Goal: Task Accomplishment & Management: Manage account settings

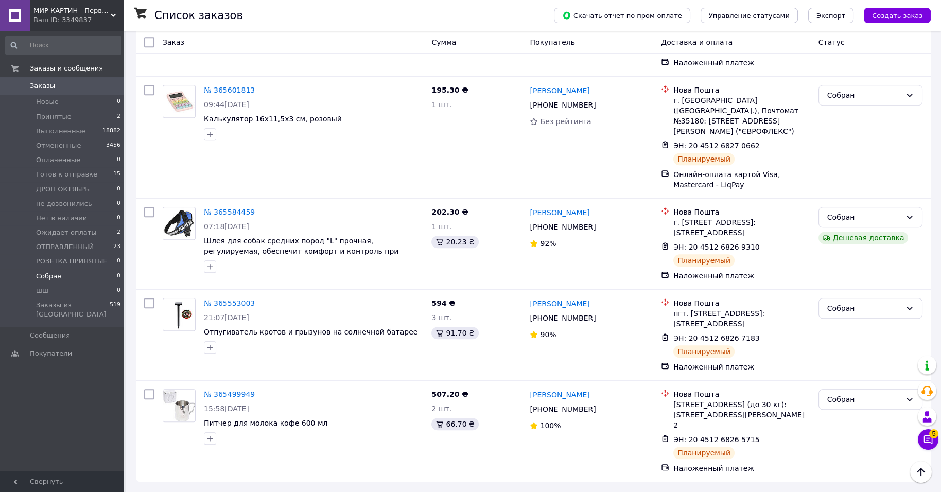
scroll to position [2273, 0]
click at [115, 9] on div "МИР КАРТИН - Первый в Украине интернет-супермаркет картин по номерам. Ваш ID: 3…" at bounding box center [77, 15] width 94 height 31
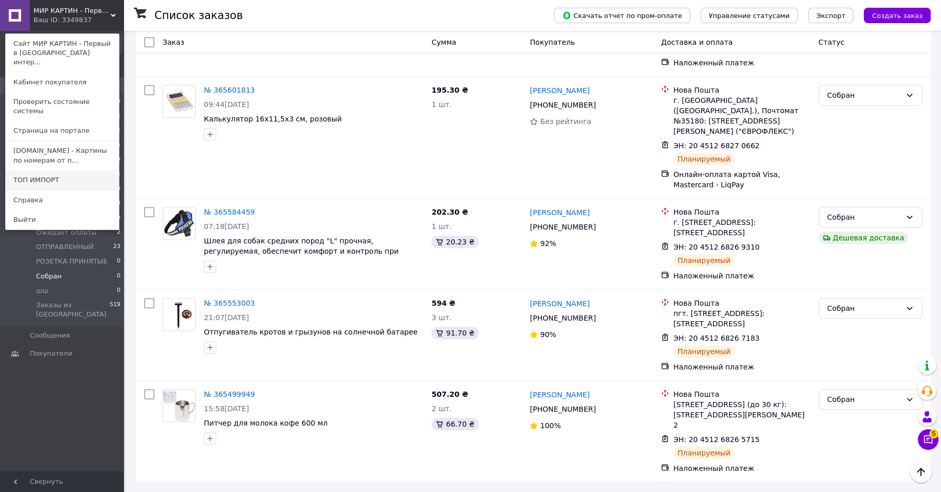
click at [80, 185] on link "ТОП ИМПОРТ" at bounding box center [62, 180] width 113 height 20
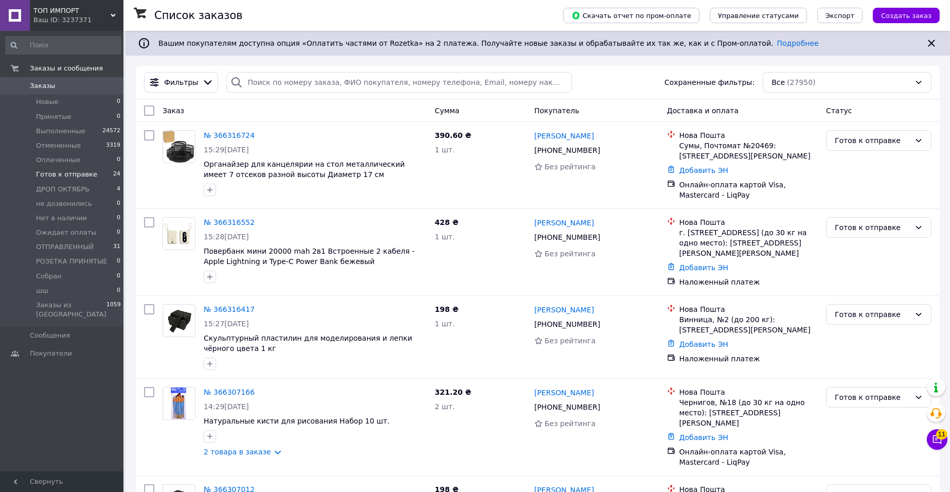
click at [104, 182] on li "Готов к отправке 24" at bounding box center [63, 174] width 127 height 14
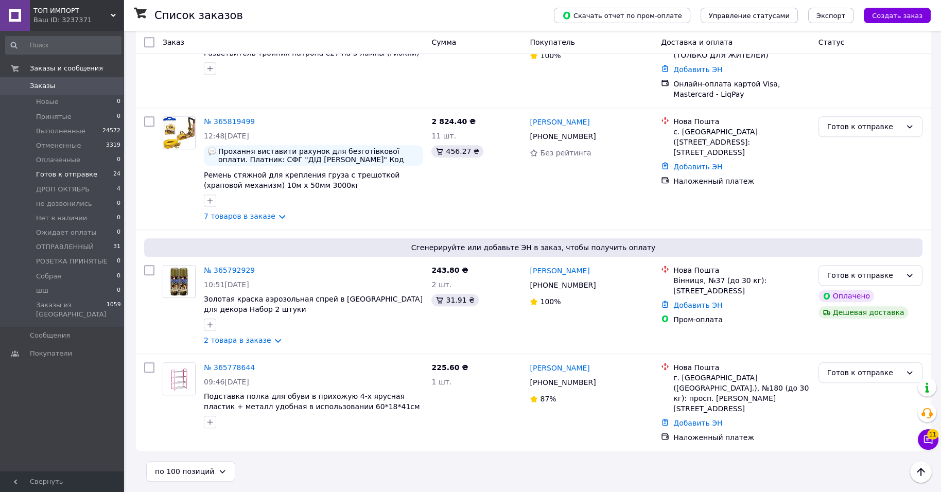
scroll to position [2681, 0]
click at [77, 20] on div "Ваш ID: 3237371" at bounding box center [78, 19] width 90 height 9
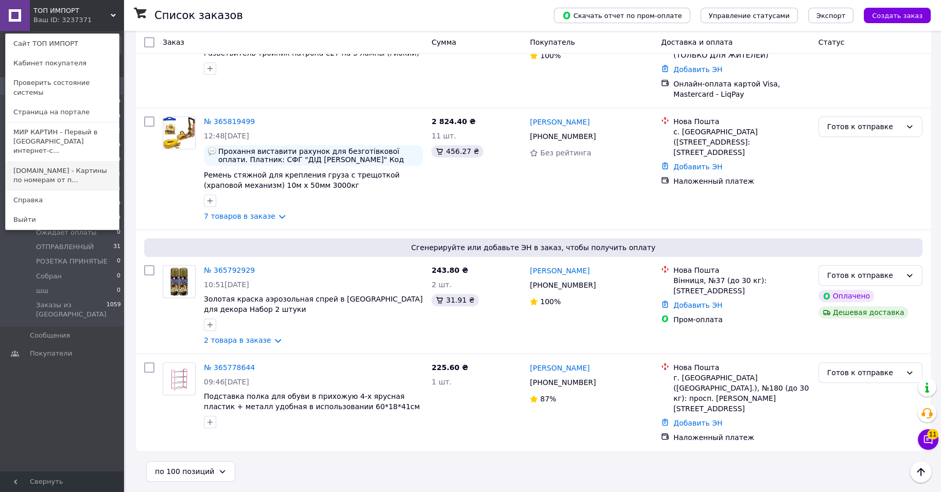
click at [47, 182] on link "kartiny.com.ua - Картины по номерам от п..." at bounding box center [62, 175] width 113 height 29
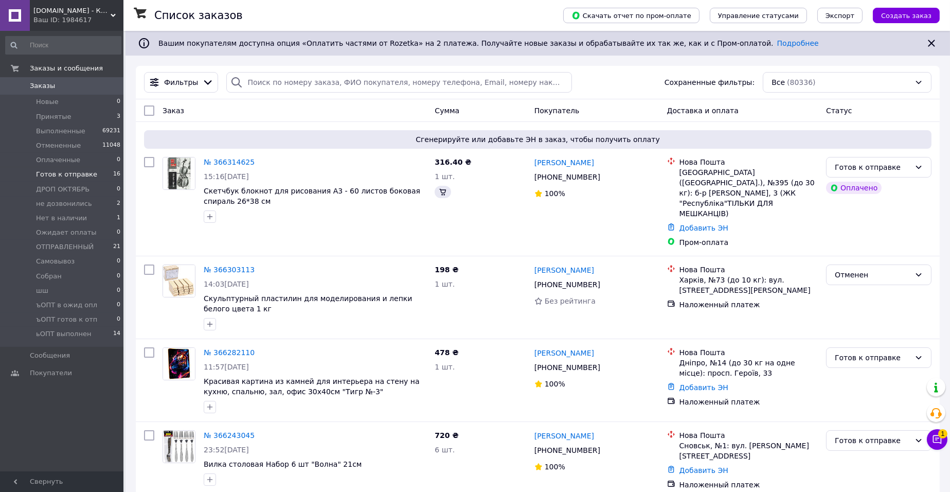
click at [66, 179] on span "Готов к отправке" at bounding box center [66, 174] width 61 height 9
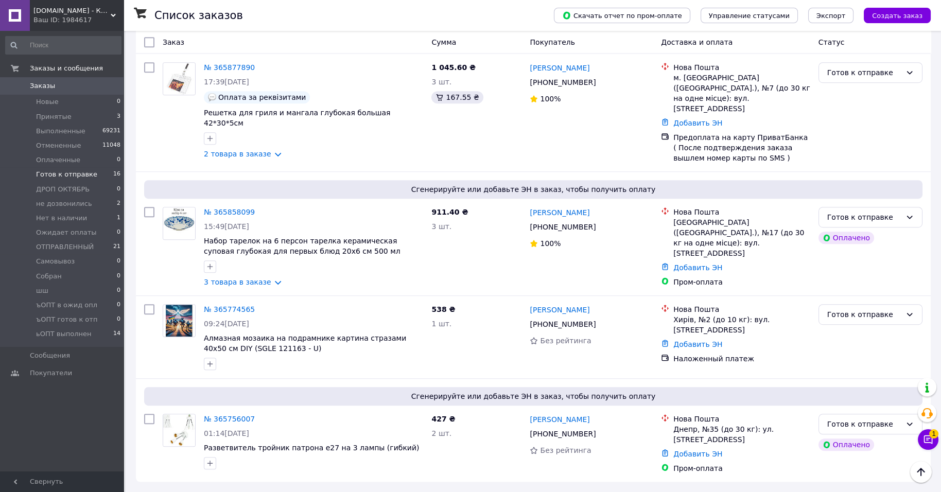
scroll to position [1544, 0]
click at [271, 158] on link "2 товара в заказе" at bounding box center [237, 154] width 67 height 8
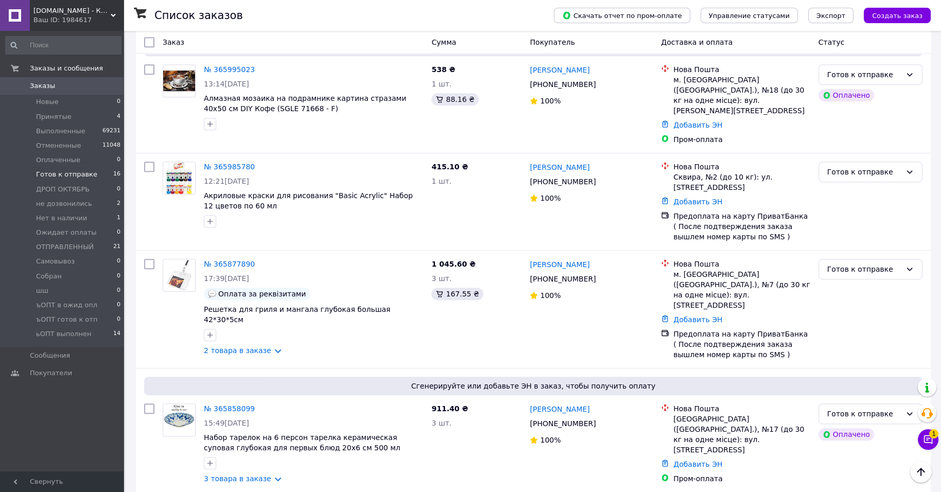
scroll to position [1027, 0]
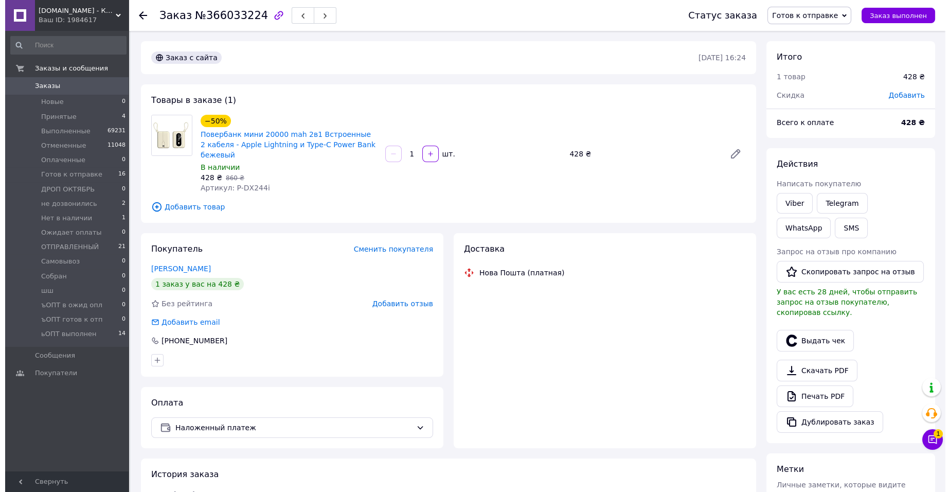
scroll to position [180, 0]
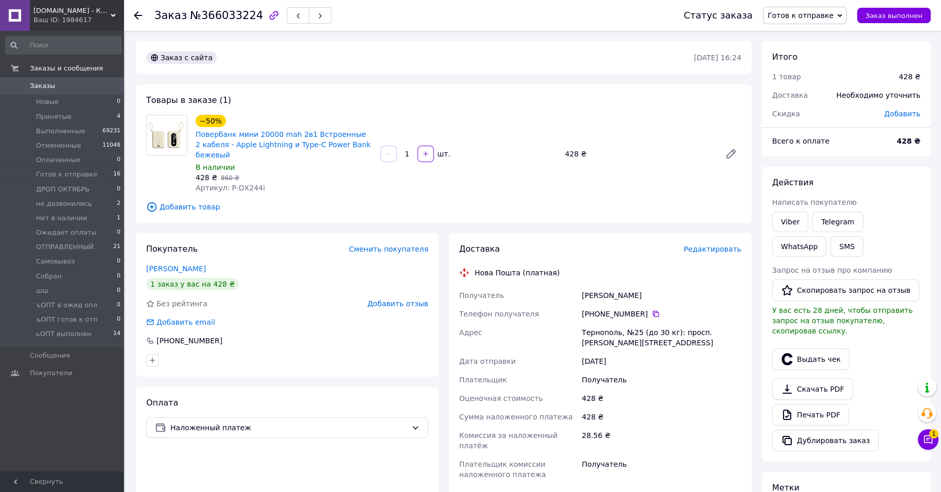
click at [684, 253] on span "Редактировать" at bounding box center [712, 249] width 58 height 8
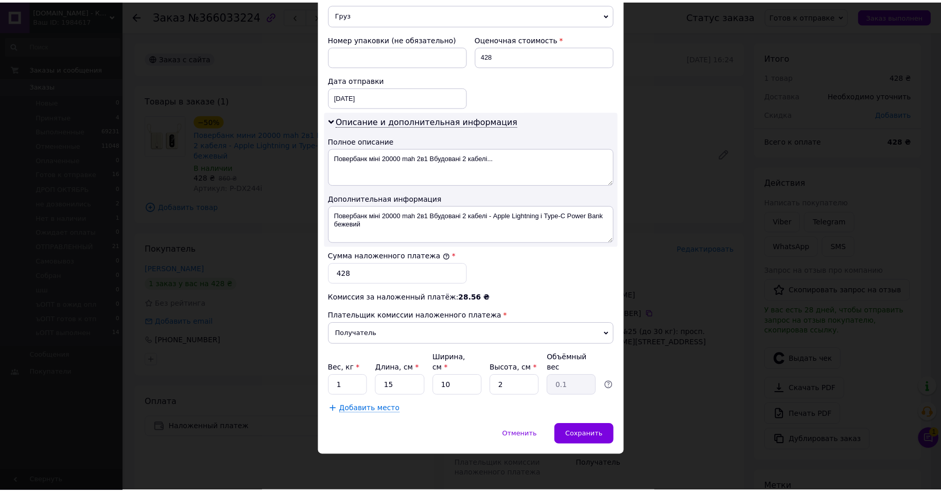
scroll to position [574, 0]
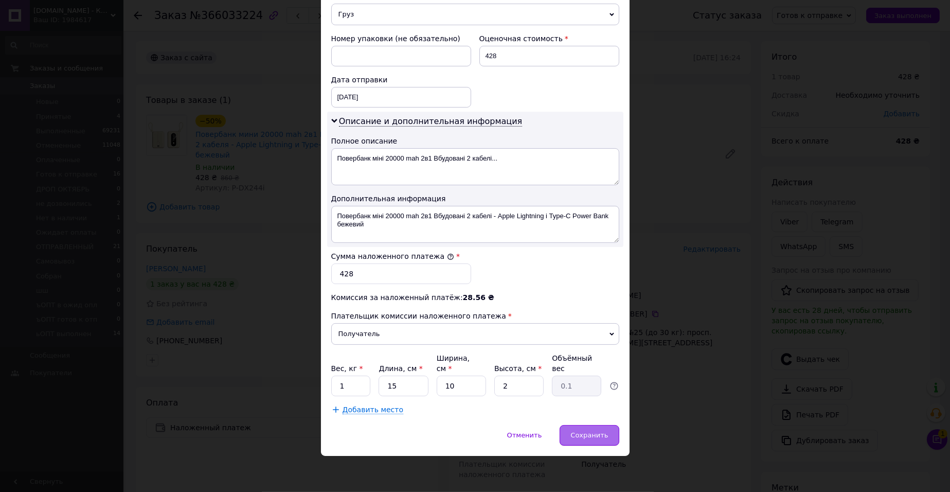
click at [581, 432] on span "Сохранить" at bounding box center [590, 435] width 38 height 8
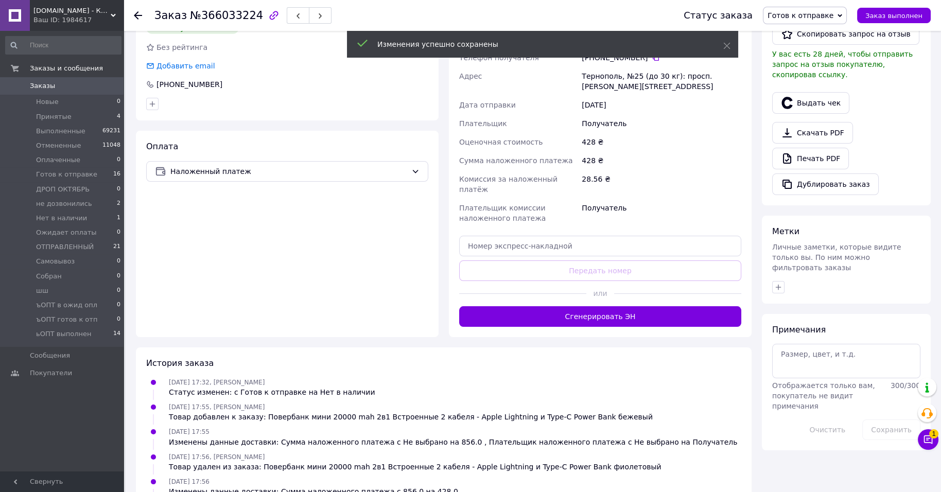
scroll to position [257, 0]
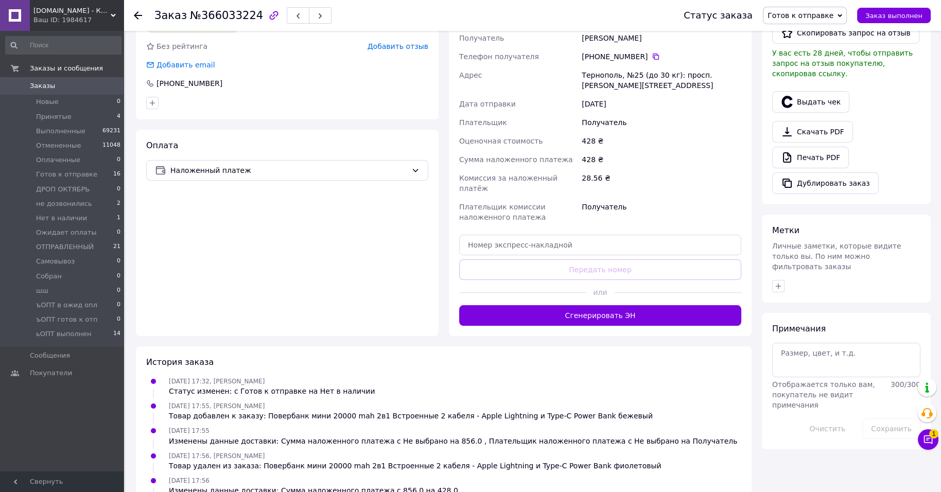
drag, startPoint x: 520, startPoint y: 427, endPoint x: 526, endPoint y: 417, distance: 11.6
click at [521, 326] on button "Сгенерировать ЭН" at bounding box center [600, 315] width 282 height 21
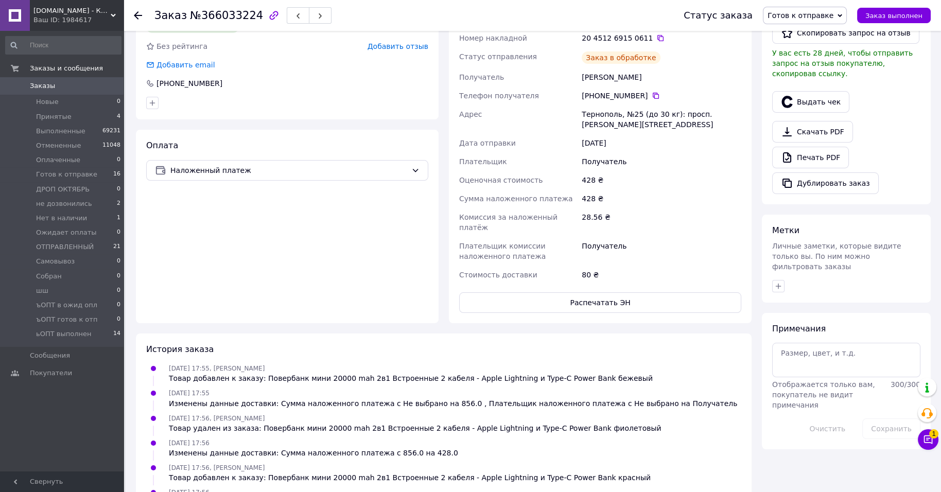
scroll to position [329, 0]
click at [687, 313] on button "Распечатать ЭН" at bounding box center [600, 302] width 282 height 21
click at [664, 42] on icon at bounding box center [660, 38] width 8 height 8
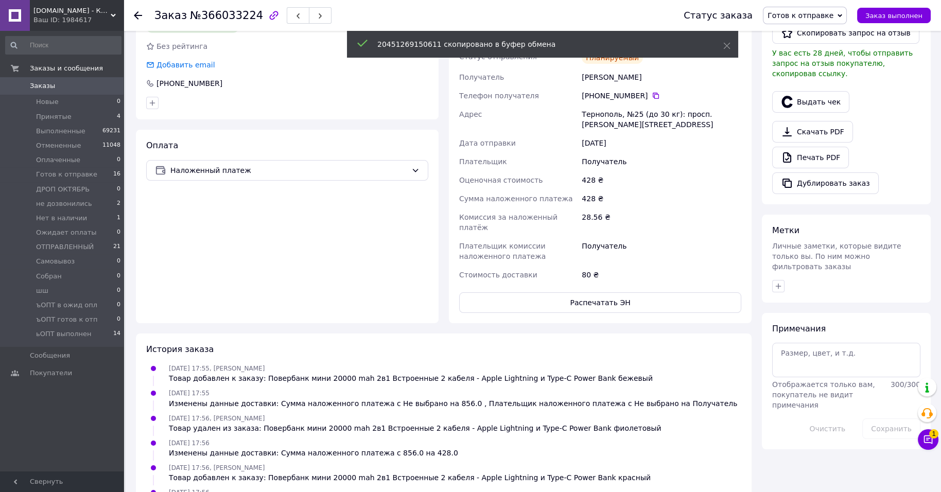
scroll to position [129, 0]
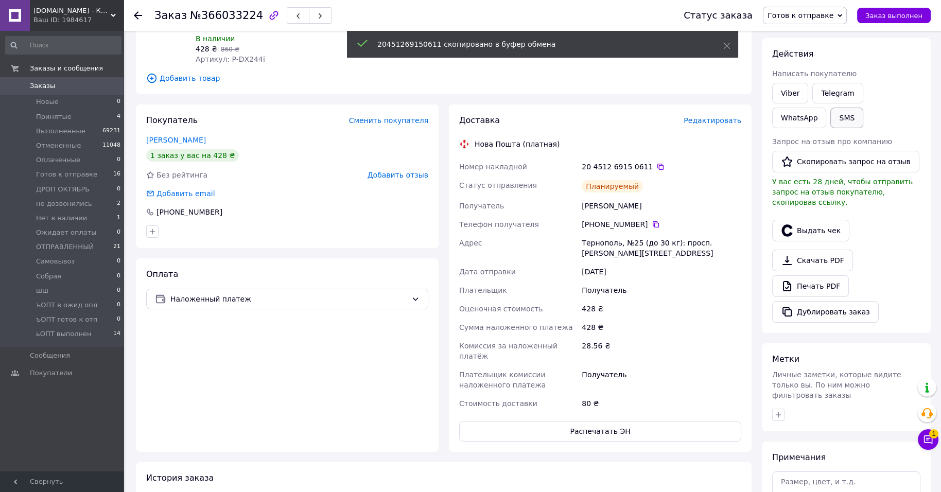
click at [857, 128] on button "SMS" at bounding box center [846, 118] width 33 height 21
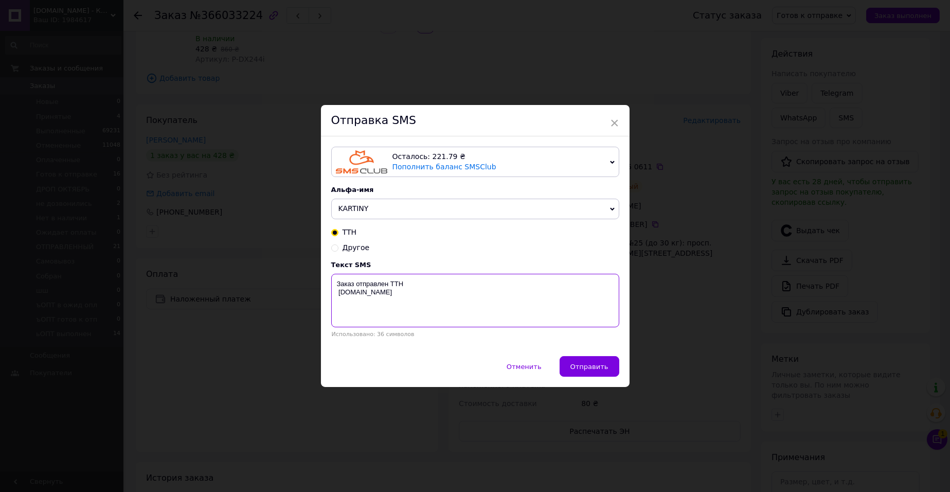
paste textarea "20451269150611"
type textarea "Заказ отправлен ТТН 20451269150611 kartiny.com.ua"
click at [609, 377] on button "Отправить" at bounding box center [590, 366] width 60 height 21
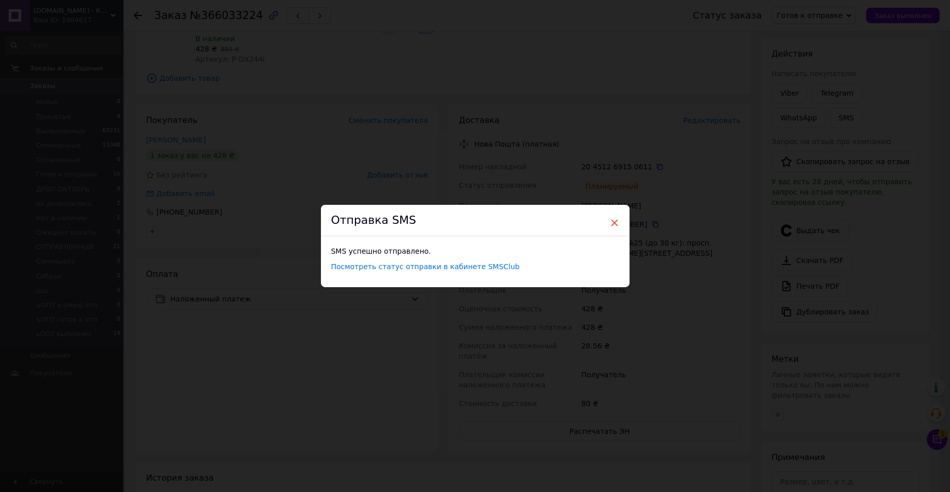
click at [611, 215] on span "×" at bounding box center [614, 222] width 9 height 17
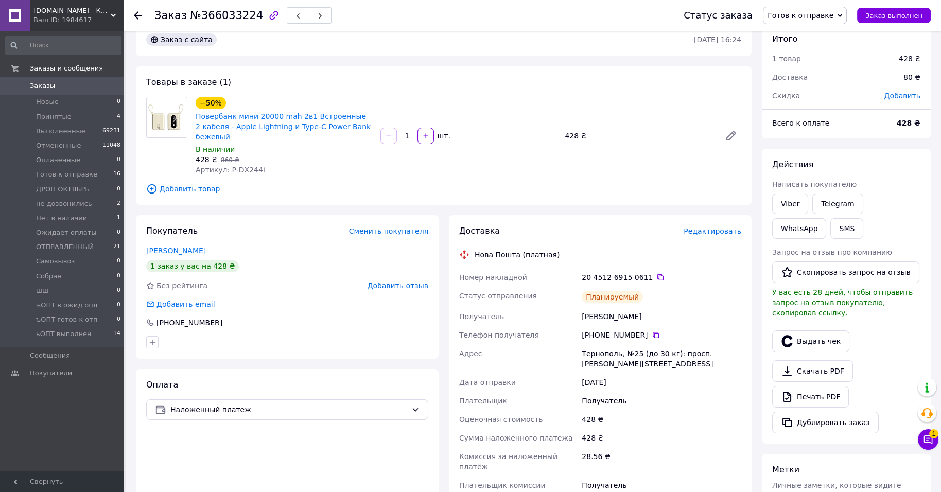
scroll to position [361, 0]
click at [798, 14] on span "Готов к отправке" at bounding box center [800, 15] width 66 height 8
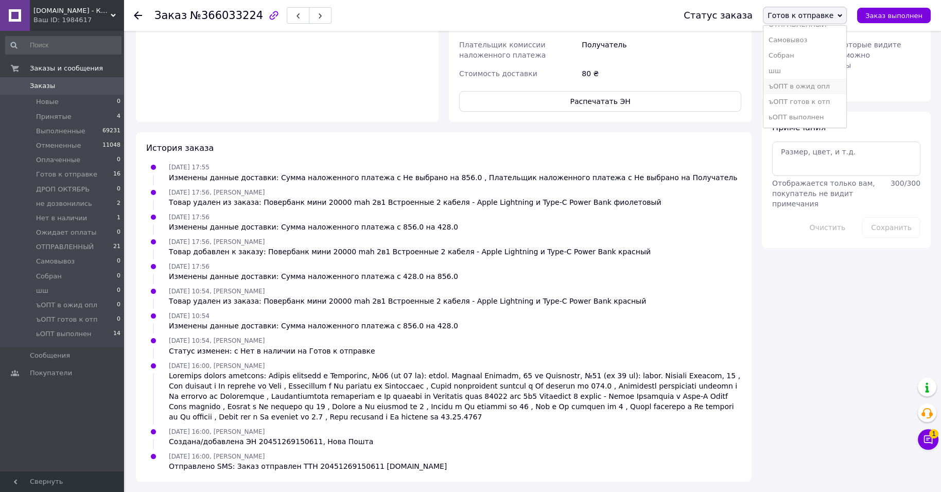
scroll to position [192, 0]
drag, startPoint x: 796, startPoint y: 42, endPoint x: 765, endPoint y: 84, distance: 53.0
click at [793, 48] on li "Собран" at bounding box center [804, 55] width 83 height 15
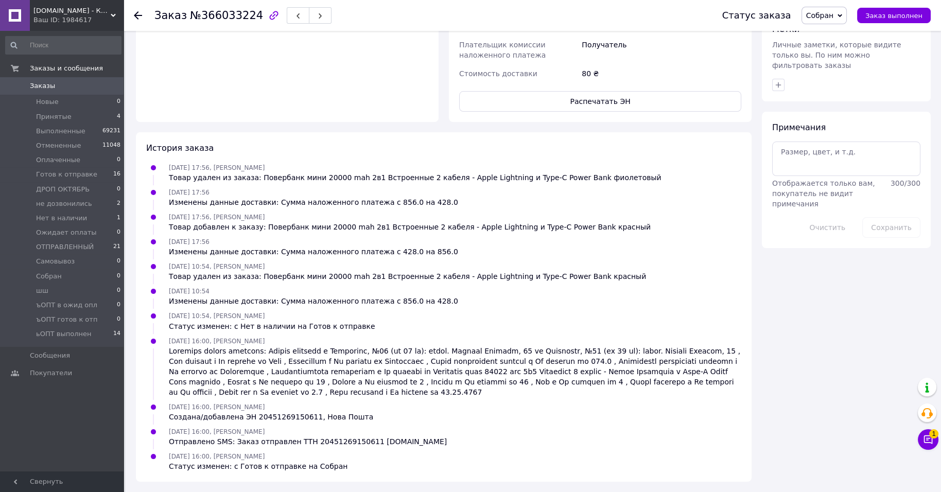
scroll to position [394, 0]
click at [43, 179] on span "Готов к отправке" at bounding box center [66, 174] width 61 height 9
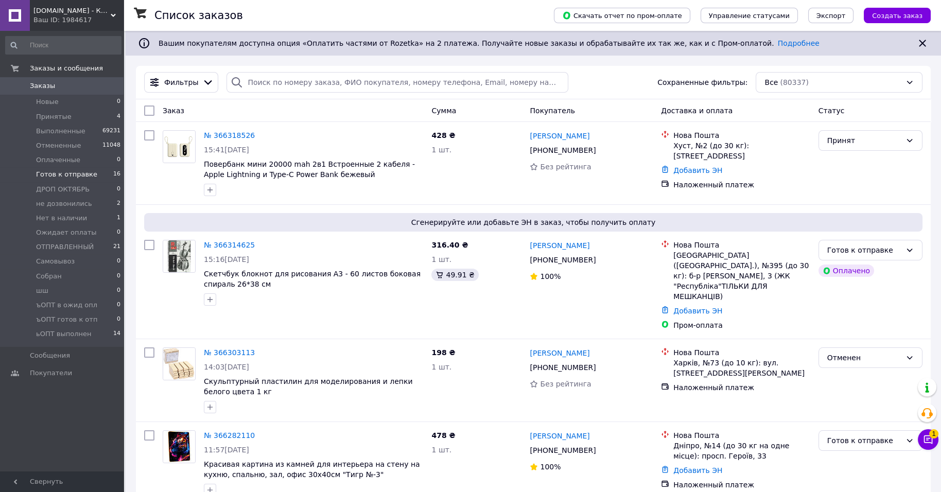
click at [44, 182] on li "Готов к отправке 16" at bounding box center [63, 174] width 127 height 14
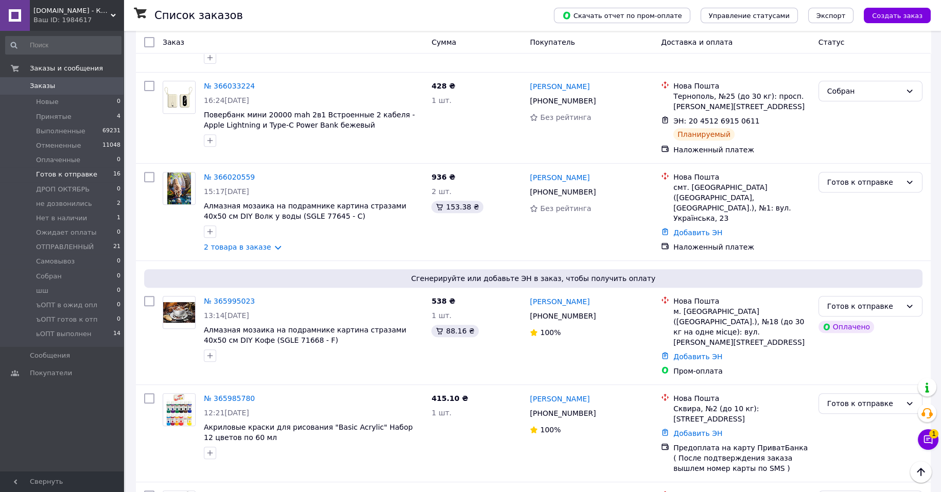
scroll to position [784, 0]
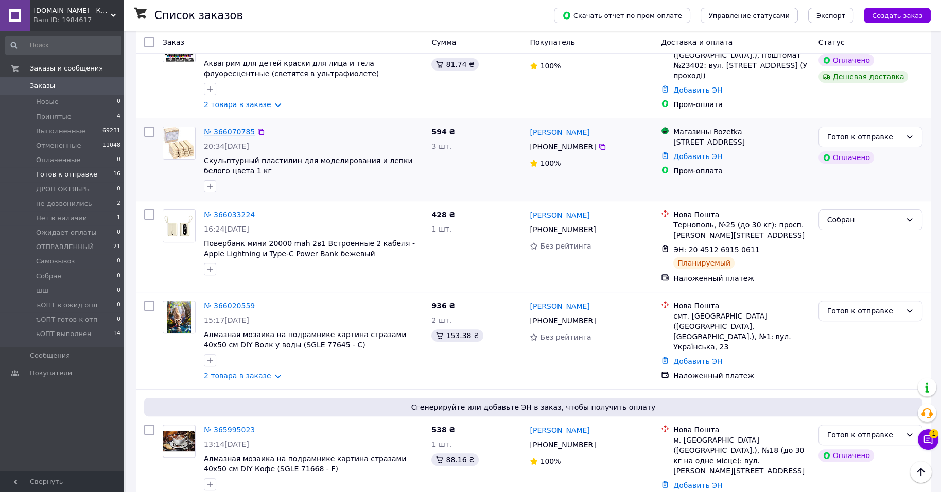
click at [248, 136] on link "№ 366070785" at bounding box center [229, 132] width 51 height 8
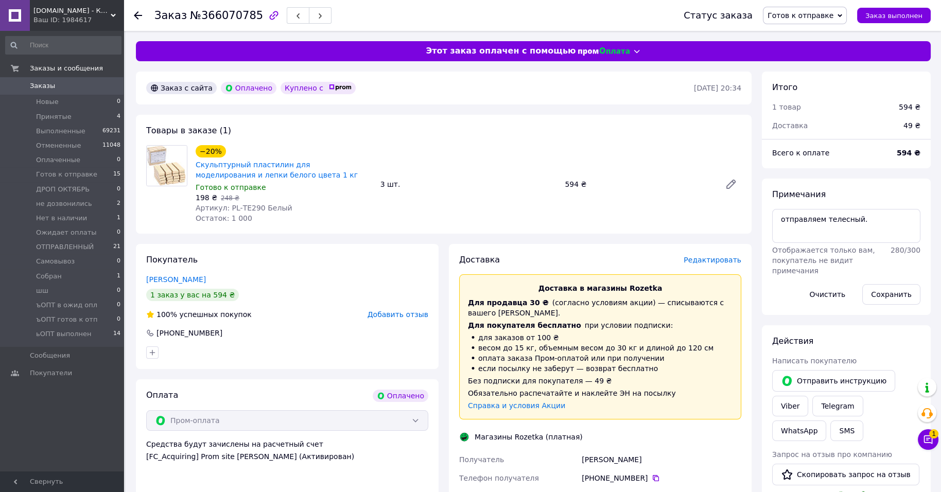
click at [696, 264] on span "Редактировать" at bounding box center [712, 260] width 58 height 8
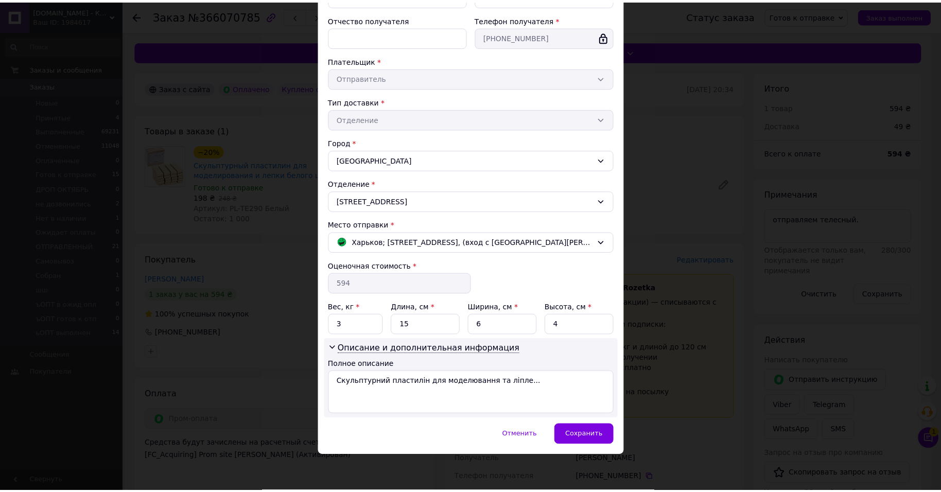
scroll to position [246, 0]
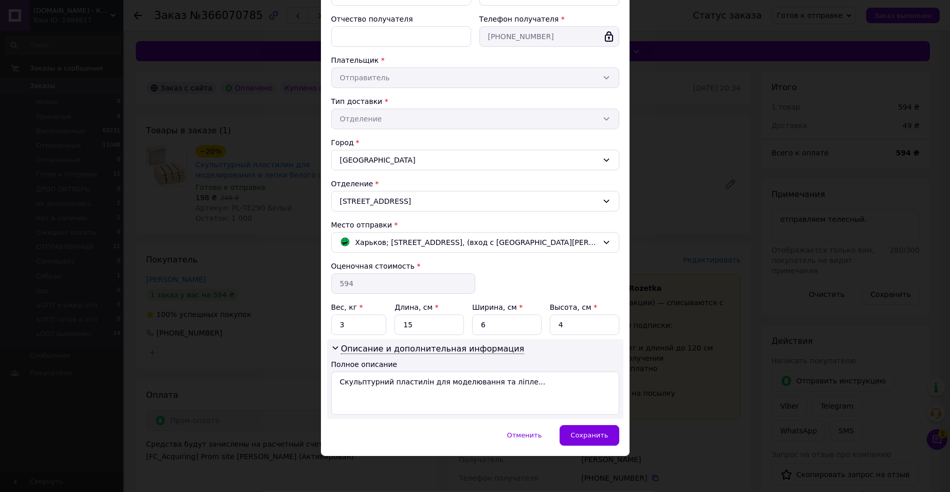
click at [611, 446] on div "Отменить   Сохранить" at bounding box center [475, 440] width 309 height 31
click at [611, 443] on div "Сохранить" at bounding box center [589, 435] width 59 height 21
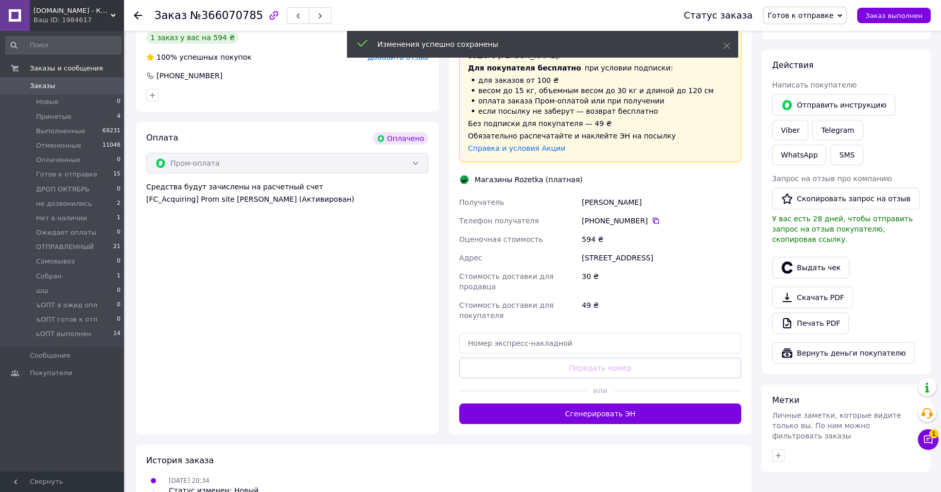
scroll to position [386, 0]
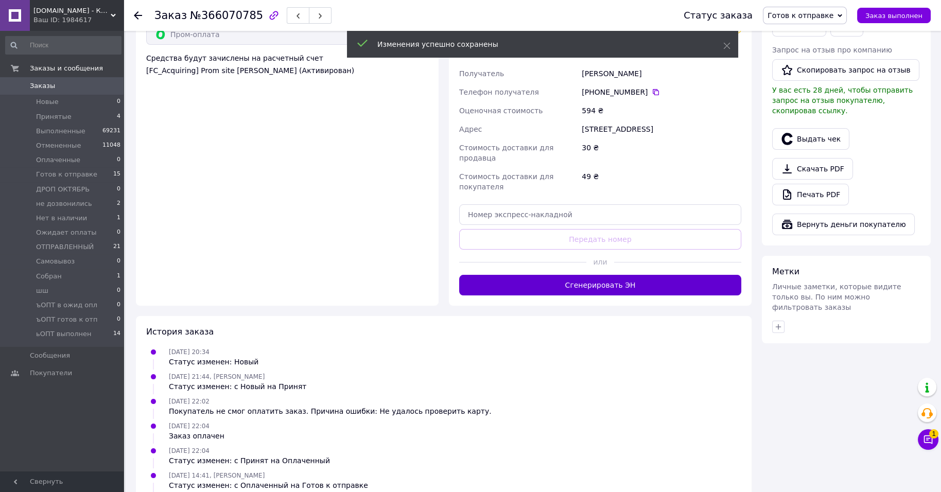
click at [641, 295] on button "Сгенерировать ЭН" at bounding box center [600, 285] width 282 height 21
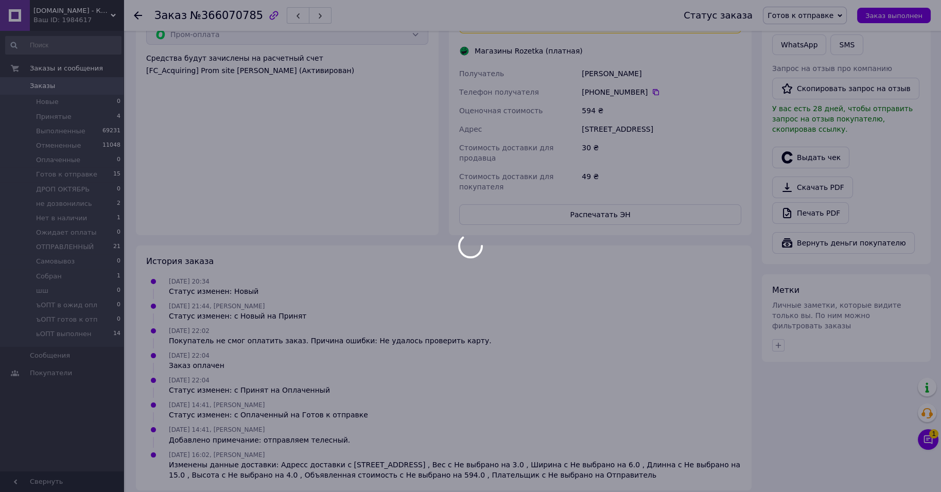
scroll to position [7, 0]
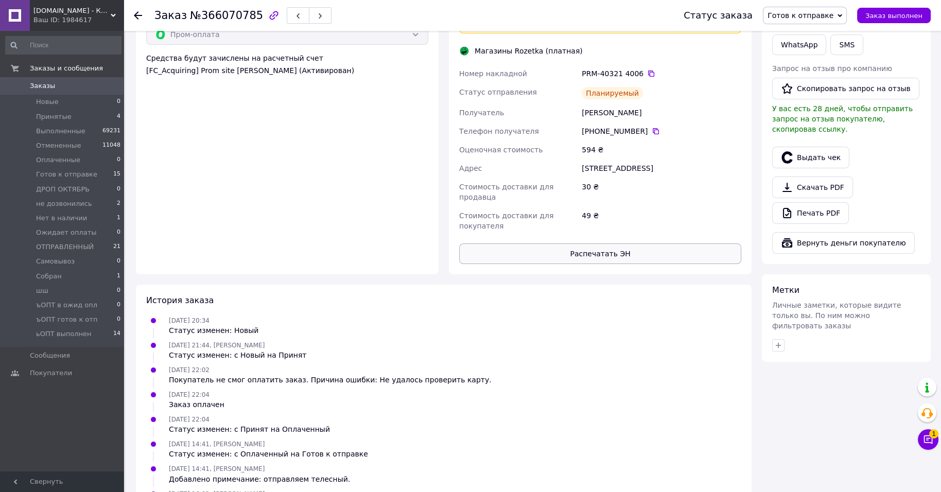
click at [667, 264] on button "Распечатать ЭН" at bounding box center [600, 253] width 282 height 21
click at [654, 77] on icon at bounding box center [651, 73] width 6 height 6
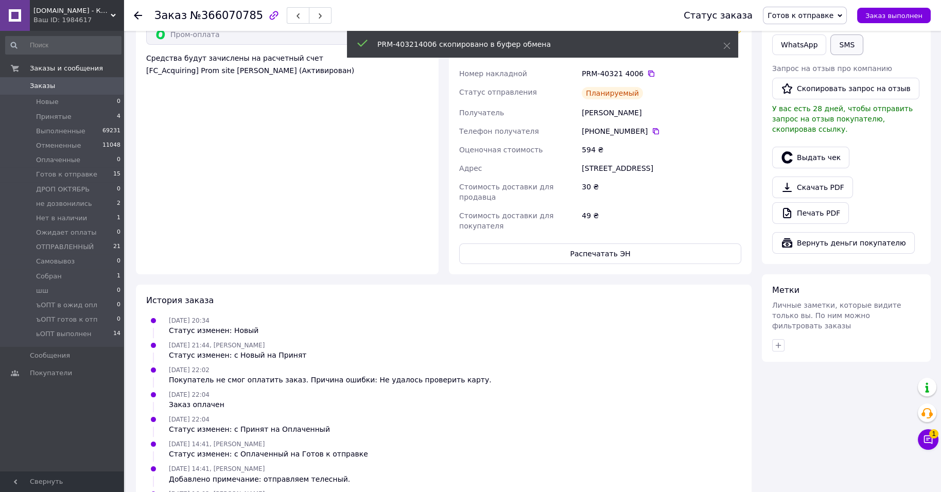
click at [844, 55] on button "SMS" at bounding box center [846, 44] width 33 height 21
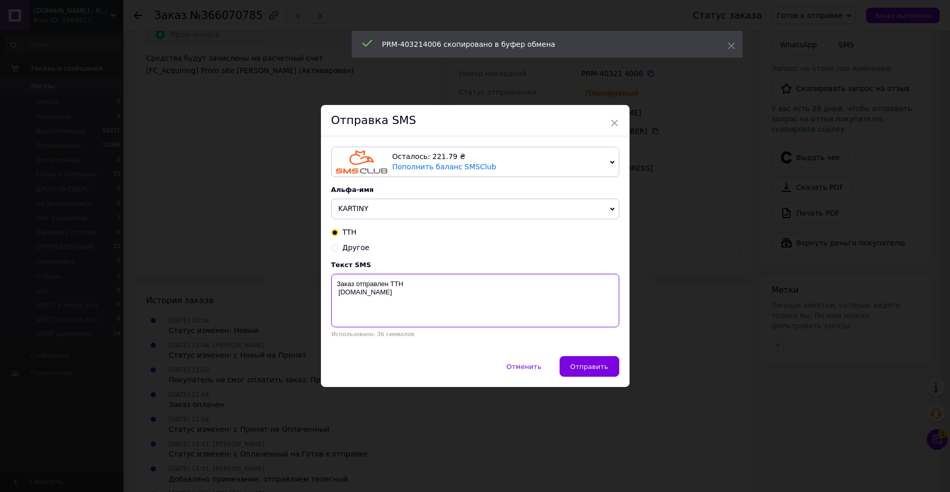
drag, startPoint x: 594, startPoint y: 288, endPoint x: 599, endPoint y: 284, distance: 6.2
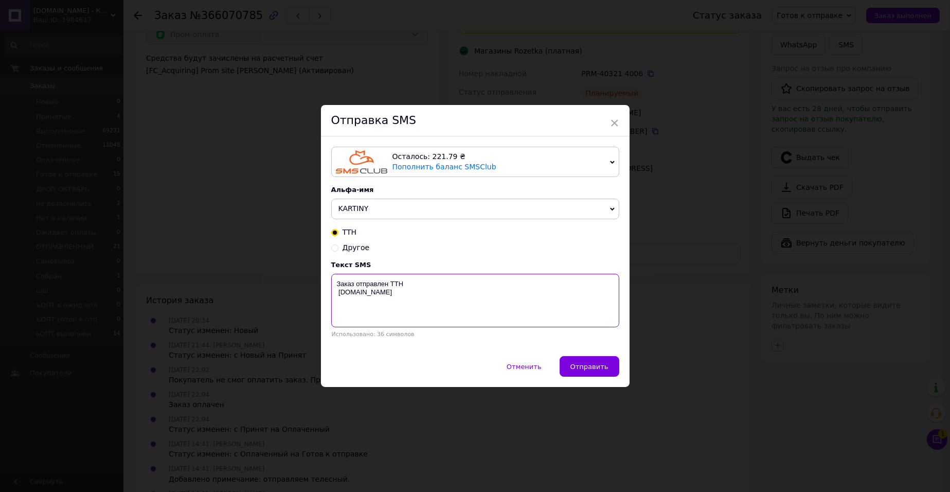
paste textarea "PRM-403214006"
type textarea "Заказ отправлен ТТН PRM-403214006 kartiny.com.ua"
click at [579, 370] on span "Отправить" at bounding box center [590, 367] width 38 height 8
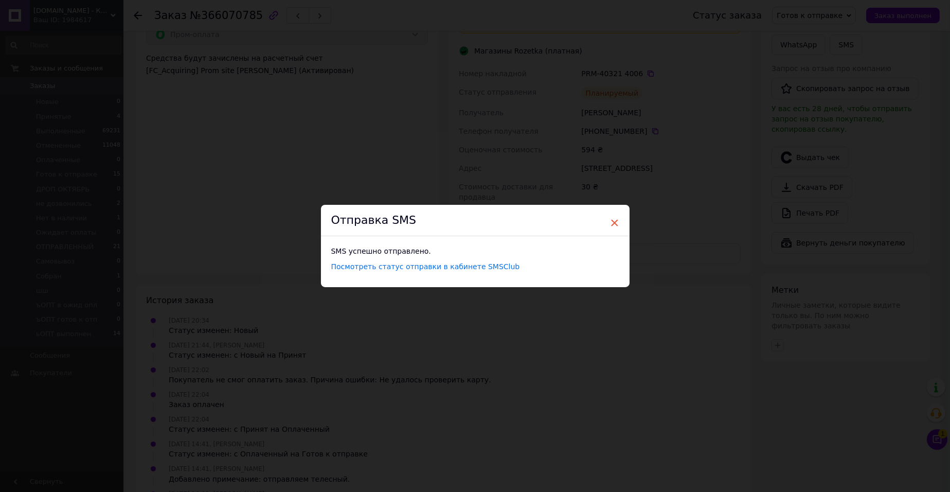
click at [616, 215] on span "×" at bounding box center [614, 222] width 9 height 17
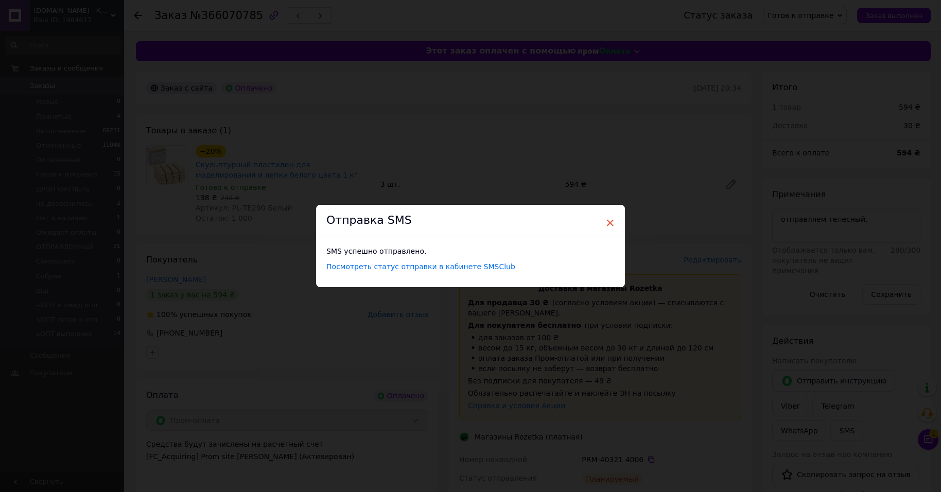
click at [612, 214] on span "×" at bounding box center [609, 222] width 9 height 17
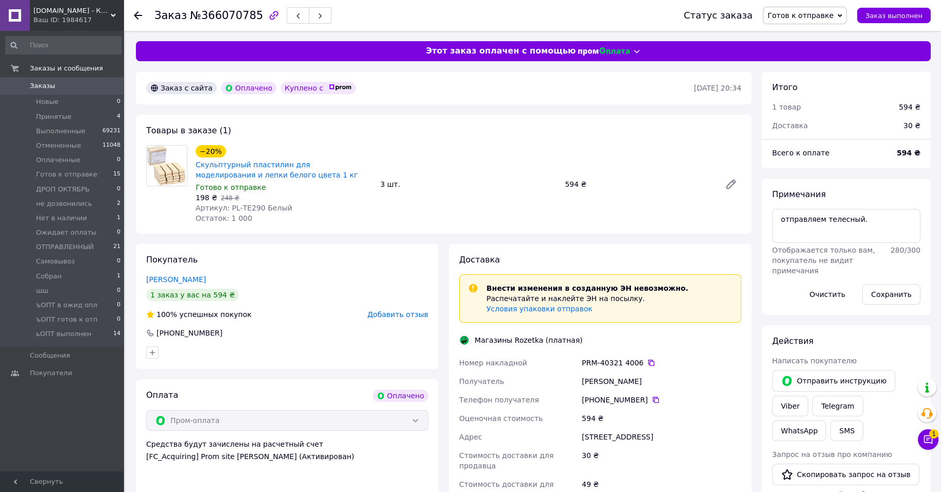
scroll to position [39, 0]
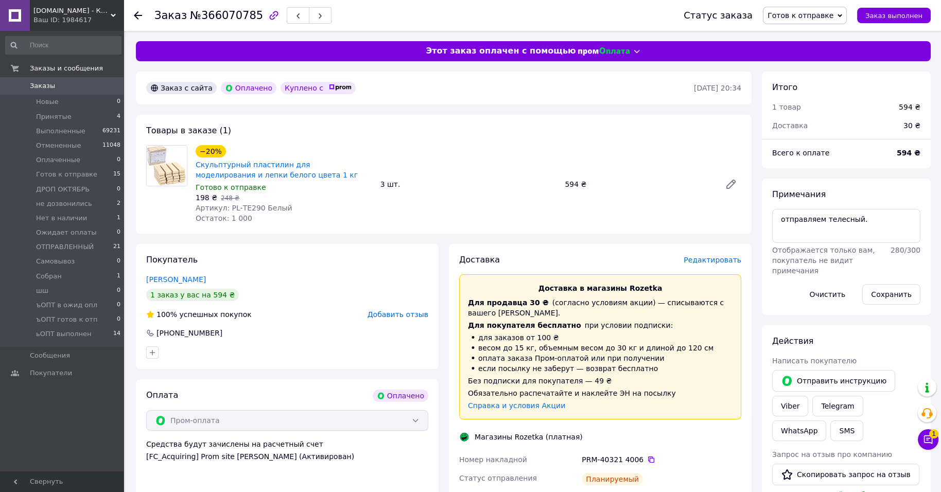
click at [834, 10] on span "Готов к отправке" at bounding box center [805, 15] width 84 height 17
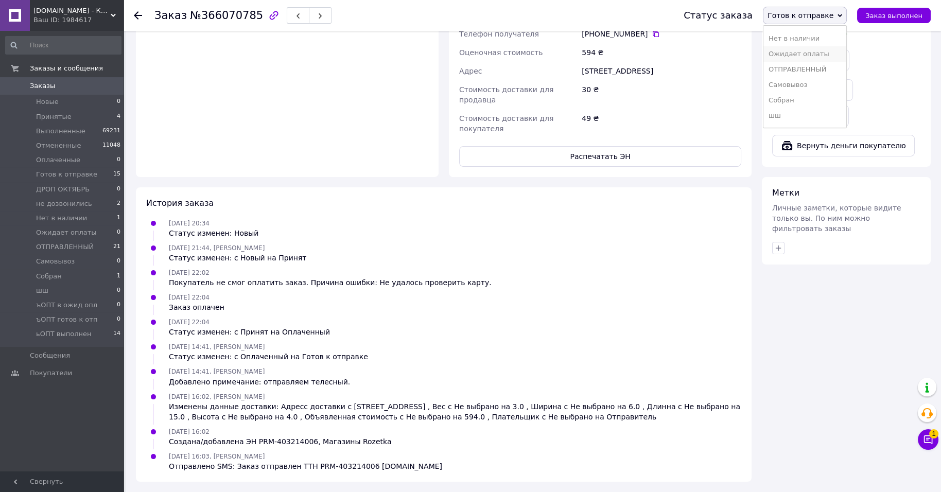
scroll to position [192, 0]
click at [831, 48] on li "Собран" at bounding box center [804, 55] width 83 height 15
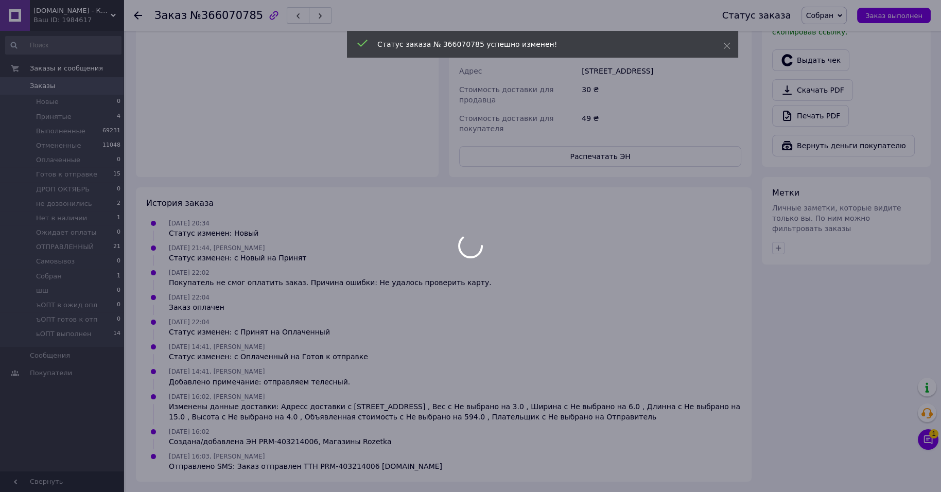
scroll to position [72, 0]
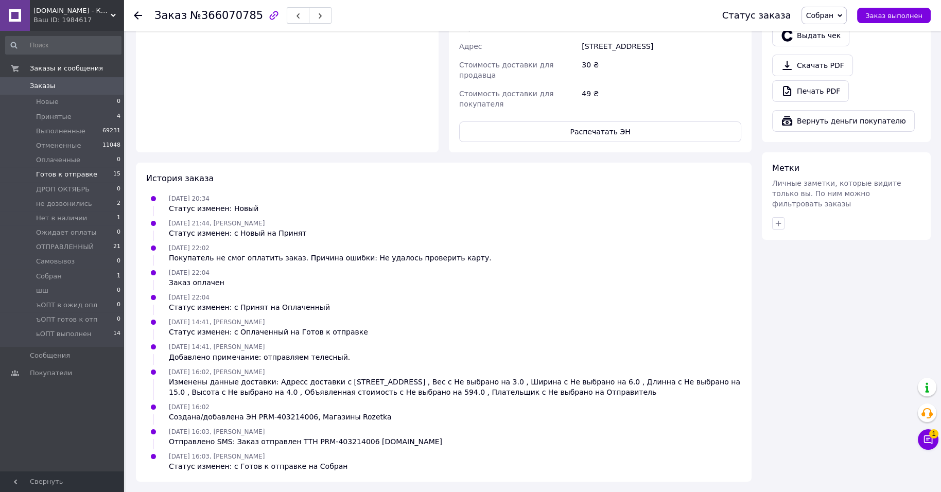
click at [110, 182] on li "Готов к отправке 15" at bounding box center [63, 174] width 127 height 14
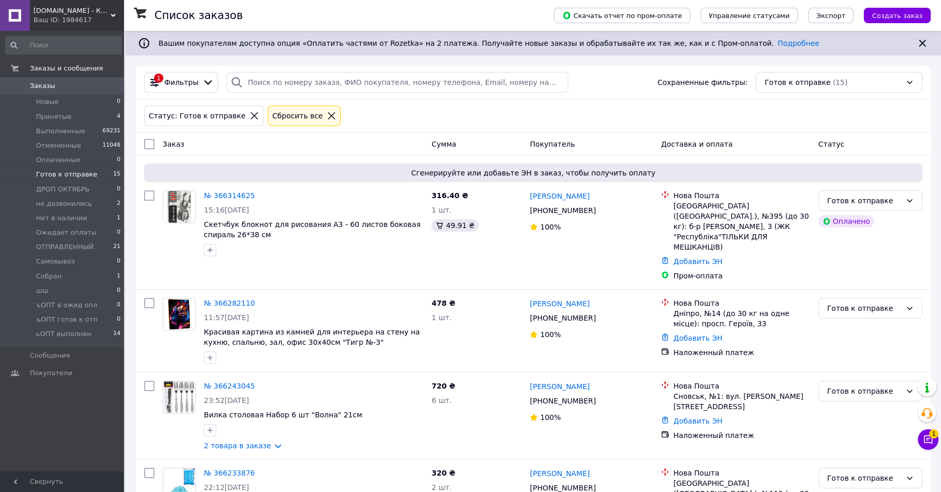
click at [117, 179] on span "15" at bounding box center [116, 174] width 7 height 9
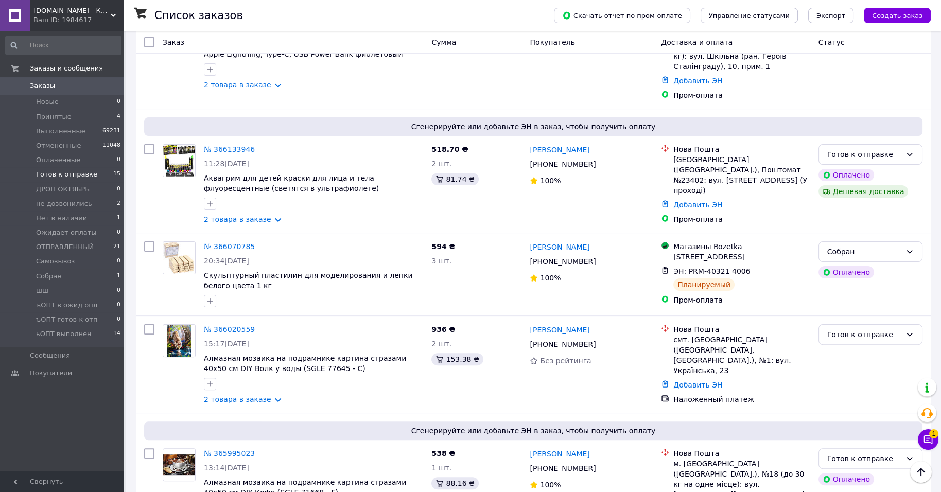
scroll to position [669, 0]
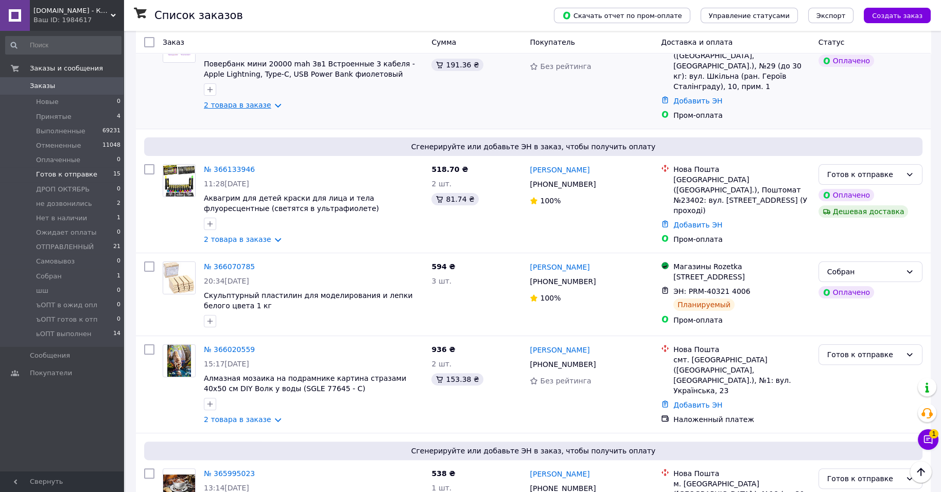
click at [271, 109] on link "2 товара в заказе" at bounding box center [237, 105] width 67 height 8
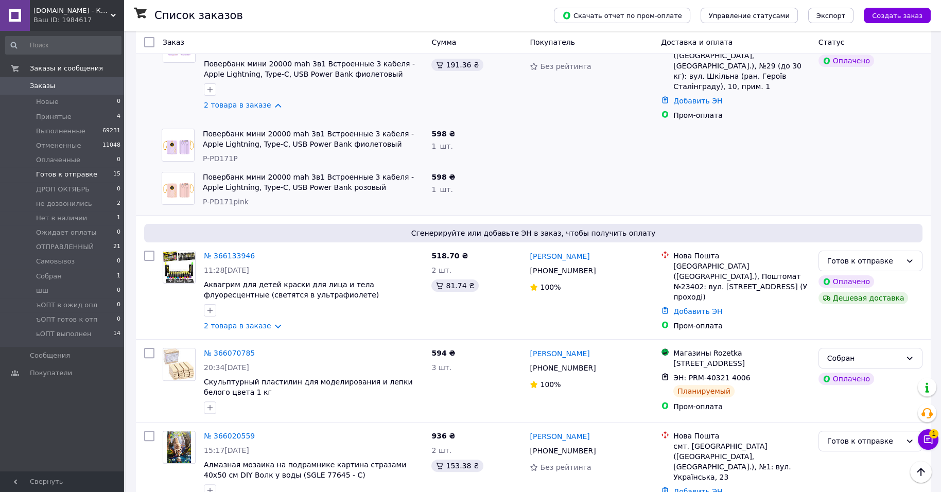
click at [255, 39] on link "№ 366174496" at bounding box center [229, 35] width 51 height 8
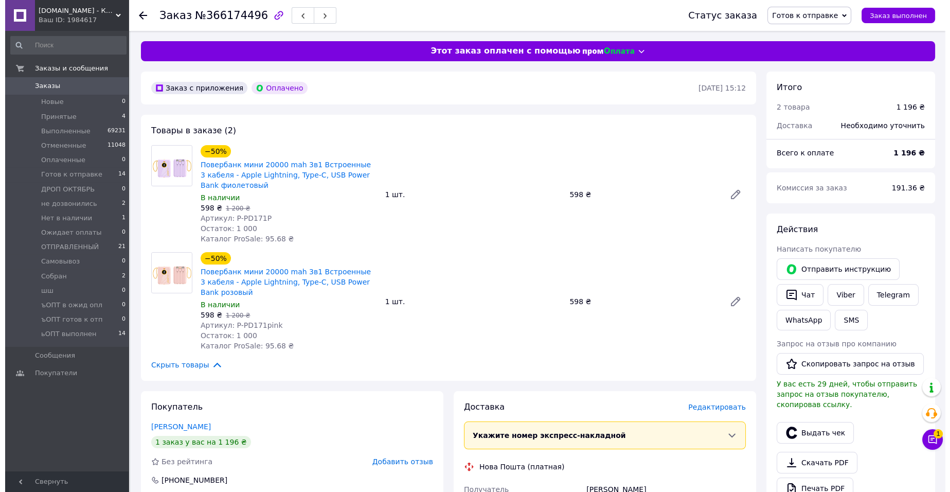
scroll to position [129, 0]
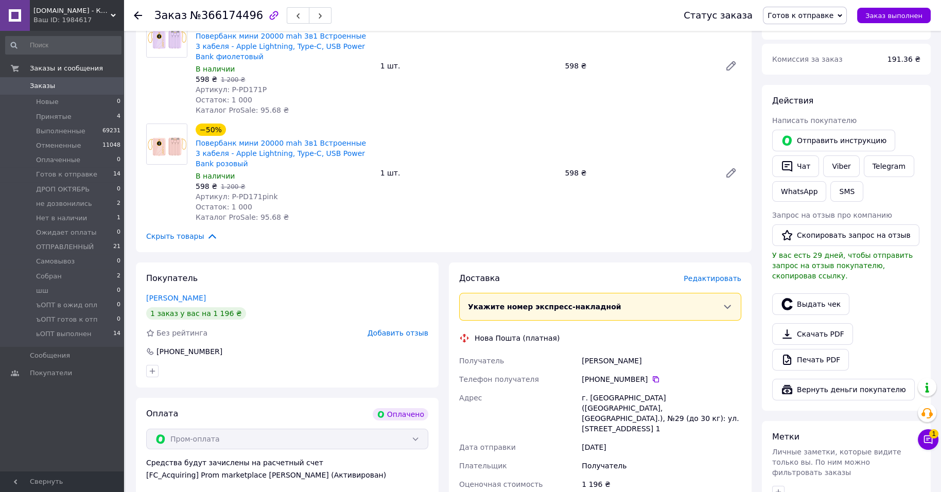
click at [720, 285] on div "Доставка Редактировать" at bounding box center [600, 279] width 282 height 12
click at [721, 282] on span "Редактировать" at bounding box center [712, 278] width 58 height 8
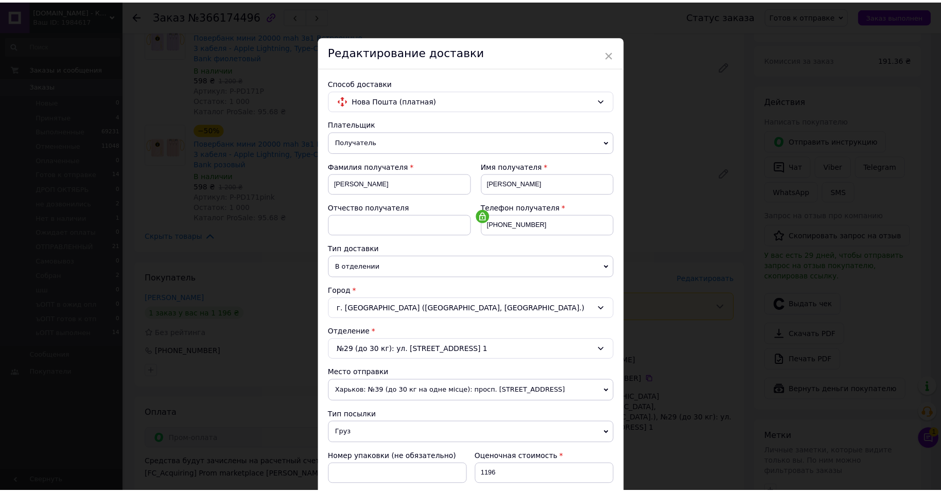
scroll to position [438, 0]
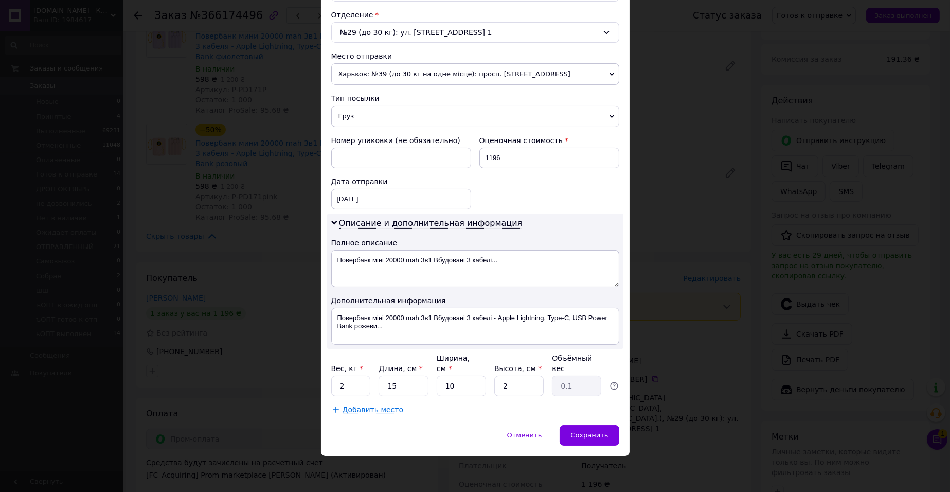
click at [370, 378] on div "Вес, кг * 2 Длина, см * 15 Ширина, см * 10 Высота, см * 2 Объёмный вес 0.1" at bounding box center [475, 374] width 288 height 43
click at [359, 381] on input "2" at bounding box center [351, 386] width 40 height 21
type input "1"
click at [522, 382] on input "2" at bounding box center [518, 386] width 49 height 21
type input "6"
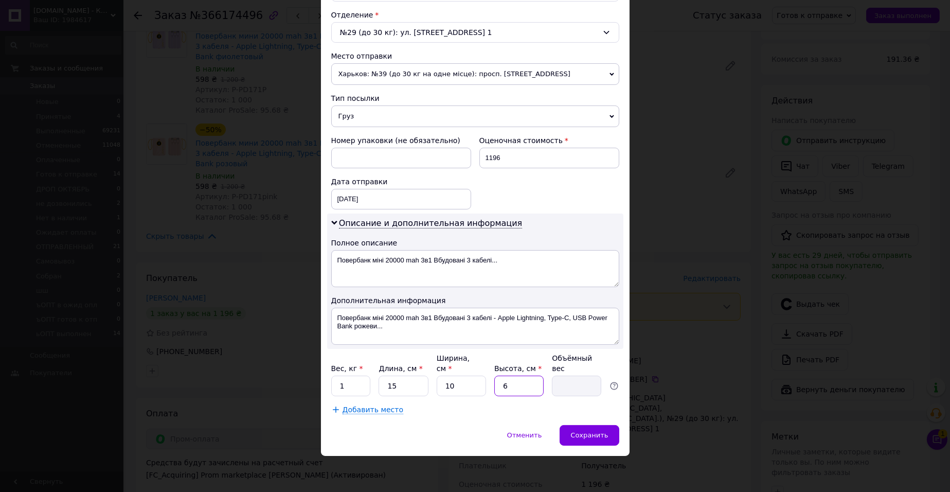
type input "0.23"
type input "6"
click at [457, 428] on div "Отменить   Сохранить" at bounding box center [475, 440] width 309 height 31
click at [589, 425] on div "Сохранить" at bounding box center [589, 435] width 59 height 21
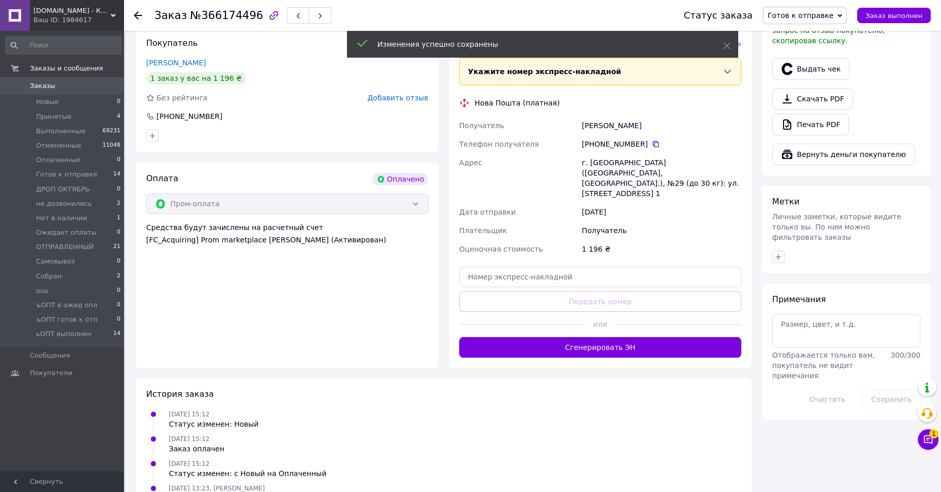
scroll to position [386, 0]
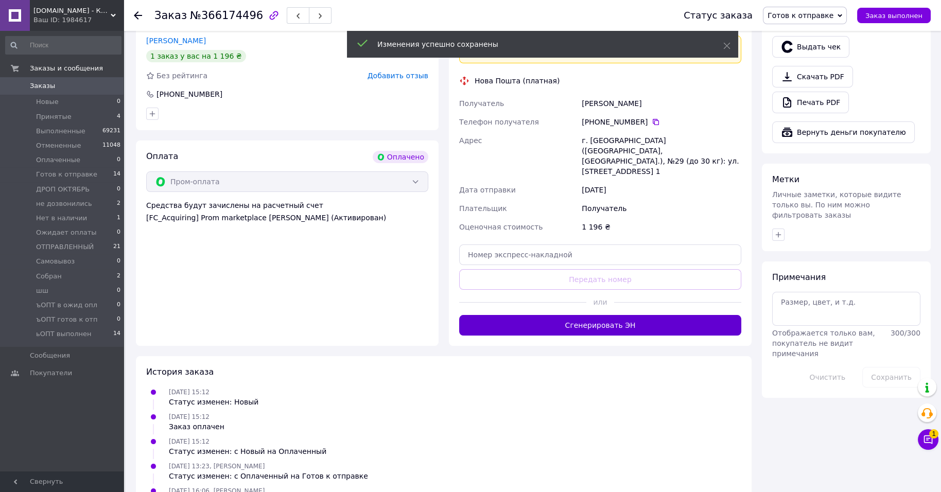
click at [559, 335] on button "Сгенерировать ЭН" at bounding box center [600, 325] width 282 height 21
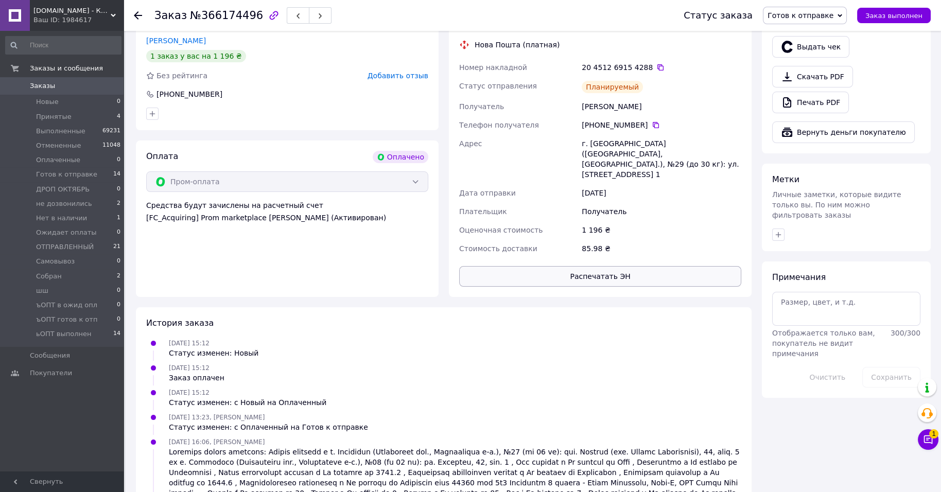
click at [614, 287] on button "Распечатать ЭН" at bounding box center [600, 276] width 282 height 21
click at [663, 70] on icon at bounding box center [660, 67] width 6 height 6
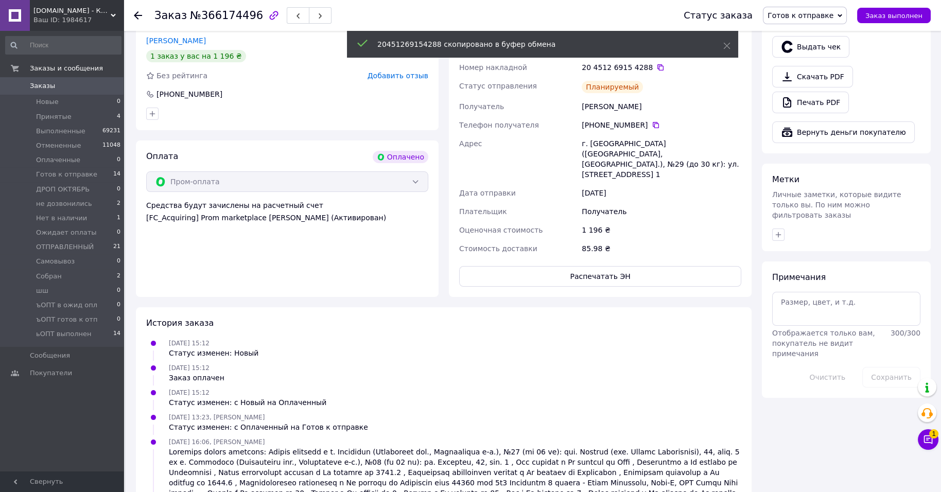
scroll to position [257, 0]
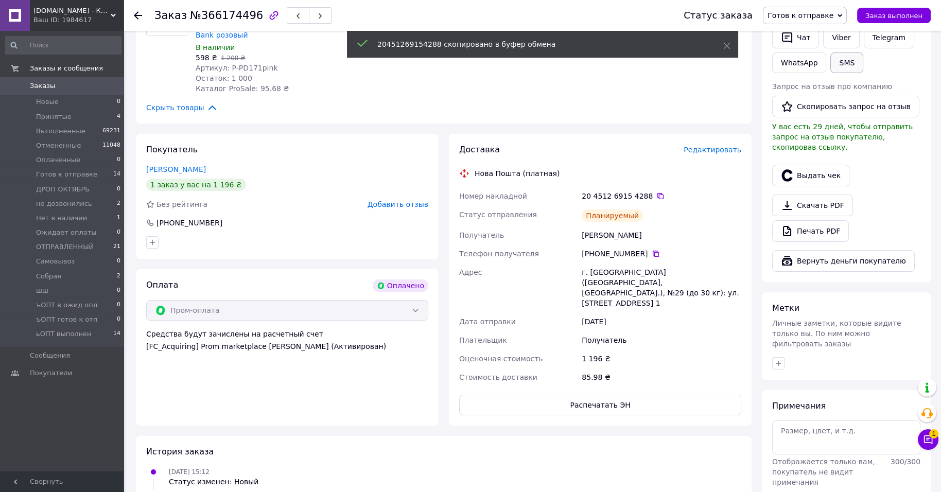
click at [830, 73] on button "SMS" at bounding box center [846, 62] width 33 height 21
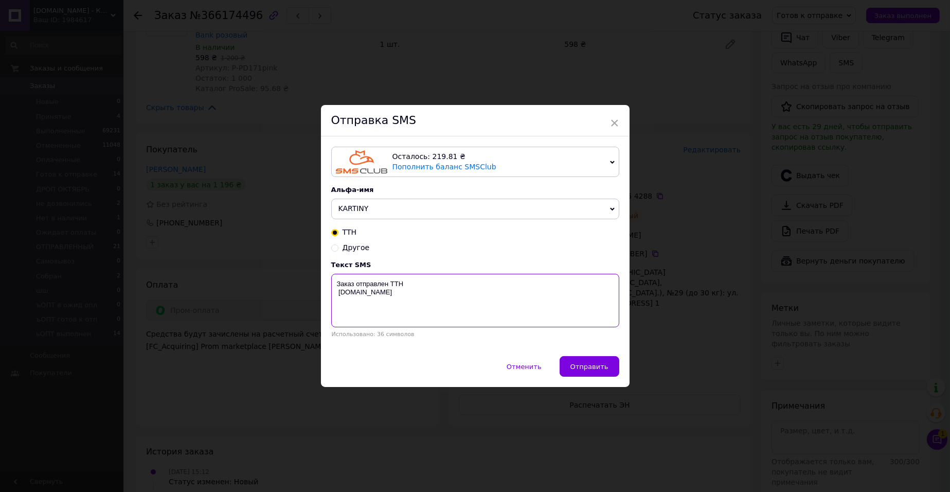
paste textarea "20451269154288"
type textarea "Заказ отправлен ТТН 20451269154288 kartiny.com.ua"
click at [580, 370] on span "Отправить" at bounding box center [590, 367] width 38 height 8
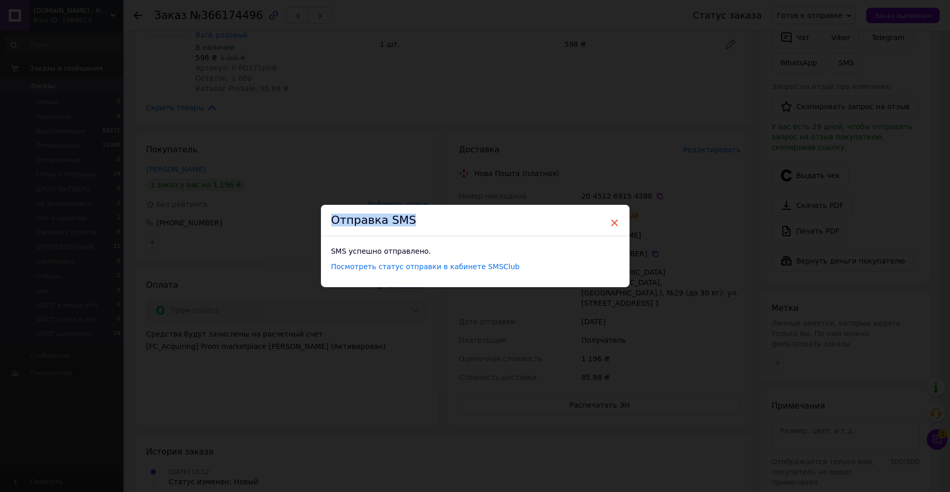
drag, startPoint x: 618, startPoint y: 213, endPoint x: 614, endPoint y: 216, distance: 5.3
click at [614, 216] on div "× Отправка SMS SMS успешно отправлено. Посмотреть статус отправки в кабинете SM…" at bounding box center [475, 246] width 309 height 82
click at [610, 219] on span "×" at bounding box center [614, 222] width 9 height 17
click at [890, 274] on div "× Отправка SMS SMS успешно отправлено. Посмотреть статус отправки в кабинете SM…" at bounding box center [470, 246] width 941 height 492
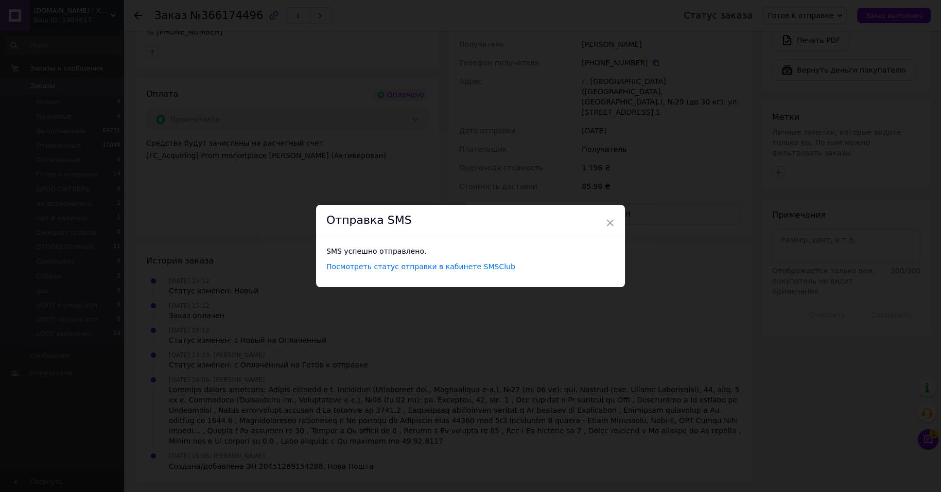
drag, startPoint x: 913, startPoint y: 162, endPoint x: 938, endPoint y: 145, distance: 30.8
click at [926, 153] on div "× Отправка SMS SMS успешно отправлено. Посмотреть статус отправки в кабинете SM…" at bounding box center [470, 246] width 941 height 492
drag, startPoint x: 536, startPoint y: 246, endPoint x: 670, endPoint y: 214, distance: 137.5
click at [547, 246] on div "SMS успешно отправлено." at bounding box center [470, 251] width 288 height 10
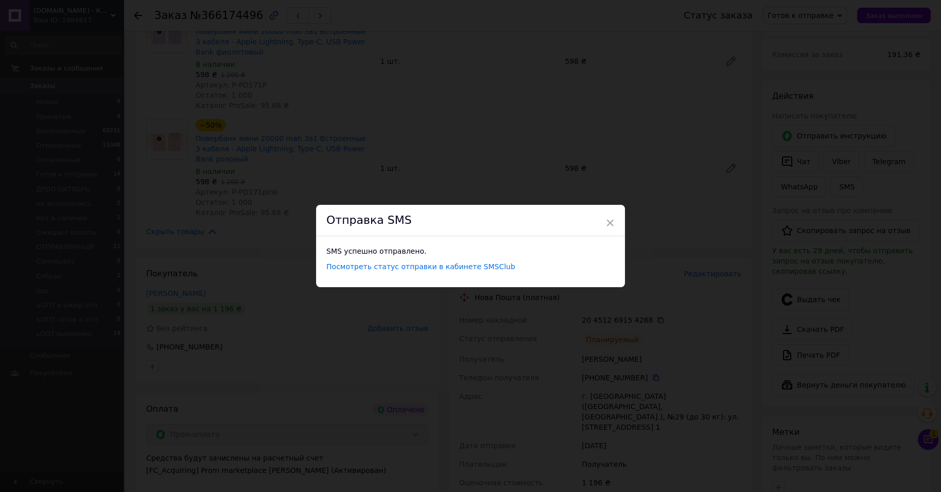
click at [867, 167] on div "× Отправка SMS SMS успешно отправлено. Посмотреть статус отправки в кабинете SM…" at bounding box center [470, 246] width 941 height 492
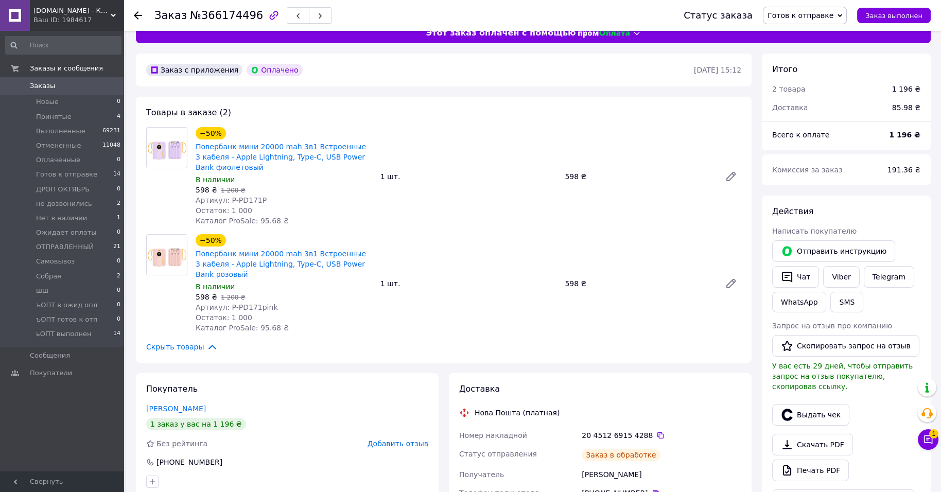
scroll to position [13, 0]
click at [824, 24] on span "Готов к отправке" at bounding box center [805, 15] width 84 height 17
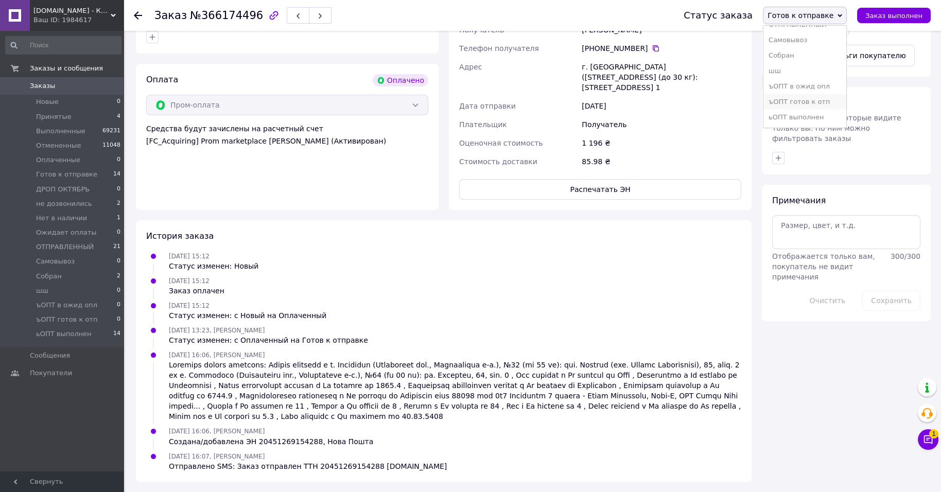
scroll to position [192, 0]
click at [827, 48] on li "Собран" at bounding box center [804, 55] width 83 height 15
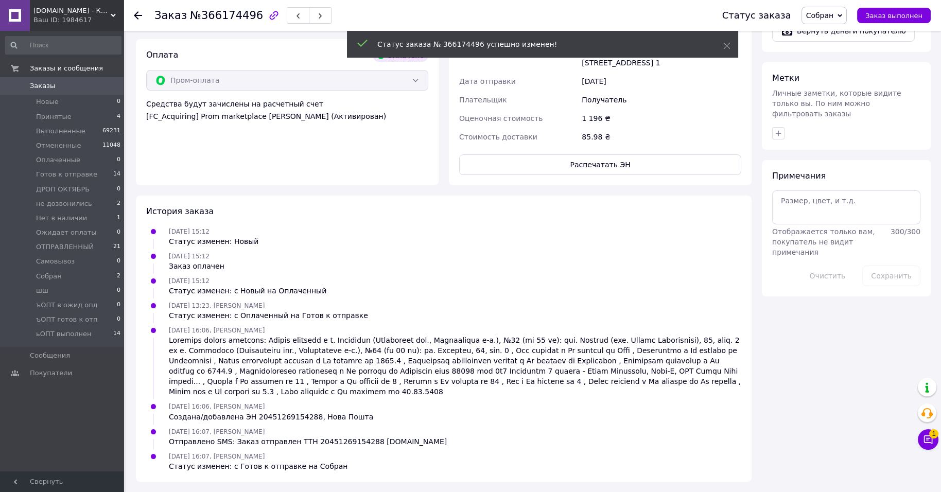
scroll to position [721, 0]
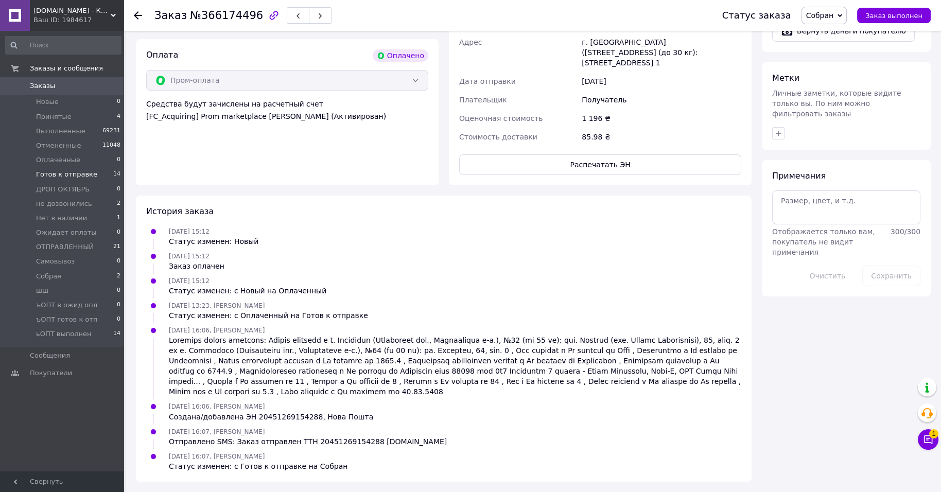
click at [118, 182] on li "Готов к отправке 14" at bounding box center [63, 174] width 127 height 14
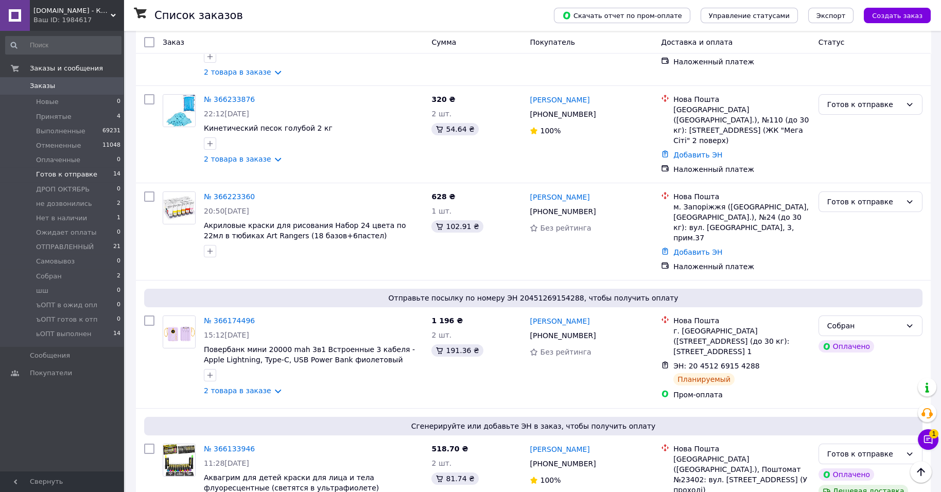
scroll to position [365, 0]
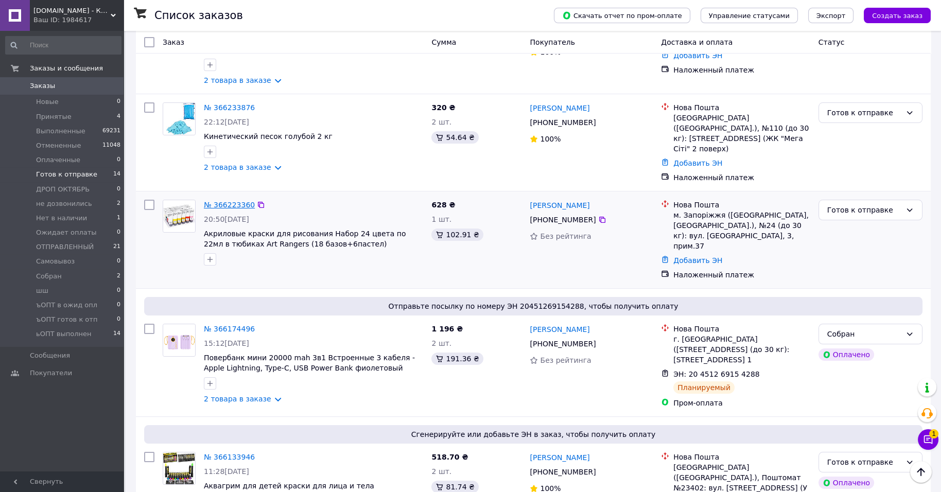
click at [243, 209] on link "№ 366223360" at bounding box center [229, 205] width 51 height 8
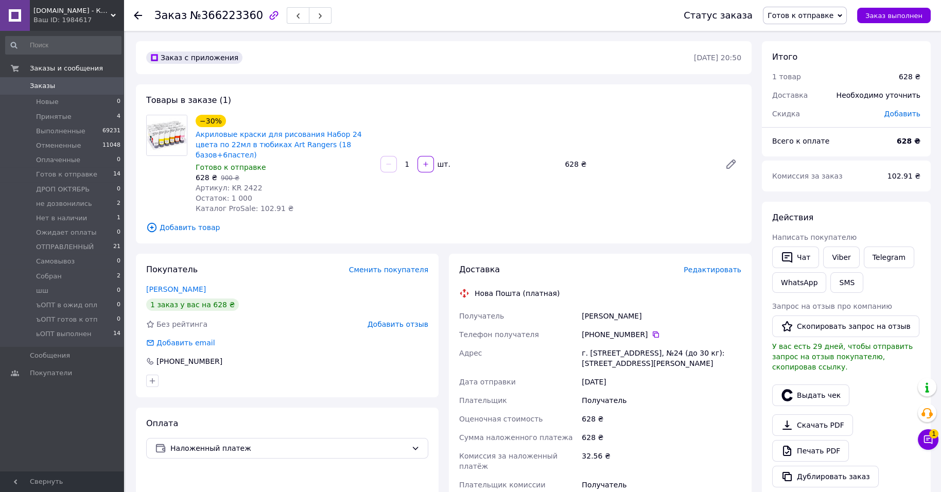
click at [734, 274] on span "Редактировать" at bounding box center [712, 269] width 58 height 8
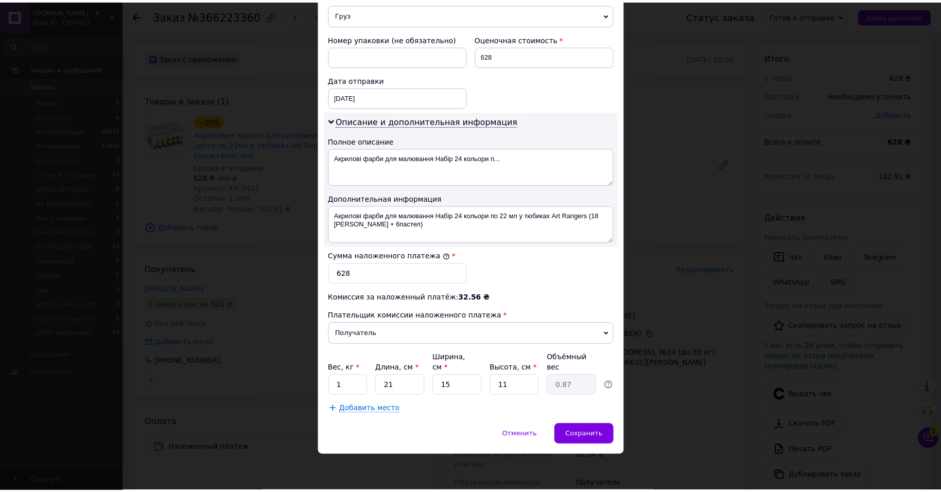
scroll to position [574, 0]
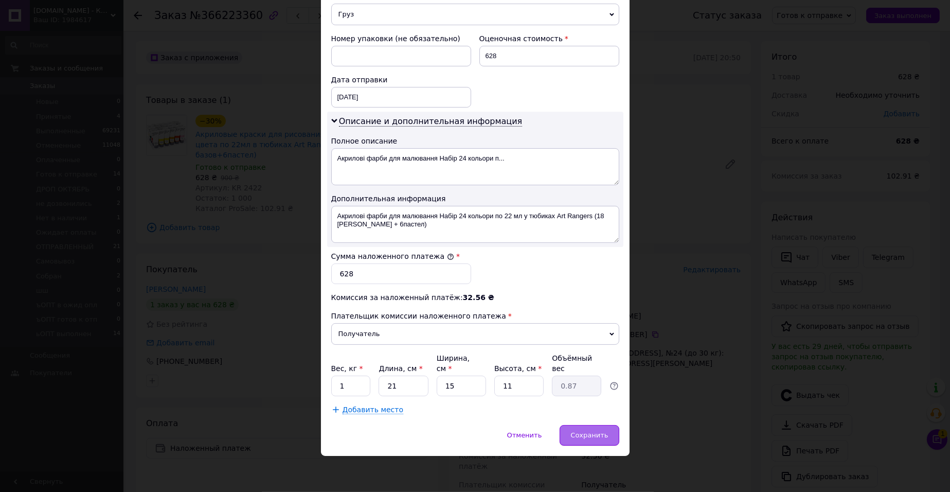
click at [590, 437] on span "Сохранить" at bounding box center [590, 435] width 38 height 8
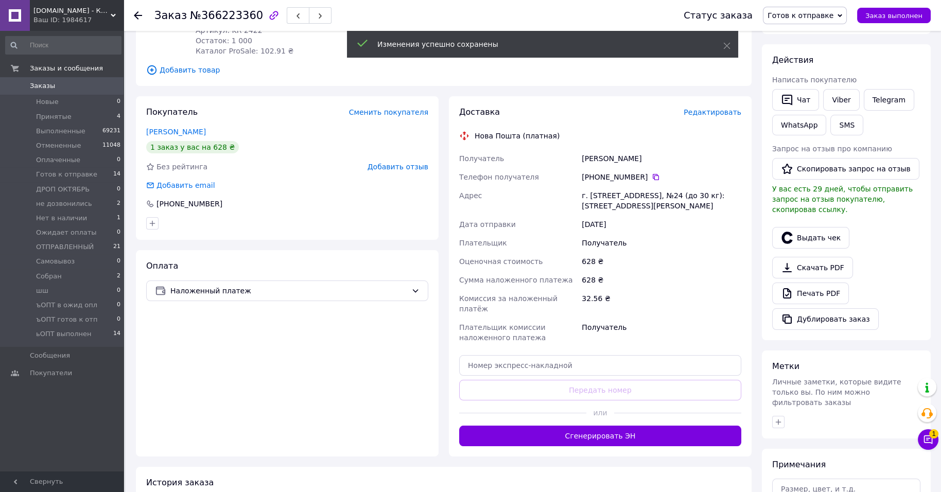
scroll to position [257, 0]
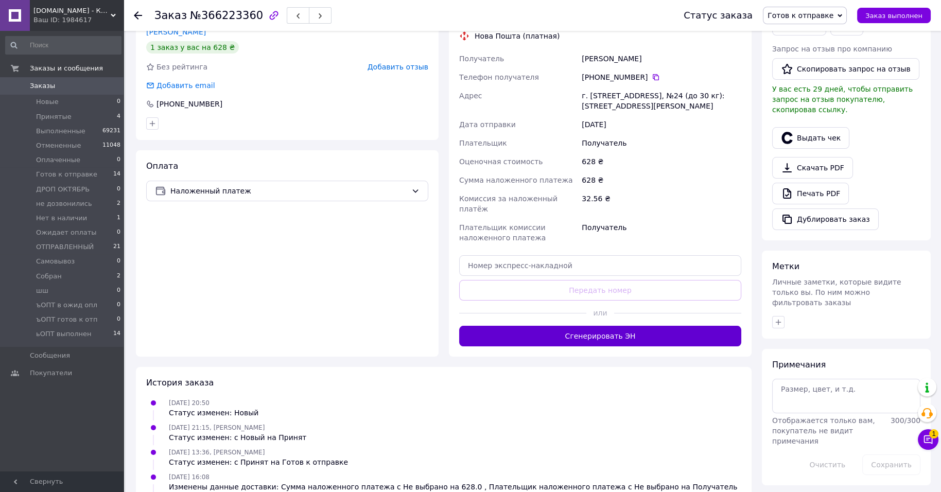
click at [659, 346] on button "Сгенерировать ЭН" at bounding box center [600, 336] width 282 height 21
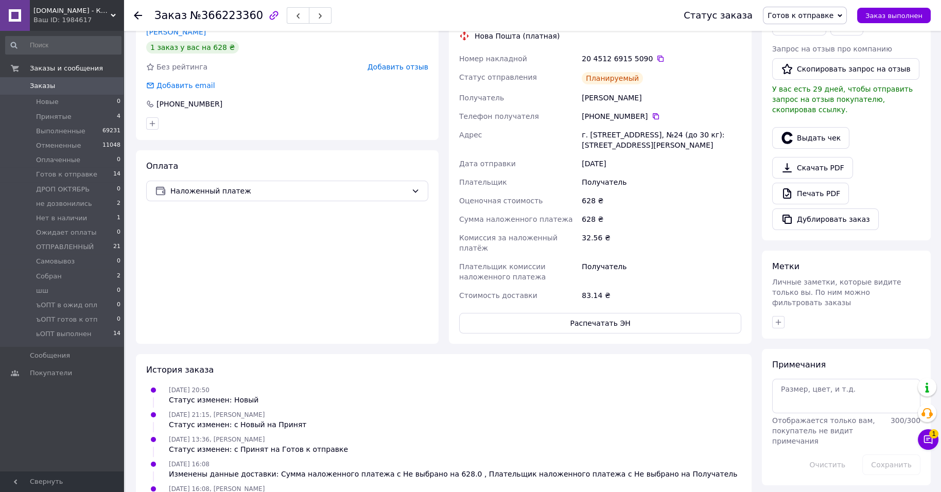
click at [659, 333] on button "Распечатать ЭН" at bounding box center [600, 323] width 282 height 21
drag, startPoint x: 632, startPoint y: 91, endPoint x: 653, endPoint y: 109, distance: 28.1
click at [634, 95] on div "Доставка Редактировать Нова Пошта (платная) Номер накладной 20 4512 6915 5090  …" at bounding box center [600, 170] width 282 height 327
drag, startPoint x: 681, startPoint y: 113, endPoint x: 673, endPoint y: 116, distance: 8.3
click at [677, 64] on div "20 4512 6915 5090" at bounding box center [660, 59] width 159 height 10
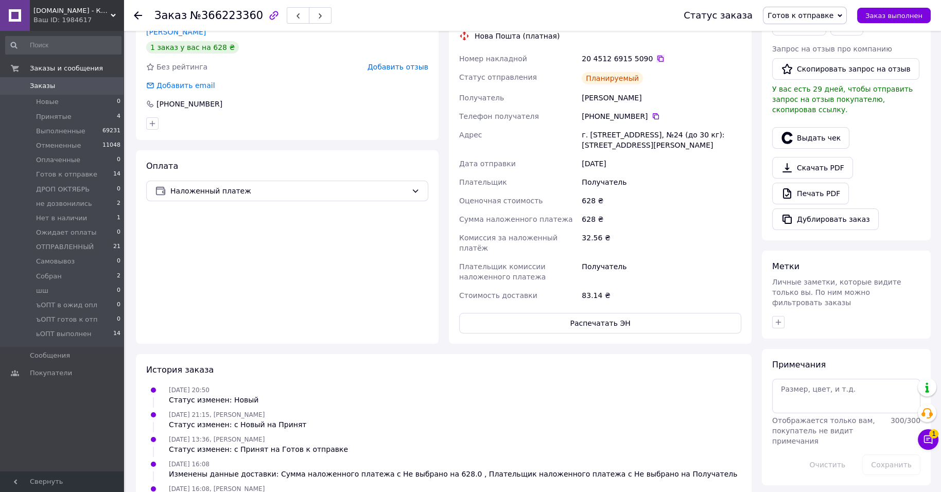
click at [664, 63] on icon at bounding box center [660, 59] width 8 height 8
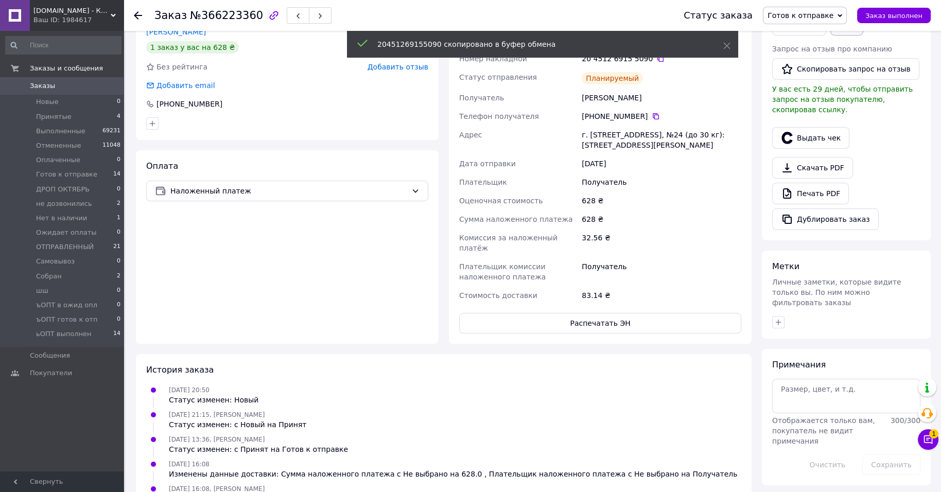
click at [830, 36] on button "SMS" at bounding box center [846, 25] width 33 height 21
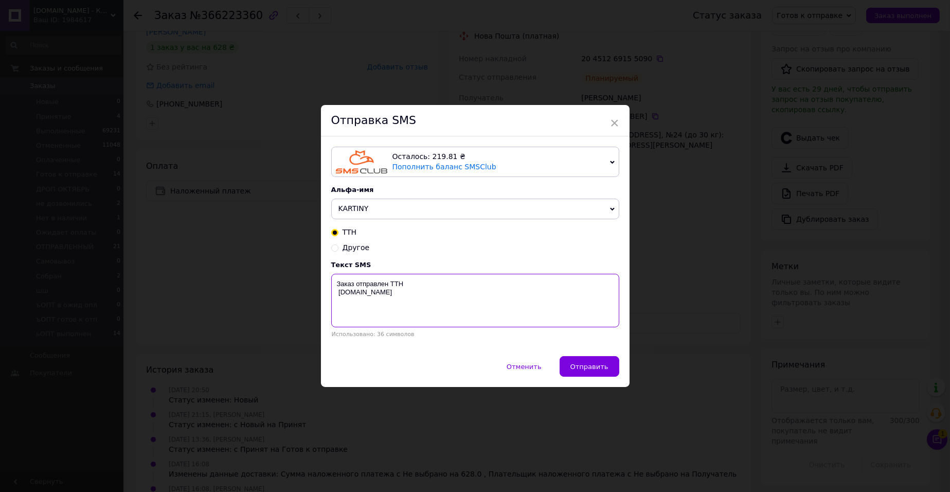
paste textarea "20451269155090"
type textarea "Заказ отправлен ТТН 20451269155090 kartiny.com.ua"
click at [571, 370] on span "Отправить" at bounding box center [590, 367] width 38 height 8
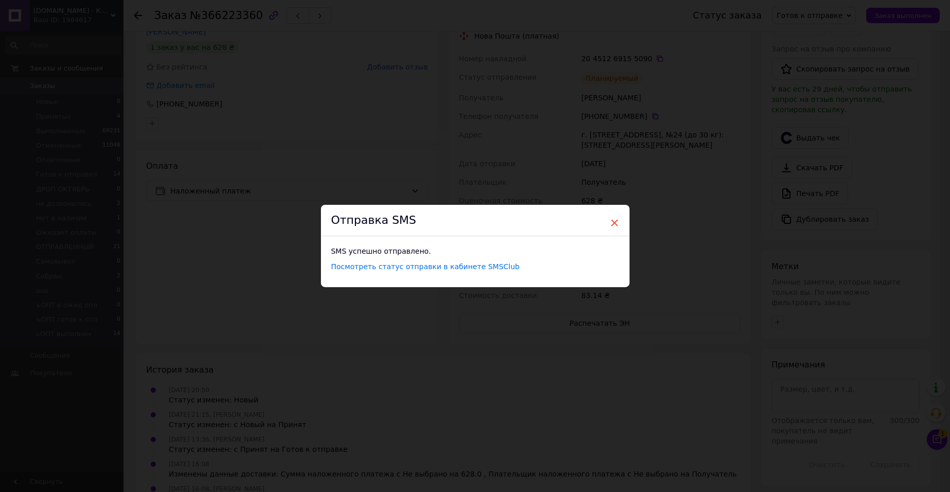
click at [614, 214] on span "×" at bounding box center [614, 222] width 9 height 17
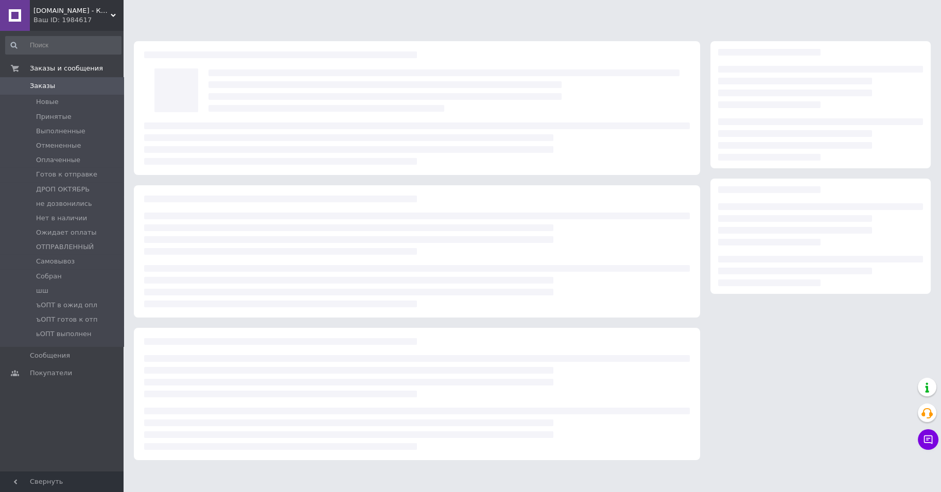
scroll to position [18, 0]
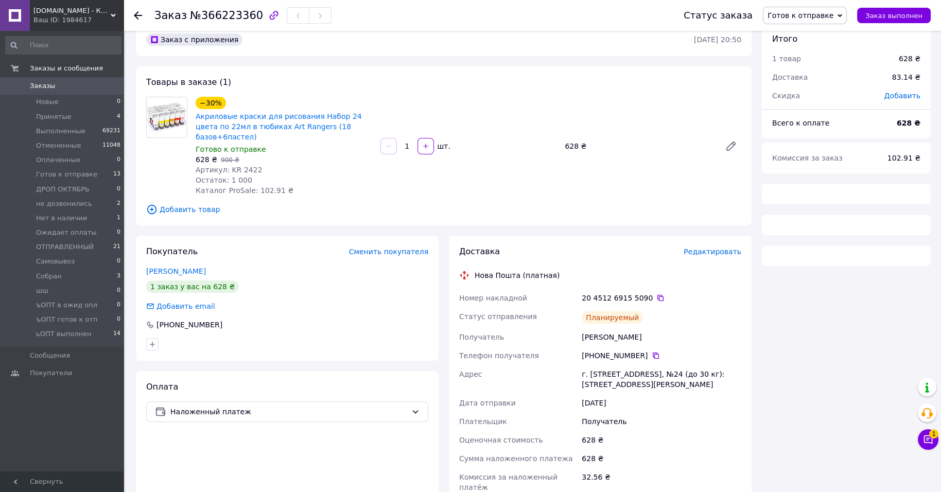
click at [805, 20] on span "Готов к отправке" at bounding box center [800, 15] width 66 height 8
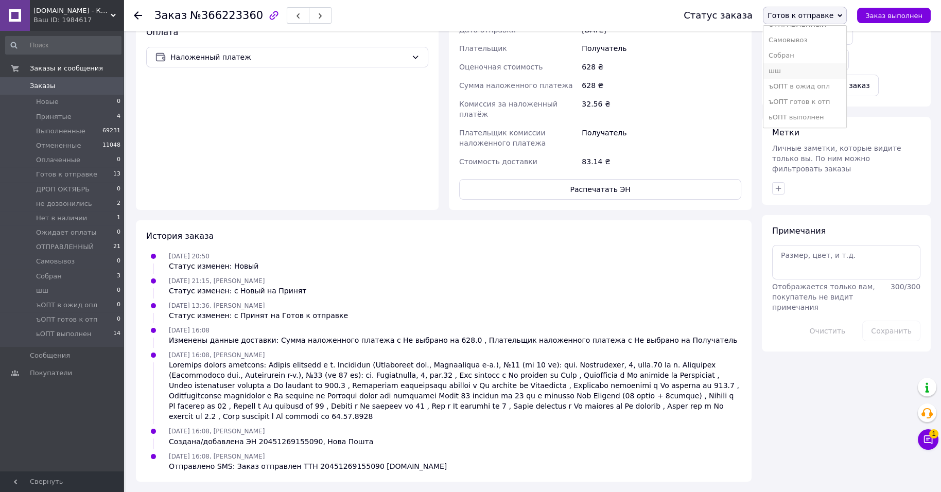
scroll to position [627, 0]
click at [818, 48] on li "Собран" at bounding box center [804, 55] width 83 height 15
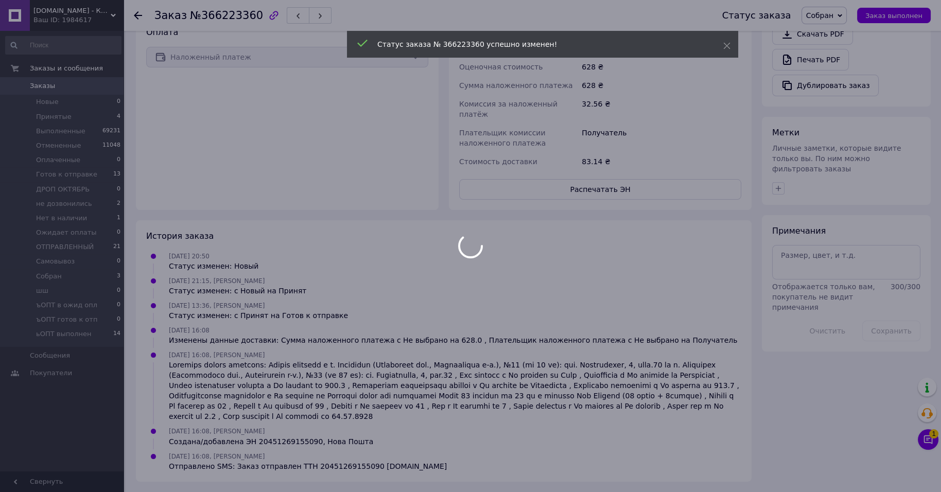
scroll to position [60, 0]
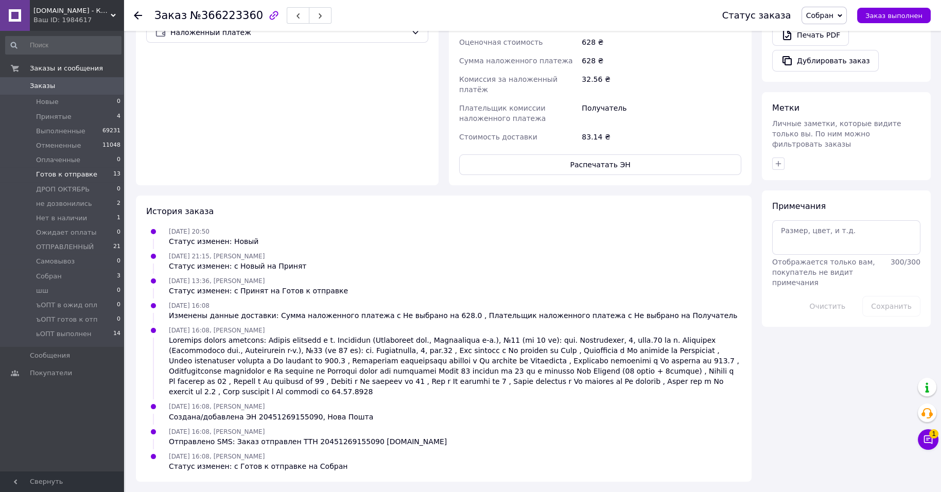
click at [78, 179] on span "Готов к отправке" at bounding box center [66, 174] width 61 height 9
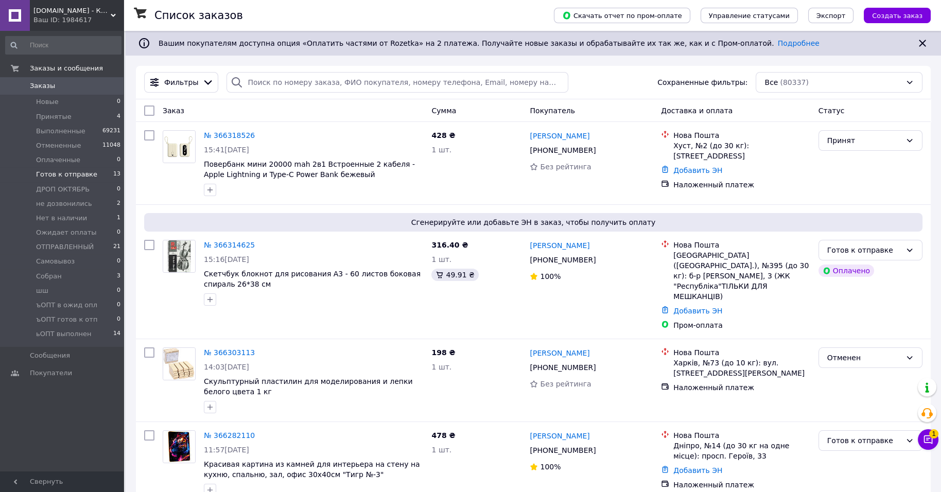
click at [68, 196] on ul "Новые 0 Принятые 4 Выполненные 69231 Отмененные 11048 Оплаченные 0 Готов к отпр…" at bounding box center [63, 221] width 127 height 252
click at [76, 179] on span "Готов к отправке" at bounding box center [66, 174] width 61 height 9
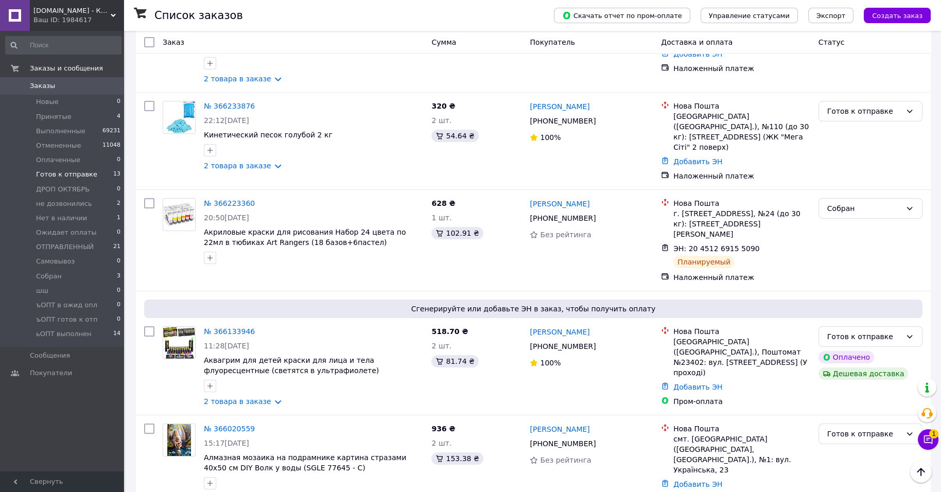
scroll to position [289, 0]
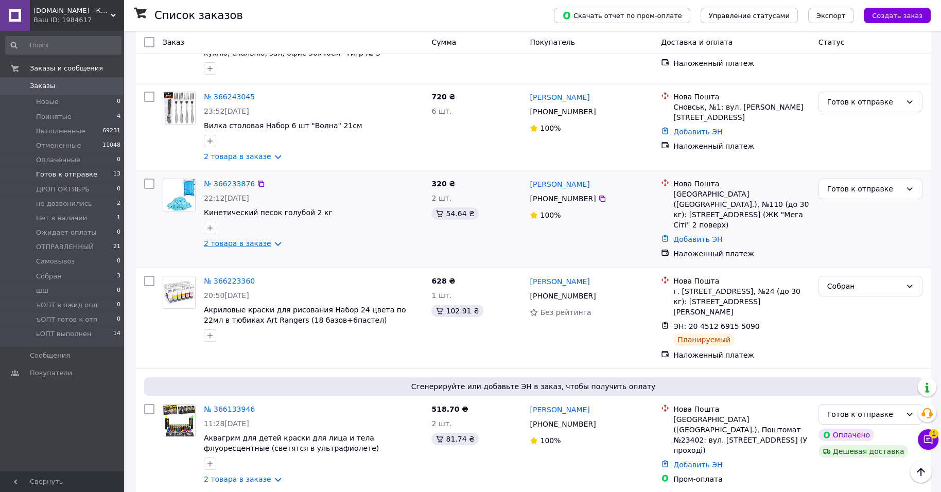
click at [249, 247] on link "2 товара в заказе" at bounding box center [237, 243] width 67 height 8
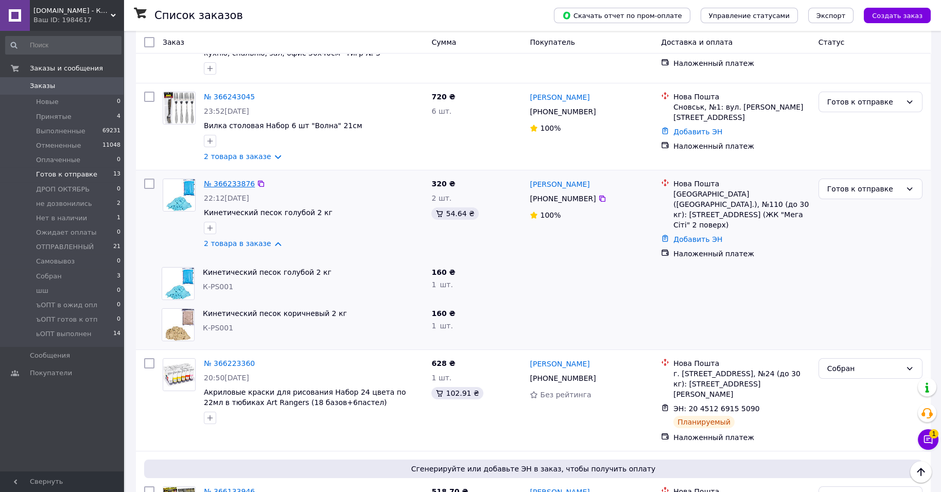
click at [255, 188] on link "№ 366233876" at bounding box center [229, 184] width 51 height 8
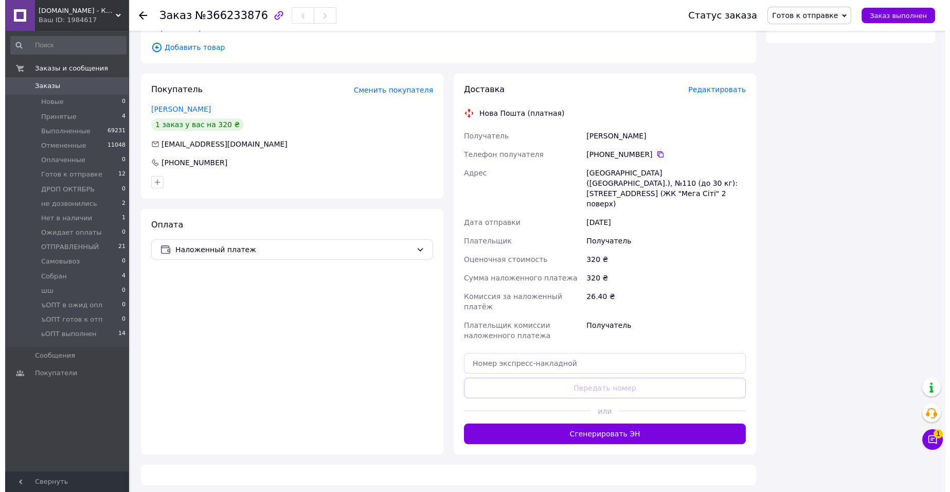
scroll to position [157, 0]
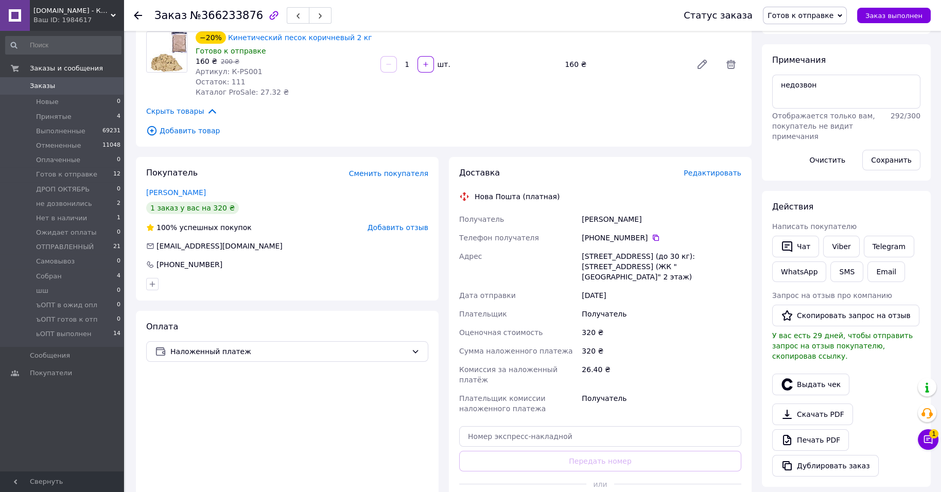
click at [683, 177] on span "Редактировать" at bounding box center [712, 173] width 58 height 8
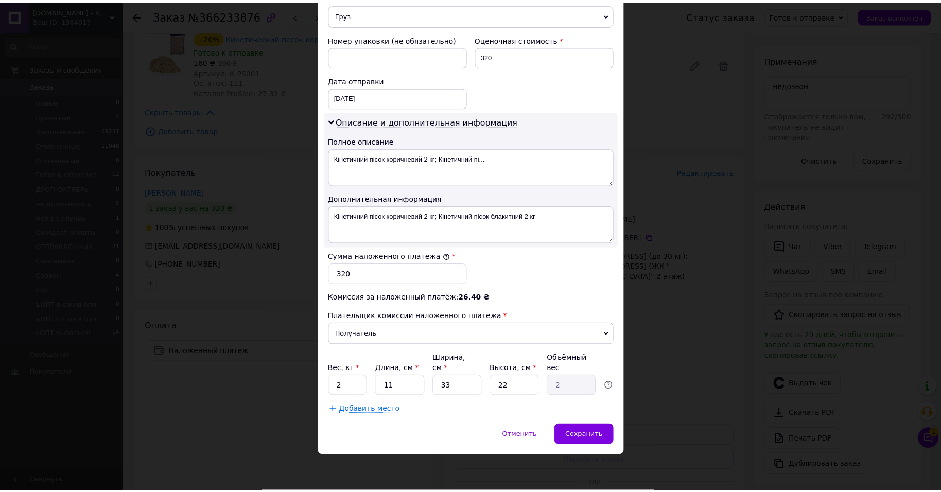
scroll to position [589, 0]
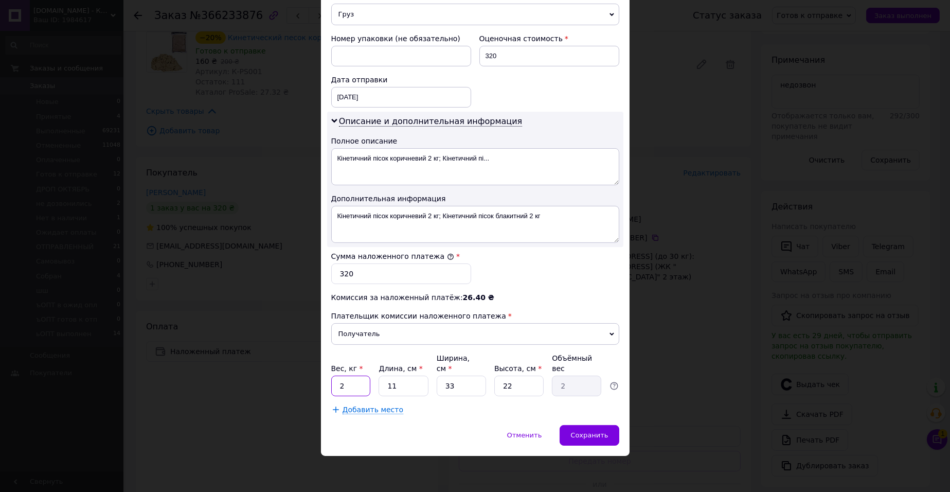
click at [359, 380] on input "2" at bounding box center [351, 386] width 40 height 21
type input "4"
click at [413, 388] on input "11" at bounding box center [403, 386] width 49 height 21
click at [453, 385] on input "33" at bounding box center [461, 386] width 49 height 21
type input "3"
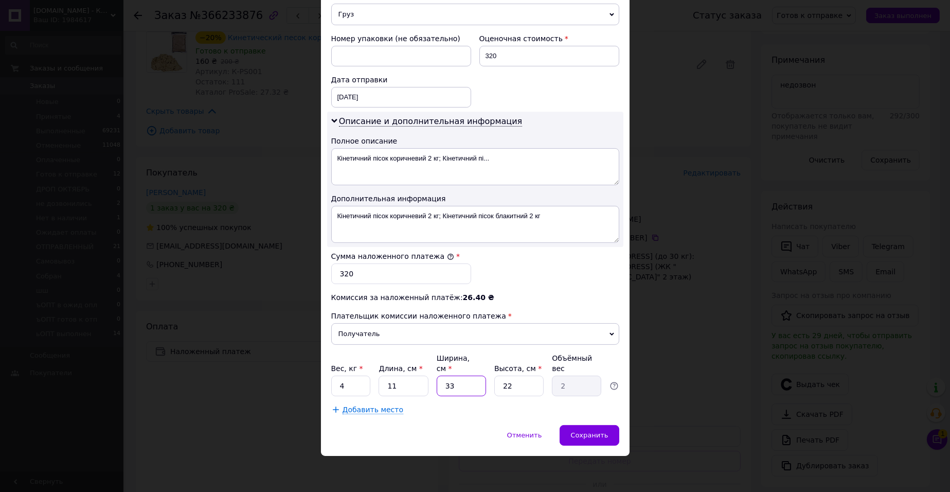
type input "0.18"
drag, startPoint x: 507, startPoint y: 388, endPoint x: 493, endPoint y: 381, distance: 15.9
click at [486, 378] on div "Вес, кг * 4 Длина, см * 11 Ширина, см * Высота, см * 22 Объёмный вес" at bounding box center [475, 374] width 288 height 43
drag, startPoint x: 523, startPoint y: 393, endPoint x: 529, endPoint y: 384, distance: 10.0
click at [526, 388] on div "Плательщик Получатель Отправитель Фамилия получателя Мурас Имя получателя Олена…" at bounding box center [475, 52] width 288 height 726
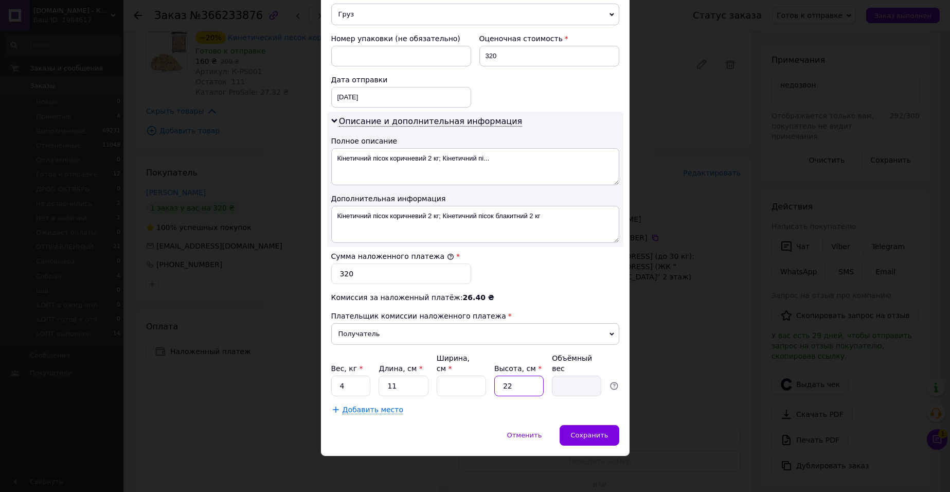
click at [529, 384] on input "22" at bounding box center [518, 386] width 49 height 21
type input "2"
click at [406, 378] on input "11" at bounding box center [403, 386] width 49 height 21
type input "1"
type input "22"
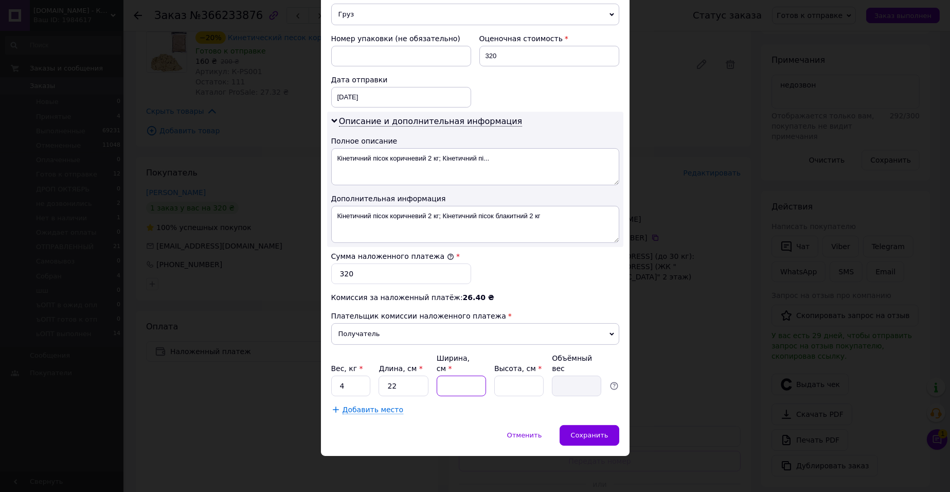
drag, startPoint x: 478, startPoint y: 369, endPoint x: 483, endPoint y: 387, distance: 19.2
click at [483, 387] on input "Ширина, см *" at bounding box center [461, 386] width 49 height 21
type input "22"
click at [513, 384] on input "Высота, см *" at bounding box center [518, 386] width 49 height 21
type input "1"
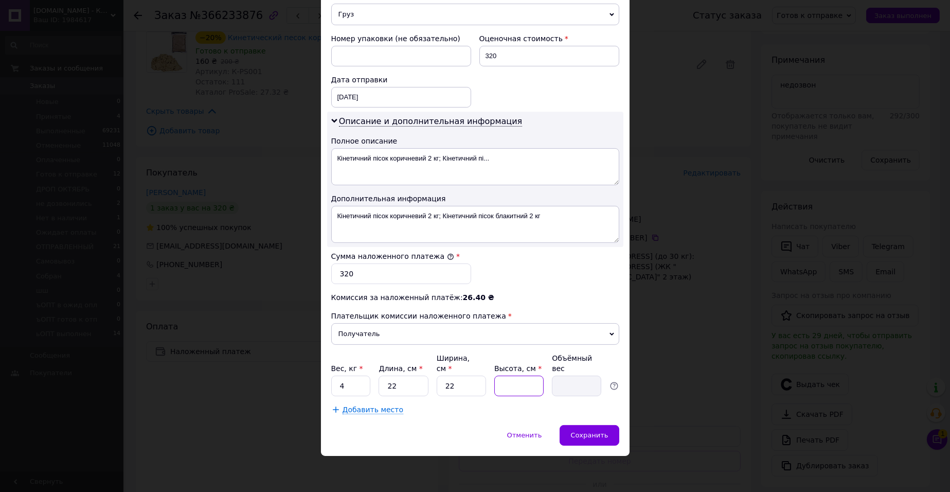
type input "0.12"
type input "11"
type input "1.33"
type input "11"
click at [497, 409] on div "Добавить место" at bounding box center [475, 409] width 288 height 10
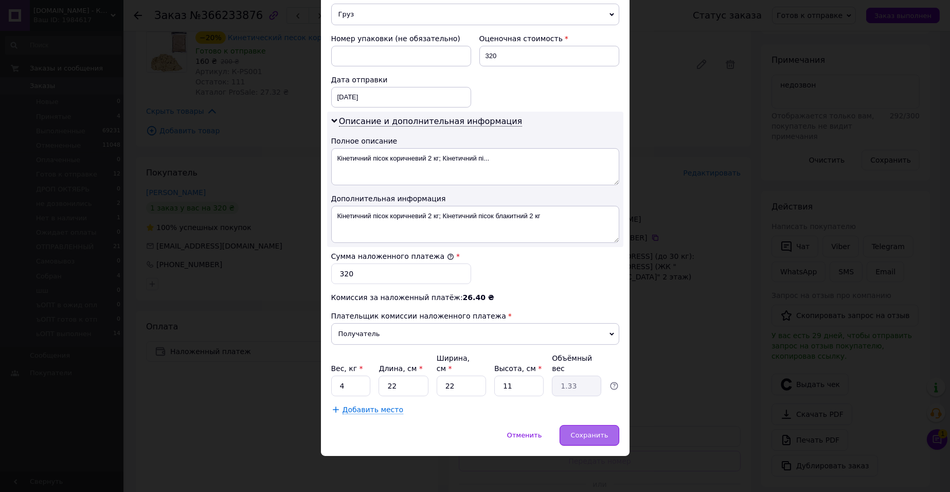
click at [571, 439] on span "Сохранить" at bounding box center [590, 435] width 38 height 8
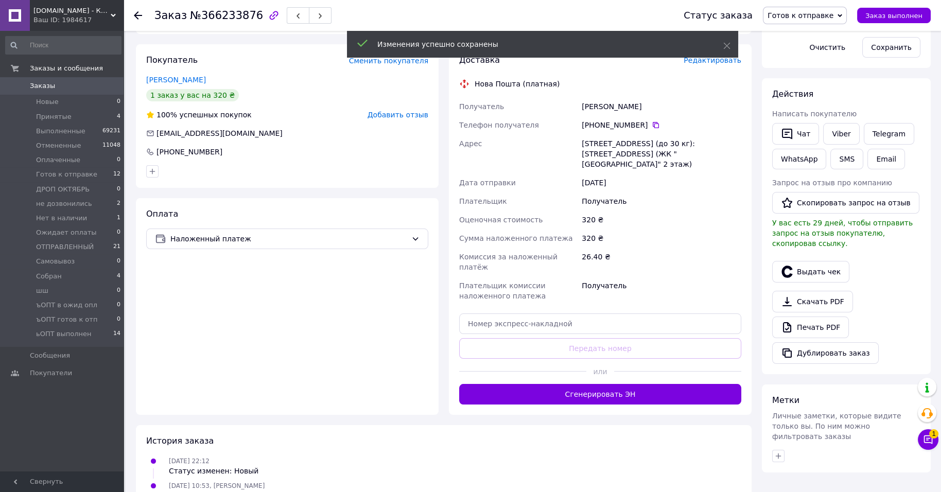
scroll to position [415, 0]
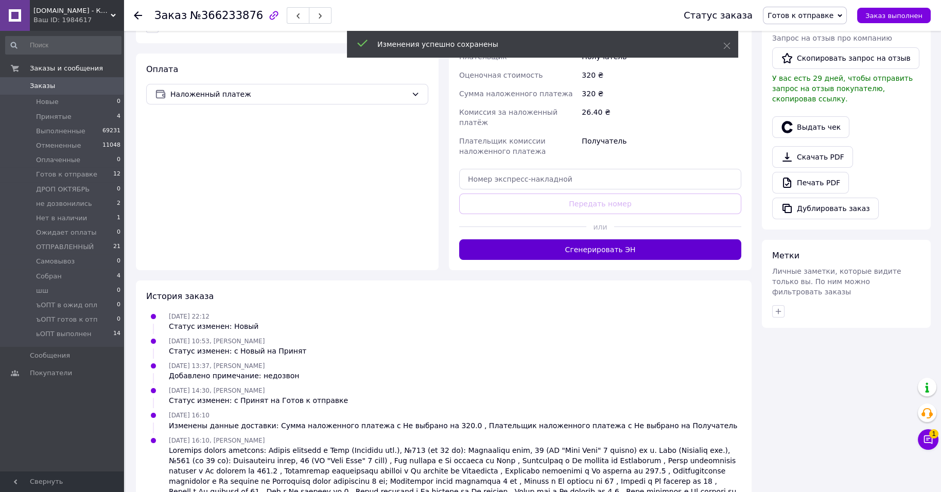
click at [582, 260] on button "Сгенерировать ЭН" at bounding box center [600, 249] width 282 height 21
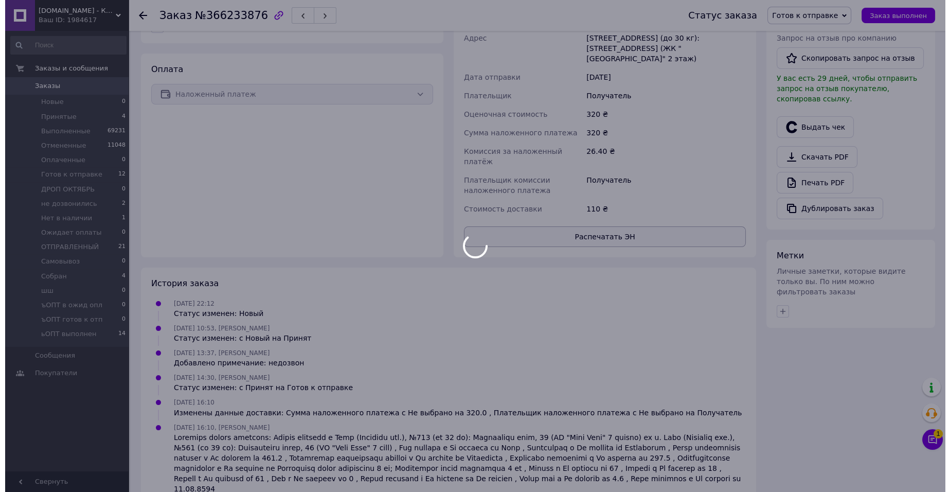
scroll to position [13, 0]
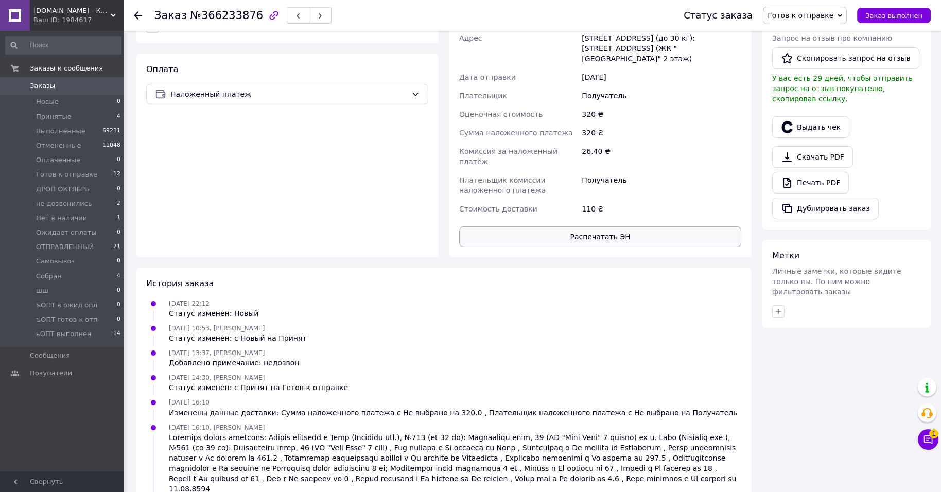
click at [612, 247] on button "Распечатать ЭН" at bounding box center [600, 236] width 282 height 21
click at [595, 10] on div "Мурас Олена" at bounding box center [661, 1] width 164 height 19
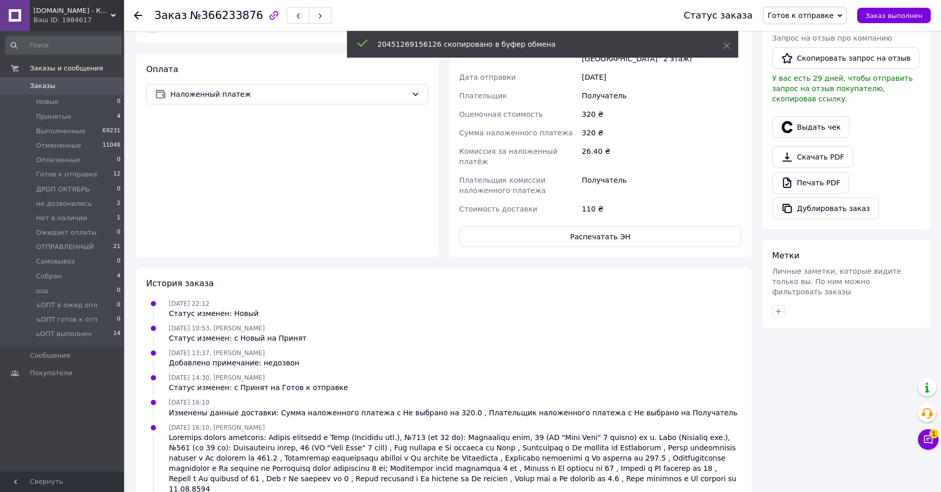
click at [830, 25] on button "SMS" at bounding box center [846, 14] width 33 height 21
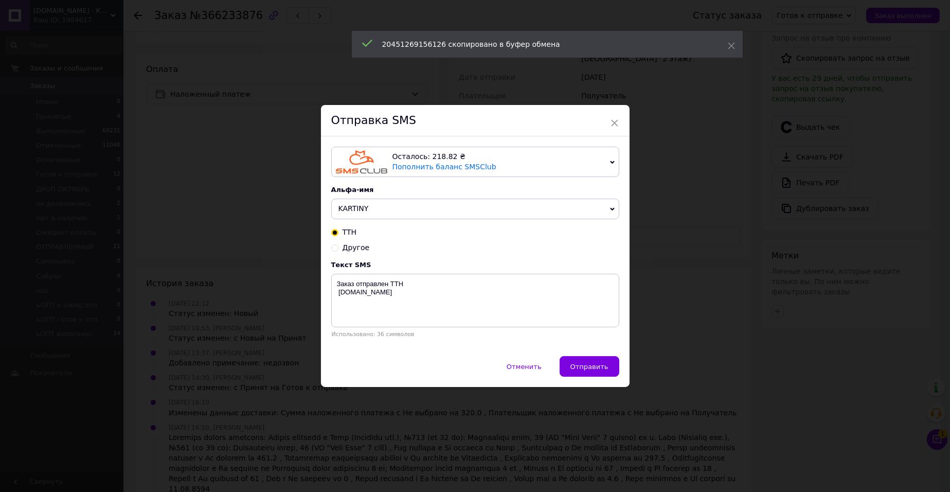
drag, startPoint x: 466, startPoint y: 285, endPoint x: 460, endPoint y: 293, distance: 9.9
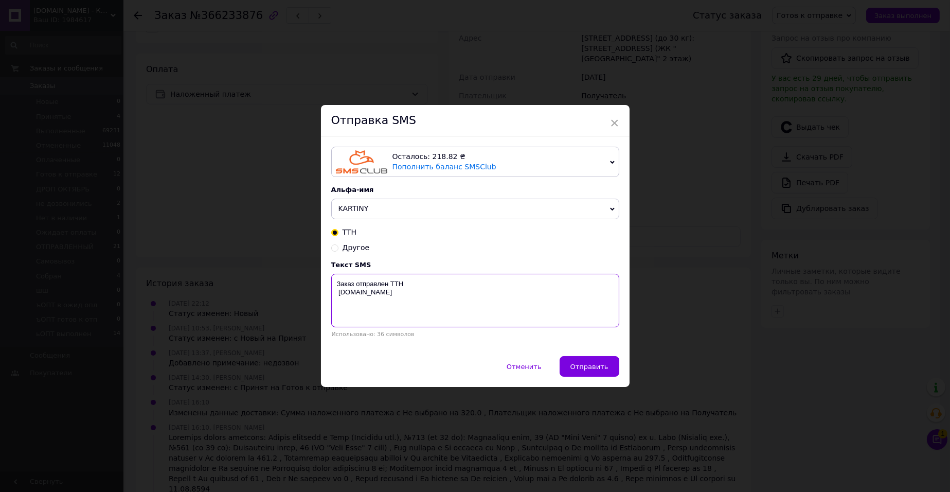
paste textarea "20451269156126"
type textarea "Заказ отправлен ТТН 20451269156126 kartiny.com.ua"
click at [556, 387] on div "Отменить   Отправить" at bounding box center [475, 371] width 309 height 31
click at [571, 370] on span "Отправить" at bounding box center [590, 367] width 38 height 8
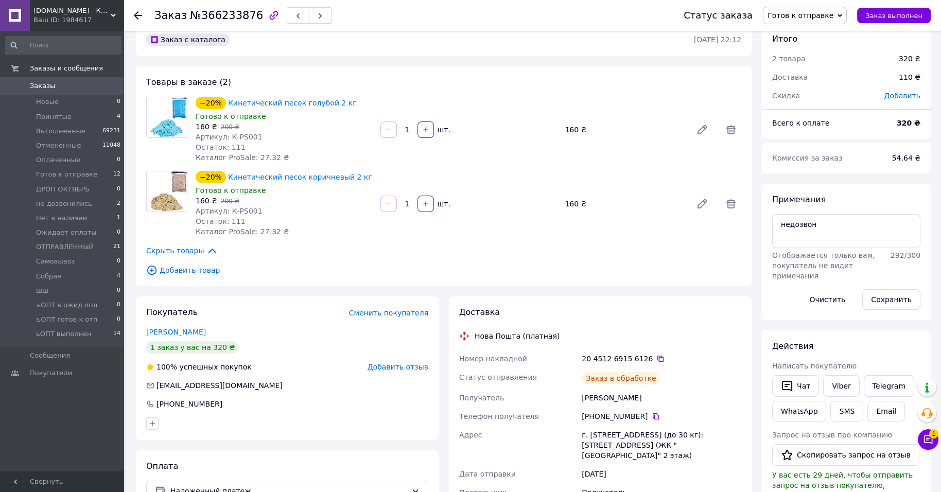
scroll to position [45, 0]
click at [797, 11] on span "Готов к отправке" at bounding box center [800, 15] width 66 height 8
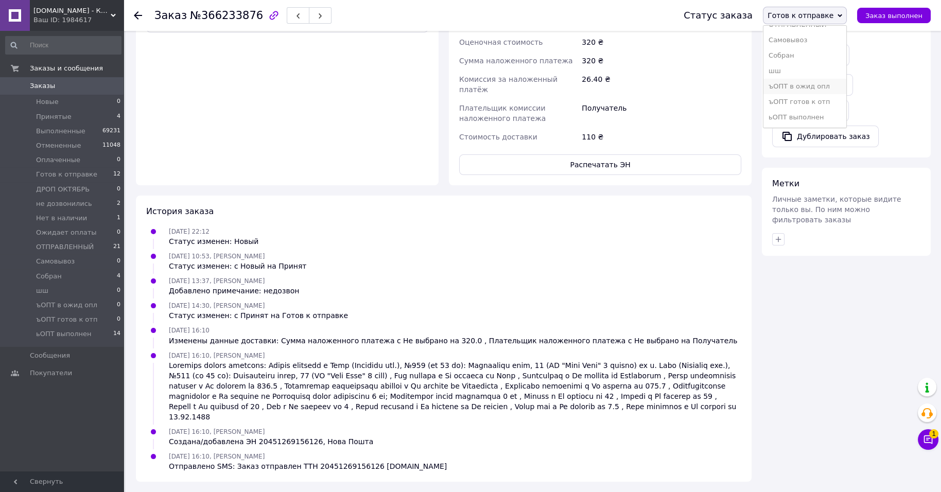
scroll to position [192, 0]
click at [796, 48] on li "Собран" at bounding box center [804, 55] width 83 height 15
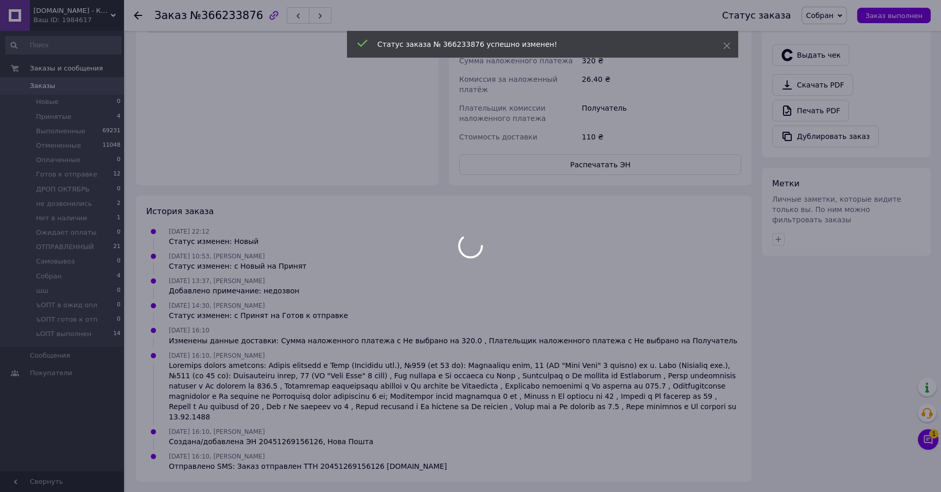
scroll to position [733, 0]
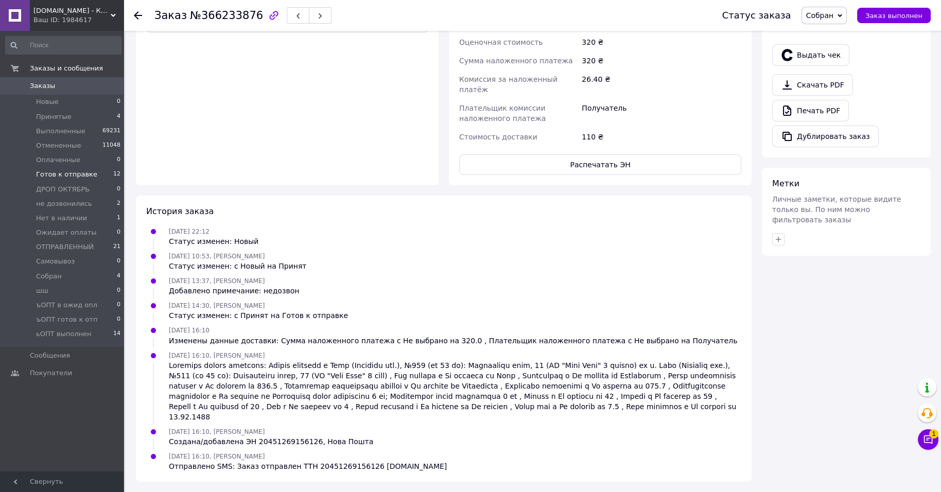
click at [92, 182] on li "Готов к отправке 12" at bounding box center [63, 174] width 127 height 14
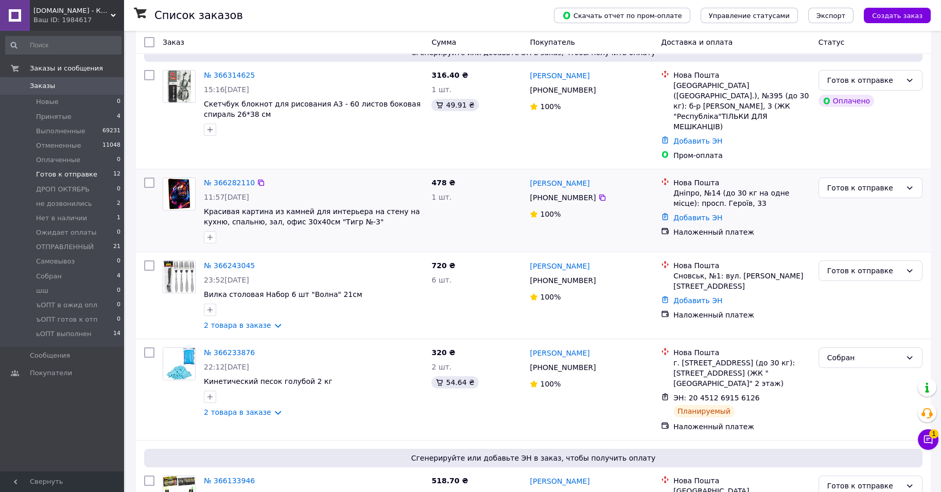
scroll to position [129, 0]
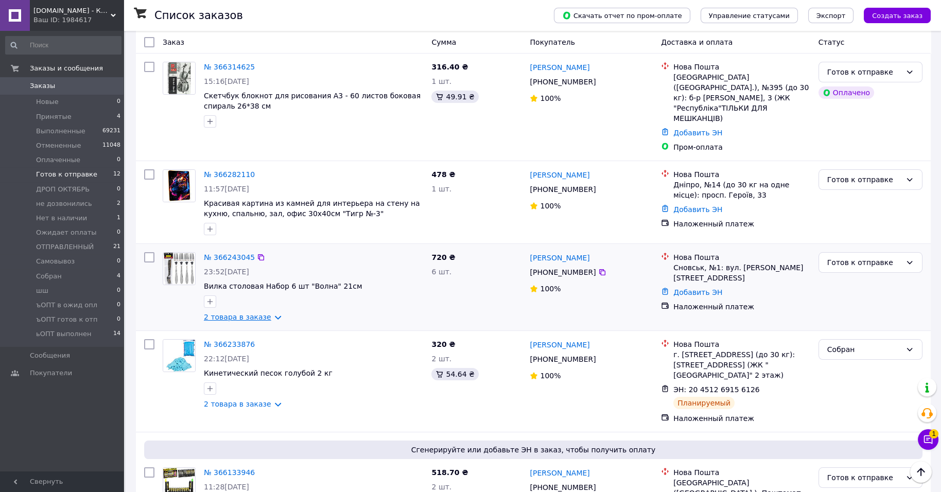
click at [251, 321] on link "2 товара в заказе" at bounding box center [237, 317] width 67 height 8
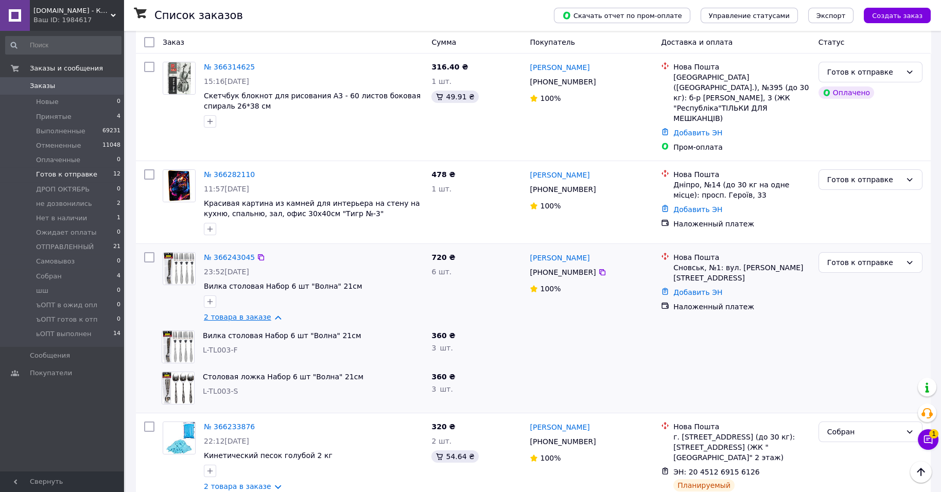
scroll to position [257, 0]
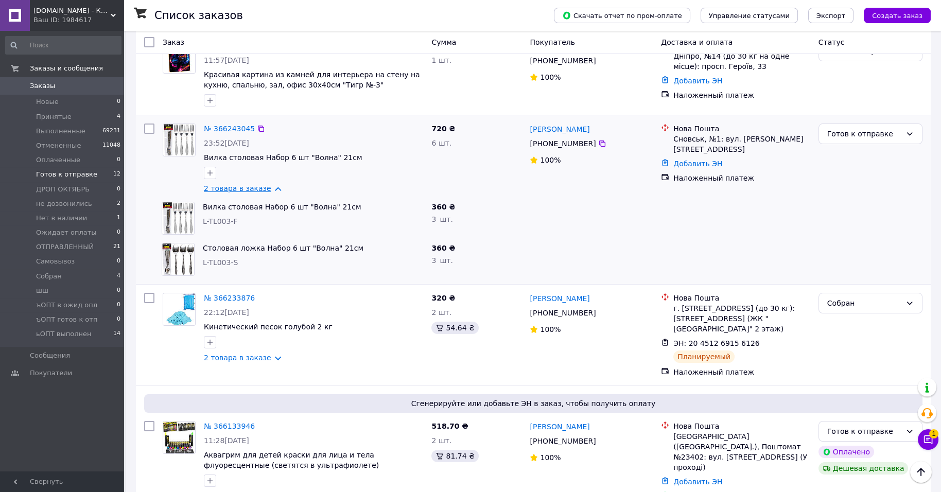
click at [245, 192] on link "2 товара в заказе" at bounding box center [237, 188] width 67 height 8
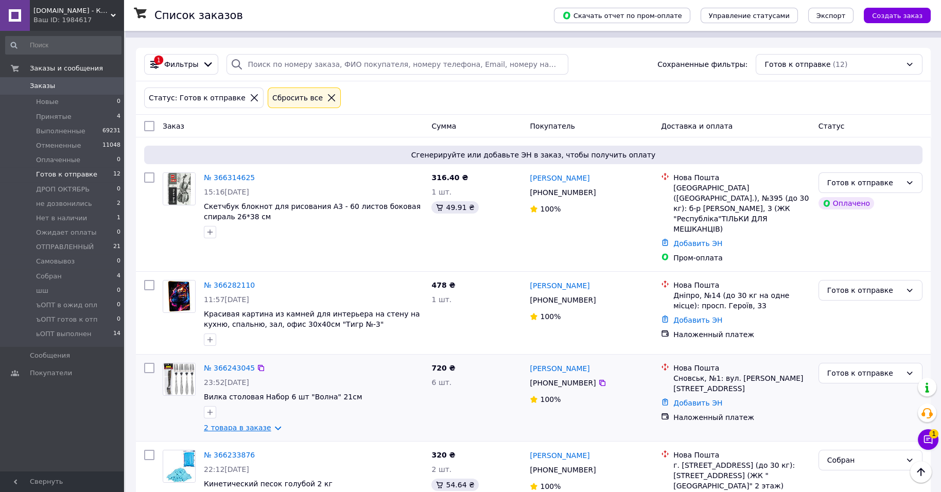
scroll to position [0, 0]
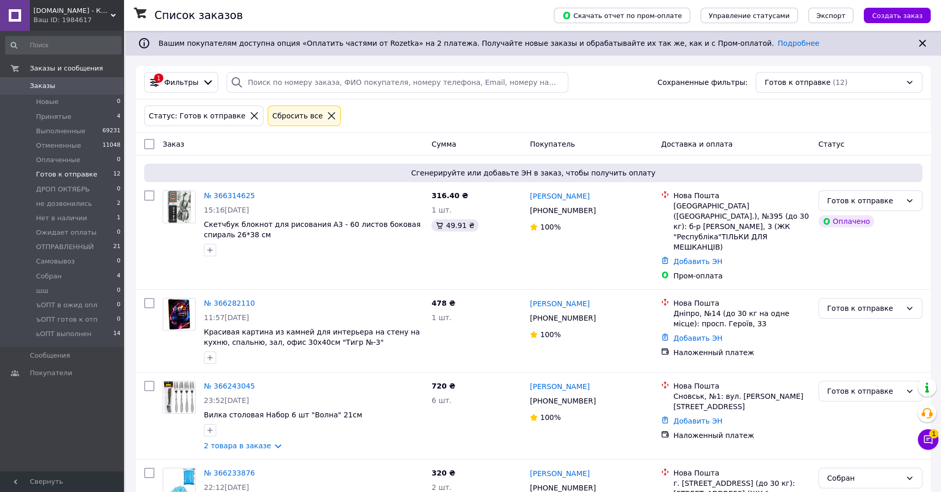
click at [84, 13] on span "[DOMAIN_NAME] - Картины по номерам от производителя" at bounding box center [71, 10] width 77 height 9
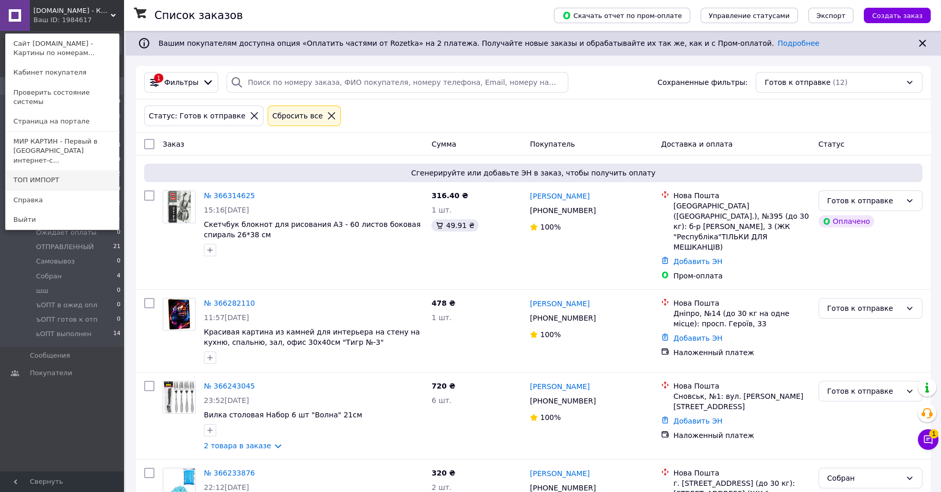
click at [60, 190] on link "ТОП ИМПОРТ" at bounding box center [62, 180] width 113 height 20
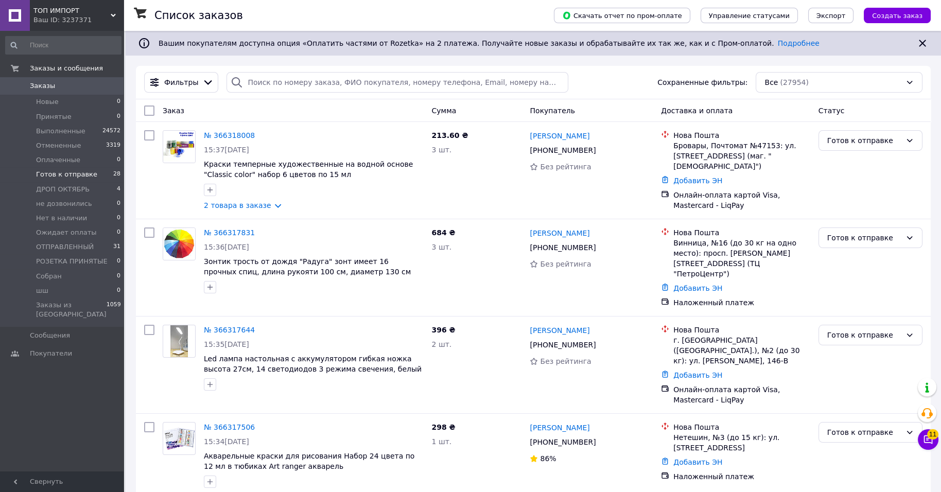
click at [102, 182] on li "Готов к отправке 28" at bounding box center [63, 174] width 127 height 14
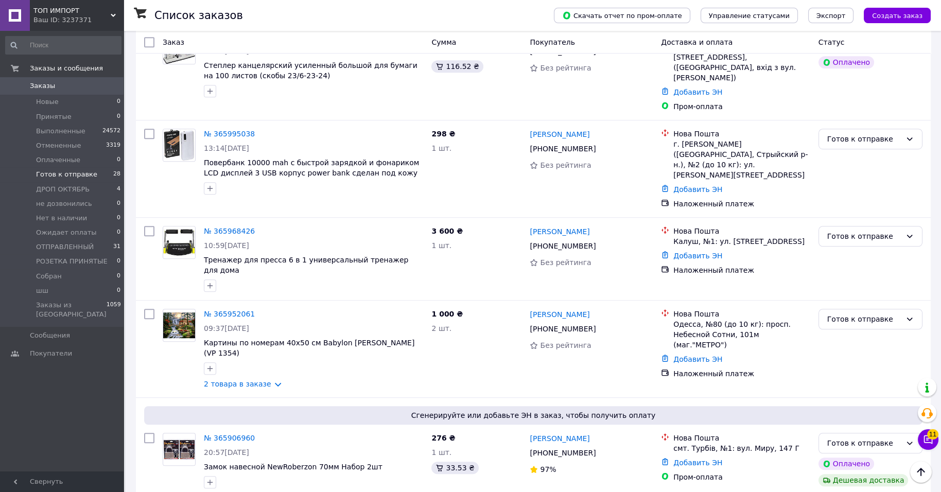
scroll to position [1605, 0]
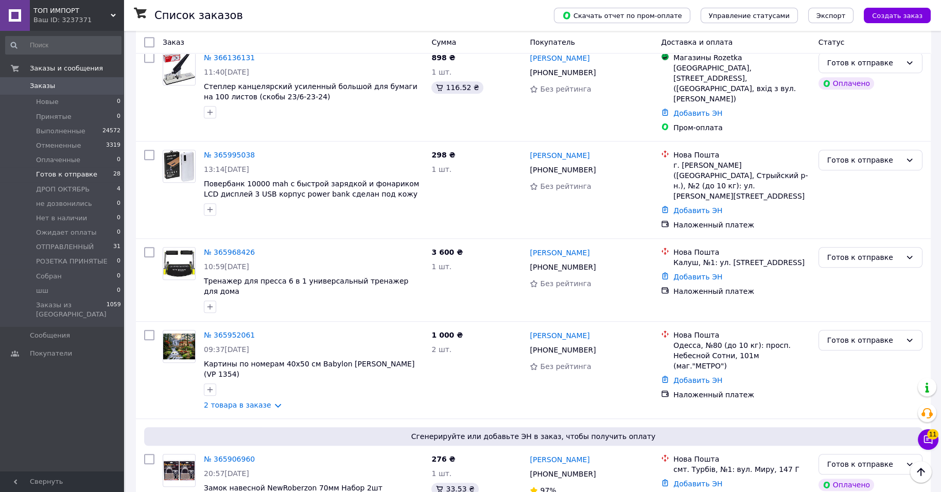
drag, startPoint x: 246, startPoint y: 323, endPoint x: 242, endPoint y: 326, distance: 5.5
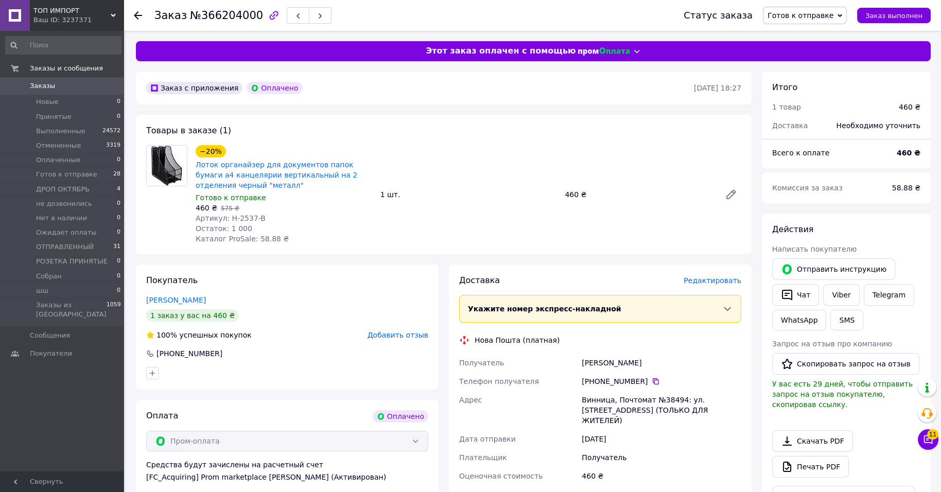
click at [697, 285] on span "Редактировать" at bounding box center [712, 280] width 58 height 8
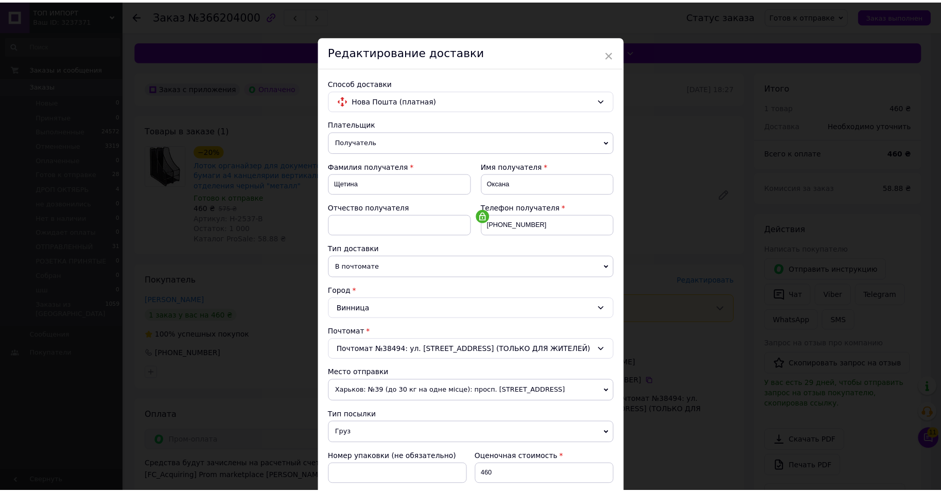
scroll to position [453, 0]
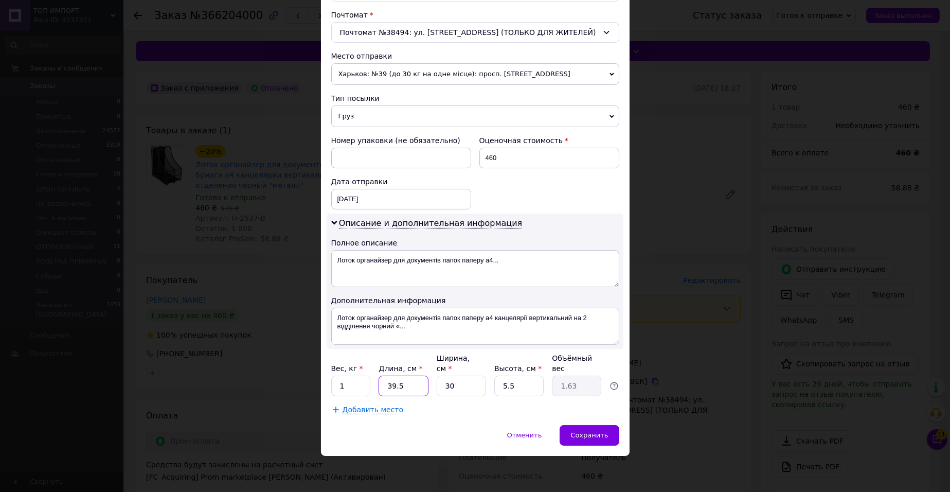
click at [419, 386] on input "39.5" at bounding box center [403, 386] width 49 height 21
type input "39."
type input "1.61"
type input "3"
type input "0.12"
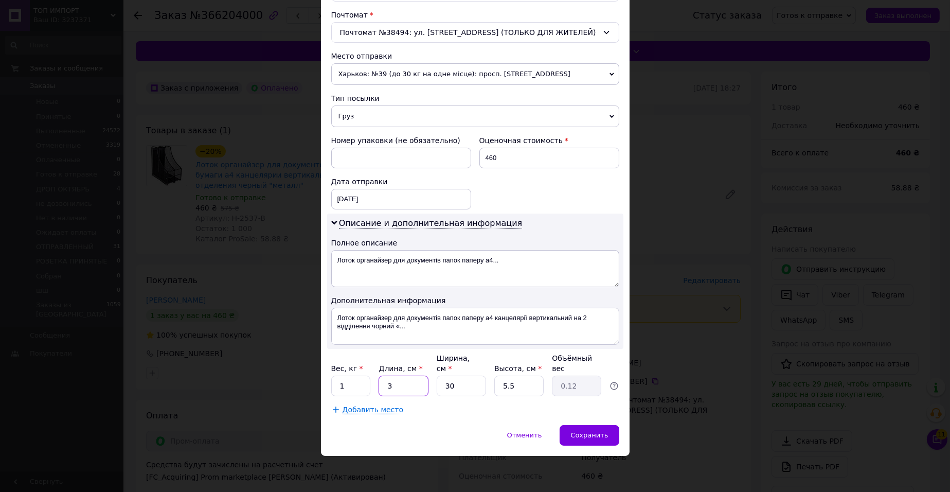
type input "35"
type input "1.44"
type input "35"
type input "3"
type input "0.14"
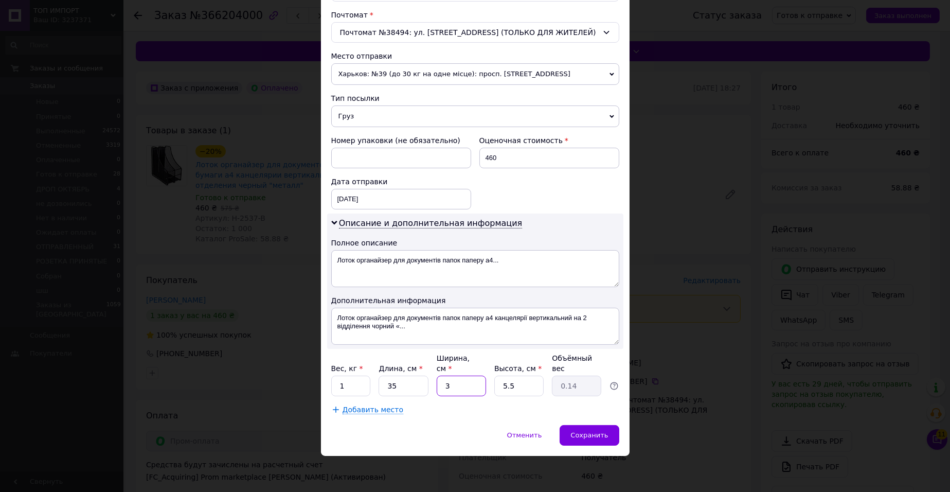
click at [457, 384] on input "3" at bounding box center [461, 386] width 49 height 21
type input "33"
type input "1.59"
type input "33"
type input "5"
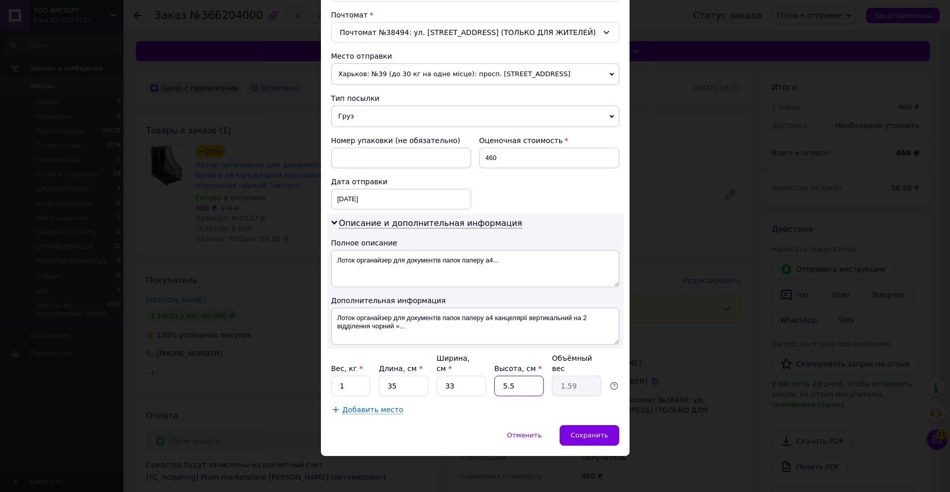
type input "1.44"
drag, startPoint x: 514, startPoint y: 378, endPoint x: 531, endPoint y: 380, distance: 17.6
click at [530, 380] on input "5" at bounding box center [518, 386] width 49 height 21
type input "3"
type input "0.87"
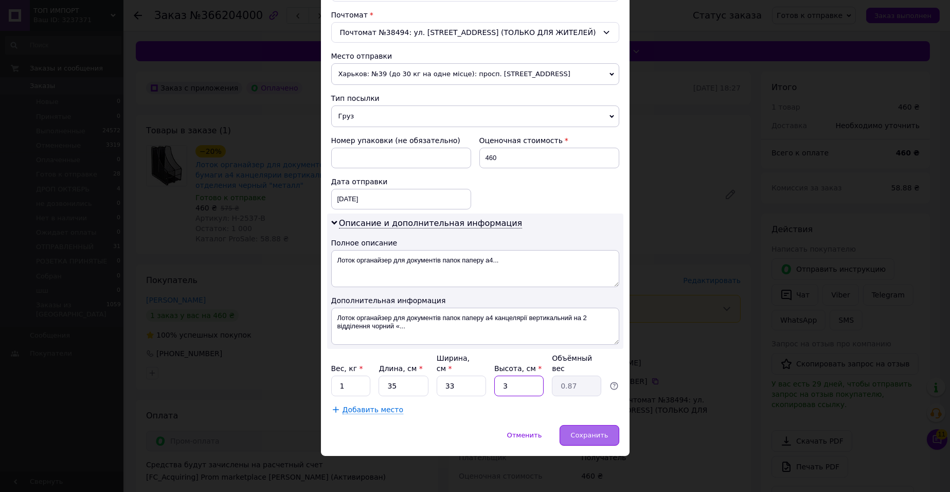
type input "3"
click at [584, 438] on span "Сохранить" at bounding box center [590, 435] width 38 height 8
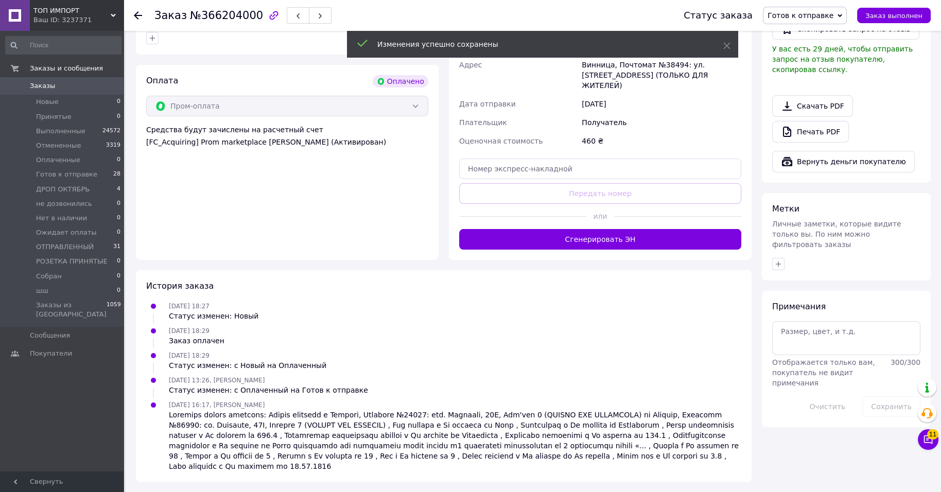
scroll to position [386, 0]
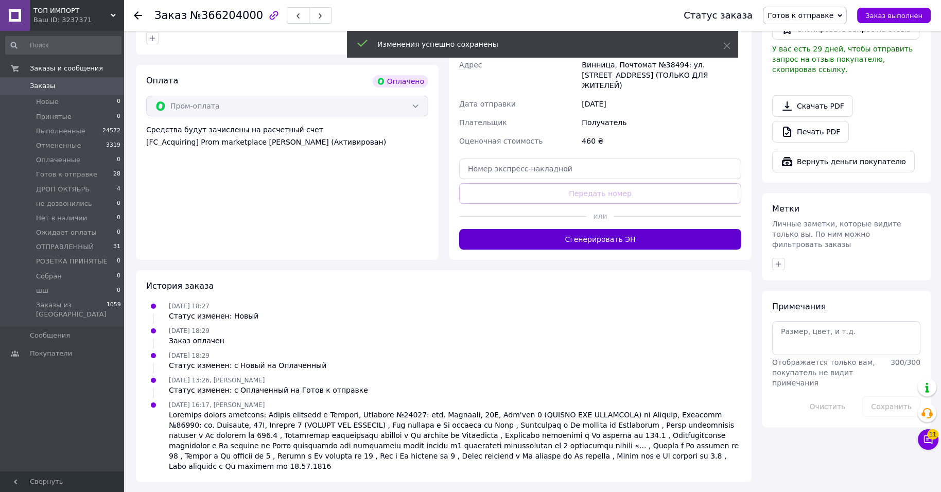
click at [613, 250] on button "Сгенерировать ЭН" at bounding box center [600, 239] width 282 height 21
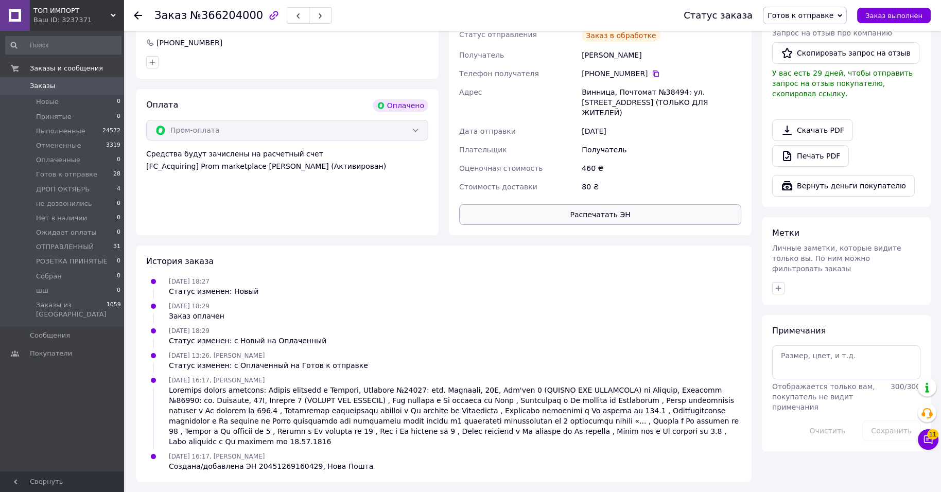
click at [676, 225] on button "Распечатать ЭН" at bounding box center [600, 214] width 282 height 21
drag, startPoint x: 563, startPoint y: 131, endPoint x: 578, endPoint y: 125, distance: 16.1
click at [567, 122] on div "Адрес" at bounding box center [518, 102] width 122 height 39
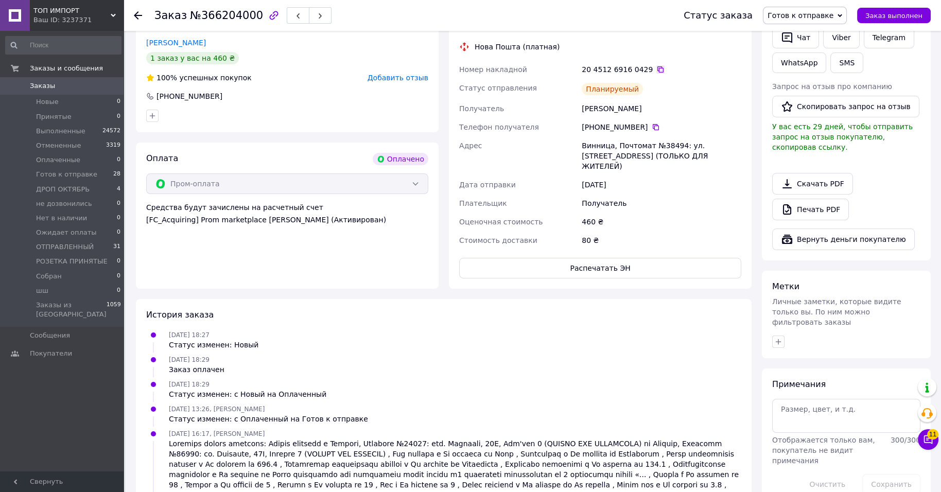
click at [663, 73] on icon at bounding box center [660, 69] width 6 height 6
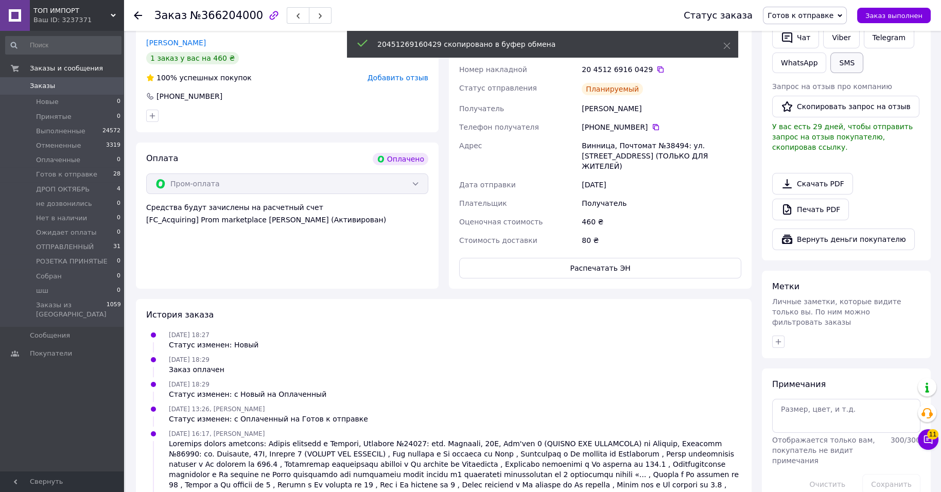
click at [830, 73] on button "SMS" at bounding box center [846, 62] width 33 height 21
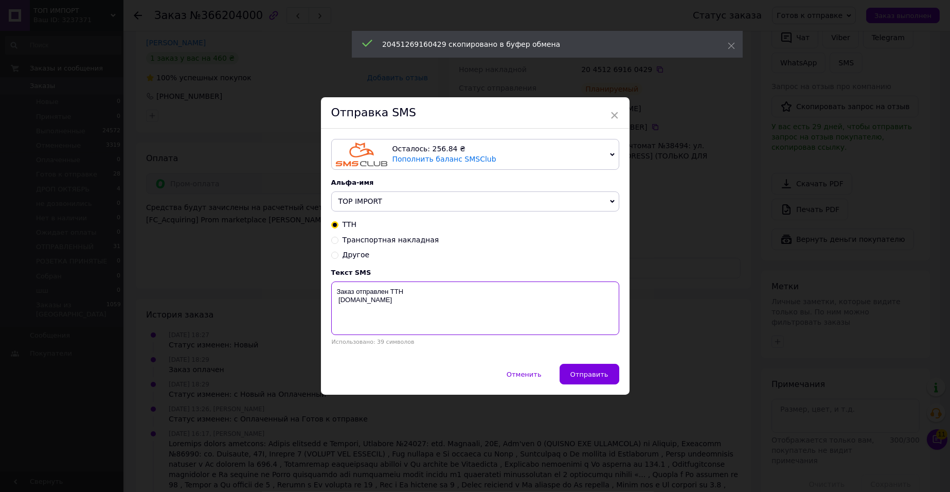
paste textarea "20451269160429"
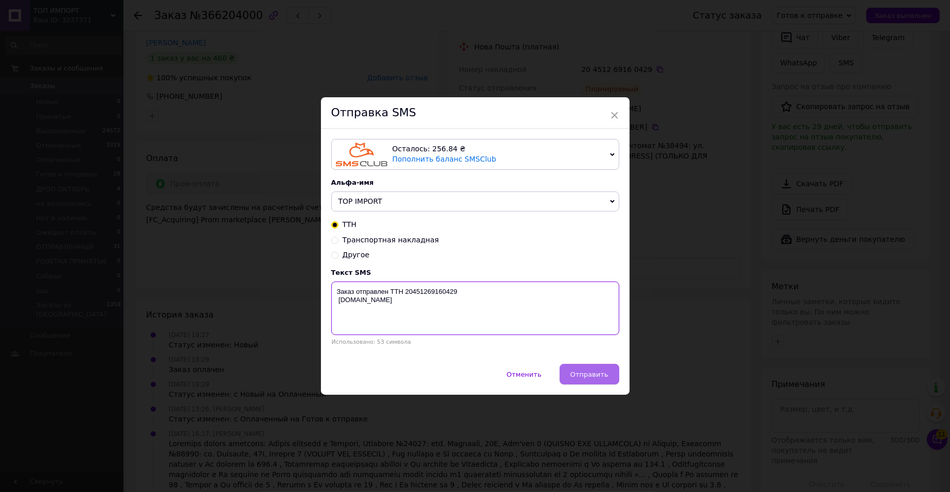
type textarea "Заказ отправлен ТТН 20451269160429 top-import.com.ua"
click at [574, 380] on button "Отправить" at bounding box center [590, 374] width 60 height 21
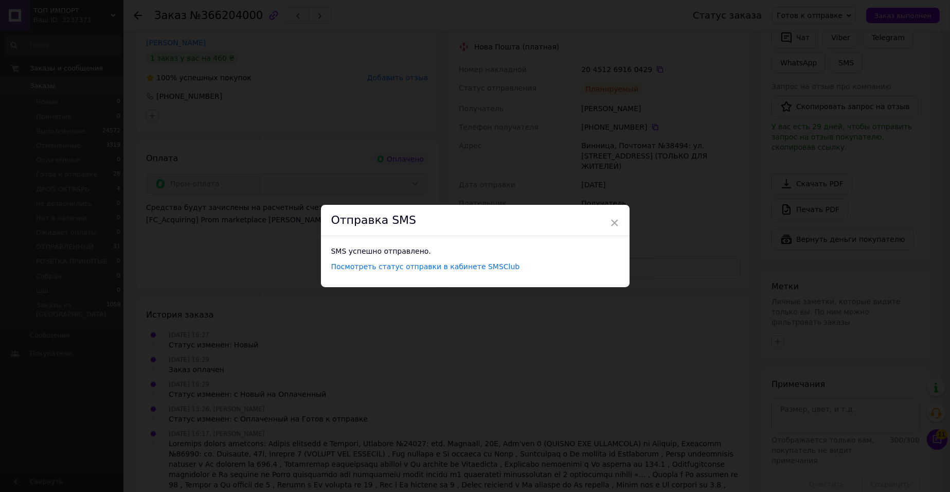
click at [612, 214] on span "×" at bounding box center [614, 222] width 9 height 17
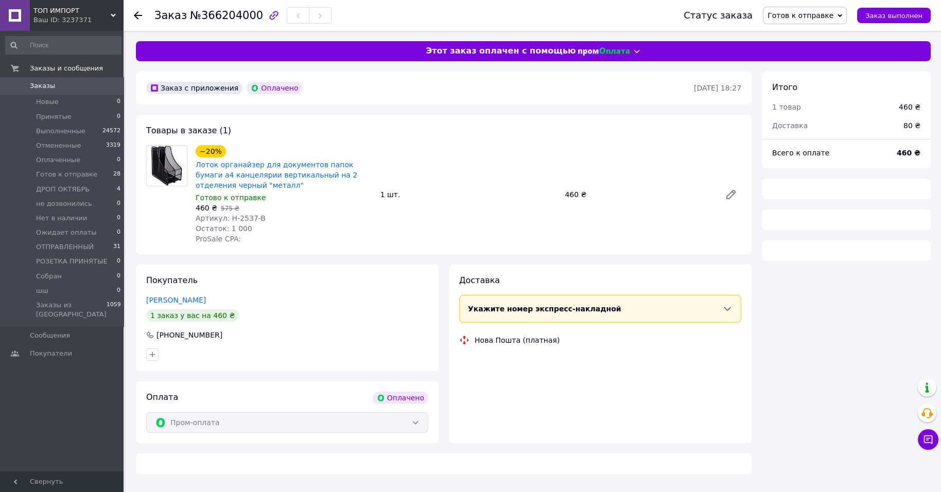
scroll to position [18, 0]
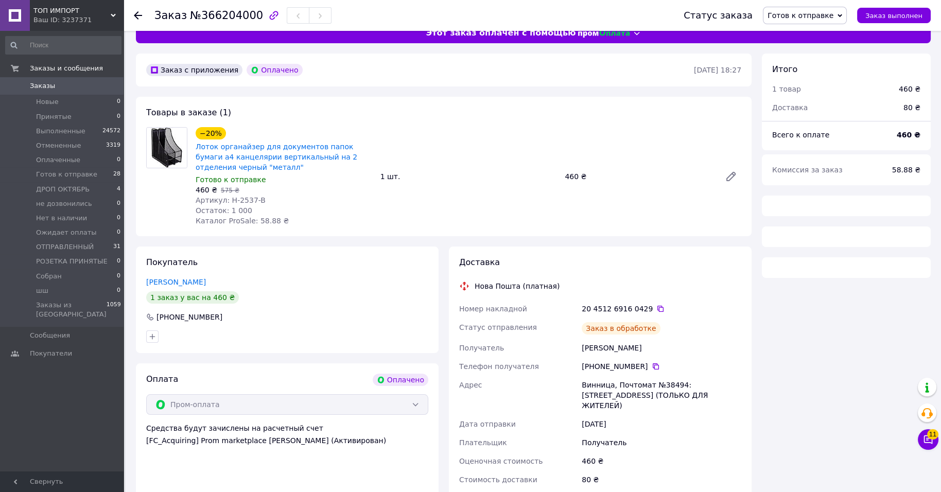
click at [823, 11] on span "Готов к отправке" at bounding box center [800, 15] width 66 height 8
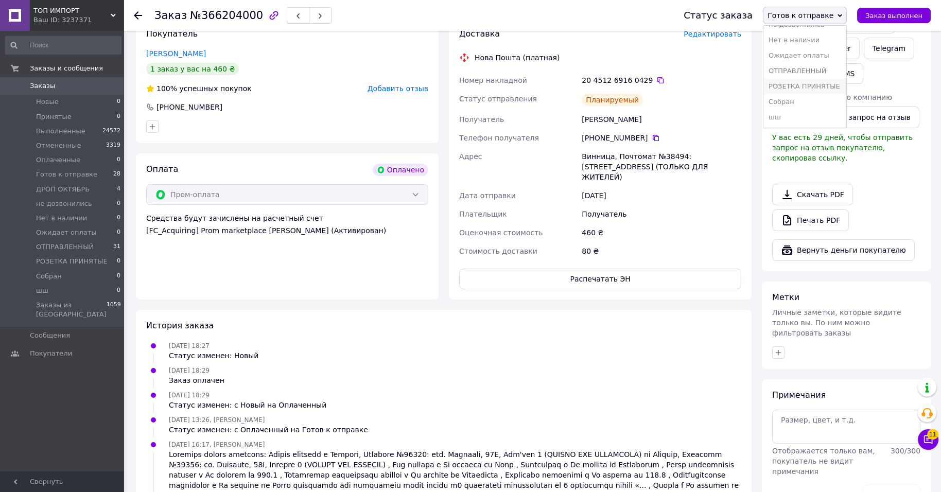
scroll to position [275, 0]
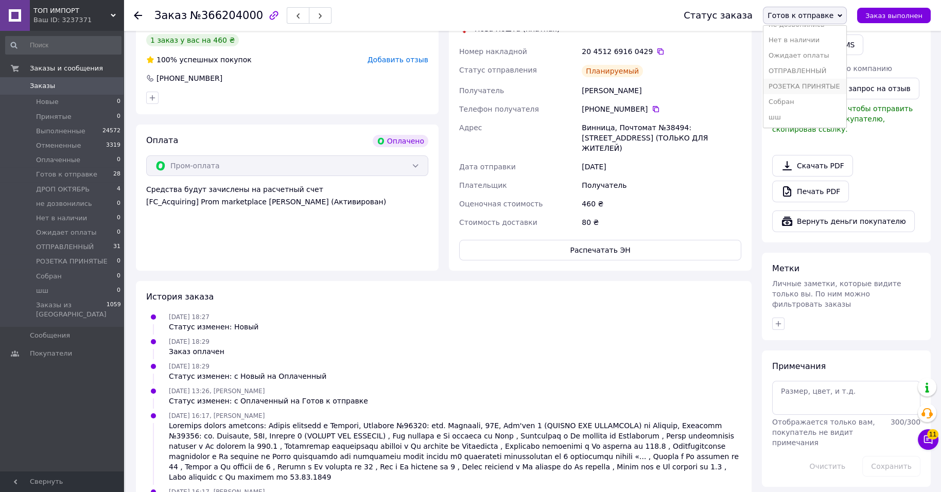
click at [768, 87] on li "РОЗЕТКА ПРИНЯТЫЕ" at bounding box center [804, 86] width 83 height 15
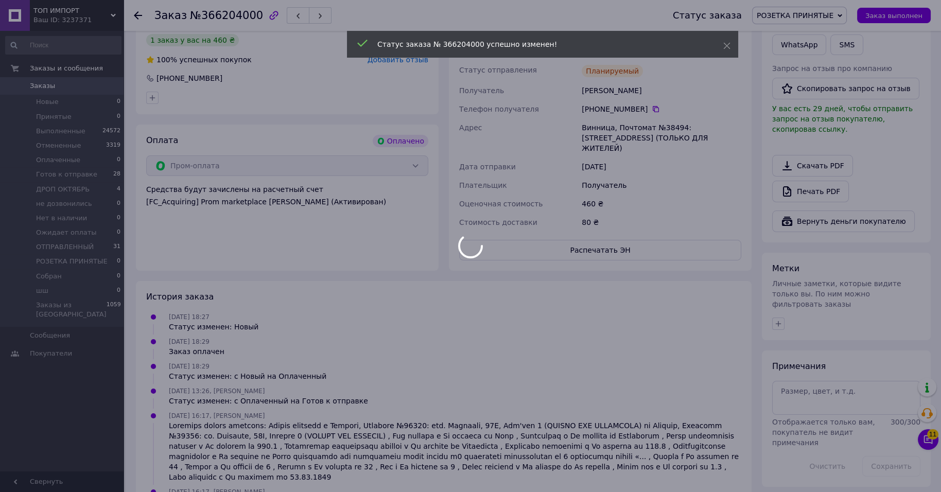
click at [819, 20] on div at bounding box center [470, 246] width 941 height 492
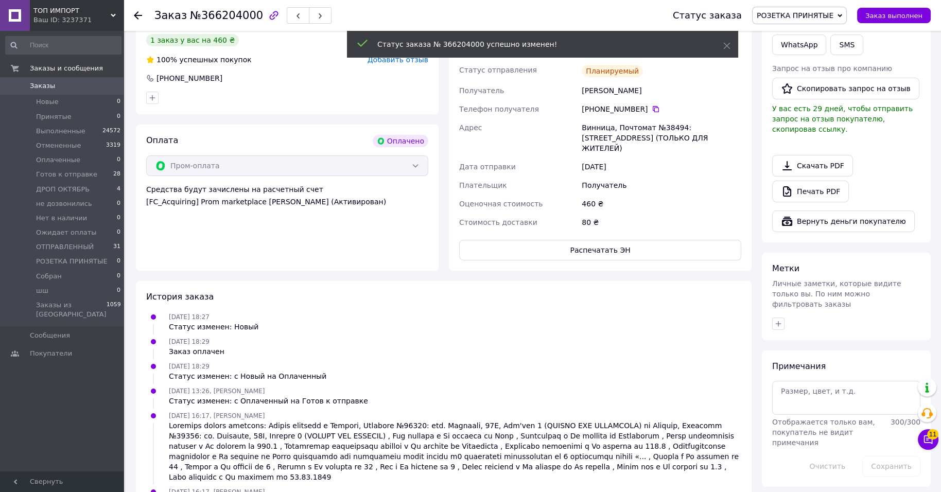
scroll to position [45, 0]
click at [823, 17] on span "РОЗЕТКА ПРИНЯТЫЕ" at bounding box center [794, 15] width 77 height 8
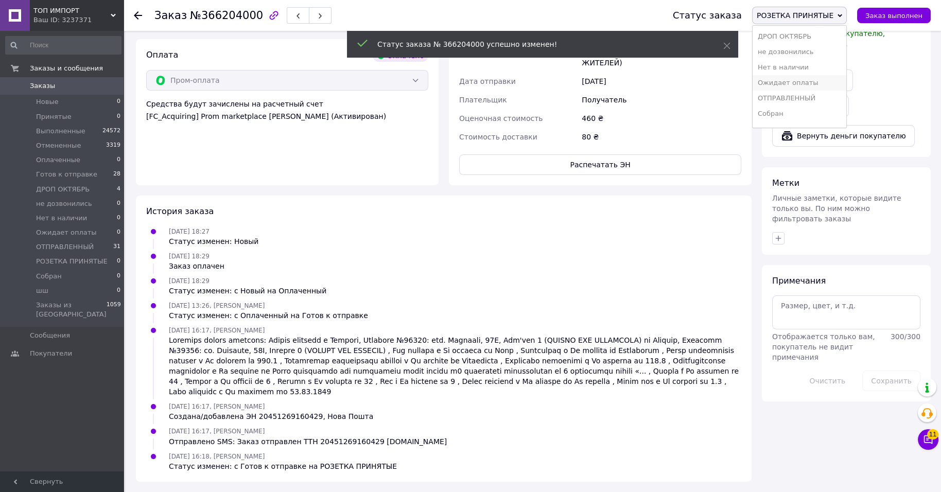
scroll to position [134, 0]
click at [797, 94] on li "Собран" at bounding box center [799, 101] width 94 height 15
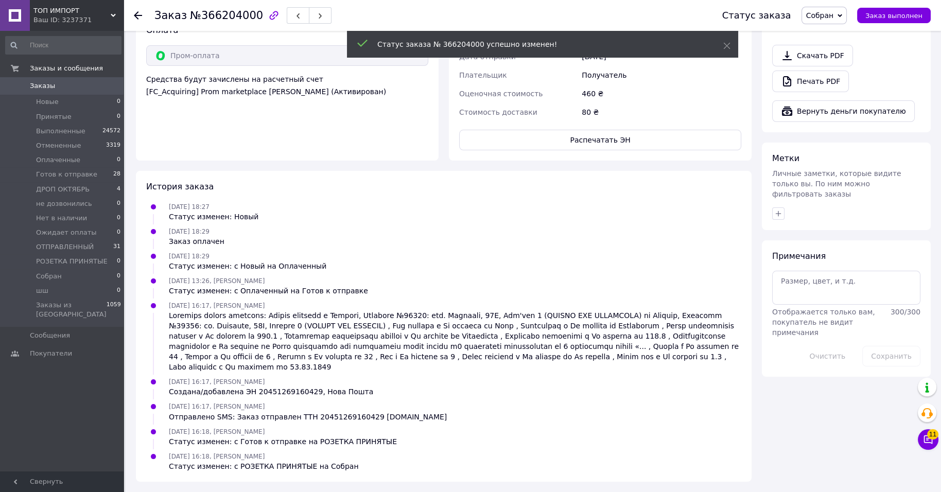
scroll to position [78, 0]
click at [60, 179] on span "Готов к отправке" at bounding box center [66, 174] width 61 height 9
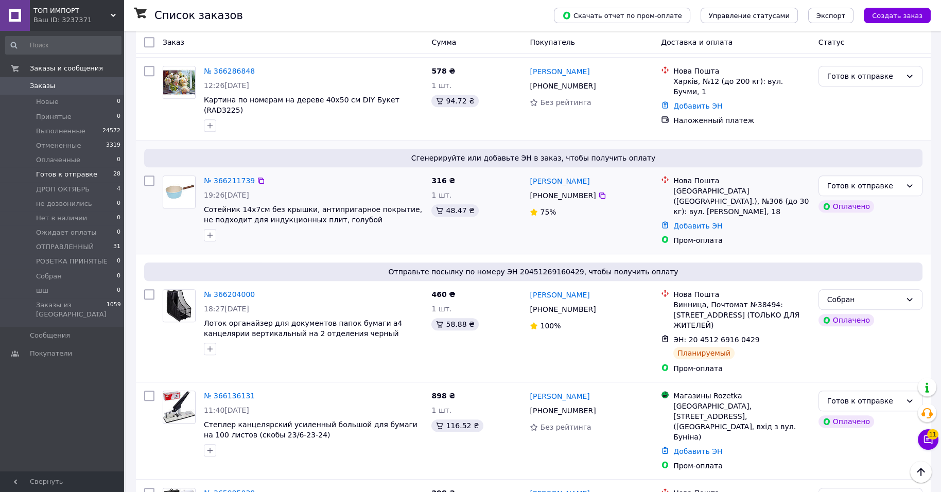
scroll to position [1237, 0]
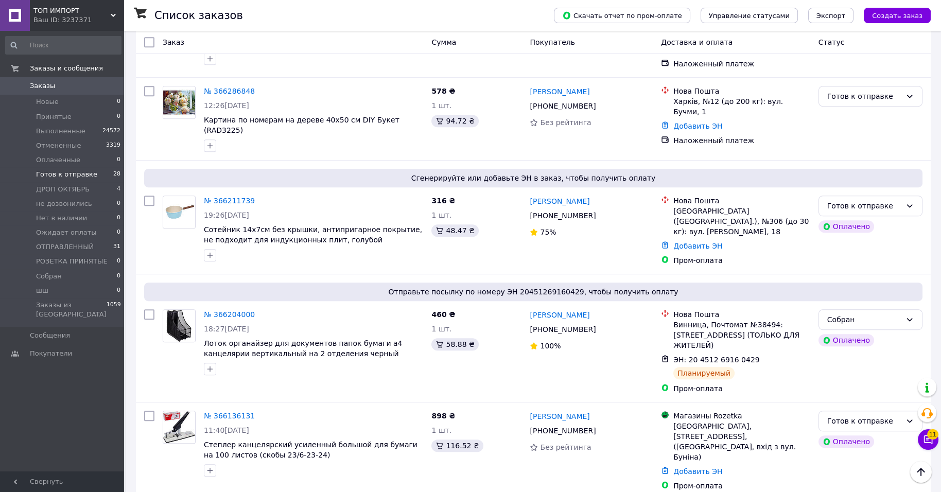
drag, startPoint x: 274, startPoint y: 321, endPoint x: 263, endPoint y: 338, distance: 20.4
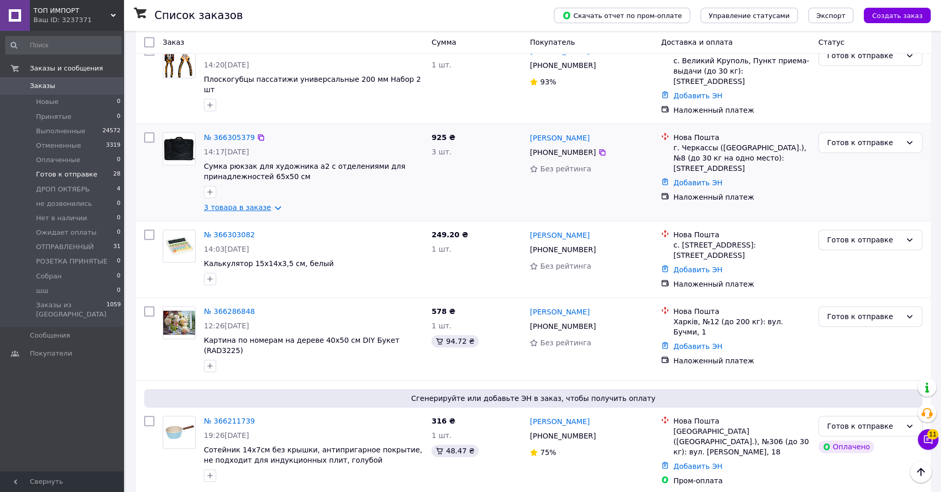
scroll to position [980, 0]
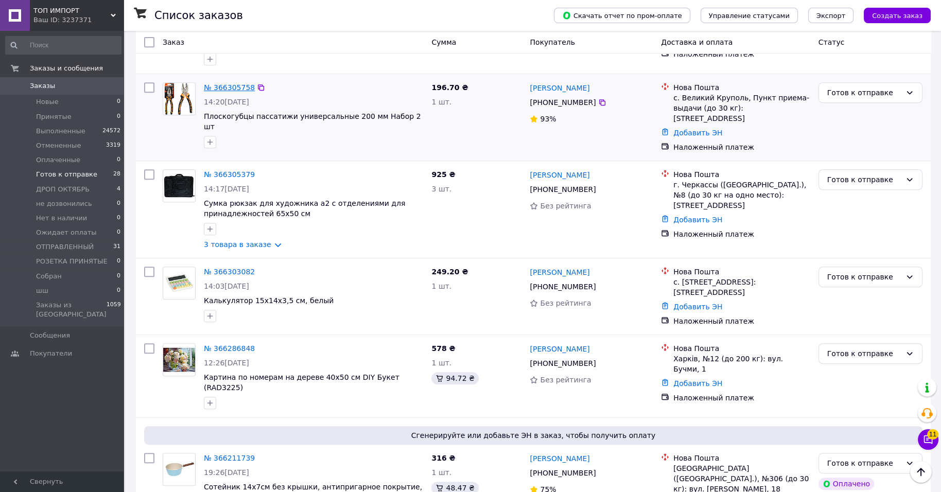
click at [255, 92] on link "№ 366305758" at bounding box center [229, 87] width 51 height 8
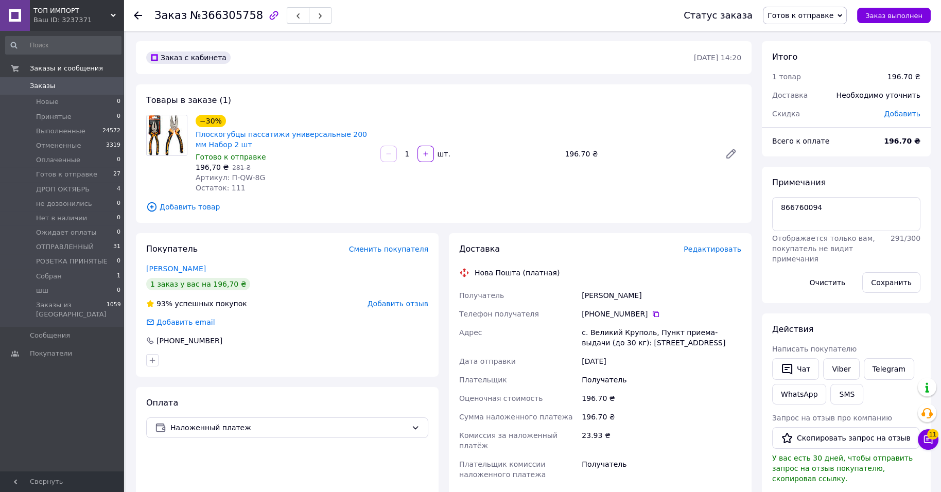
click at [726, 253] on span "Редактировать" at bounding box center [712, 249] width 58 height 8
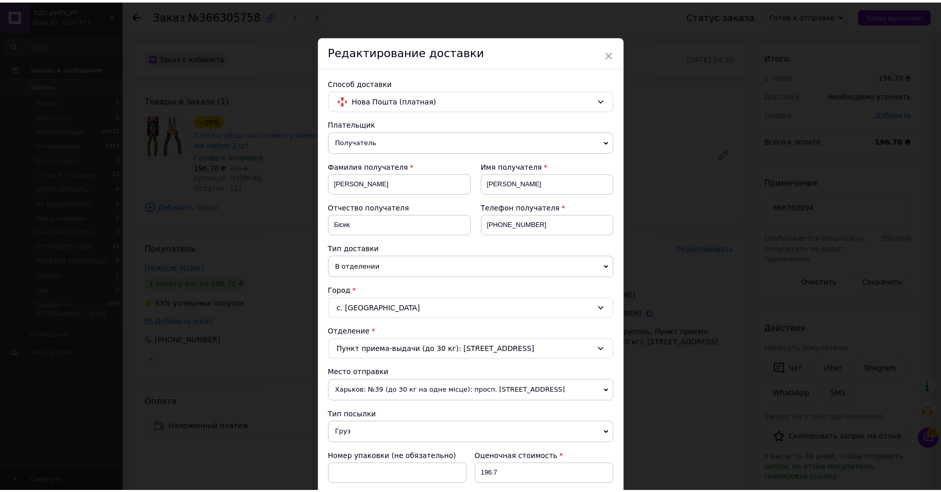
scroll to position [450, 0]
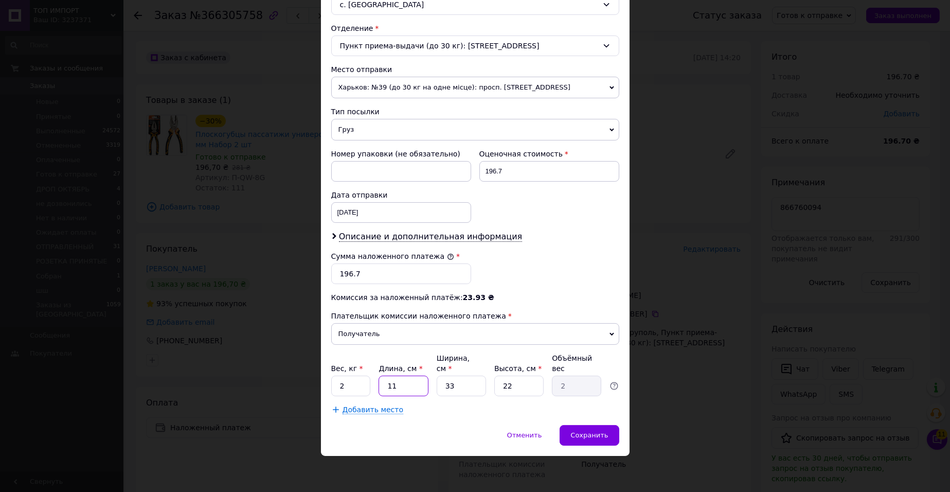
drag, startPoint x: 386, startPoint y: 390, endPoint x: 440, endPoint y: 367, distance: 59.0
click at [415, 376] on input "11" at bounding box center [403, 386] width 49 height 21
click at [440, 376] on input "33" at bounding box center [461, 386] width 49 height 21
drag, startPoint x: 458, startPoint y: 363, endPoint x: 469, endPoint y: 377, distance: 17.7
click at [469, 377] on div "Вес, кг * 2 Длина, см * 11 Ширина, см * 33 Высота, см * 22 Объёмный вес 2" at bounding box center [475, 374] width 288 height 43
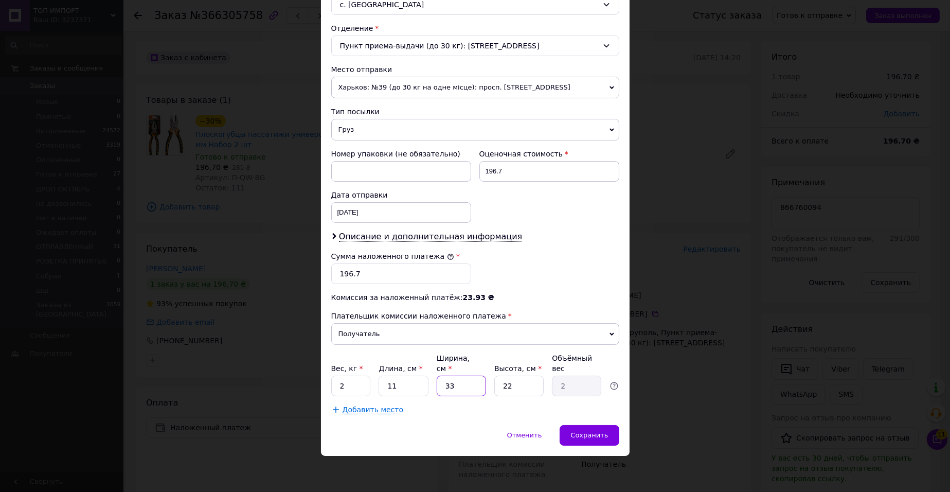
type input "3"
type input "0.18"
click at [469, 377] on input "3" at bounding box center [461, 386] width 49 height 21
type input "2"
type input "0.12"
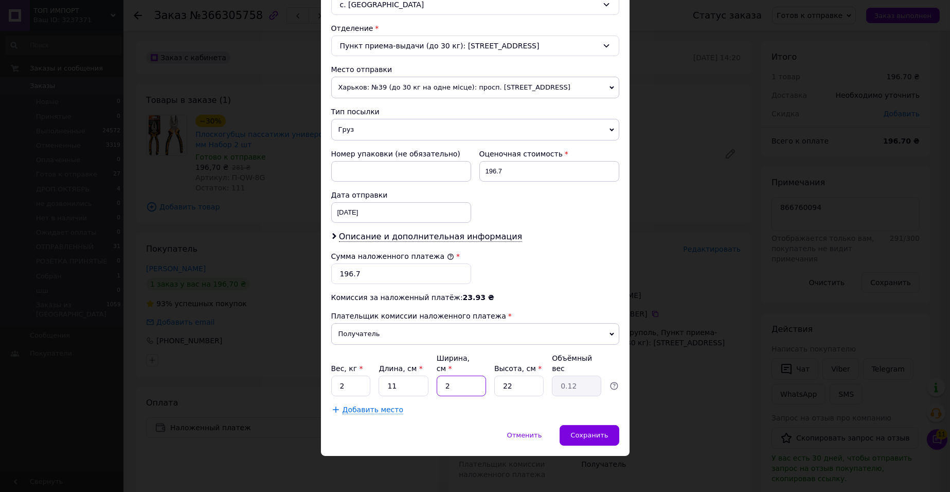
type input "22"
type input "1.33"
type input "22"
click at [528, 381] on input "22" at bounding box center [518, 386] width 49 height 21
type input "2"
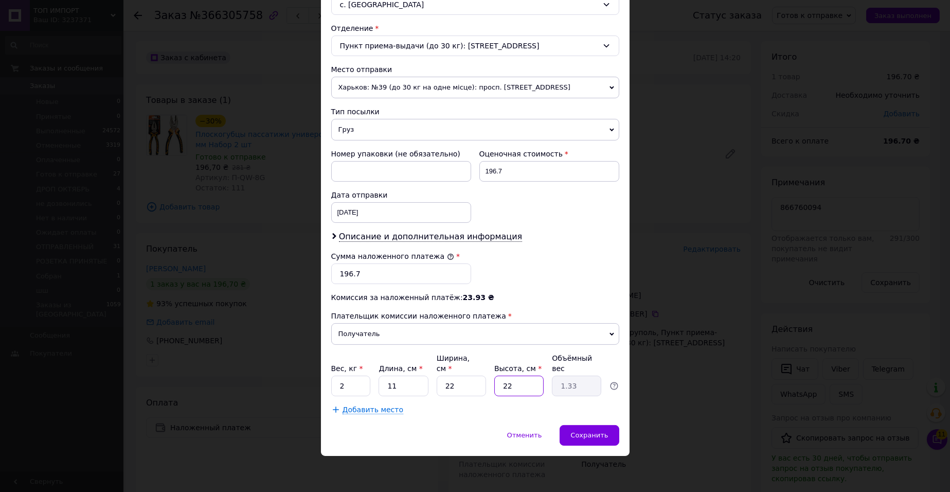
type input "0.12"
type input "3"
type input "0.18"
type input "33"
type input "2"
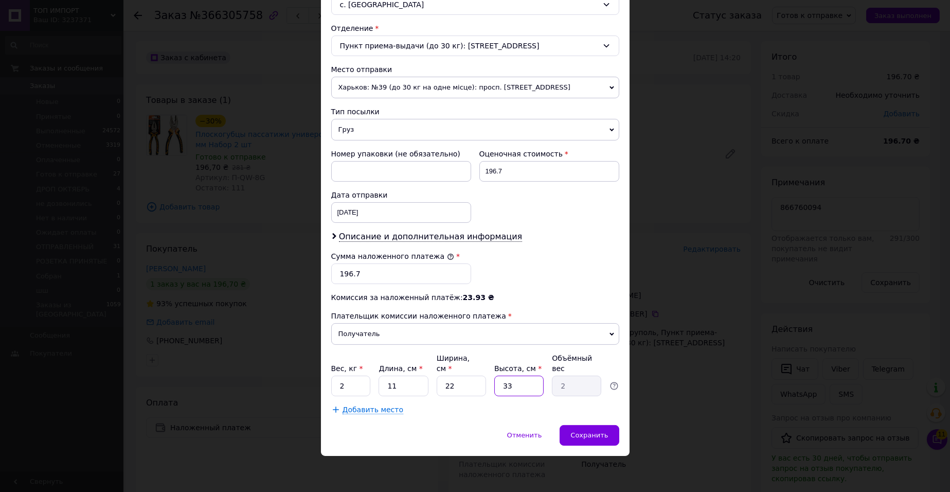
type input "3"
type input "0.18"
type input "3"
type input "1"
type input "0.1"
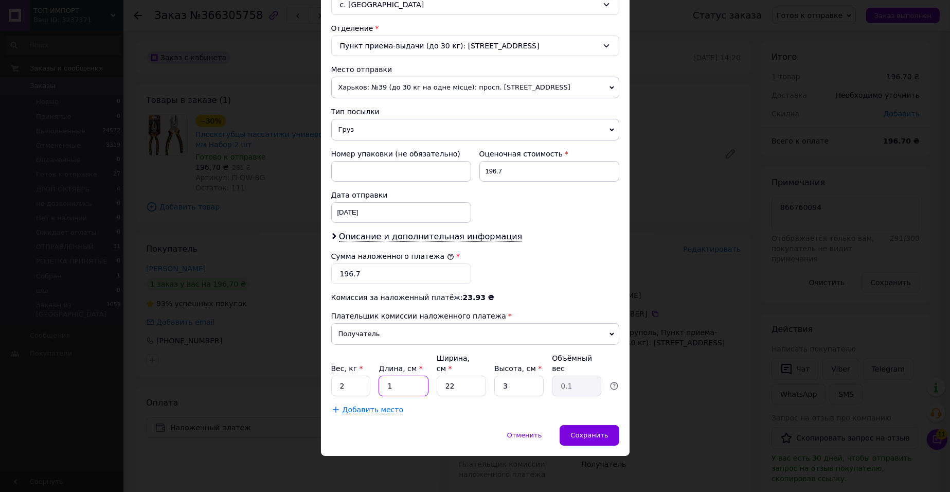
click at [419, 379] on input "1" at bounding box center [403, 386] width 49 height 21
type input "2"
type input "0.1"
type input "22"
type input "0.36"
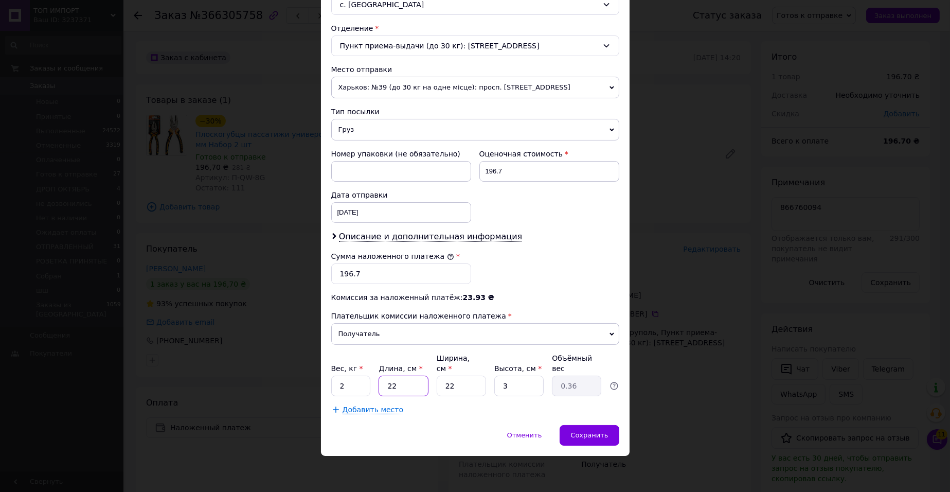
type input "22"
click at [364, 376] on input "2" at bounding box center [351, 386] width 40 height 21
type input "1"
click at [583, 433] on span "Сохранить" at bounding box center [590, 435] width 38 height 8
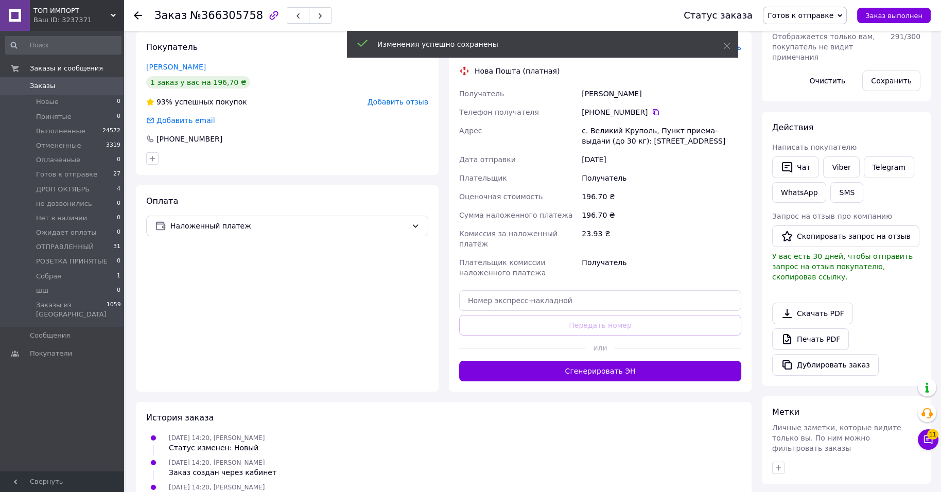
scroll to position [257, 0]
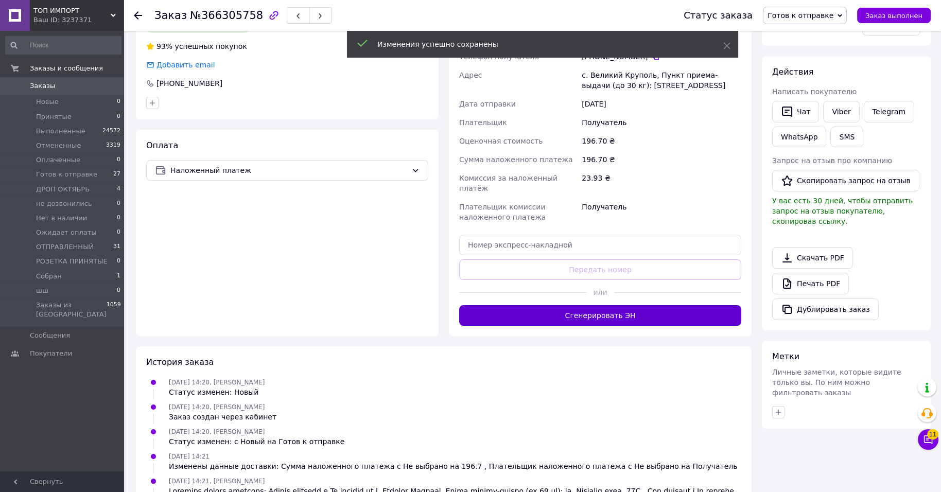
click at [550, 326] on button "Сгенерировать ЭН" at bounding box center [600, 315] width 282 height 21
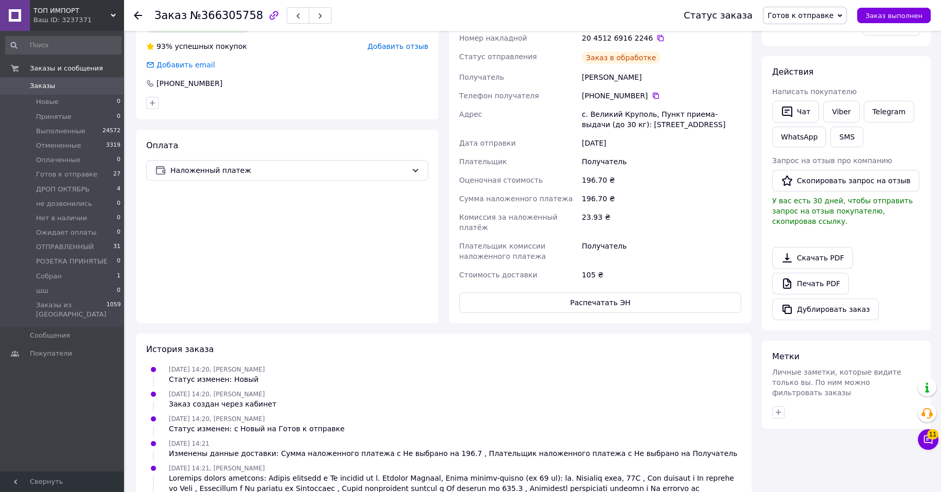
scroll to position [31, 0]
click at [550, 313] on button "Распечатать ЭН" at bounding box center [600, 302] width 282 height 21
click at [668, 43] on div "20 4512 6916 2246" at bounding box center [660, 38] width 159 height 10
click at [663, 41] on icon at bounding box center [660, 38] width 6 height 6
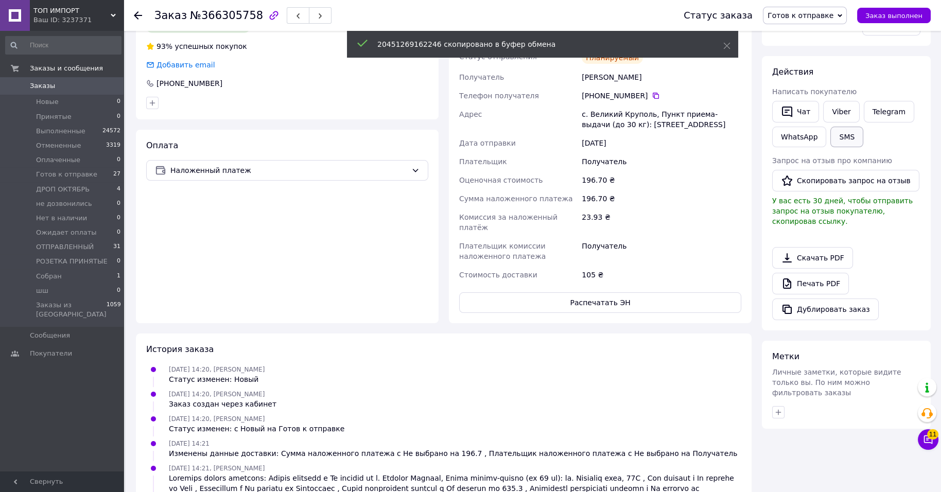
click at [830, 147] on button "SMS" at bounding box center [846, 137] width 33 height 21
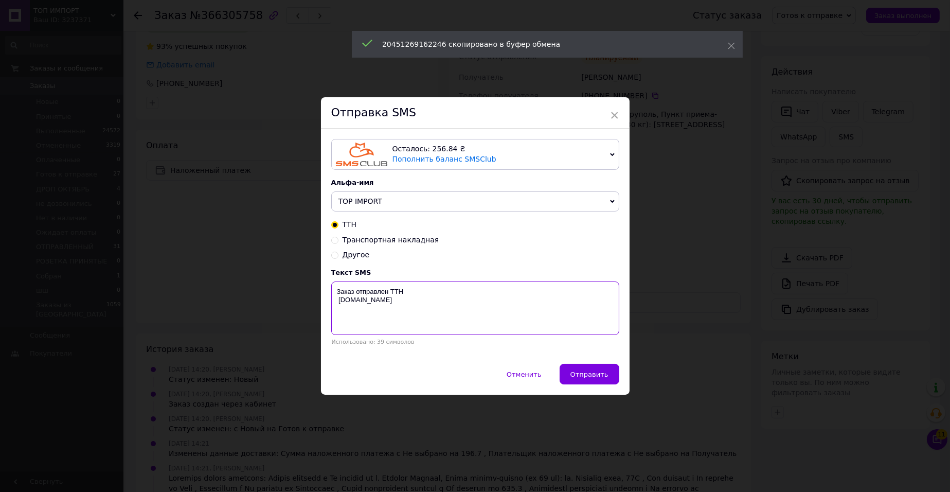
paste textarea "20451269162246"
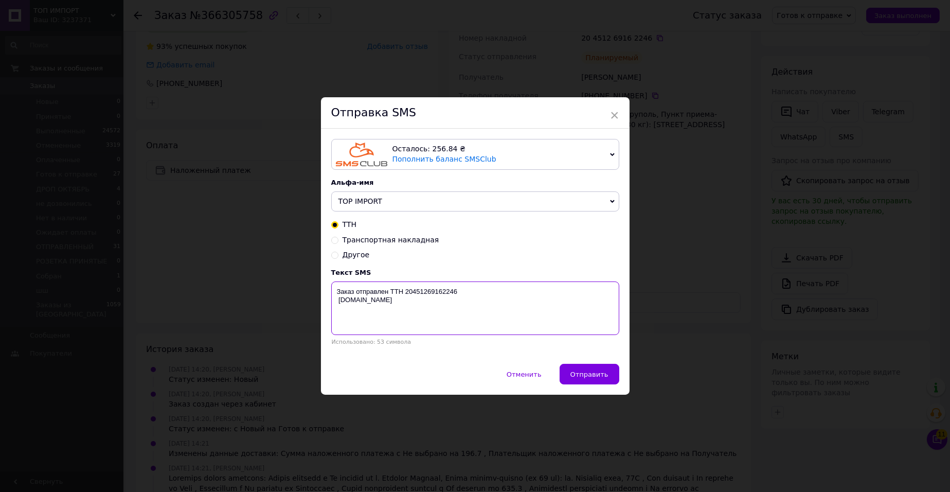
type textarea "Заказ отправлен ТТН 20451269162246 top-import.com.ua"
drag, startPoint x: 569, startPoint y: 404, endPoint x: 576, endPoint y: 395, distance: 12.1
click at [575, 395] on div "Отменить   Отправить" at bounding box center [475, 379] width 309 height 31
click at [576, 384] on button "Отправить" at bounding box center [590, 374] width 60 height 21
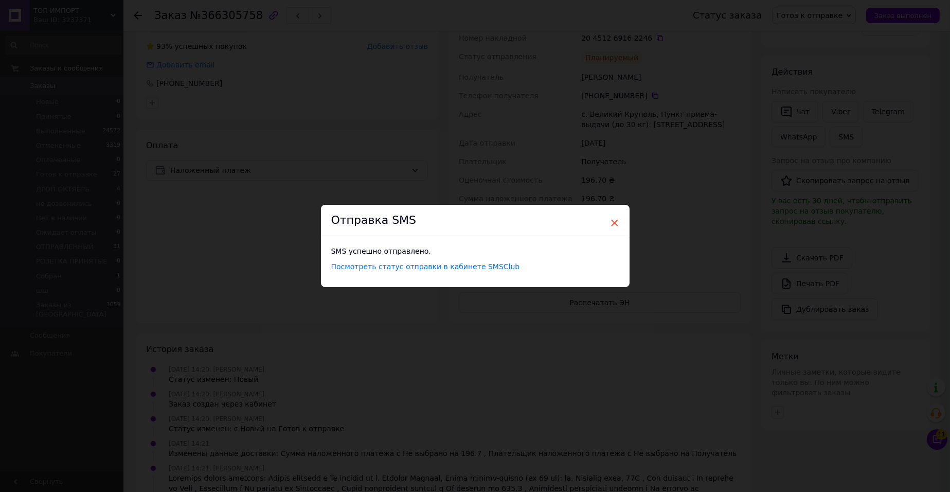
click at [617, 215] on span "×" at bounding box center [614, 222] width 9 height 17
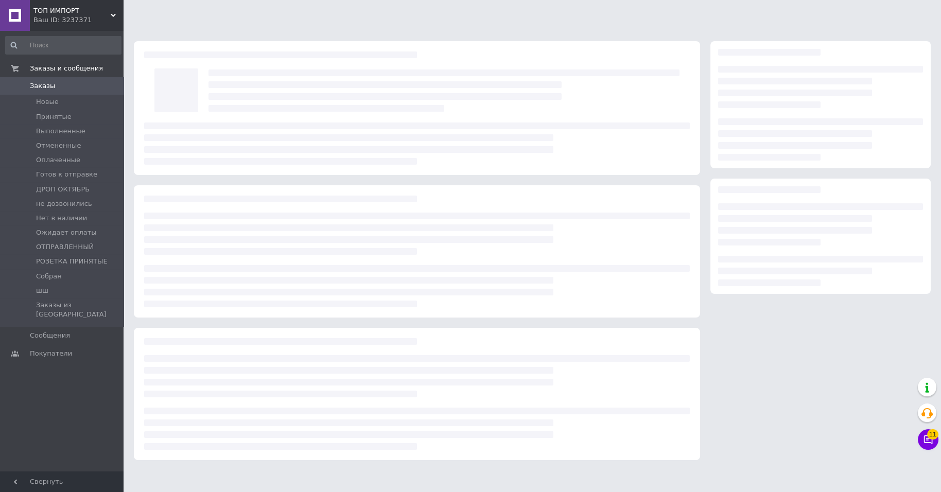
scroll to position [18, 0]
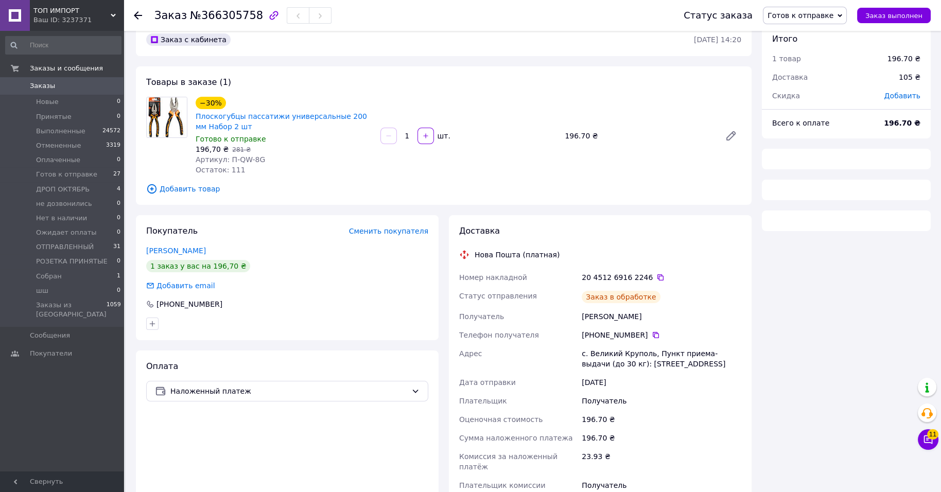
click at [816, 11] on span "Готов к отправке" at bounding box center [800, 15] width 66 height 8
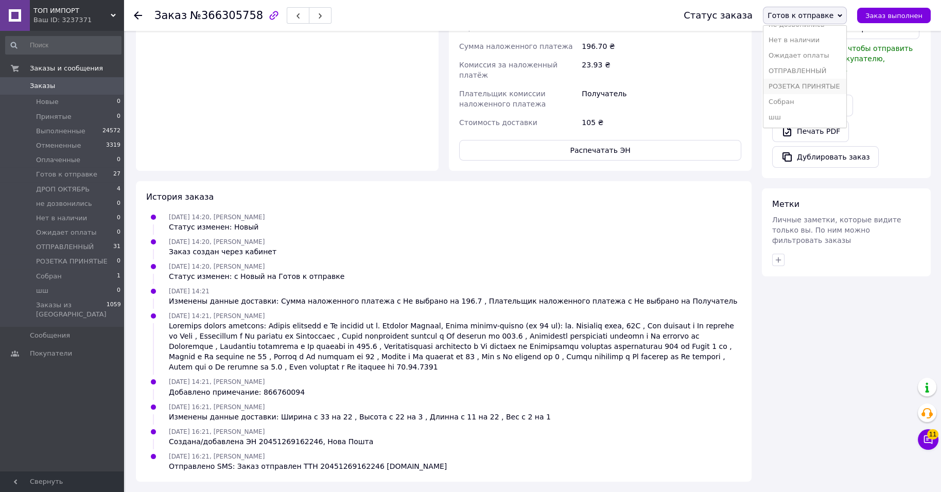
scroll to position [134, 0]
click at [776, 98] on li "Собран" at bounding box center [804, 101] width 83 height 15
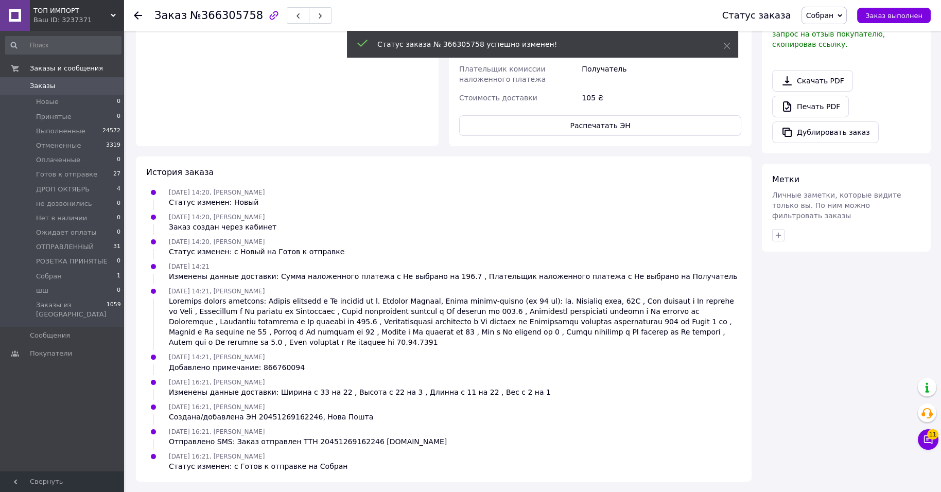
scroll to position [96, 0]
click at [86, 179] on span "Готов к отправке" at bounding box center [66, 174] width 61 height 9
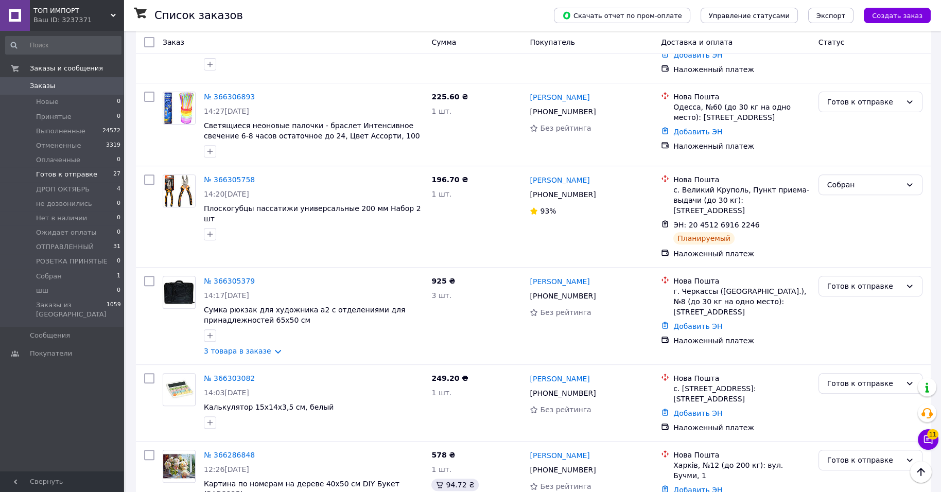
scroll to position [899, 0]
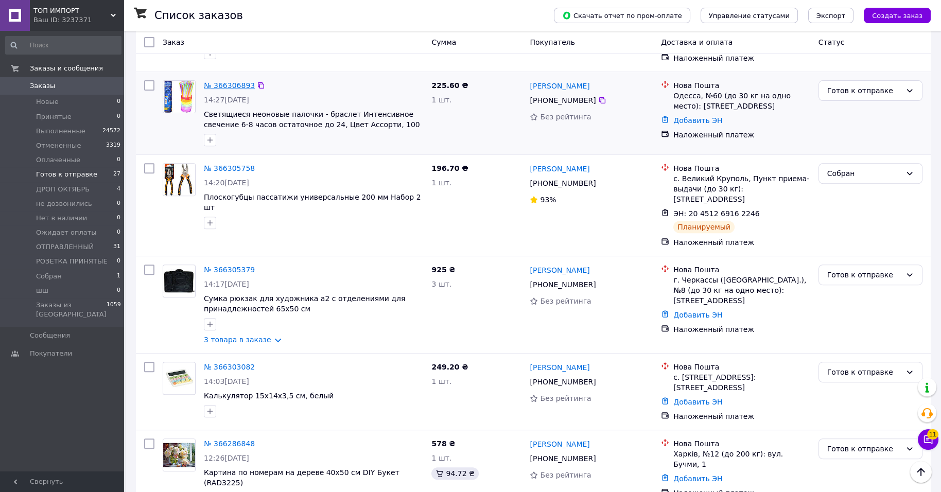
click at [214, 90] on link "№ 366306893" at bounding box center [229, 85] width 51 height 8
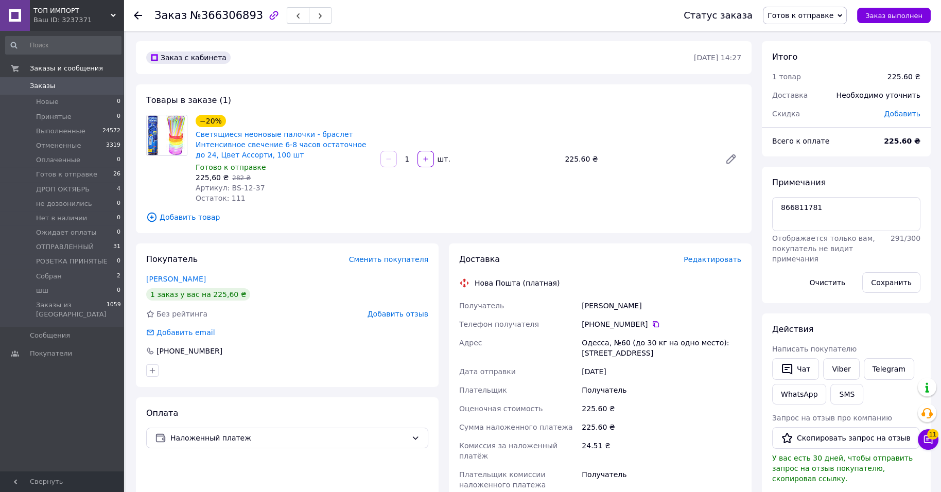
click at [711, 263] on span "Редактировать" at bounding box center [712, 259] width 58 height 8
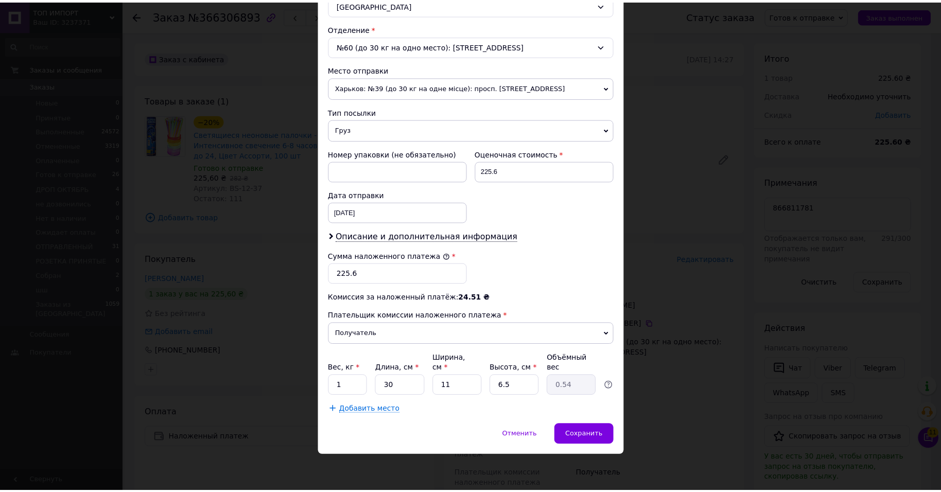
scroll to position [466, 0]
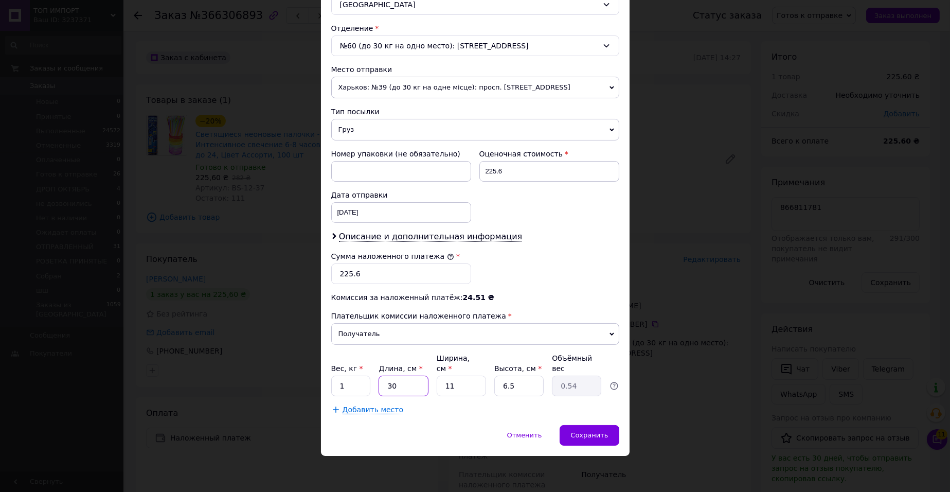
drag, startPoint x: 393, startPoint y: 377, endPoint x: 405, endPoint y: 378, distance: 11.9
click at [405, 378] on input "30" at bounding box center [403, 386] width 49 height 21
click at [447, 376] on input "11" at bounding box center [461, 386] width 49 height 21
click at [466, 381] on input "11" at bounding box center [461, 386] width 49 height 21
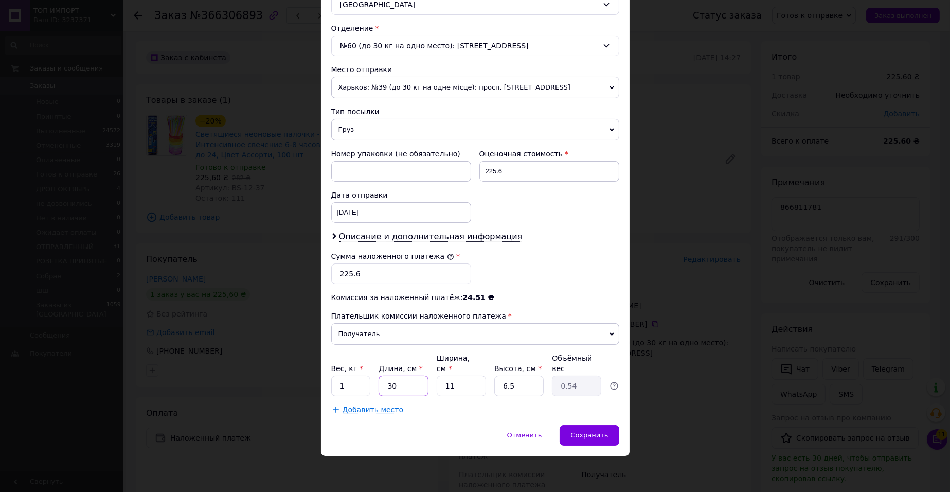
click at [395, 382] on input "30" at bounding box center [403, 386] width 49 height 21
click at [611, 426] on div "Сохранить" at bounding box center [589, 435] width 59 height 21
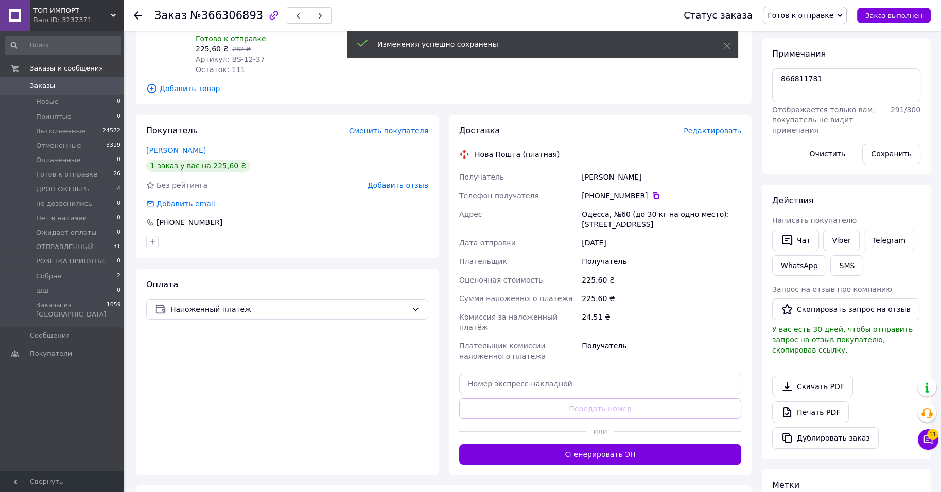
scroll to position [257, 0]
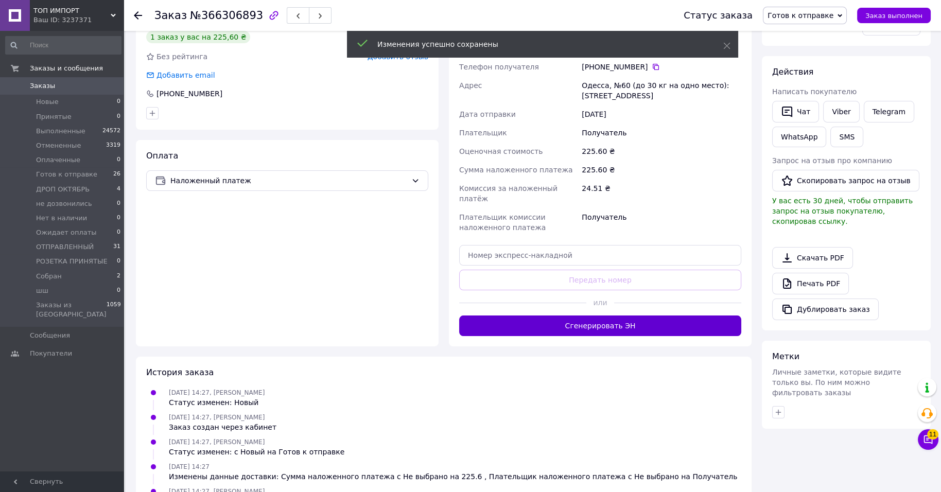
click at [622, 336] on button "Сгенерировать ЭН" at bounding box center [600, 325] width 282 height 21
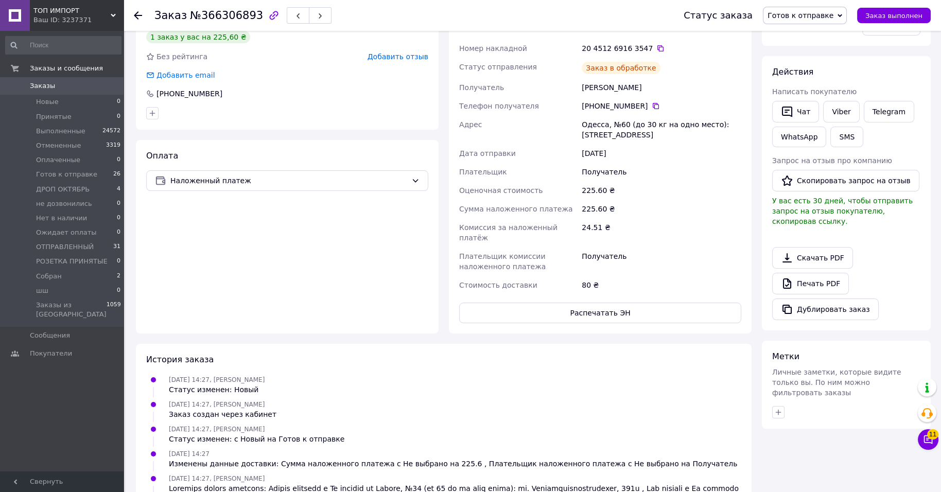
scroll to position [13, 0]
click at [663, 323] on button "Распечатать ЭН" at bounding box center [600, 313] width 282 height 21
click at [600, 54] on div "20 4512 6916 3547" at bounding box center [660, 48] width 159 height 10
drag, startPoint x: 678, startPoint y: 113, endPoint x: 736, endPoint y: 160, distance: 74.6
click at [664, 52] on icon at bounding box center [660, 48] width 8 height 8
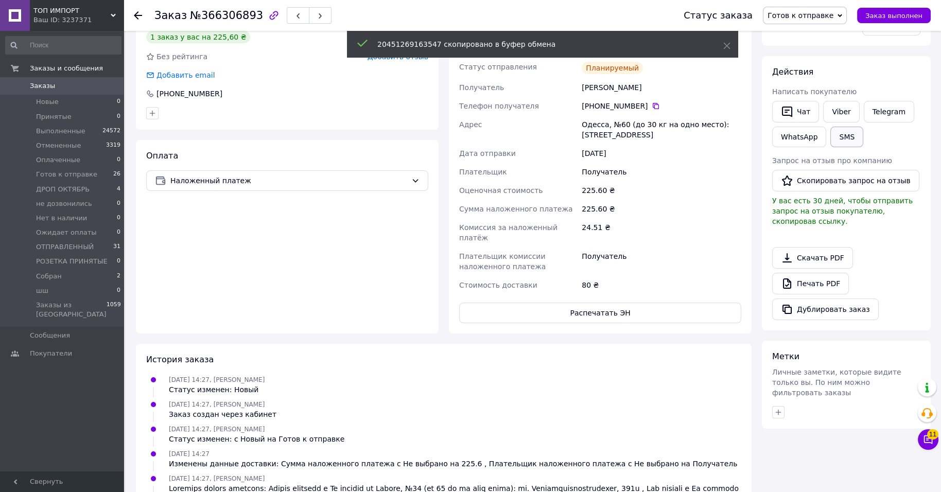
click at [830, 147] on button "SMS" at bounding box center [846, 137] width 33 height 21
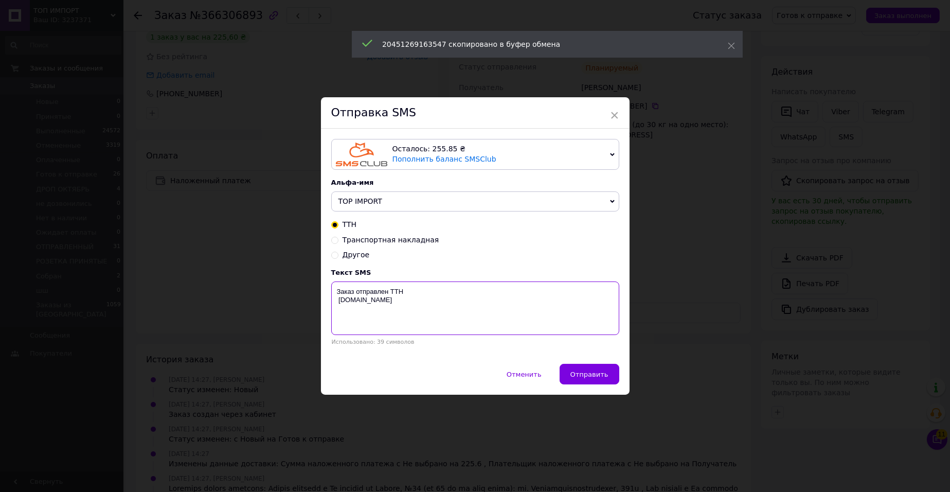
paste textarea "20451269163547"
type textarea "Заказ отправлен ТТН 20451269163547 top-import.com.ua"
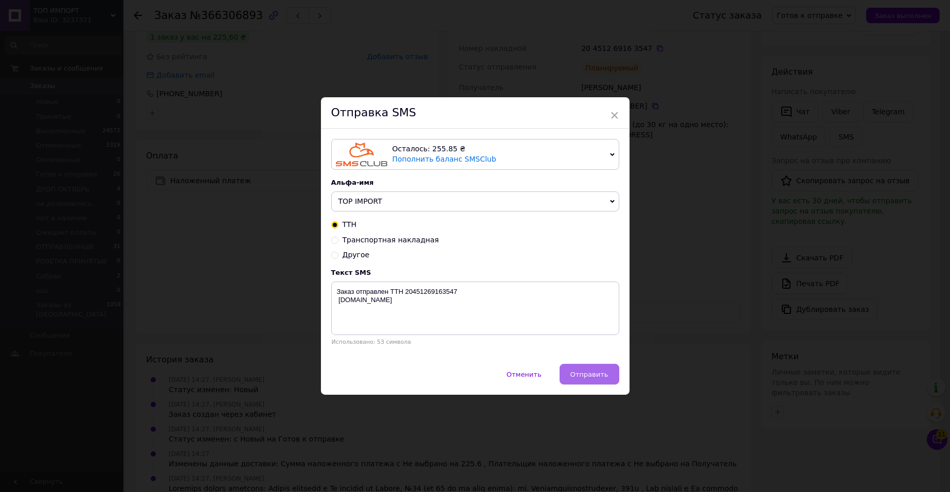
click at [580, 378] on span "Отправить" at bounding box center [590, 374] width 38 height 8
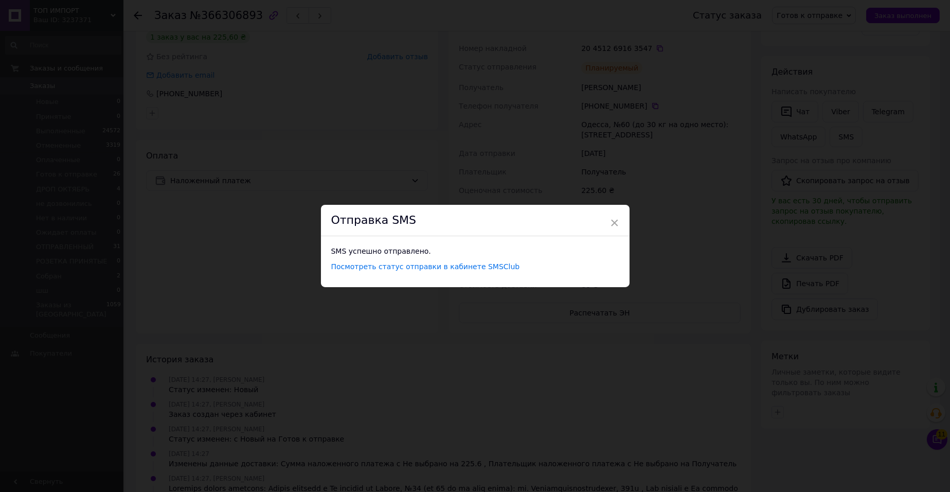
click at [608, 211] on div "Отправка SMS" at bounding box center [475, 220] width 309 height 31
drag, startPoint x: 612, startPoint y: 215, endPoint x: 574, endPoint y: 194, distance: 43.0
click at [610, 214] on span "×" at bounding box center [614, 222] width 9 height 17
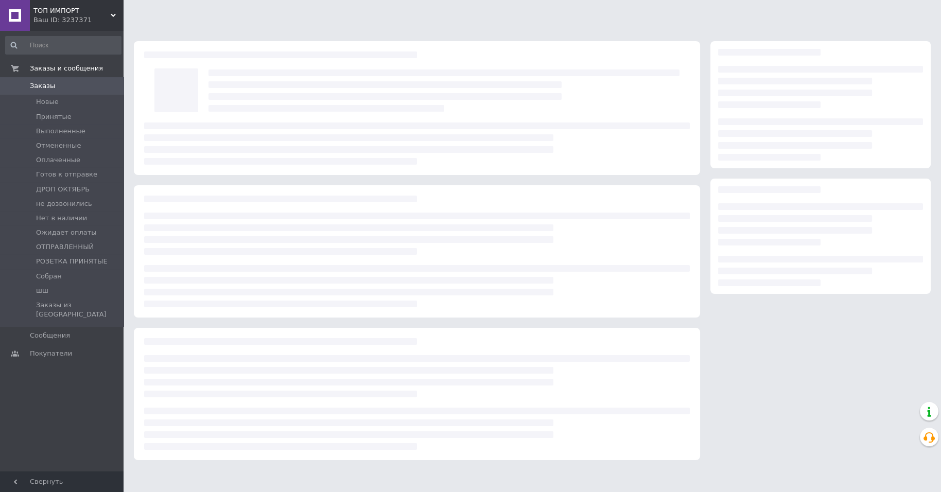
scroll to position [18, 0]
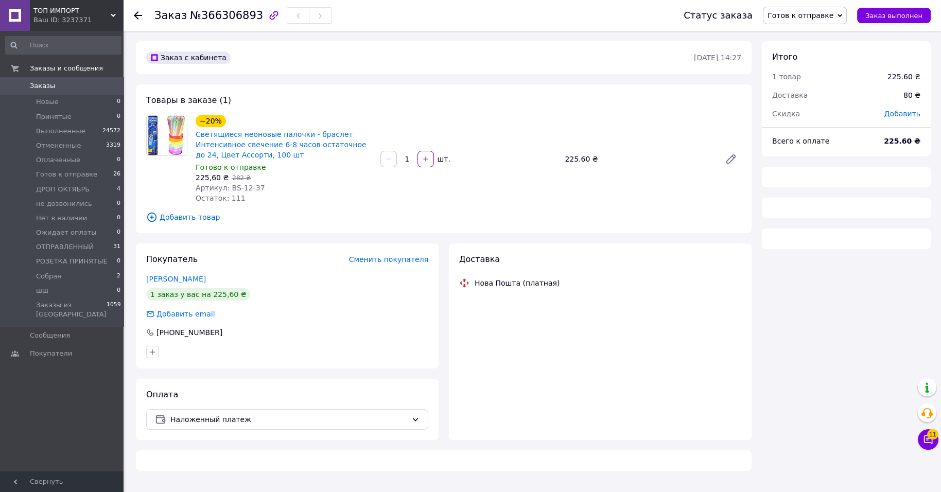
click at [805, 17] on span "Готов к отправке" at bounding box center [800, 15] width 66 height 8
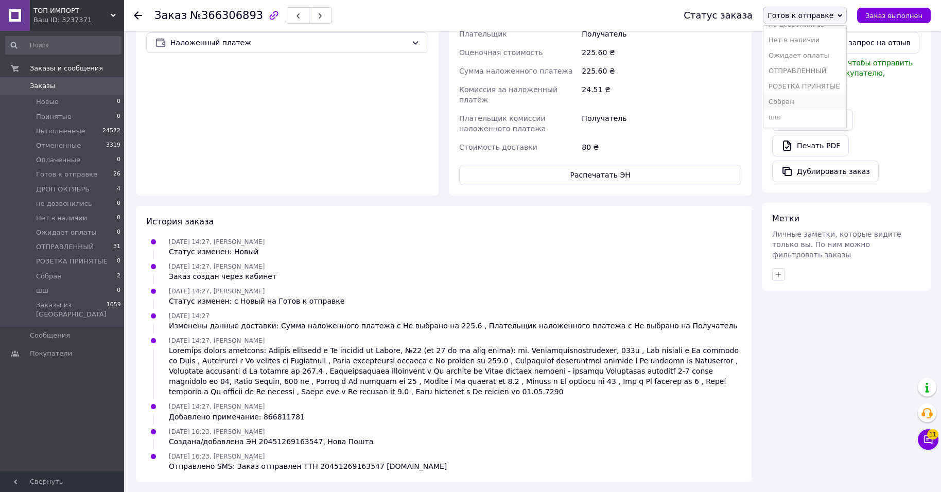
scroll to position [134, 0]
click at [792, 99] on li "Собран" at bounding box center [804, 101] width 83 height 15
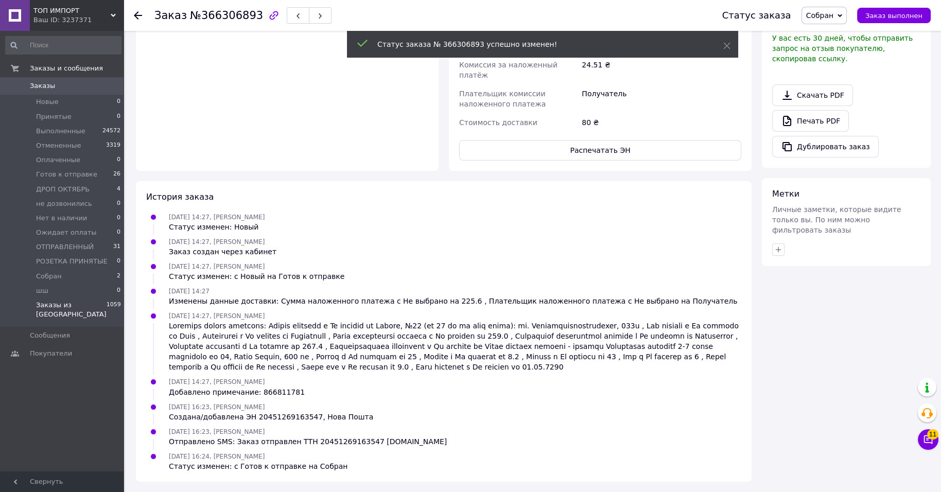
scroll to position [78, 0]
click at [115, 179] on span "26" at bounding box center [116, 174] width 7 height 9
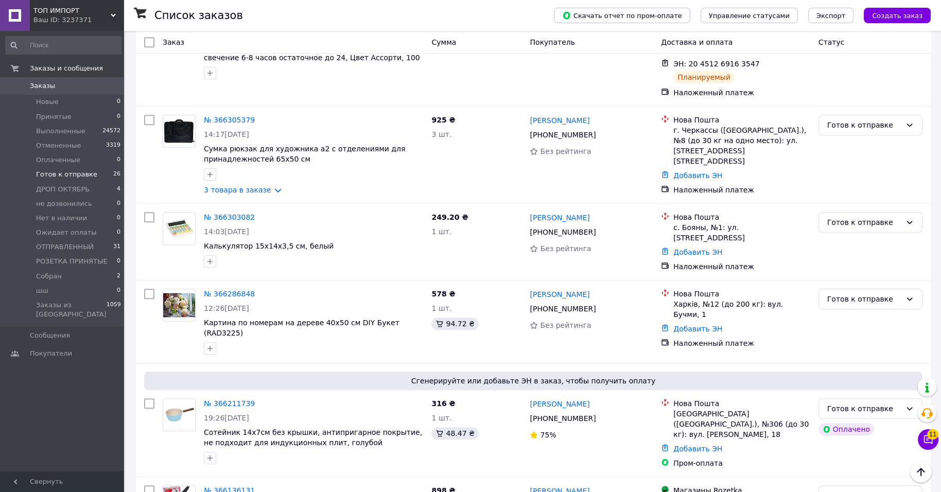
scroll to position [858, 0]
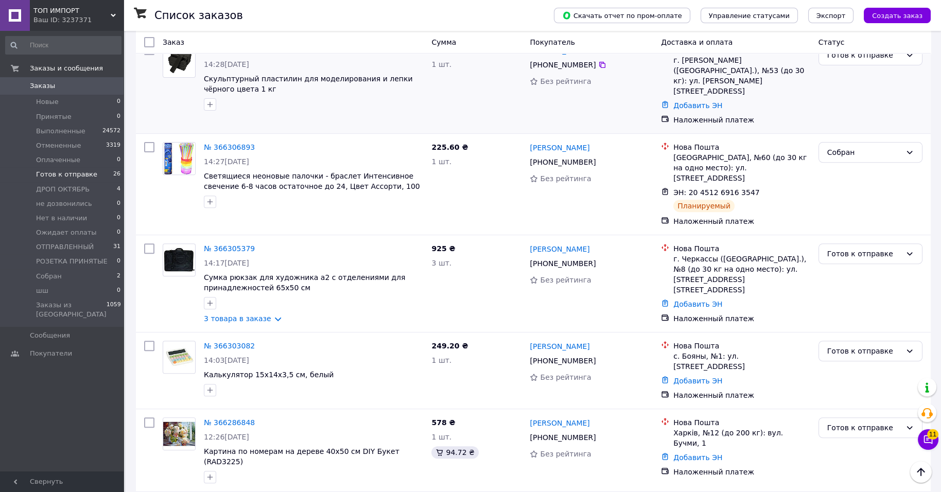
click at [255, 54] on link "№ 366307012" at bounding box center [229, 50] width 51 height 8
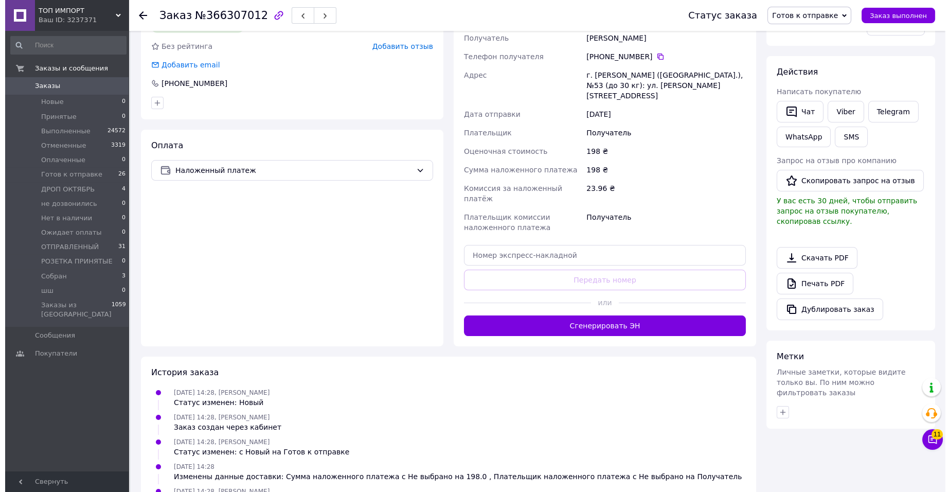
scroll to position [88, 0]
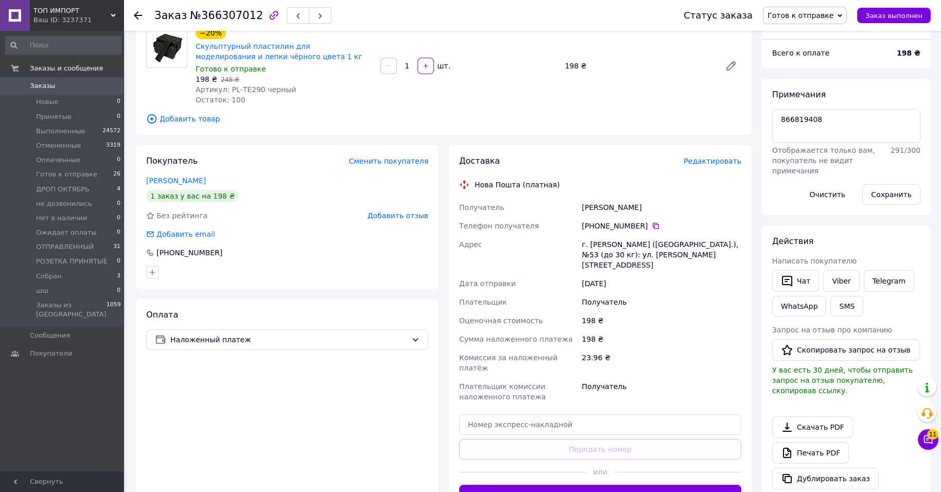
click at [730, 165] on span "Редактировать" at bounding box center [712, 161] width 58 height 8
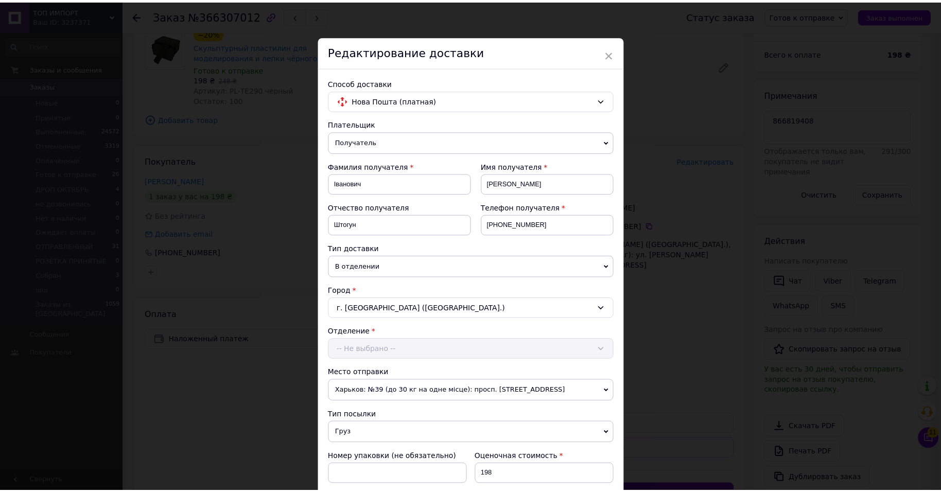
scroll to position [450, 0]
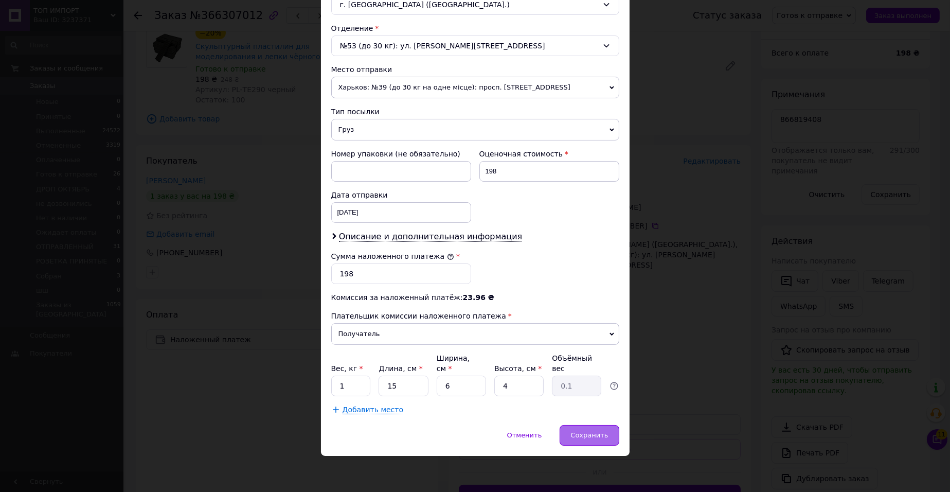
click at [609, 429] on div "Сохранить" at bounding box center [589, 435] width 59 height 21
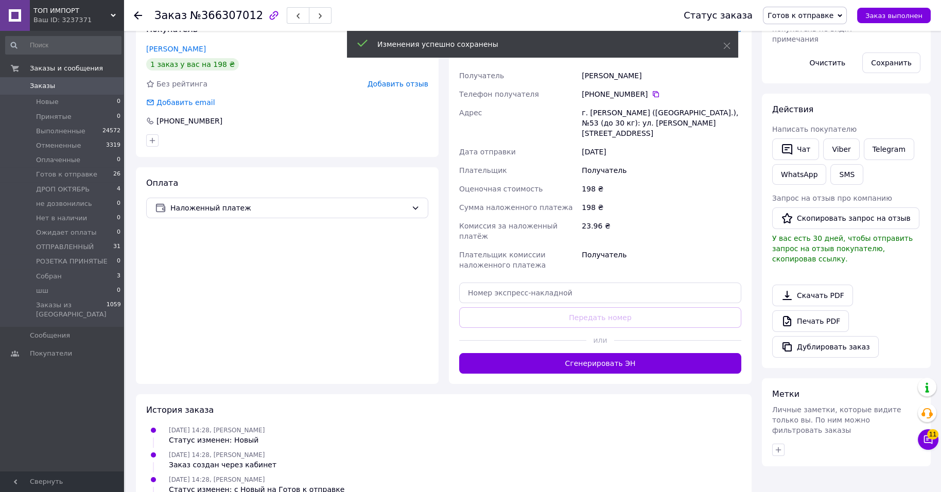
scroll to position [345, 0]
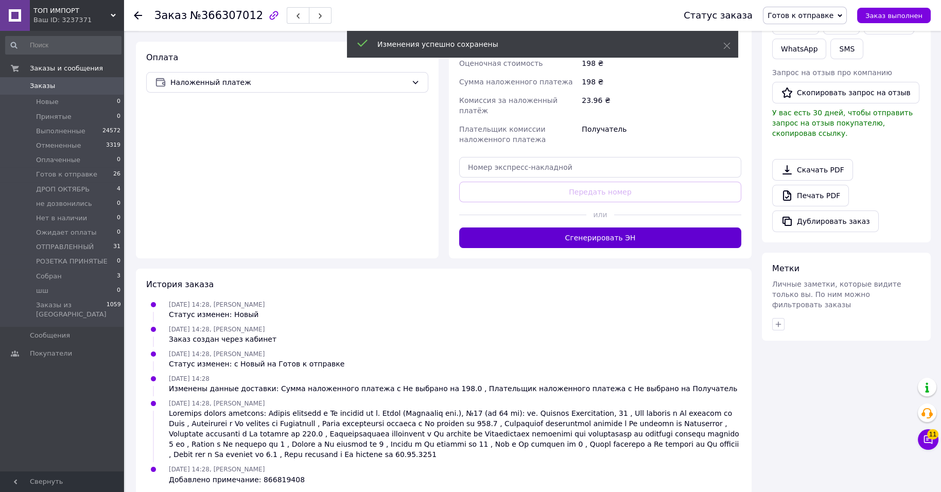
click at [710, 248] on button "Сгенерировать ЭН" at bounding box center [600, 237] width 282 height 21
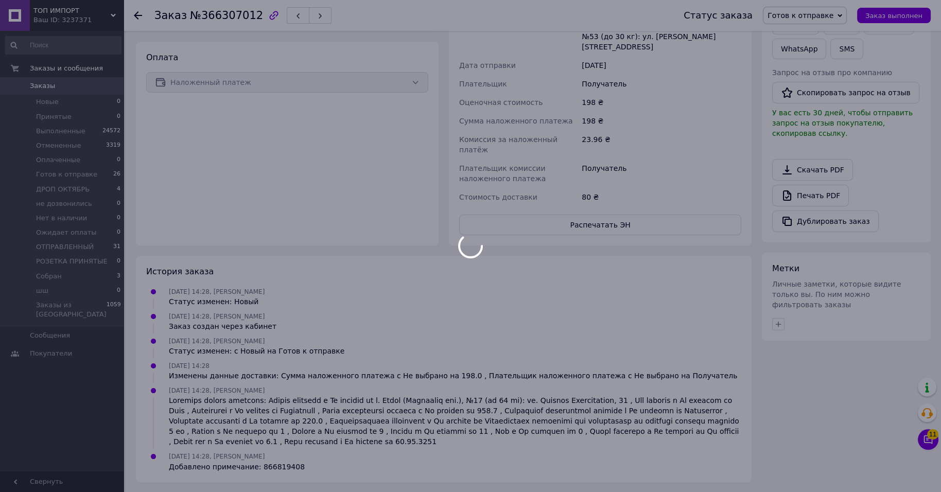
scroll to position [13, 0]
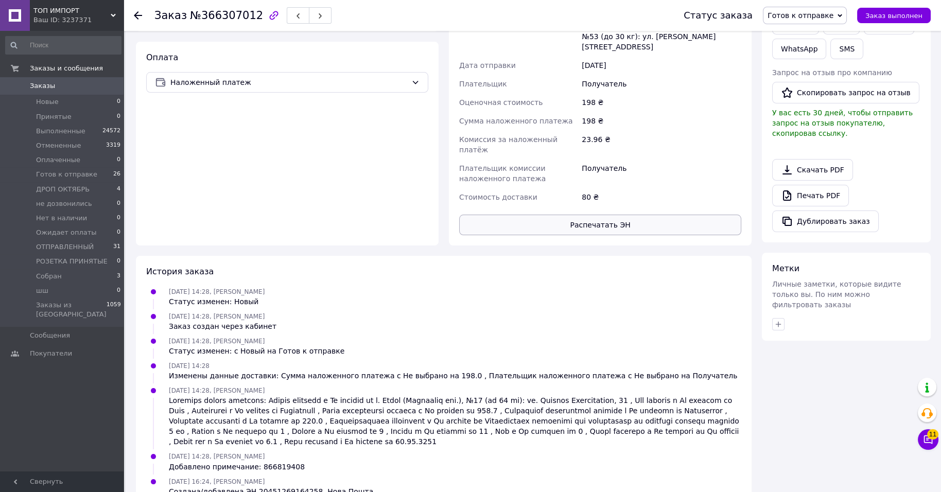
click at [714, 235] on button "Распечатать ЭН" at bounding box center [600, 225] width 282 height 21
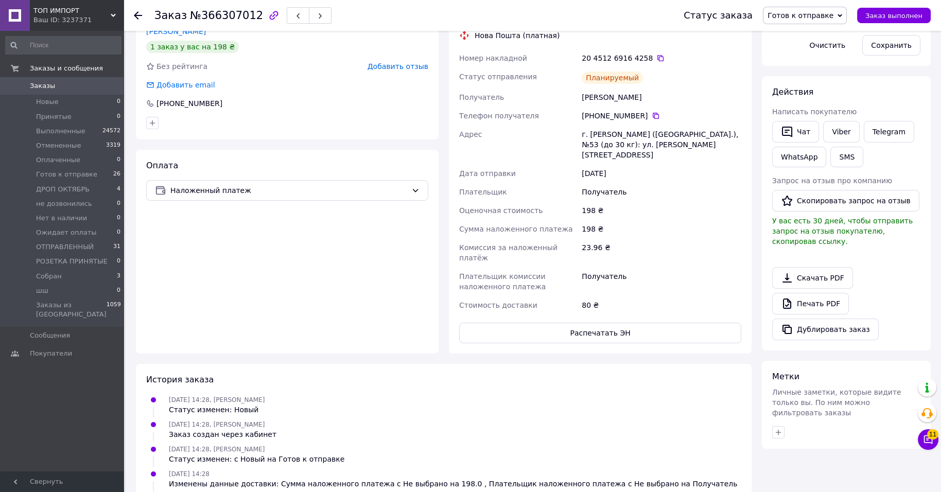
scroll to position [217, 0]
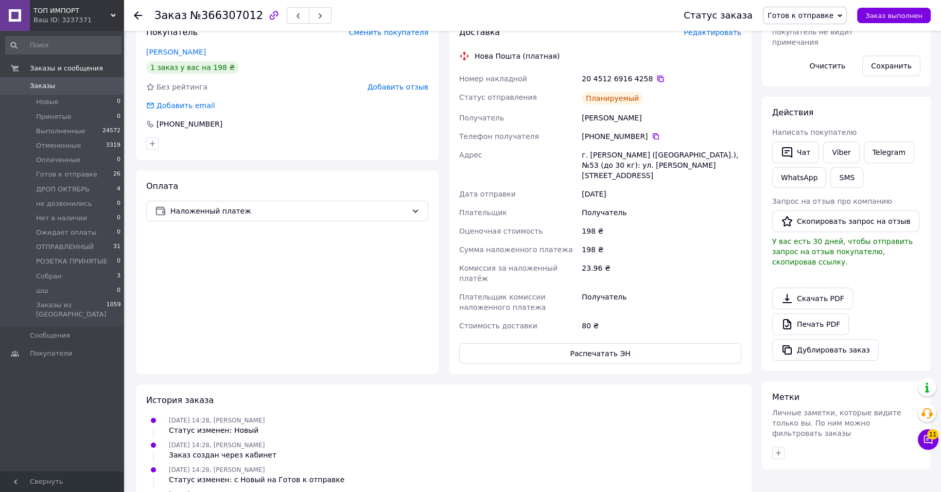
click at [664, 83] on icon at bounding box center [660, 79] width 8 height 8
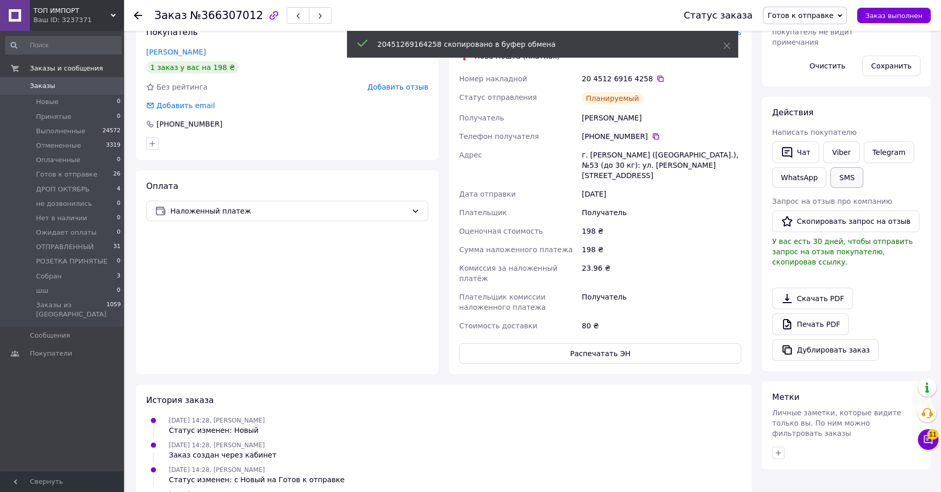
drag, startPoint x: 789, startPoint y: 264, endPoint x: 784, endPoint y: 262, distance: 5.9
click at [830, 188] on button "SMS" at bounding box center [846, 177] width 33 height 21
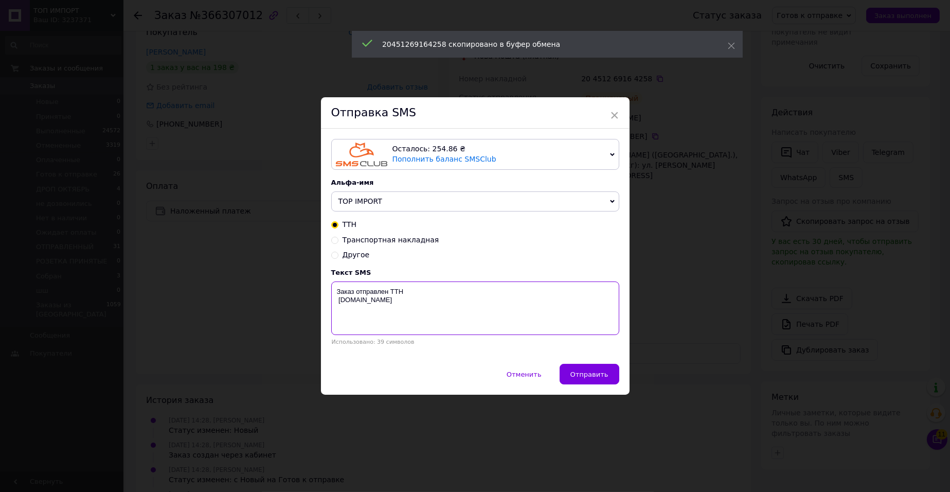
paste textarea "20451269164258"
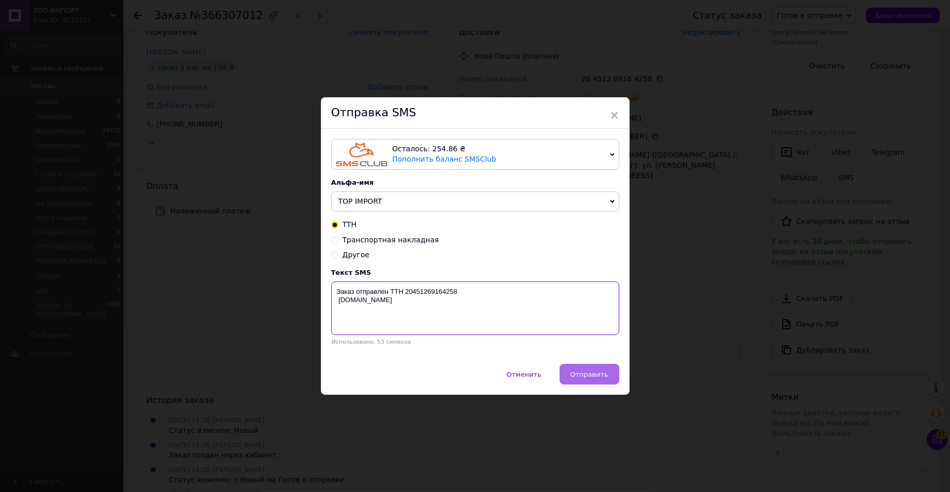
type textarea "Заказ отправлен ТТН 20451269164258 top-import.com.ua"
click at [595, 378] on span "Отправить" at bounding box center [590, 374] width 38 height 8
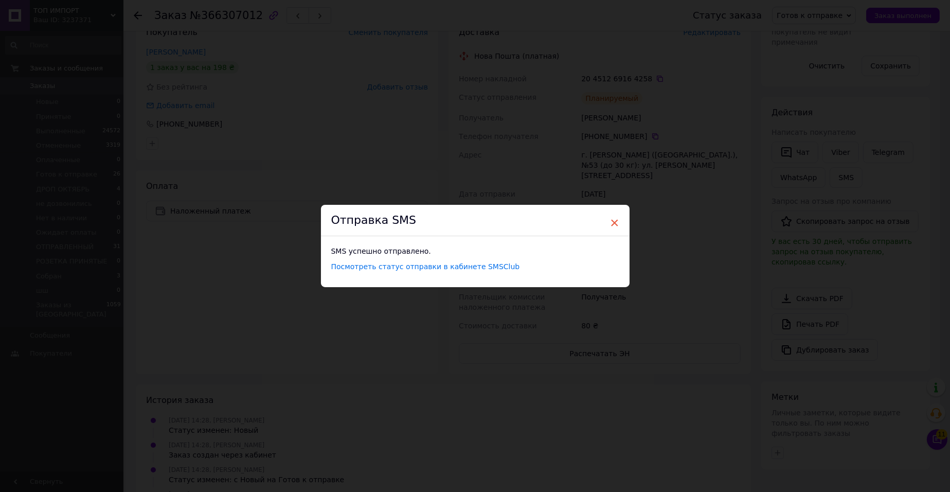
click at [611, 214] on span "×" at bounding box center [614, 222] width 9 height 17
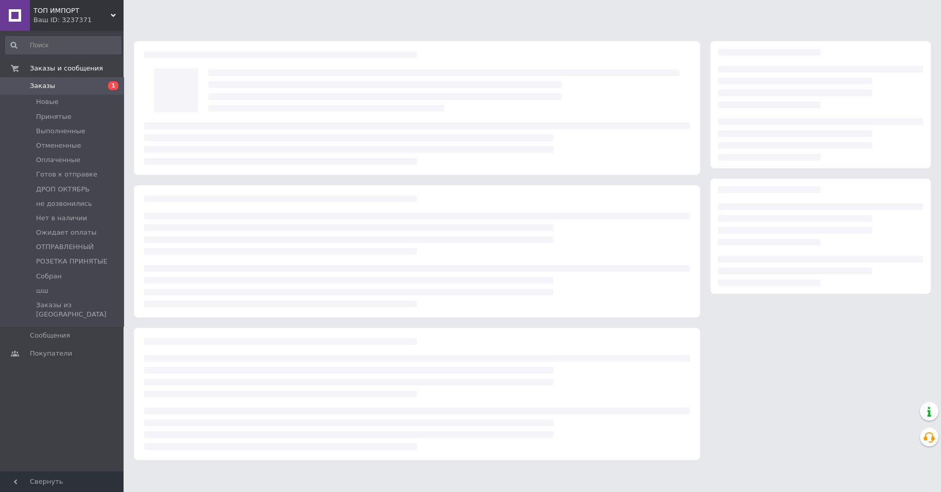
scroll to position [18, 0]
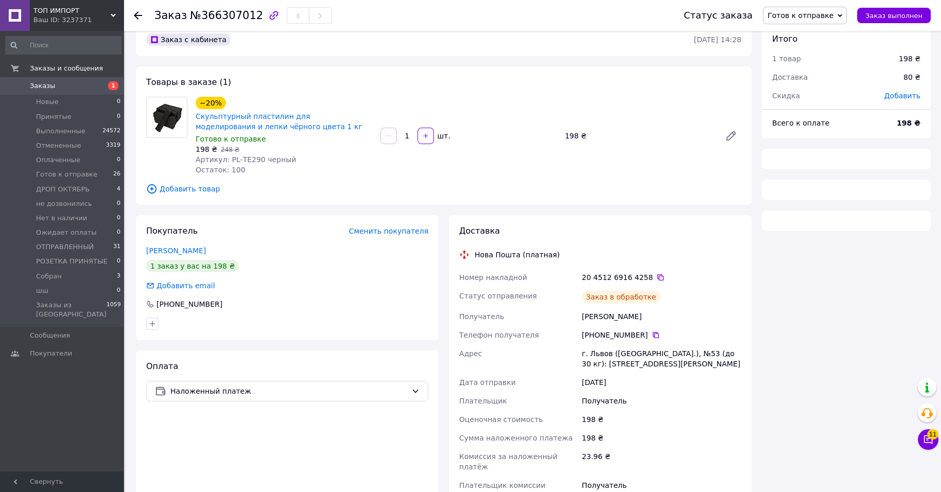
click at [797, 16] on span "Готов к отправке" at bounding box center [800, 15] width 66 height 8
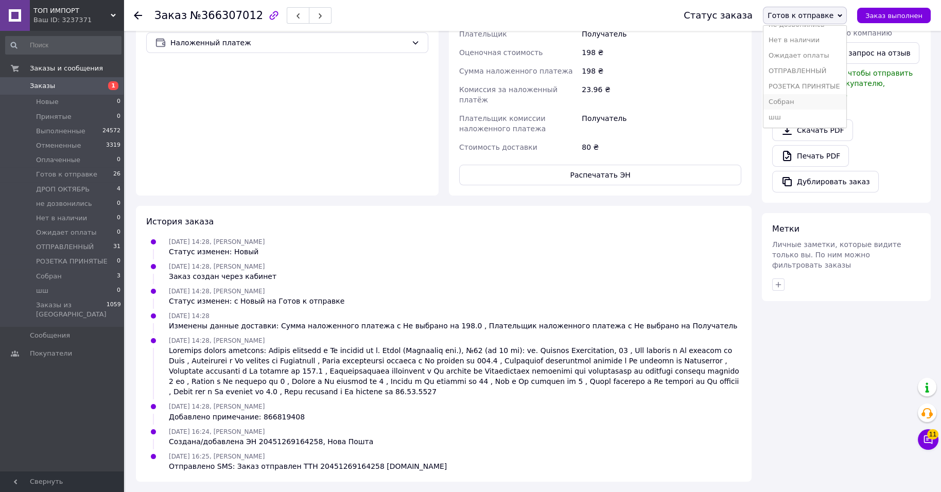
scroll to position [134, 0]
click at [769, 97] on li "Собран" at bounding box center [804, 101] width 83 height 15
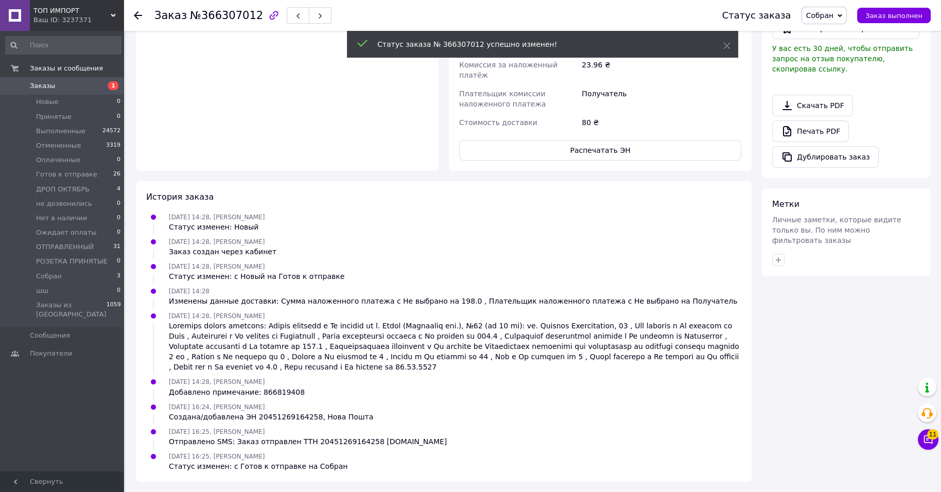
scroll to position [78, 0]
click at [95, 179] on span "Готов к отправке" at bounding box center [66, 174] width 61 height 9
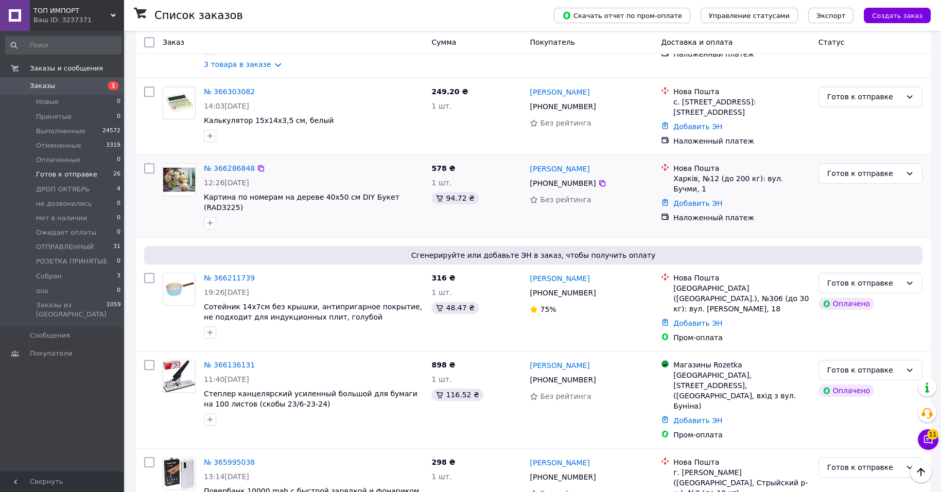
scroll to position [963, 0]
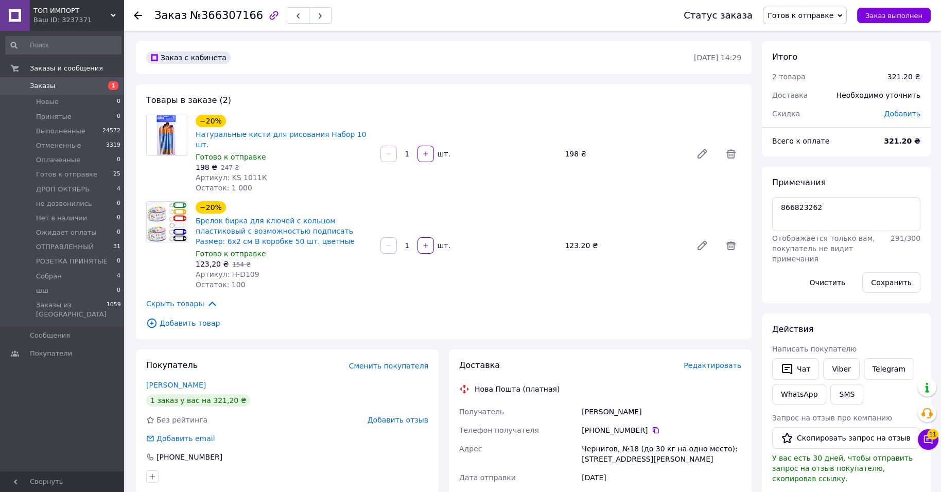
click at [726, 369] on span "Редактировать" at bounding box center [712, 365] width 58 height 8
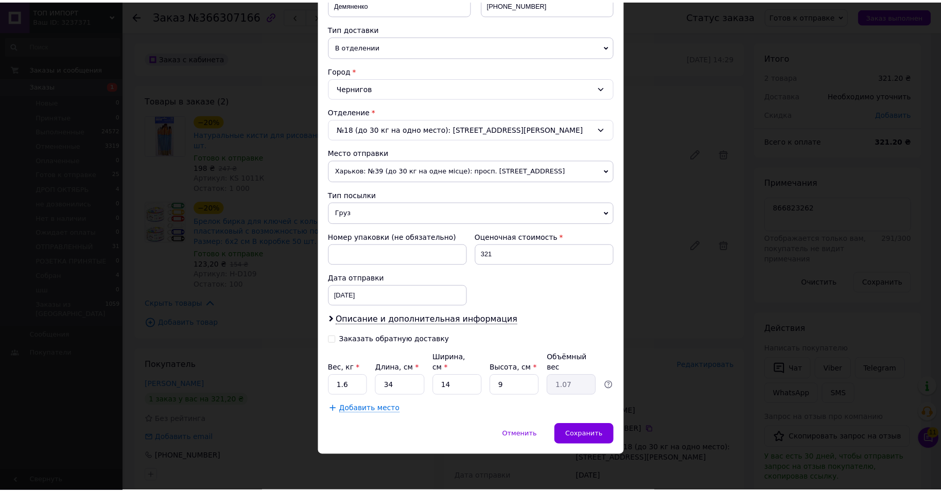
scroll to position [338, 0]
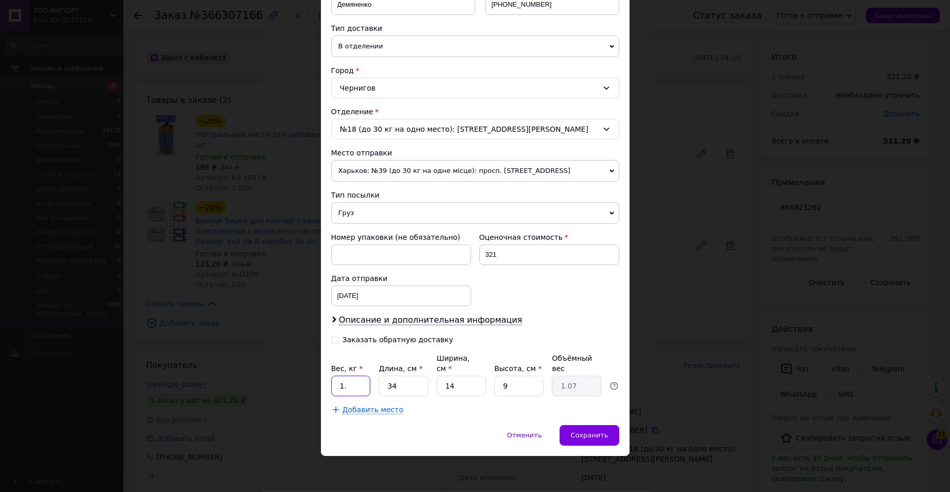
click at [365, 377] on input "1." at bounding box center [351, 386] width 40 height 21
type input "1"
click at [597, 434] on span "Сохранить" at bounding box center [590, 435] width 38 height 8
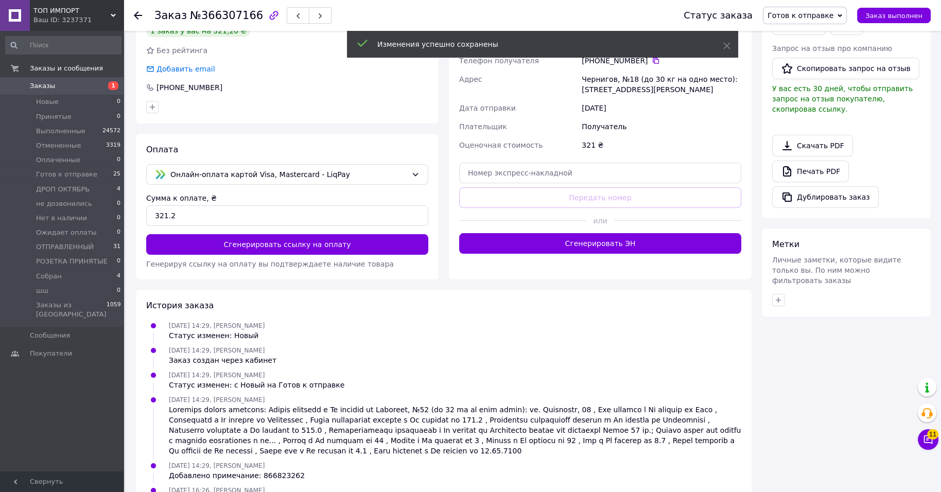
scroll to position [386, 0]
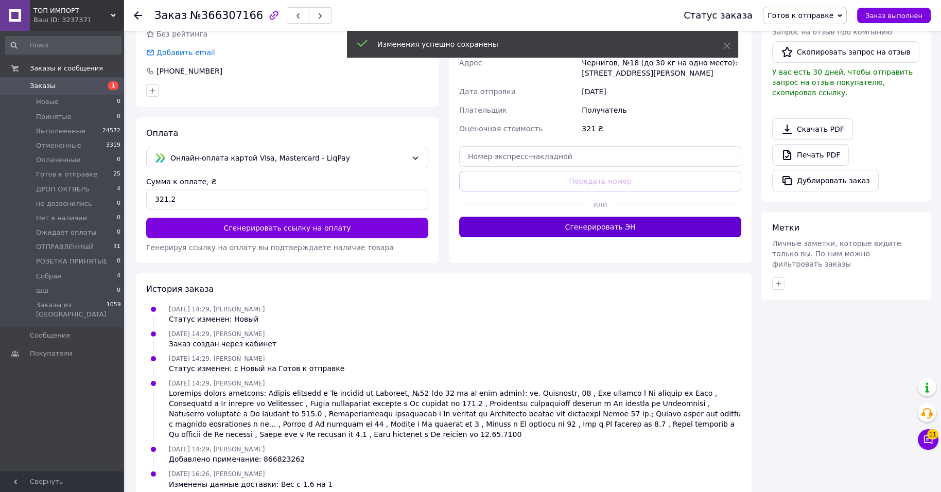
click at [658, 237] on button "Сгенерировать ЭН" at bounding box center [600, 227] width 282 height 21
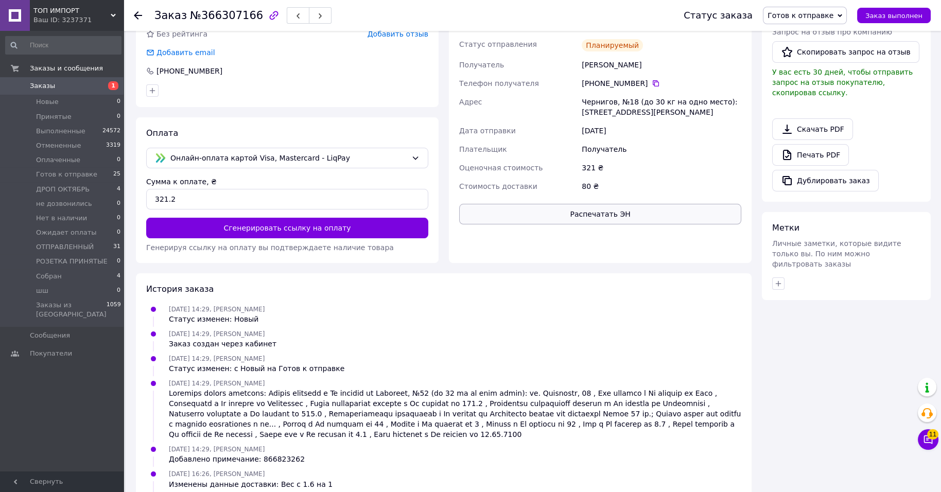
click at [651, 224] on button "Распечатать ЭН" at bounding box center [600, 214] width 282 height 21
click at [664, 30] on icon at bounding box center [660, 26] width 8 height 8
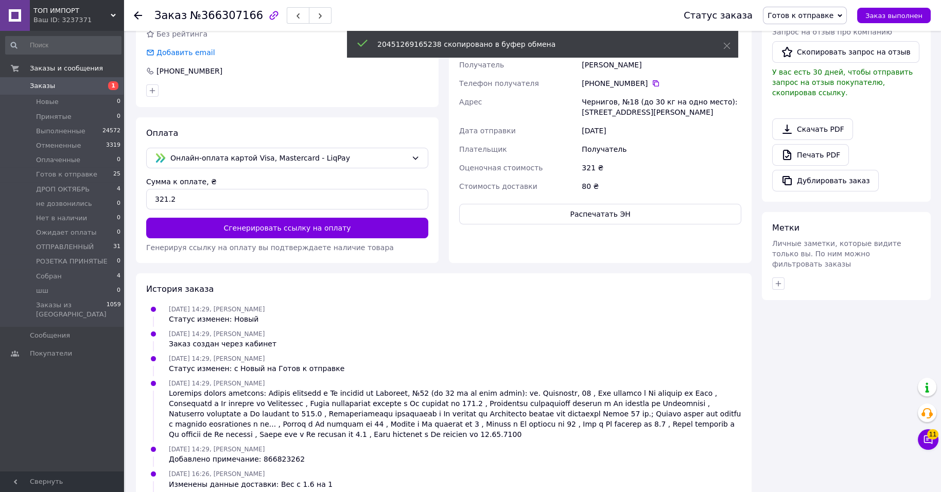
click at [830, 19] on button "SMS" at bounding box center [846, 8] width 33 height 21
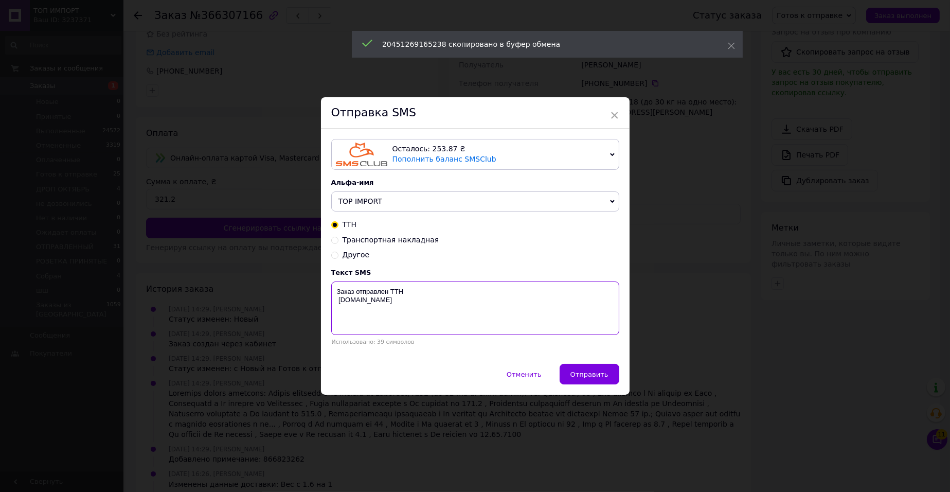
paste textarea "20451269165238"
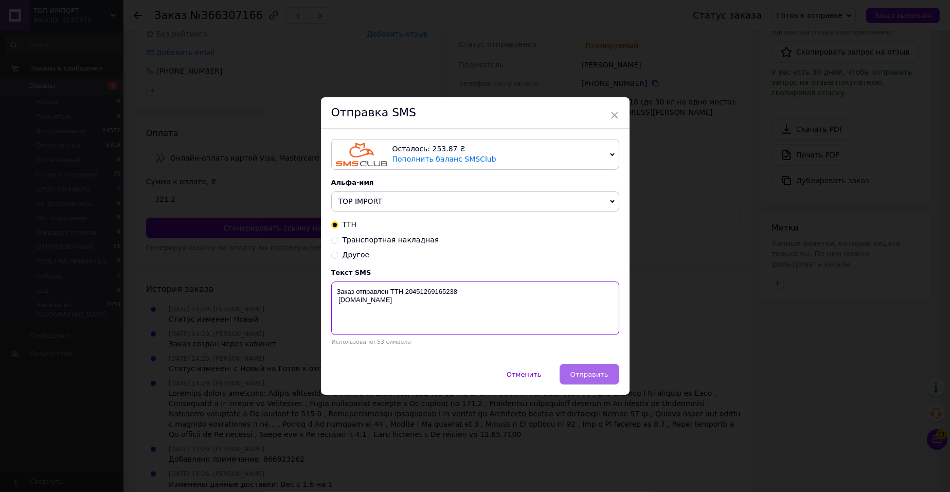
type textarea "Заказ отправлен ТТН 20451269165238 top-import.com.ua"
drag, startPoint x: 587, startPoint y: 399, endPoint x: 591, endPoint y: 389, distance: 10.1
click at [591, 384] on button "Отправить" at bounding box center [590, 374] width 60 height 21
click at [591, 389] on div "Отменить   Отправить" at bounding box center [475, 379] width 309 height 31
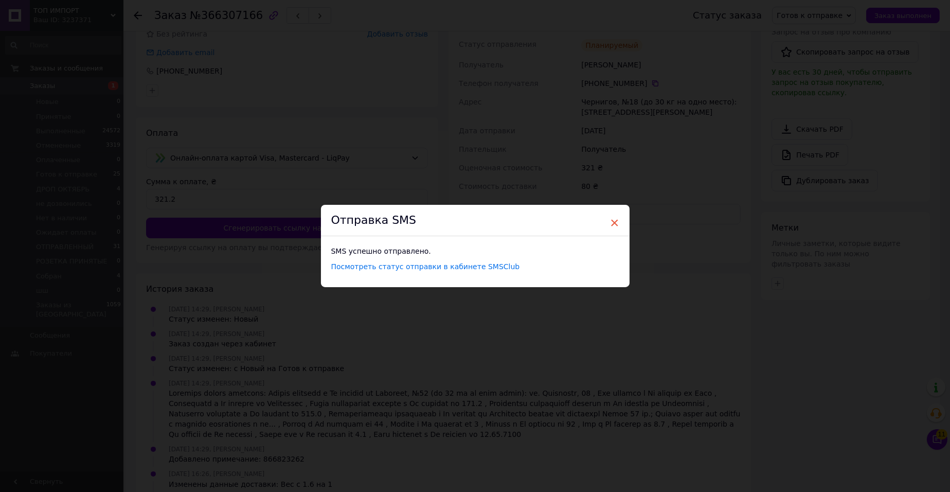
click at [617, 215] on span "×" at bounding box center [614, 222] width 9 height 17
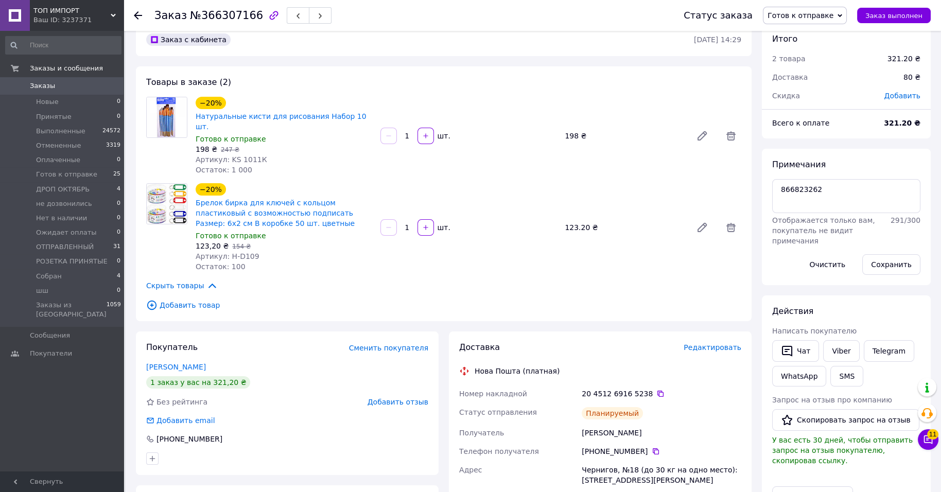
scroll to position [31, 0]
click at [794, 16] on span "Готов к отправке" at bounding box center [800, 15] width 66 height 8
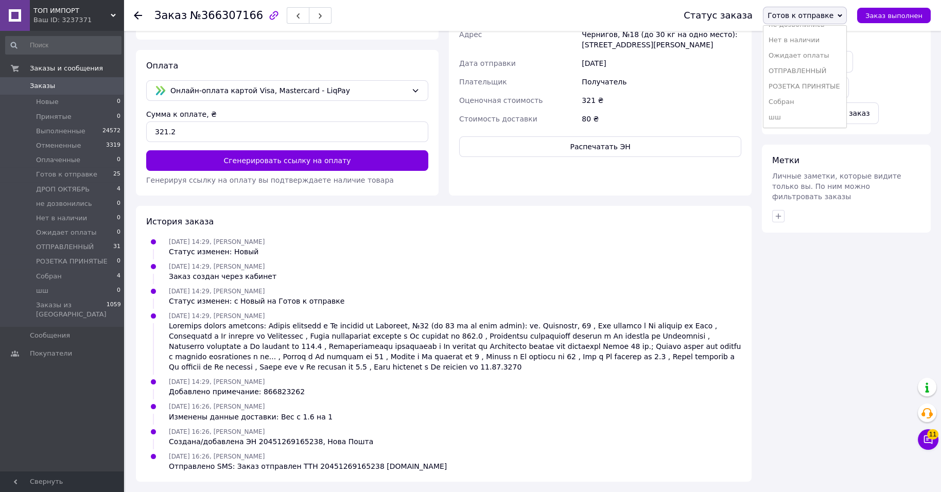
scroll to position [134, 0]
click at [763, 98] on li "Собран" at bounding box center [804, 101] width 83 height 15
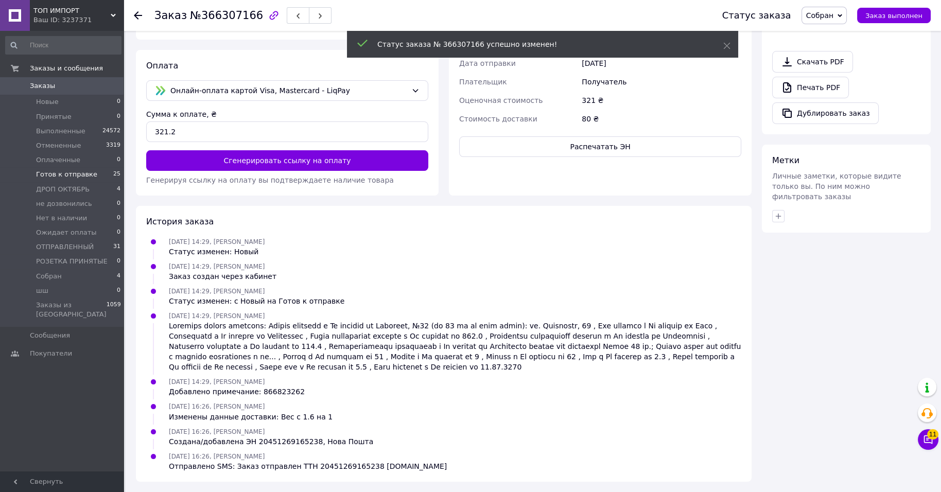
click at [48, 179] on span "Готов к отправке" at bounding box center [66, 174] width 61 height 9
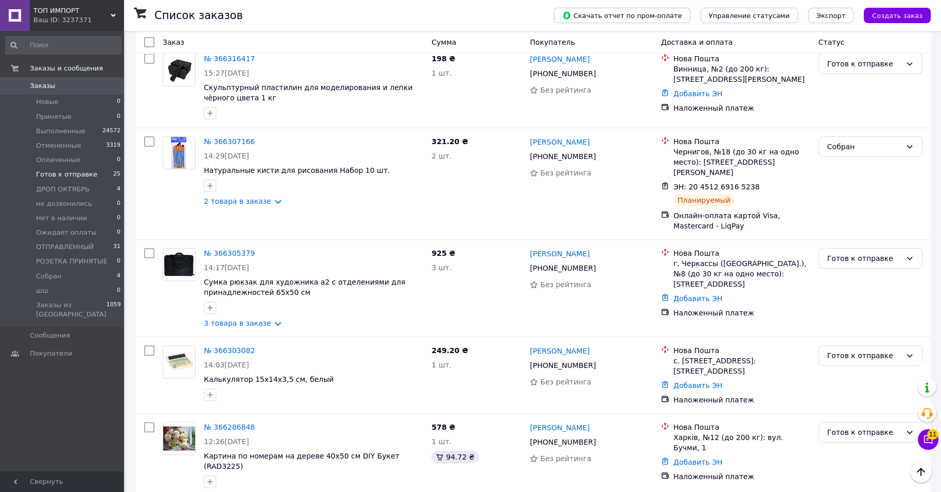
scroll to position [724, 0]
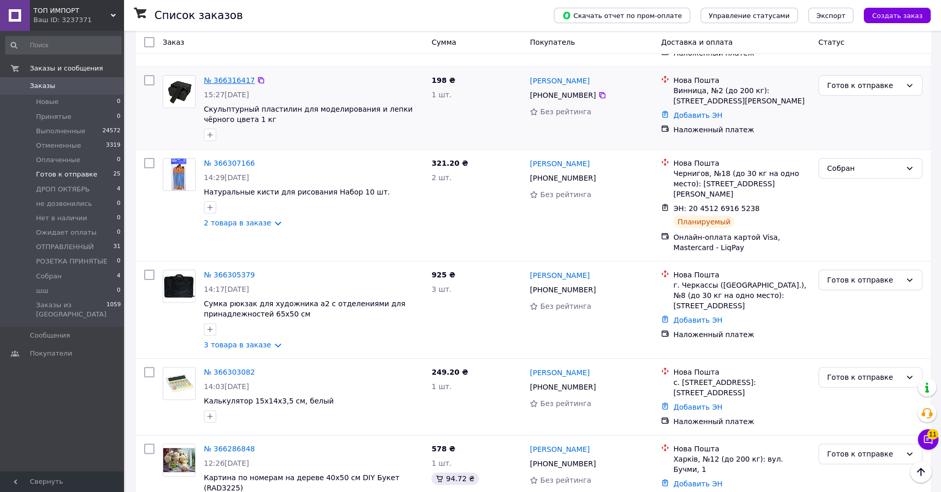
click at [255, 84] on link "№ 366316417" at bounding box center [229, 80] width 51 height 8
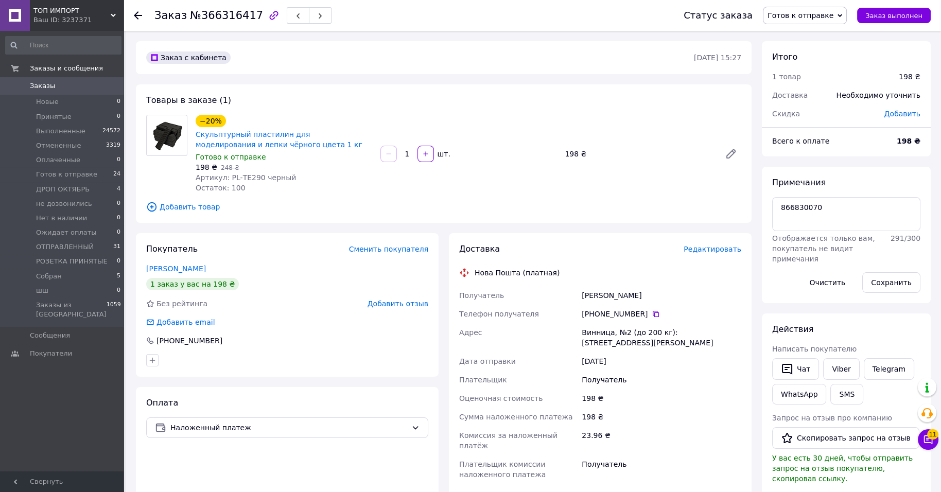
click at [733, 253] on span "Редактировать" at bounding box center [712, 249] width 58 height 8
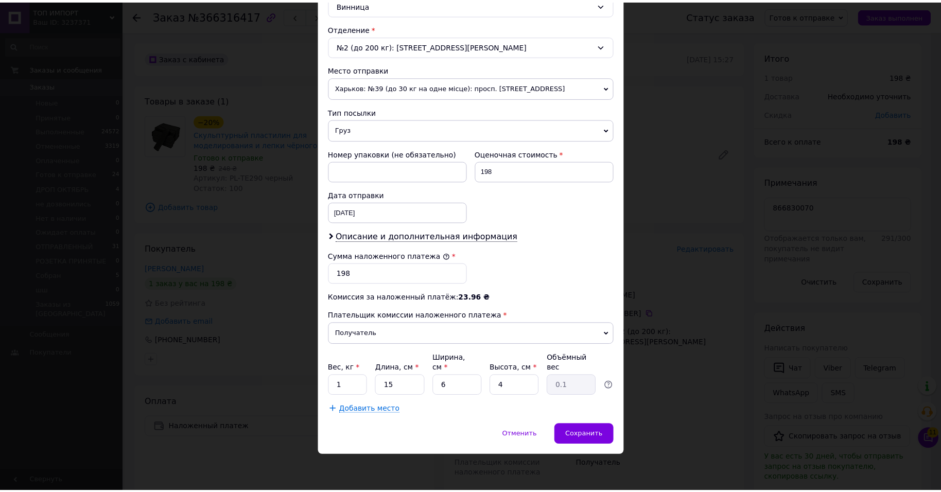
scroll to position [450, 0]
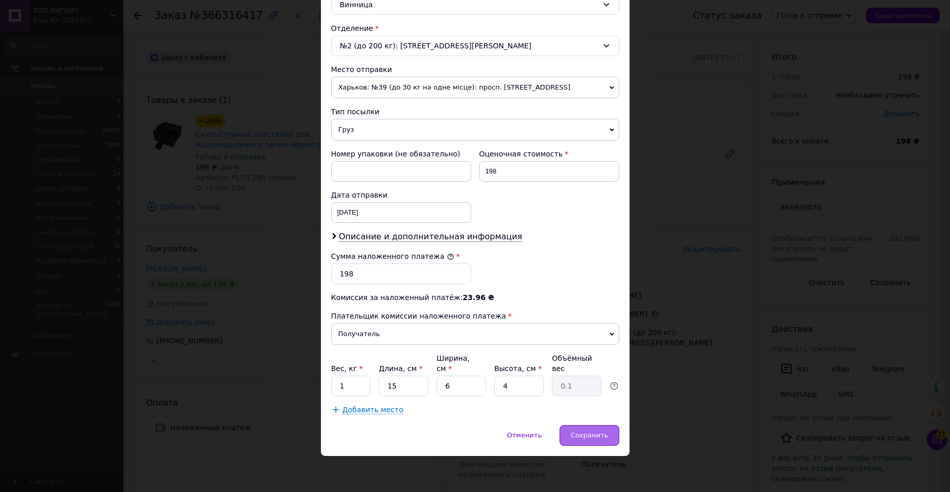
click at [598, 433] on span "Сохранить" at bounding box center [590, 435] width 38 height 8
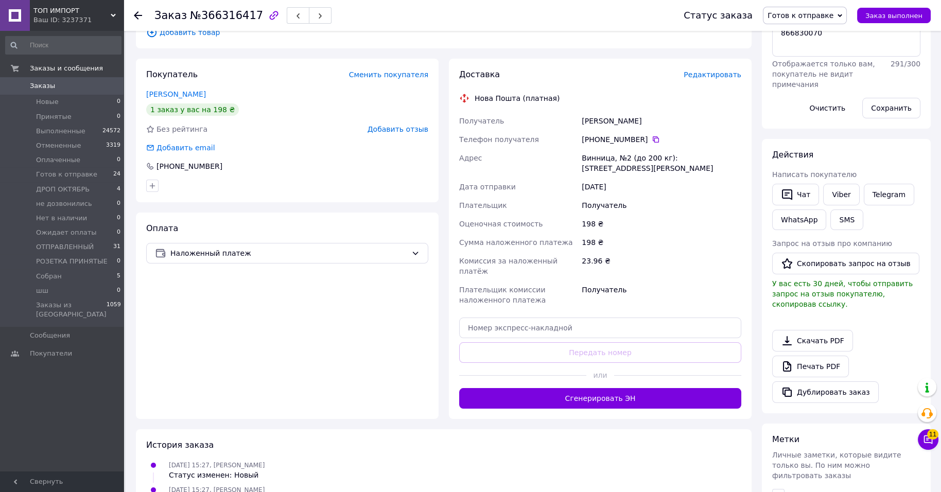
scroll to position [257, 0]
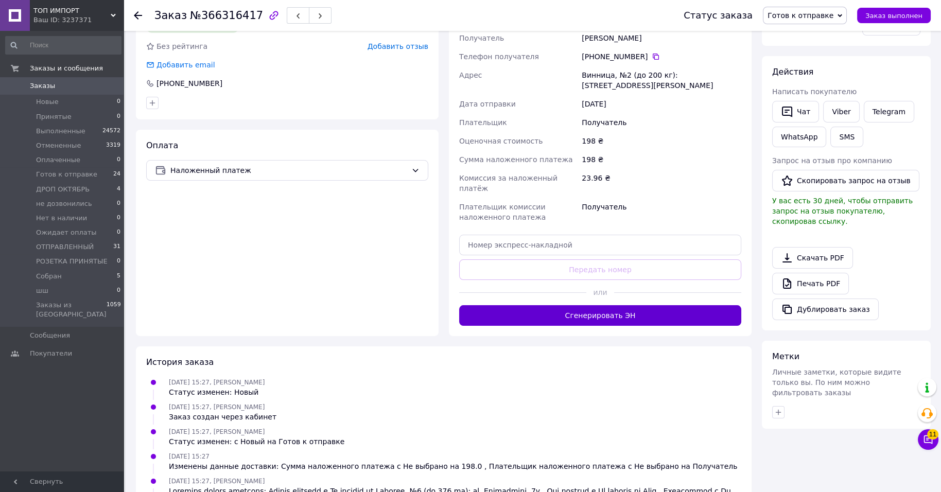
click at [639, 326] on button "Сгенерировать ЭН" at bounding box center [600, 315] width 282 height 21
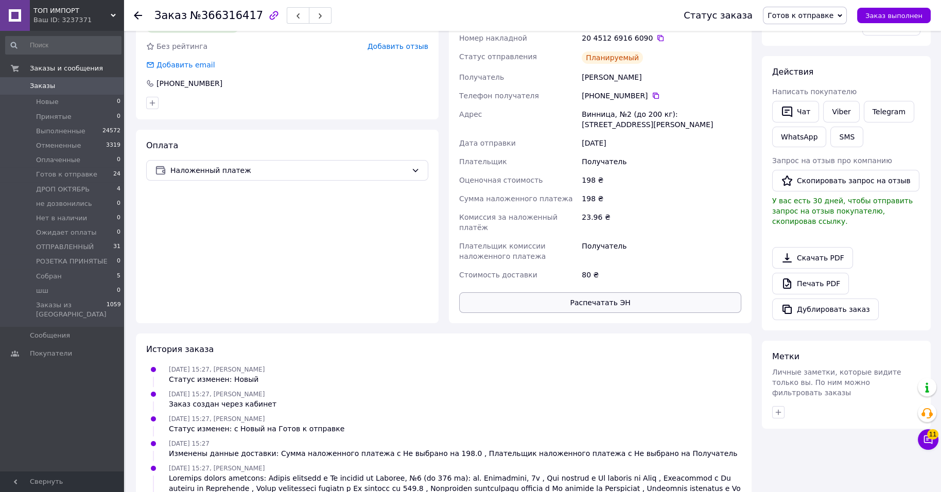
click at [649, 313] on button "Распечатать ЭН" at bounding box center [600, 302] width 282 height 21
drag, startPoint x: 677, startPoint y: 103, endPoint x: 677, endPoint y: 123, distance: 20.1
click at [663, 41] on icon at bounding box center [660, 38] width 6 height 6
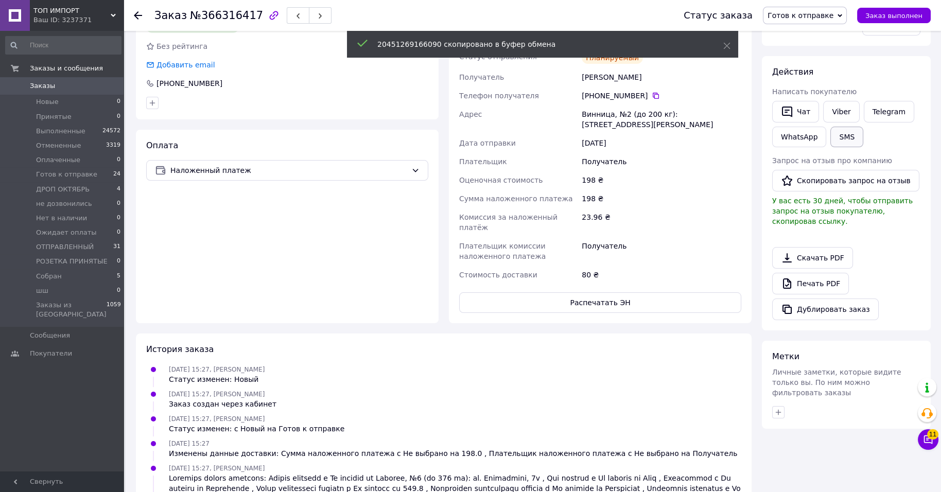
click at [830, 147] on button "SMS" at bounding box center [846, 137] width 33 height 21
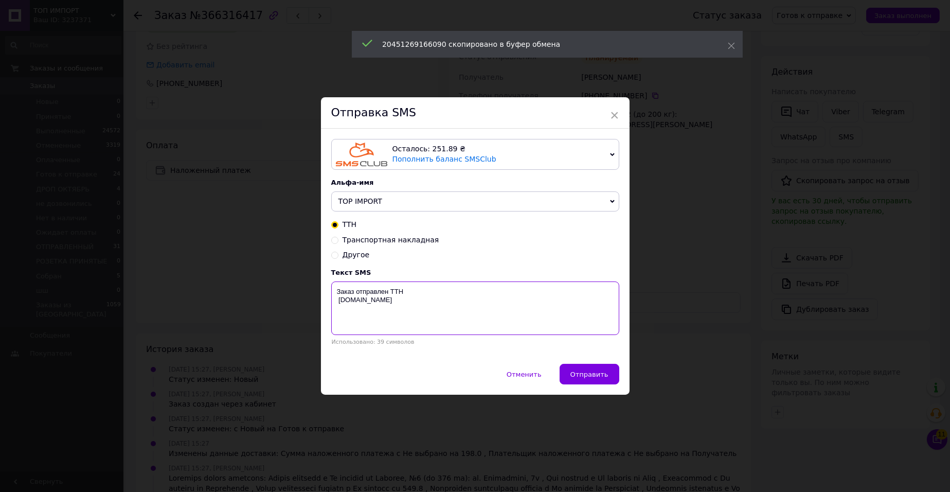
paste textarea "20451269166090"
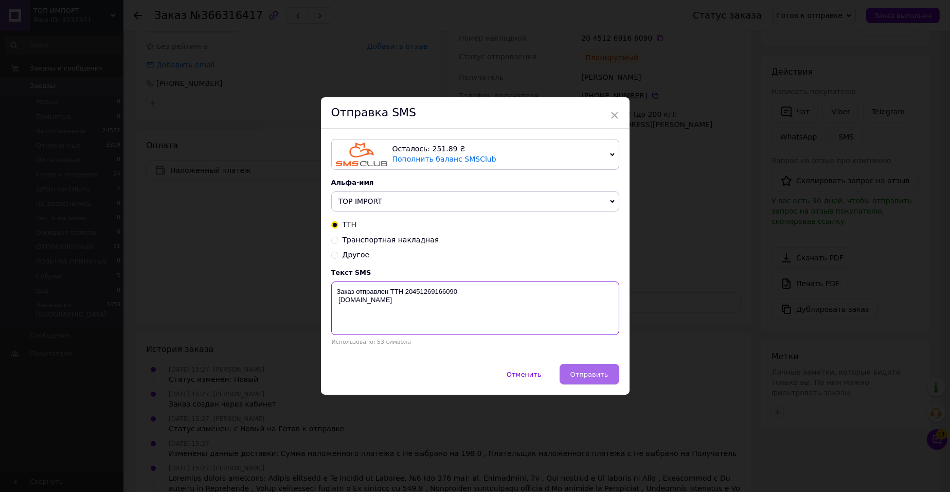
type textarea "Заказ отправлен ТТН 20451269166090 top-import.com.ua"
drag, startPoint x: 580, startPoint y: 384, endPoint x: 598, endPoint y: 336, distance: 51.3
click at [580, 378] on span "Отправить" at bounding box center [590, 374] width 38 height 8
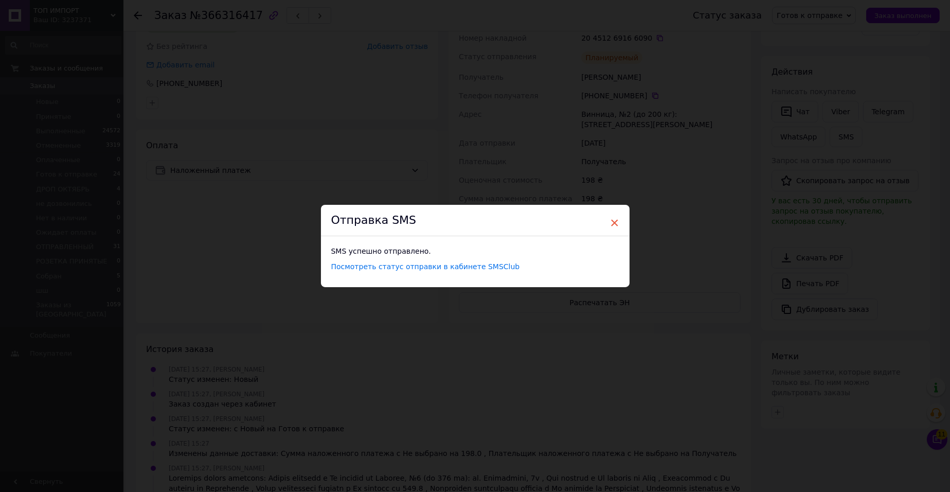
click at [614, 215] on span "×" at bounding box center [614, 222] width 9 height 17
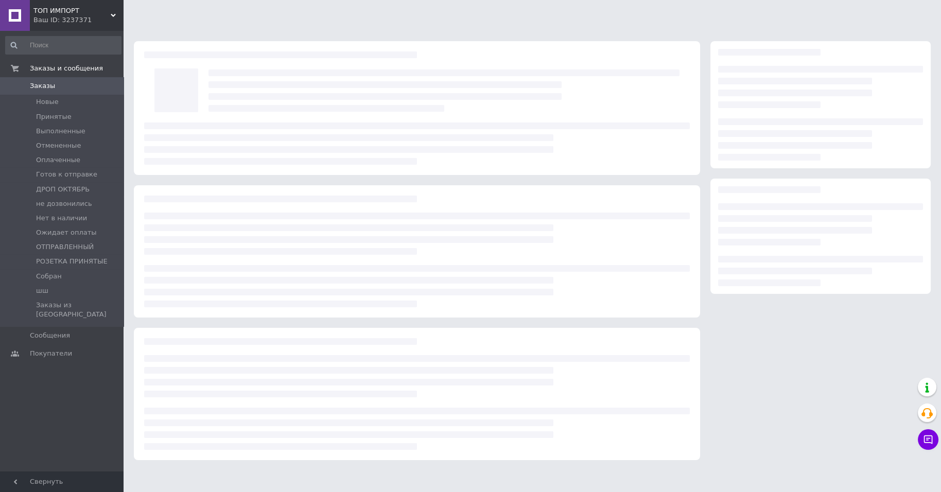
scroll to position [18, 0]
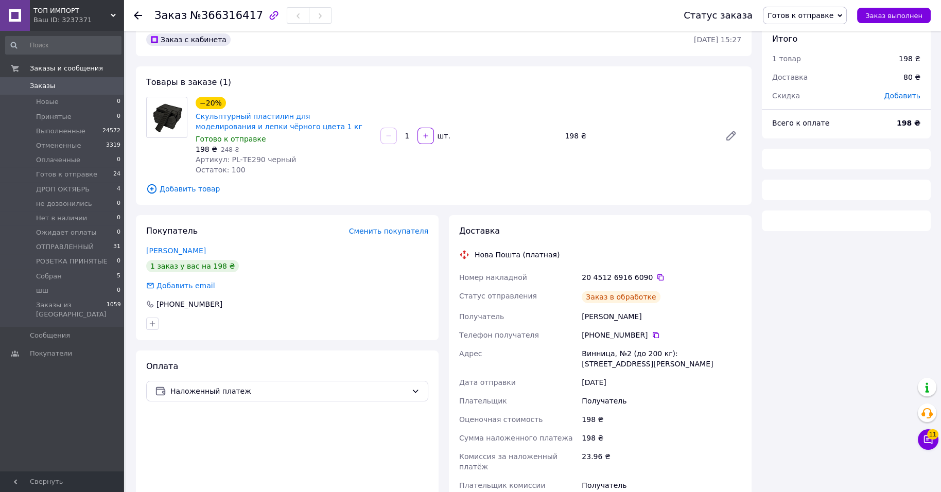
click at [819, 15] on span "Готов к отправке" at bounding box center [800, 15] width 66 height 8
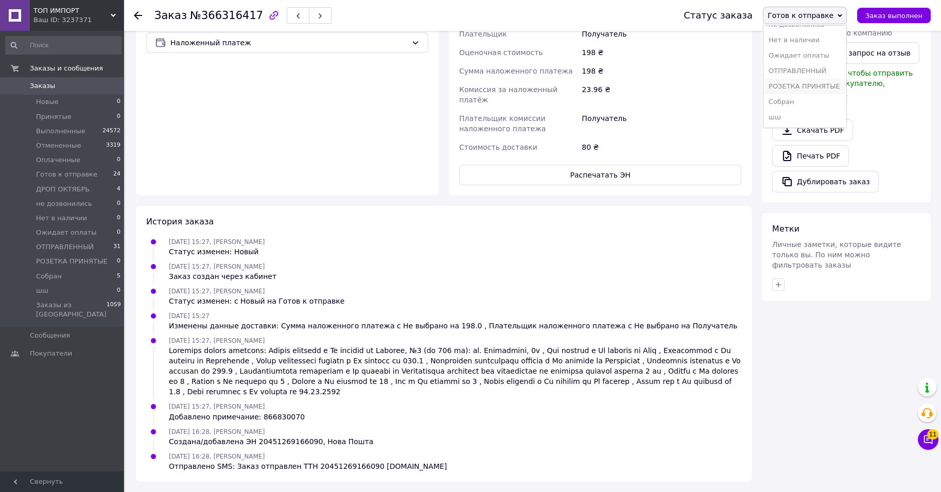
scroll to position [134, 0]
click at [797, 102] on li "Собран" at bounding box center [804, 101] width 83 height 15
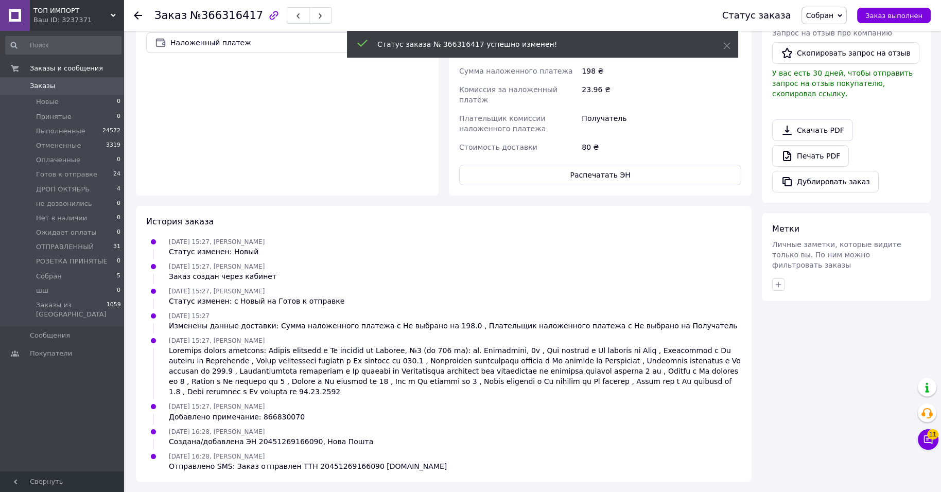
scroll to position [31, 0]
click at [114, 179] on span "24" at bounding box center [116, 174] width 7 height 9
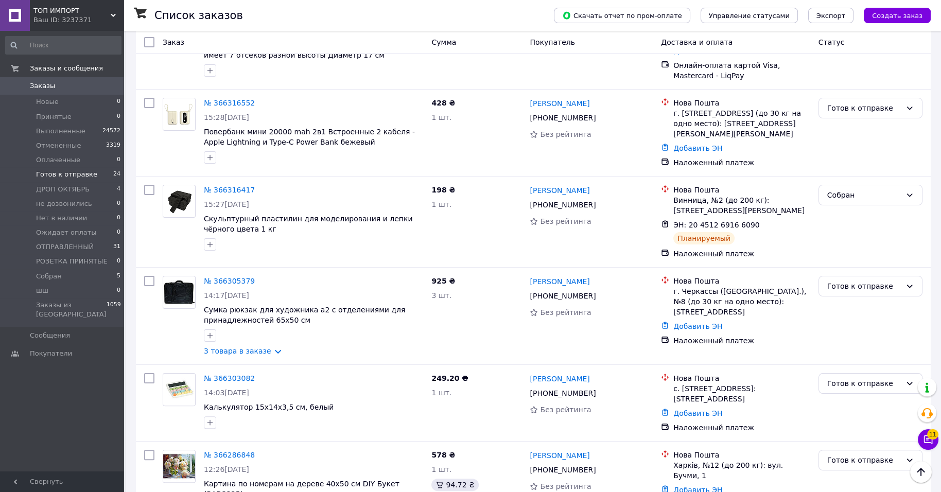
scroll to position [558, 0]
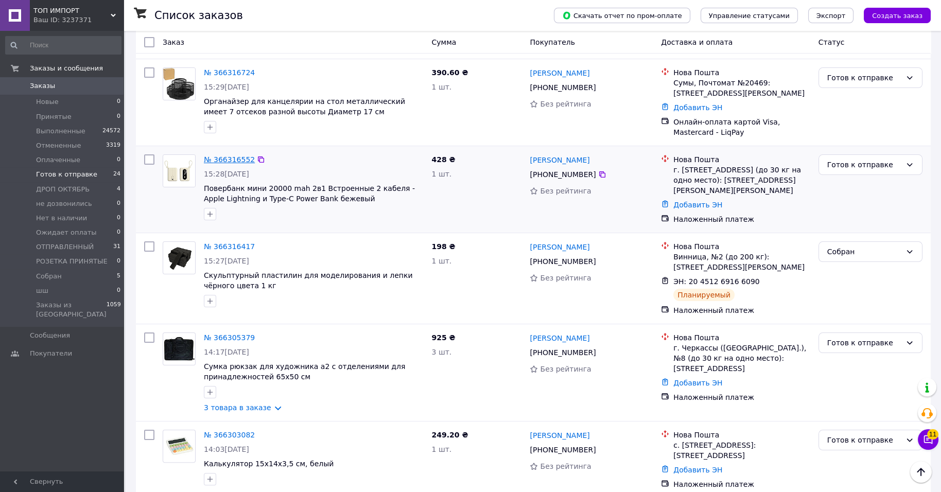
click at [242, 164] on link "№ 366316552" at bounding box center [229, 159] width 51 height 8
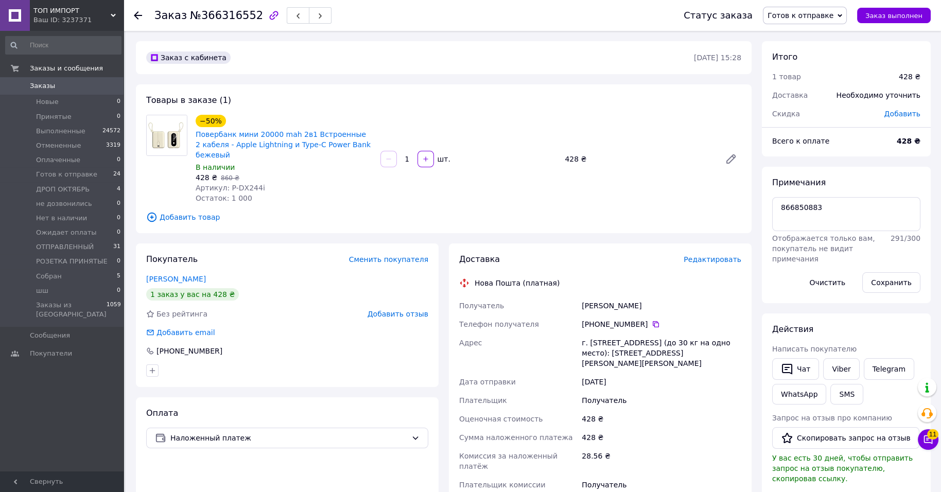
click at [731, 296] on div "Доставка Редактировать Нова Пошта (платная) Получатель [PERSON_NAME] Телефон по…" at bounding box center [600, 428] width 303 height 370
click at [731, 263] on span "Редактировать" at bounding box center [712, 259] width 58 height 8
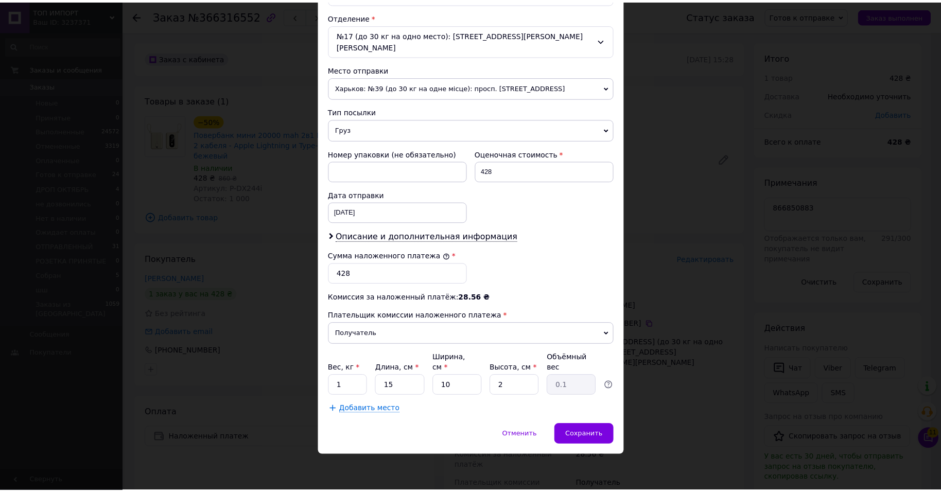
scroll to position [450, 0]
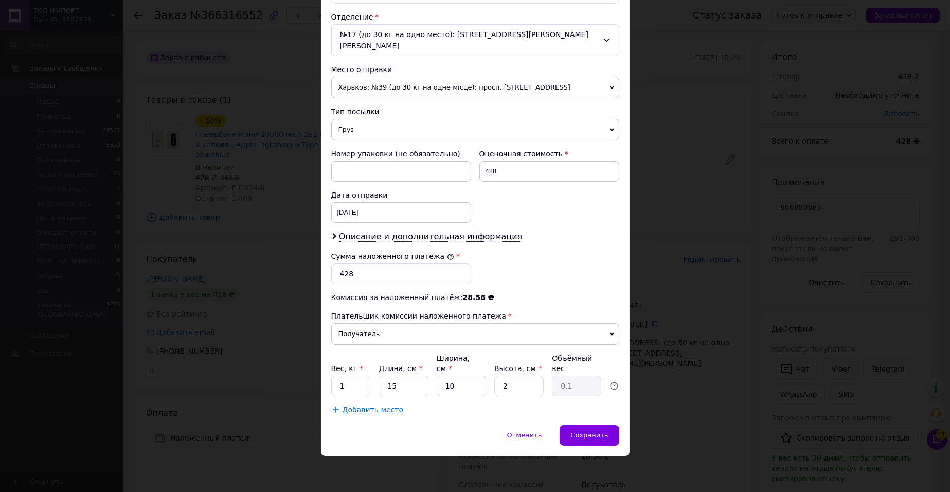
click at [567, 448] on div "Отменить   Сохранить" at bounding box center [475, 440] width 309 height 31
click at [577, 436] on span "Сохранить" at bounding box center [590, 435] width 38 height 8
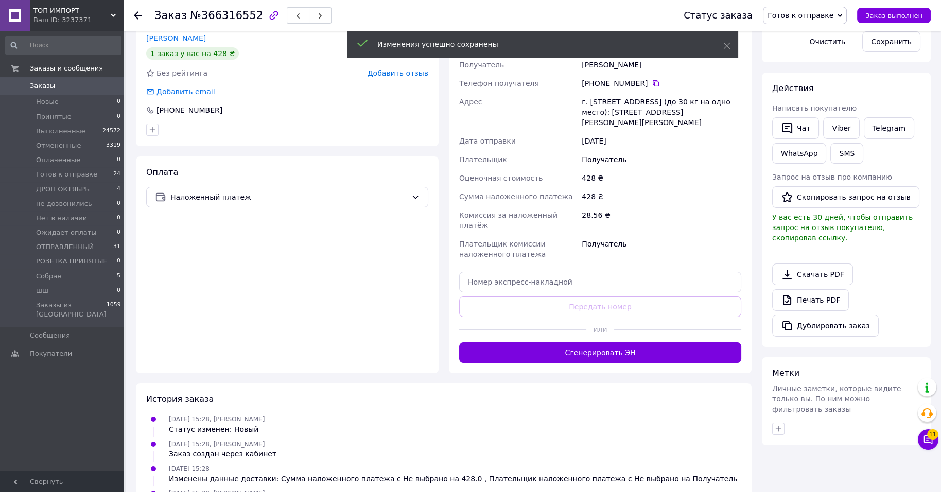
scroll to position [257, 0]
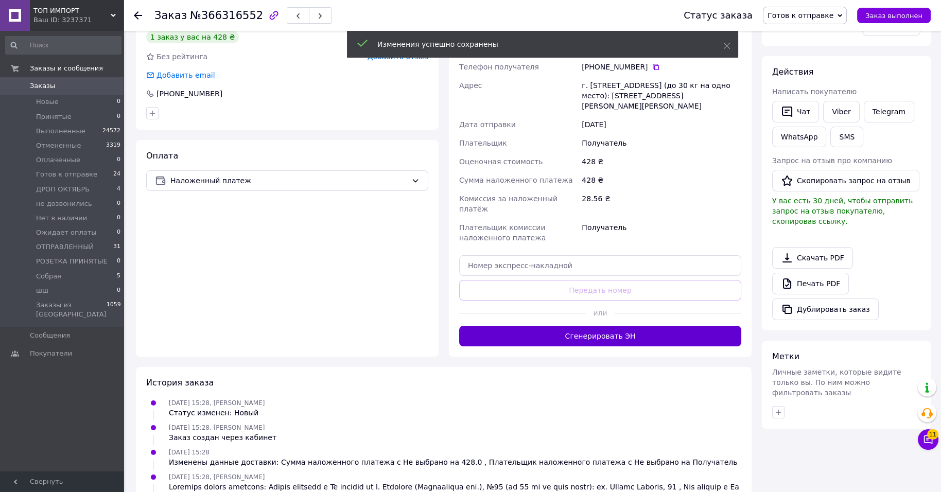
click at [605, 346] on button "Сгенерировать ЭН" at bounding box center [600, 336] width 282 height 21
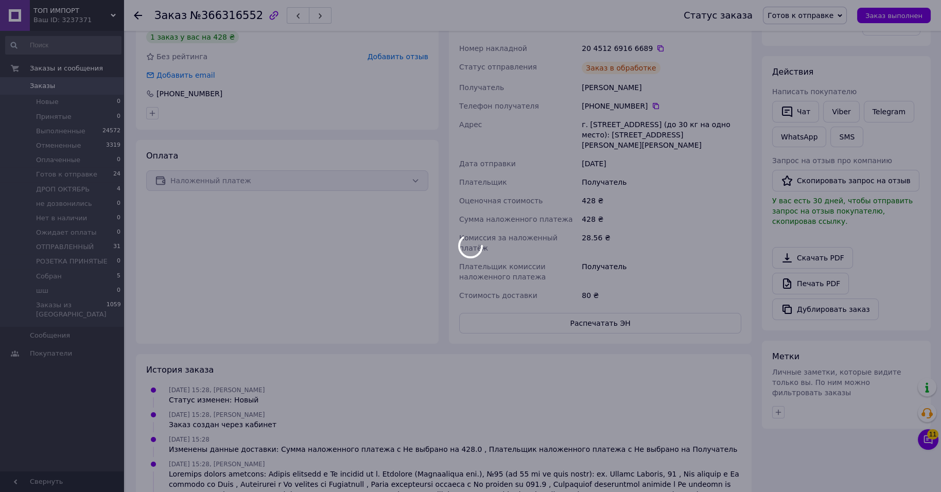
scroll to position [13, 0]
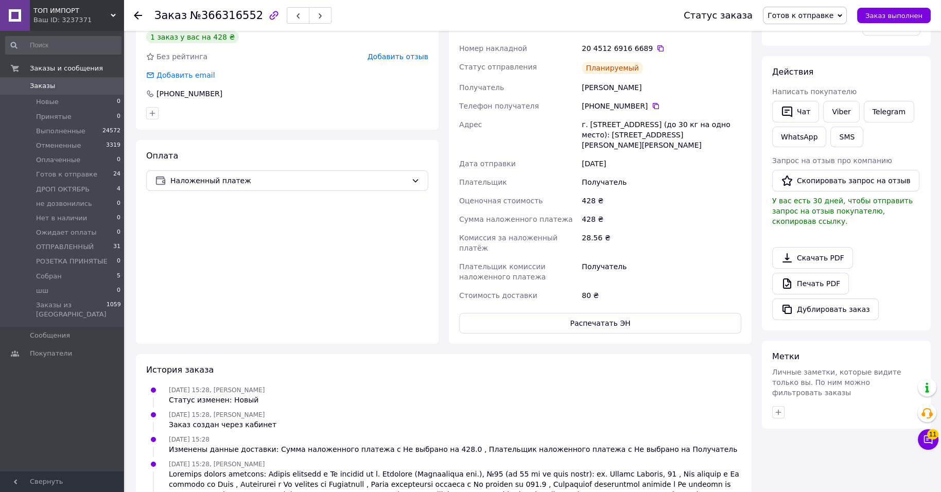
click at [607, 333] on button "Распечатать ЭН" at bounding box center [600, 323] width 282 height 21
drag, startPoint x: 679, startPoint y: 96, endPoint x: 675, endPoint y: 126, distance: 30.7
click at [664, 52] on icon at bounding box center [660, 48] width 8 height 8
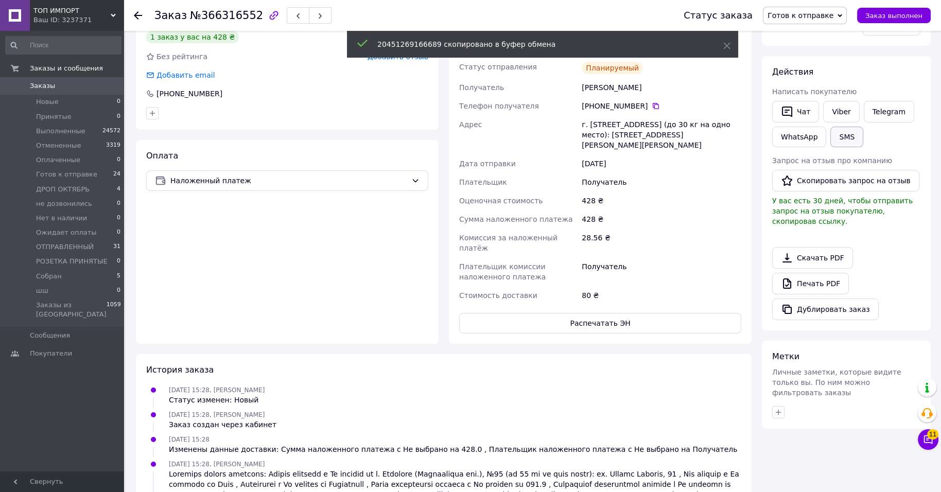
click at [830, 147] on button "SMS" at bounding box center [846, 137] width 33 height 21
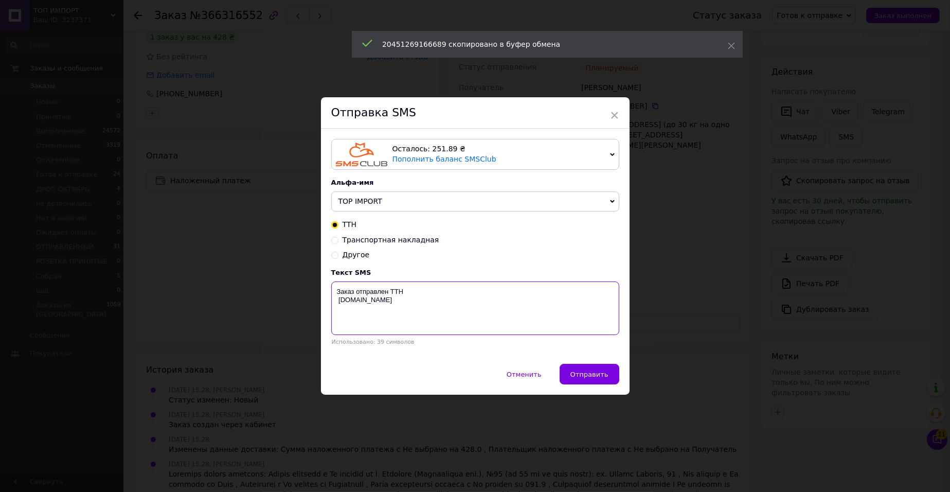
drag, startPoint x: 440, startPoint y: 323, endPoint x: 444, endPoint y: 317, distance: 6.4
drag, startPoint x: 444, startPoint y: 317, endPoint x: 438, endPoint y: 300, distance: 17.7
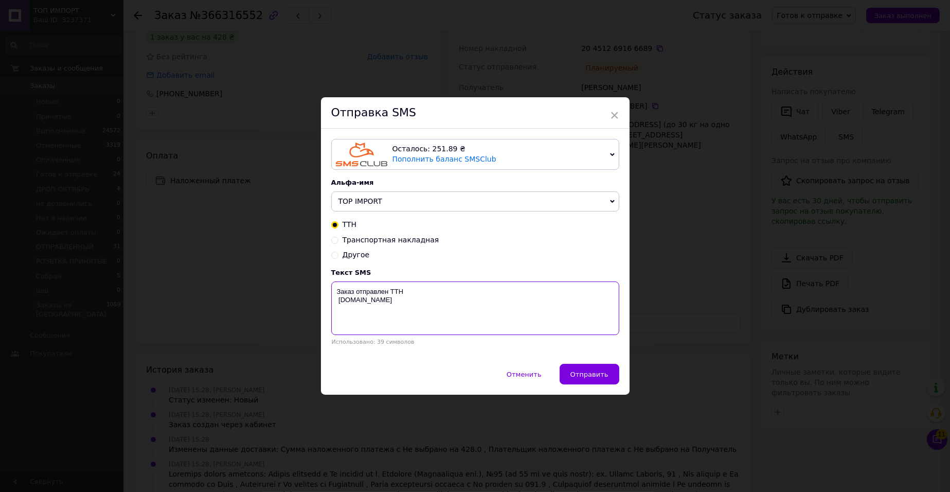
paste textarea "20451269166689"
type textarea "Заказ отправлен ТТН 20451269166689 [DOMAIN_NAME]"
click at [579, 378] on span "Отправить" at bounding box center [590, 374] width 38 height 8
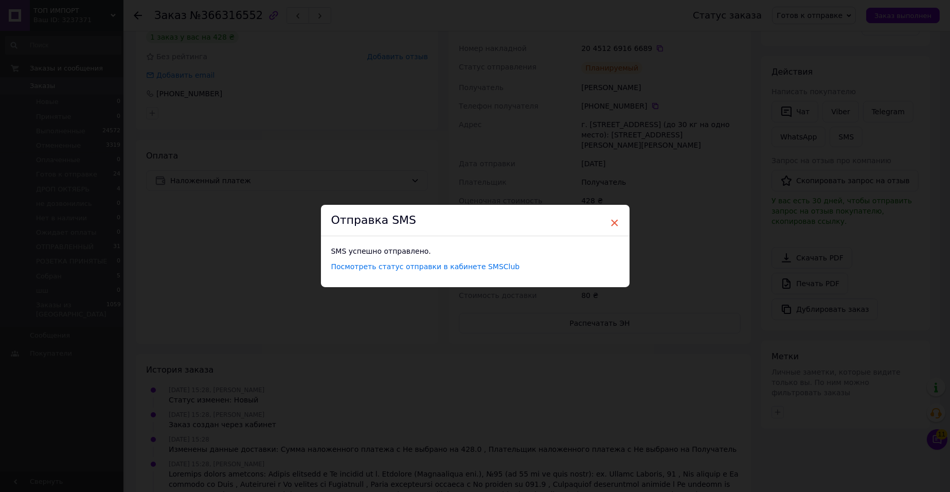
click at [610, 219] on span "×" at bounding box center [614, 222] width 9 height 17
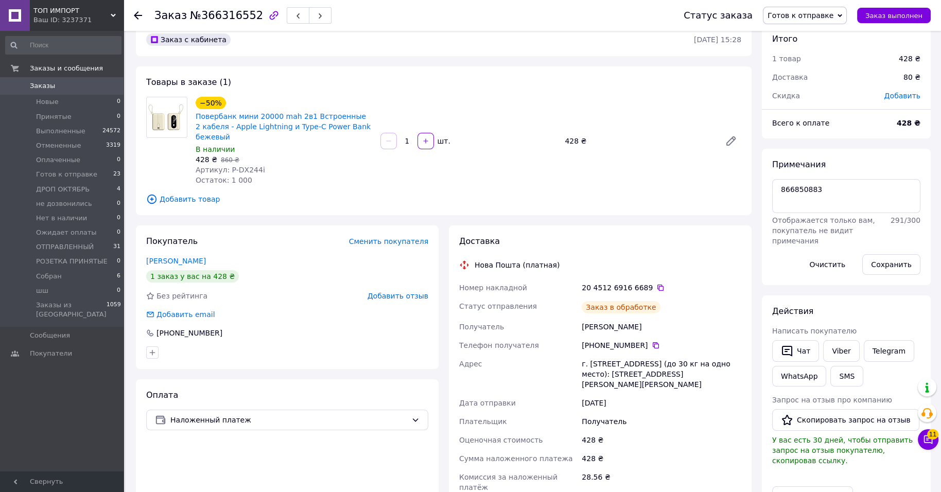
scroll to position [45, 0]
click at [828, 16] on span "Готов к отправке" at bounding box center [800, 15] width 66 height 8
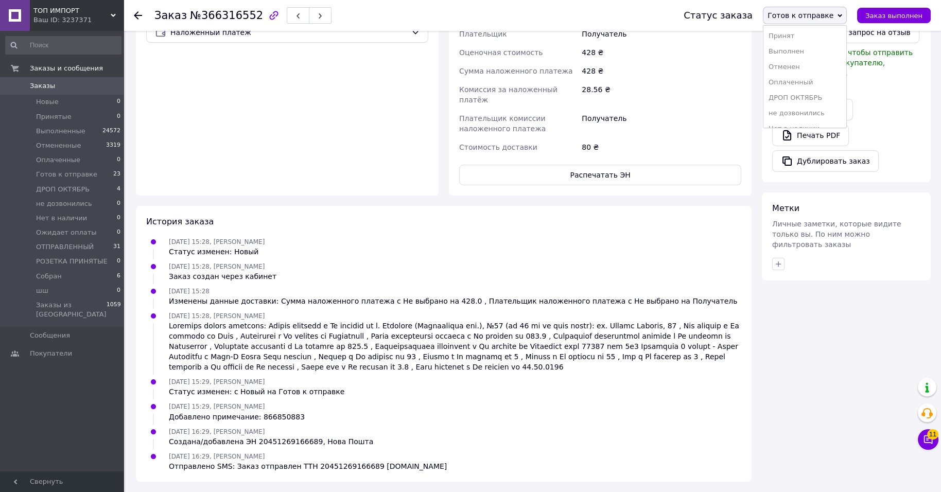
scroll to position [134, 0]
click at [807, 97] on li "Собран" at bounding box center [804, 101] width 83 height 15
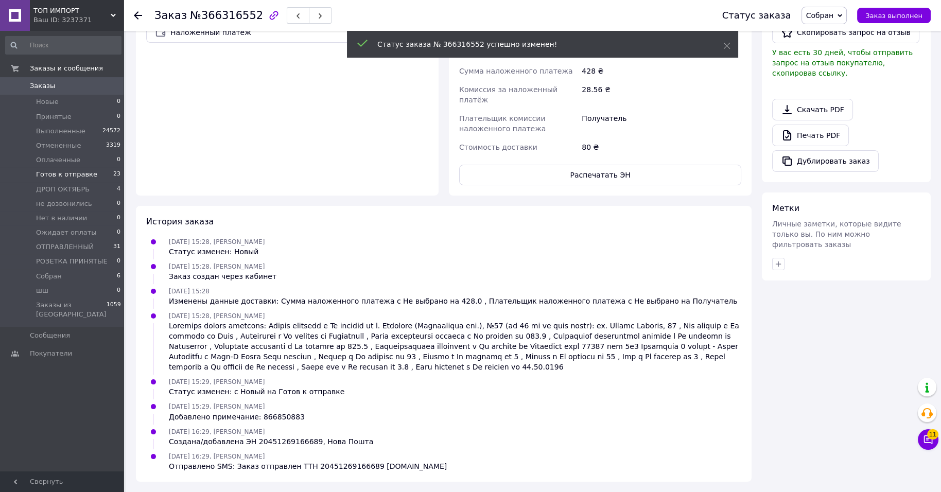
click at [83, 179] on span "Готов к отправке" at bounding box center [66, 174] width 61 height 9
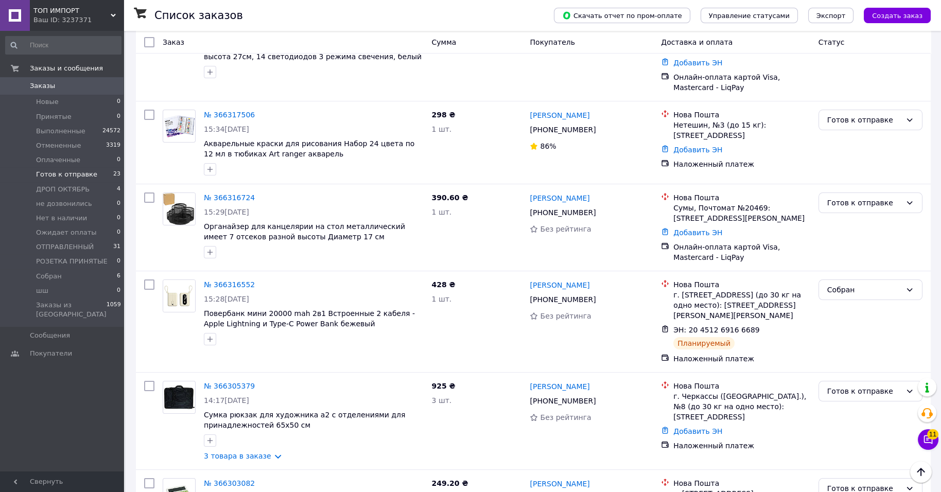
scroll to position [413, 0]
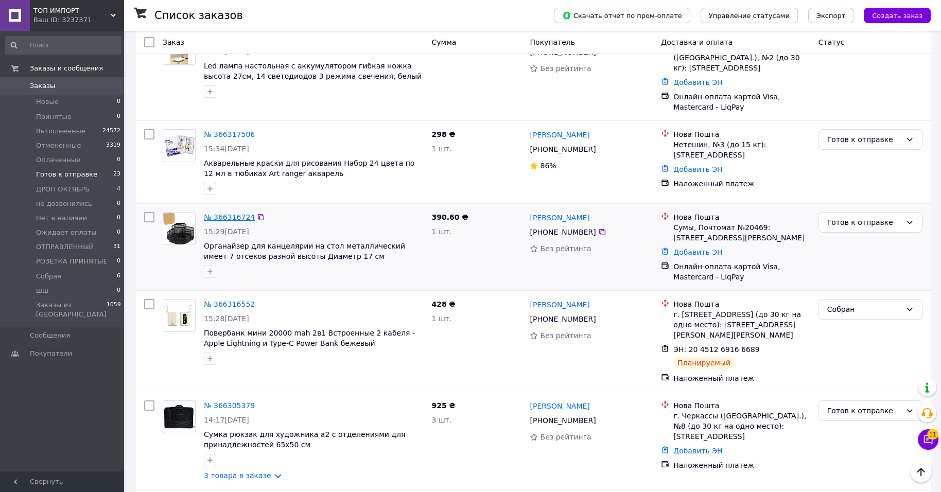
click at [214, 221] on link "№ 366316724" at bounding box center [229, 217] width 51 height 8
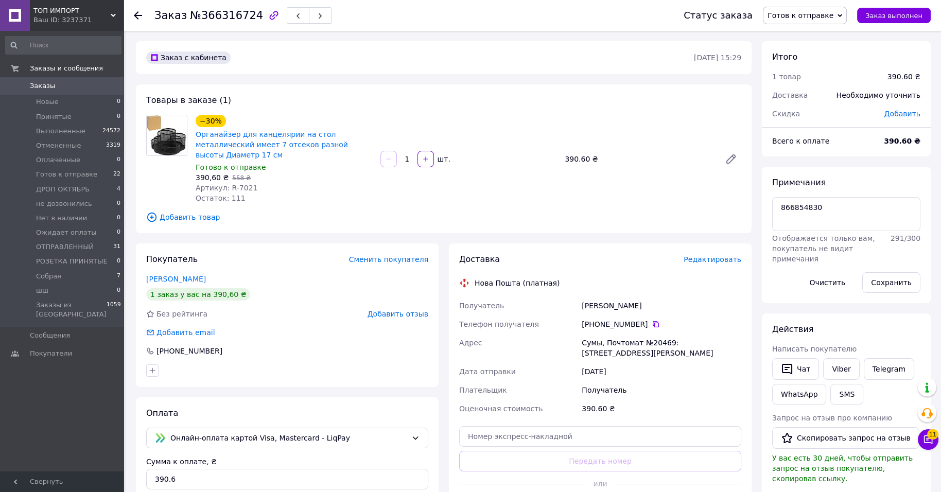
click at [691, 263] on span "Редактировать" at bounding box center [712, 259] width 58 height 8
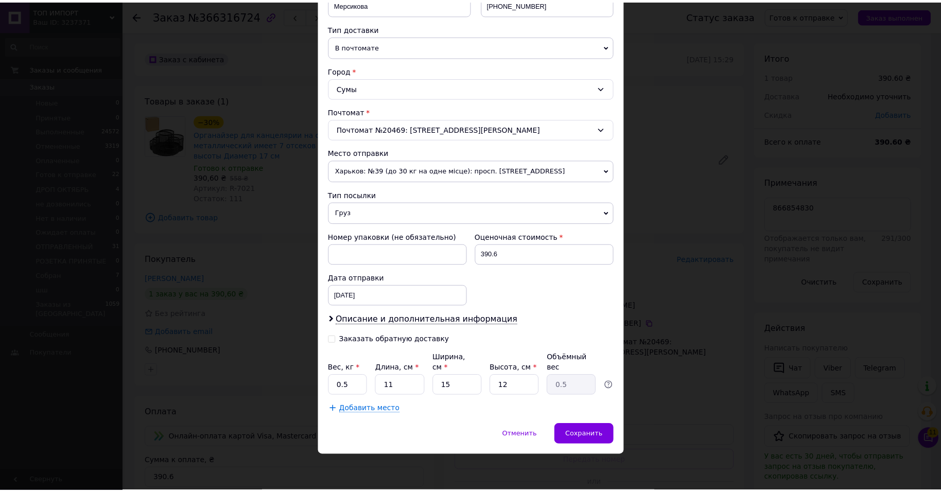
scroll to position [353, 0]
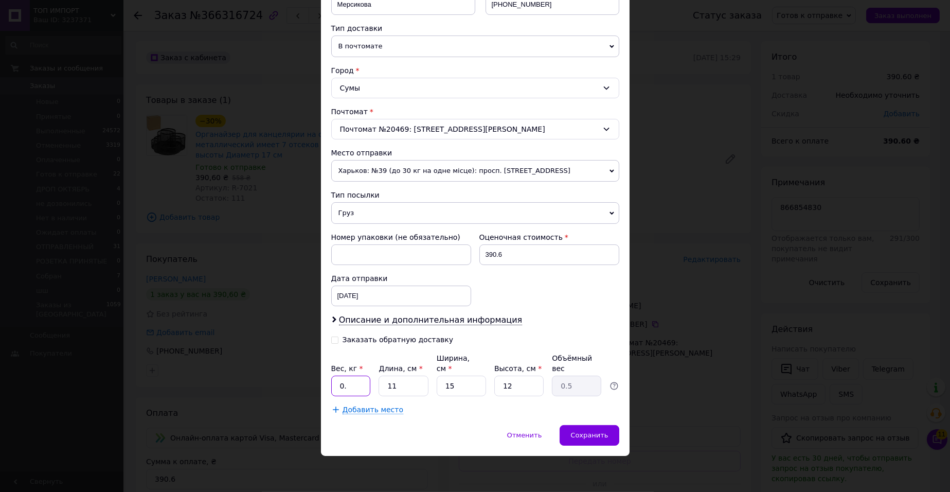
drag, startPoint x: 347, startPoint y: 384, endPoint x: 358, endPoint y: 390, distance: 12.4
click at [358, 390] on input "0." at bounding box center [351, 386] width 40 height 21
type input "0"
type input "1"
click at [412, 388] on input "11" at bounding box center [403, 386] width 49 height 21
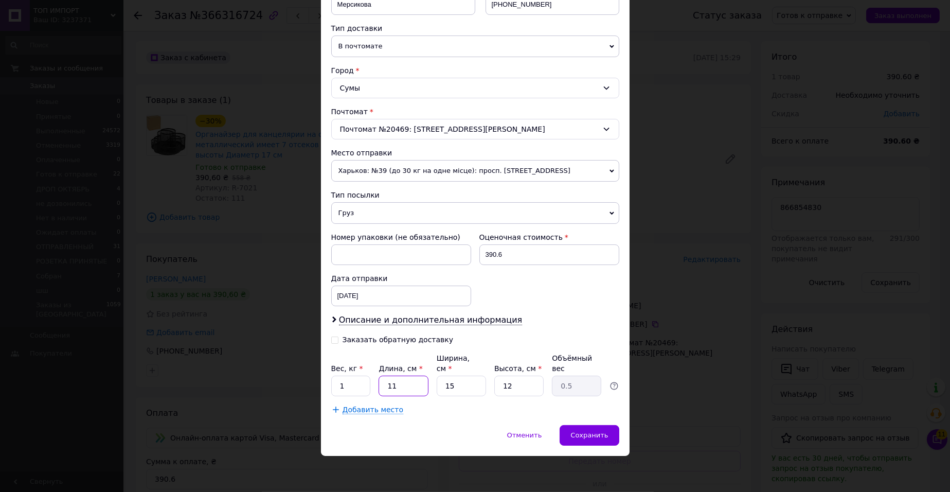
type input "1"
type input "0.1"
type input "2"
type input "0.1"
type input "22"
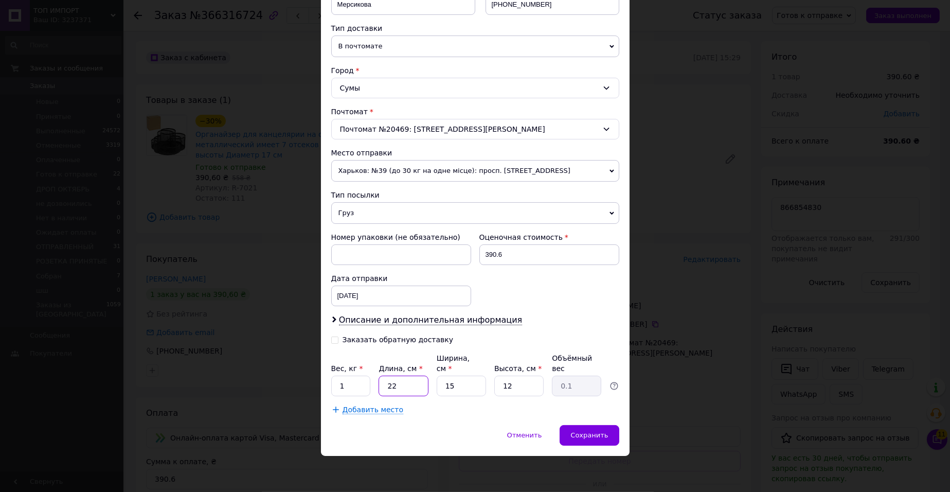
type input "0.99"
type input "22"
click at [463, 390] on input "15" at bounding box center [461, 386] width 49 height 21
type input "1"
type input "0.1"
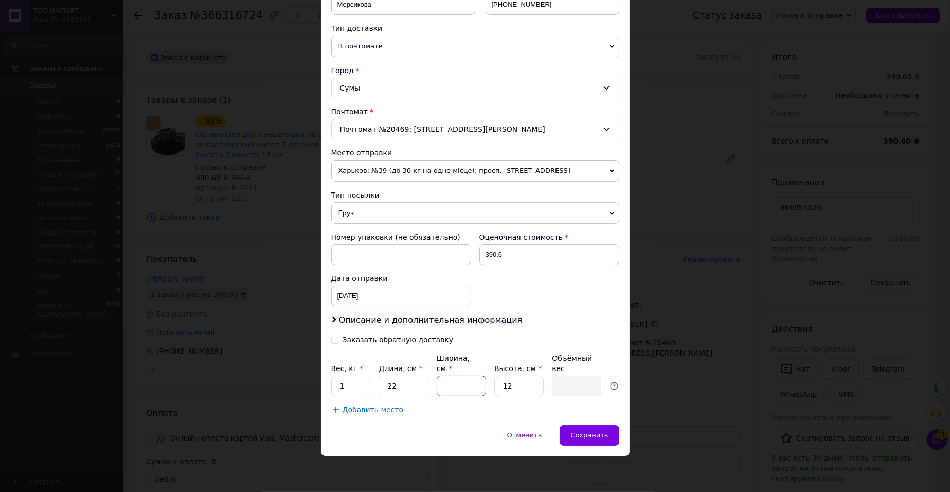
type input "2"
type input "0.13"
type input "22"
type input "1.45"
type input "22"
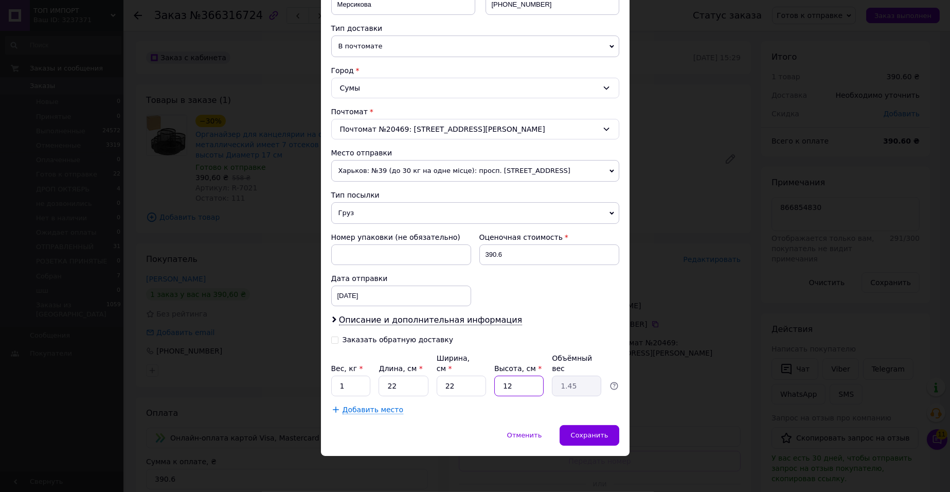
click at [536, 378] on input "12" at bounding box center [518, 386] width 49 height 21
type input "1"
type input "0.12"
type input "11"
type input "1.33"
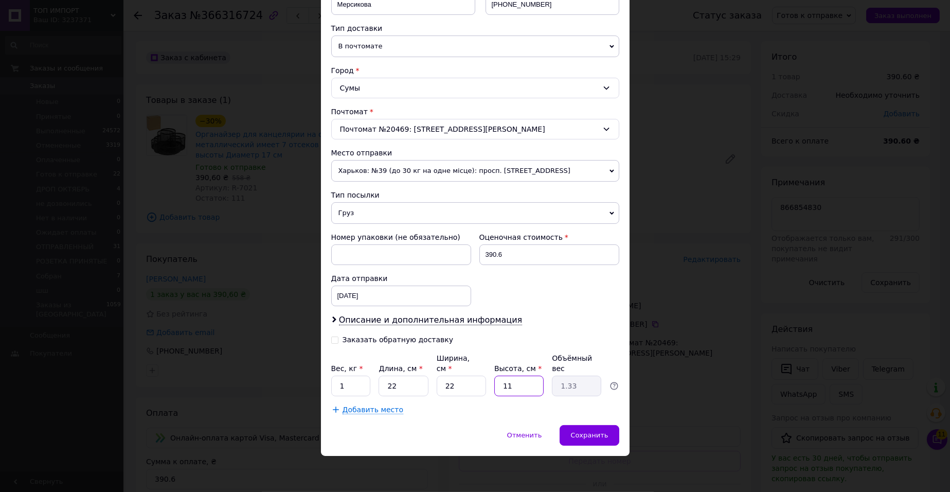
type input "11"
click at [478, 404] on div "Добавить место" at bounding box center [475, 409] width 288 height 10
click at [571, 431] on span "Сохранить" at bounding box center [590, 435] width 38 height 8
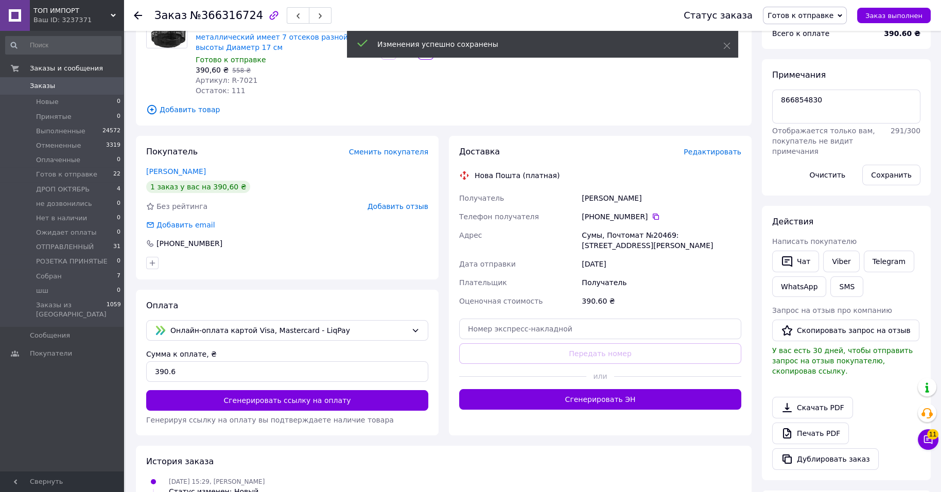
scroll to position [257, 0]
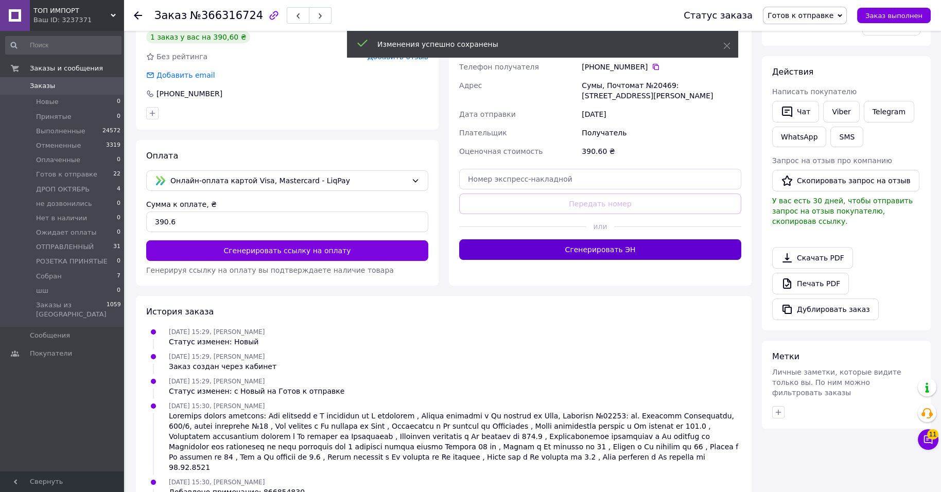
click at [642, 260] on button "Сгенерировать ЭН" at bounding box center [600, 249] width 282 height 21
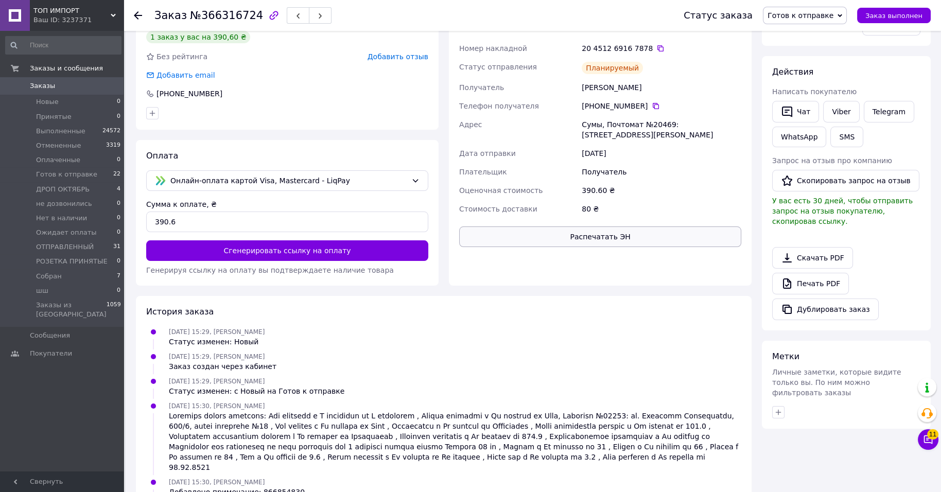
click at [642, 247] on button "Распечатать ЭН" at bounding box center [600, 236] width 282 height 21
click at [667, 54] on div "20 4512 6916 7878" at bounding box center [660, 48] width 159 height 10
click at [664, 52] on icon at bounding box center [660, 48] width 8 height 8
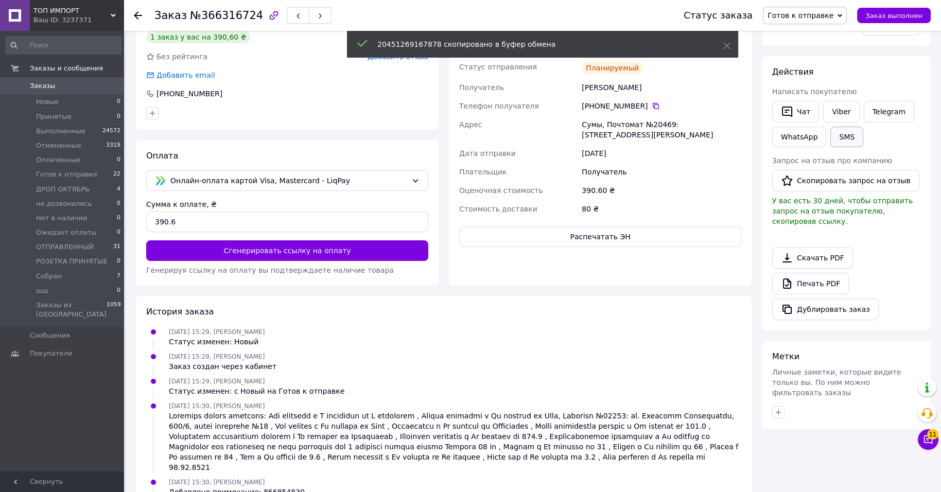
click at [830, 147] on button "SMS" at bounding box center [846, 137] width 33 height 21
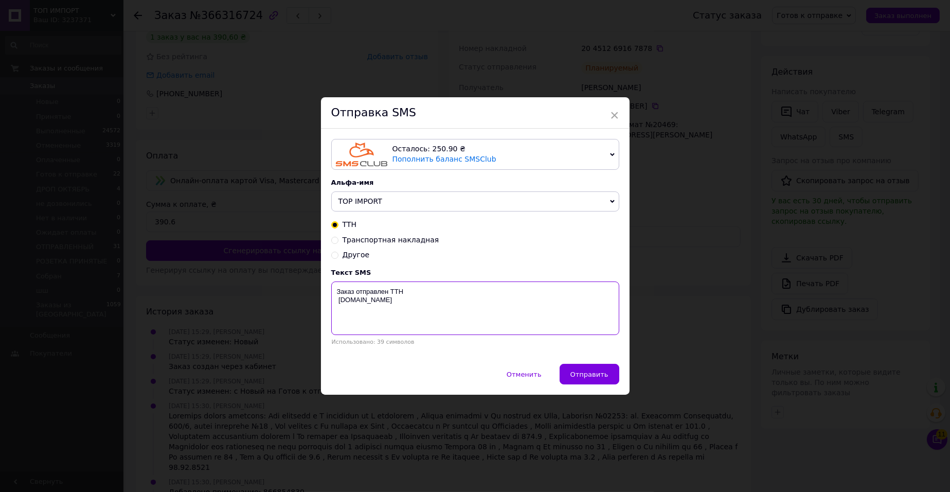
click at [566, 299] on textarea "Заказ отправлен ТТН [DOMAIN_NAME]" at bounding box center [475, 308] width 288 height 54
paste textarea "20451269167878"
type textarea "Заказ отправлен ТТН 20451269167878 top-import.com.ua"
click at [595, 378] on span "Отправить" at bounding box center [590, 374] width 38 height 8
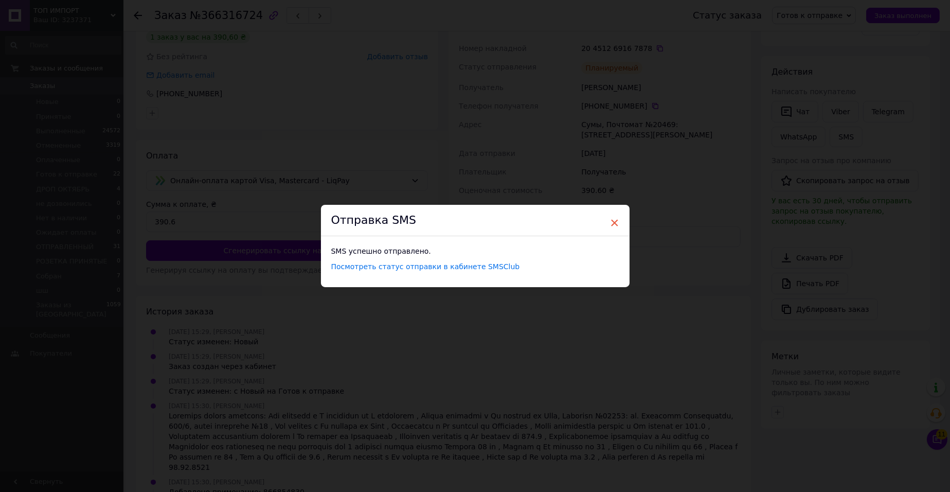
drag, startPoint x: 610, startPoint y: 218, endPoint x: 616, endPoint y: 215, distance: 7.1
click at [611, 218] on span "×" at bounding box center [614, 222] width 9 height 17
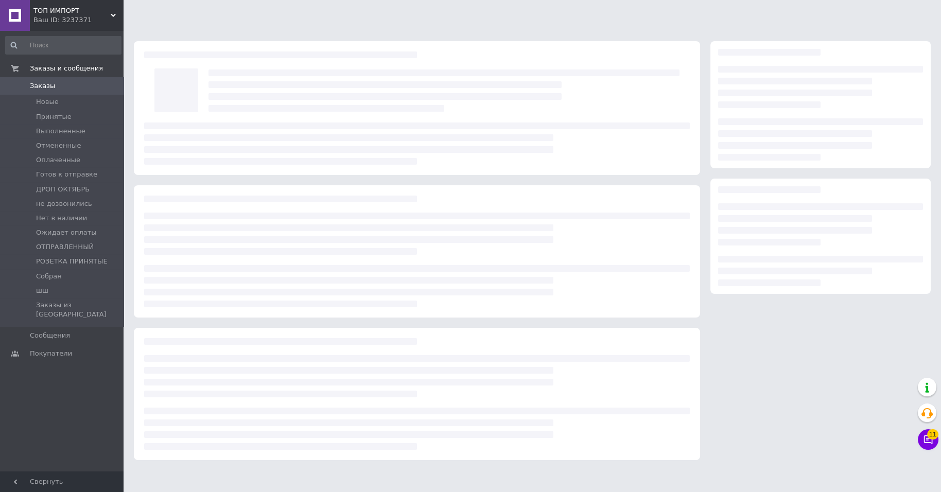
scroll to position [18, 0]
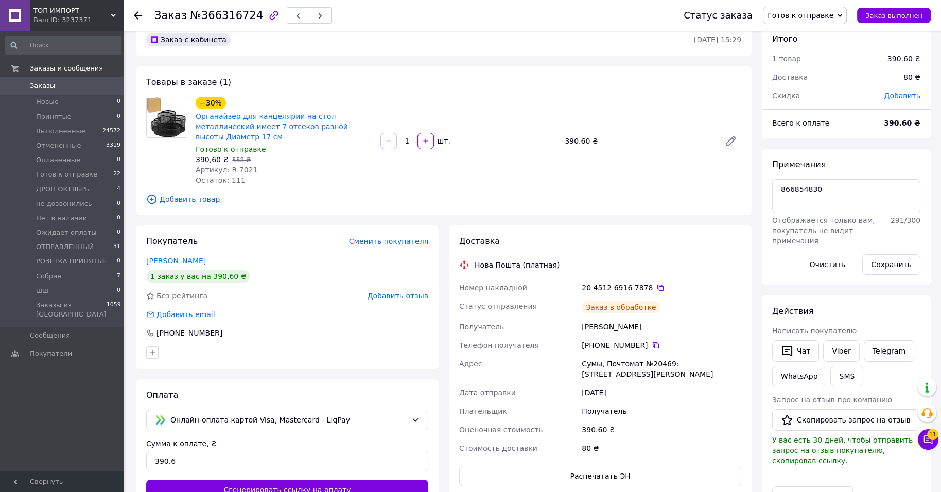
click at [821, 19] on span "Готов к отправке" at bounding box center [800, 15] width 66 height 8
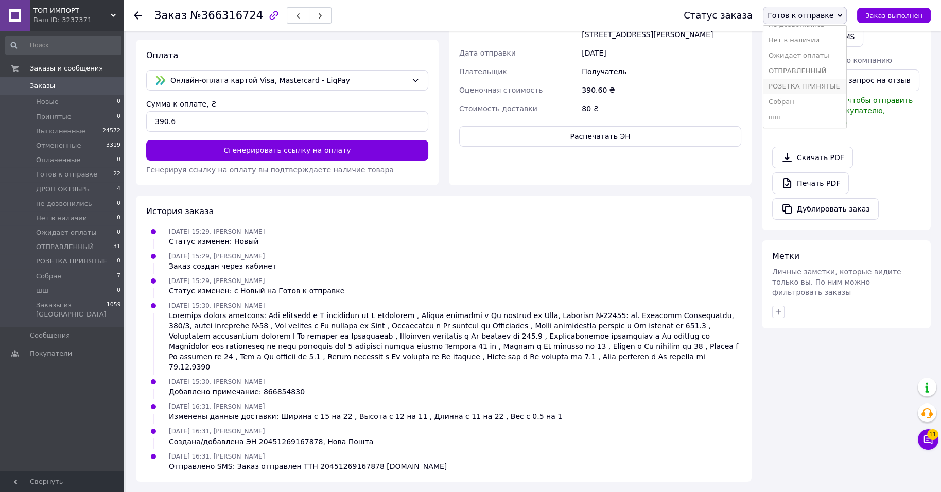
scroll to position [134, 0]
click at [796, 96] on li "Собран" at bounding box center [804, 101] width 83 height 15
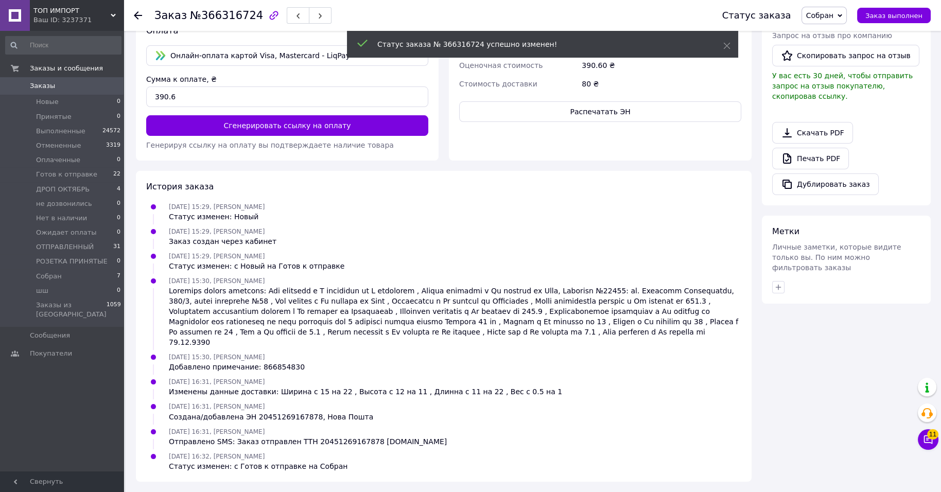
scroll to position [64, 0]
click at [102, 182] on li "Готов к отправке 22" at bounding box center [63, 174] width 127 height 14
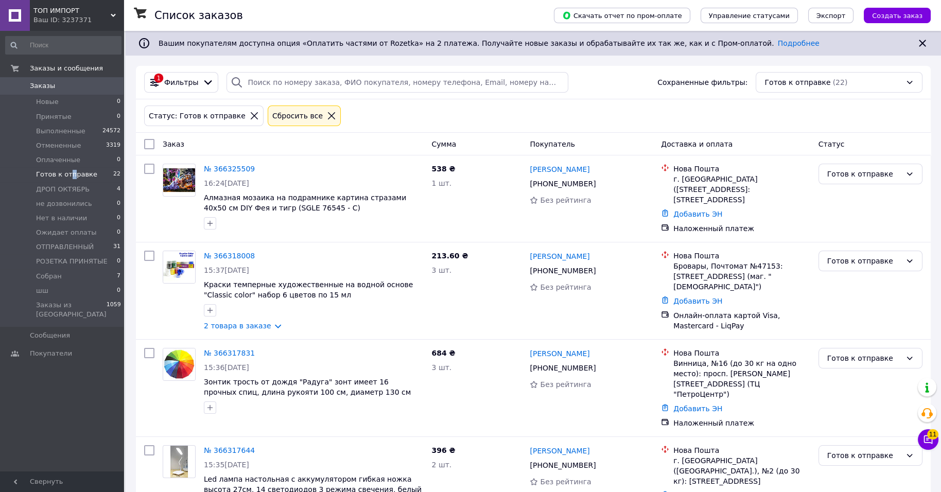
click at [77, 179] on span "Готов к отправке" at bounding box center [66, 174] width 61 height 9
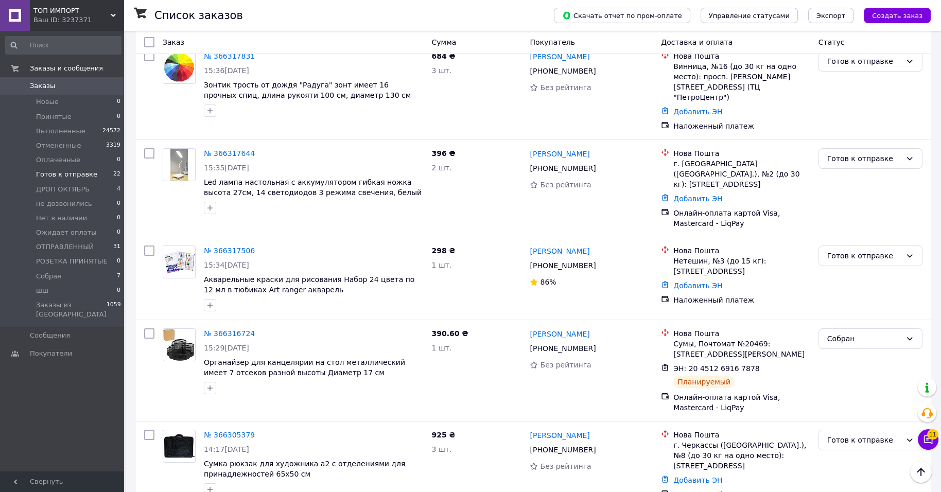
scroll to position [294, 0]
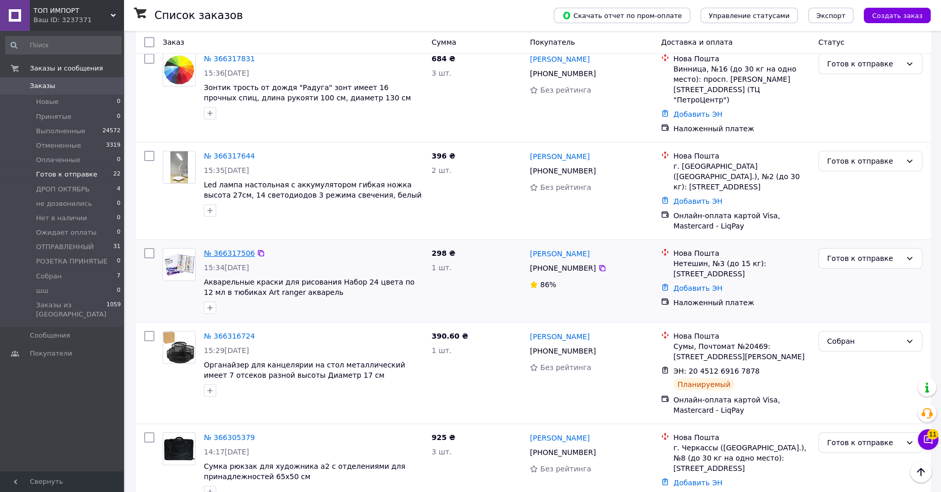
click at [249, 257] on link "№ 366317506" at bounding box center [229, 253] width 51 height 8
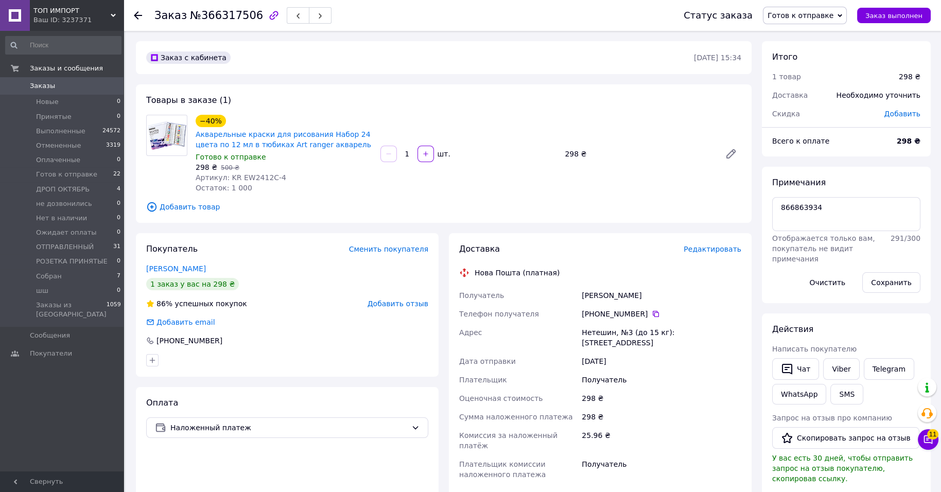
click at [735, 253] on span "Редактировать" at bounding box center [712, 249] width 58 height 8
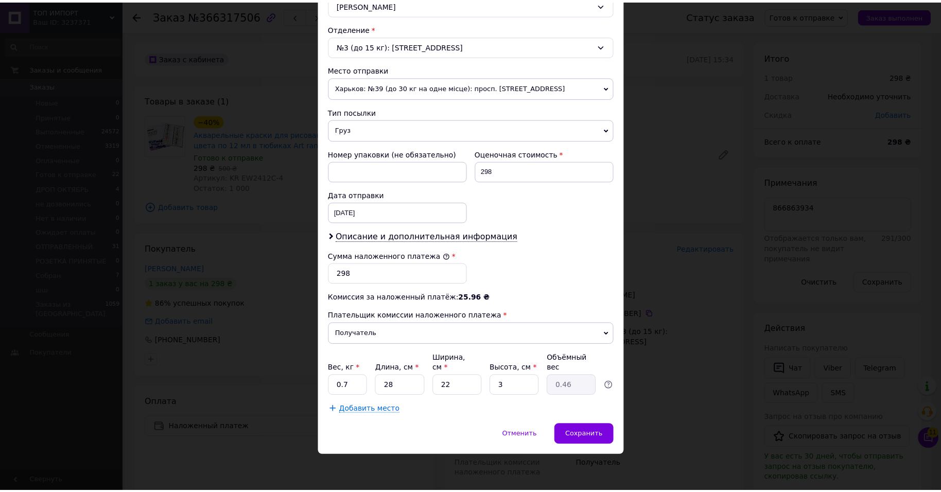
scroll to position [450, 0]
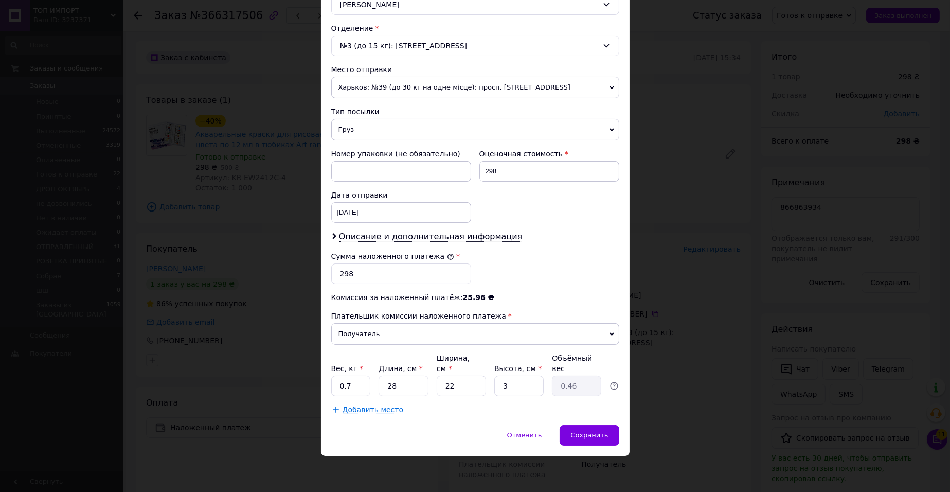
drag, startPoint x: 370, startPoint y: 380, endPoint x: 360, endPoint y: 373, distance: 13.3
click at [361, 373] on div "Вес, кг * 0.7 Длина, см * 28 Ширина, см * 22 Высота, см * 3 Объёмный вес 0.46" at bounding box center [475, 374] width 288 height 43
click at [360, 376] on input "0." at bounding box center [351, 386] width 40 height 21
type input "0"
type input "1"
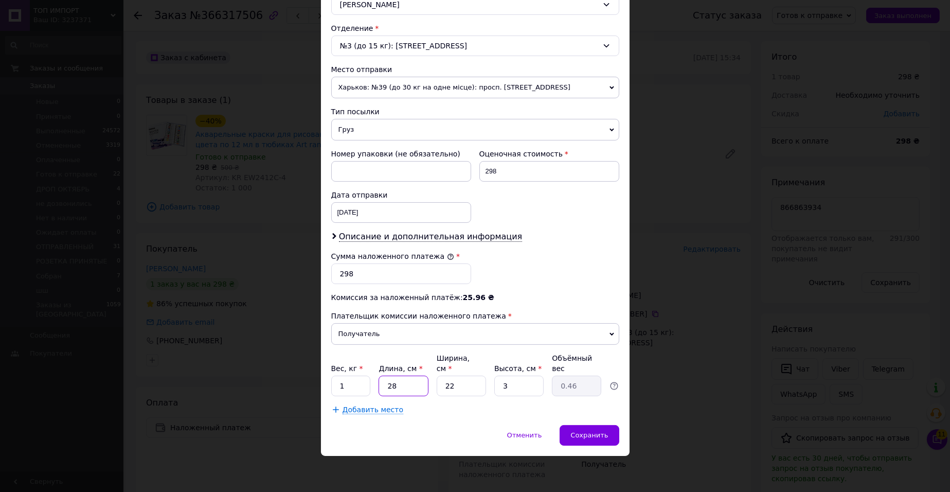
click at [424, 388] on input "28" at bounding box center [403, 386] width 49 height 21
click at [594, 439] on span "Сохранить" at bounding box center [590, 435] width 38 height 8
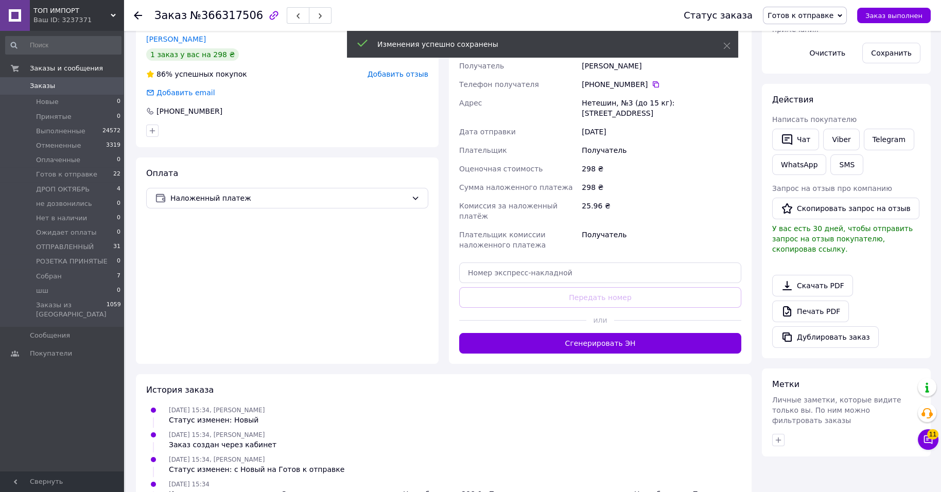
scroll to position [257, 0]
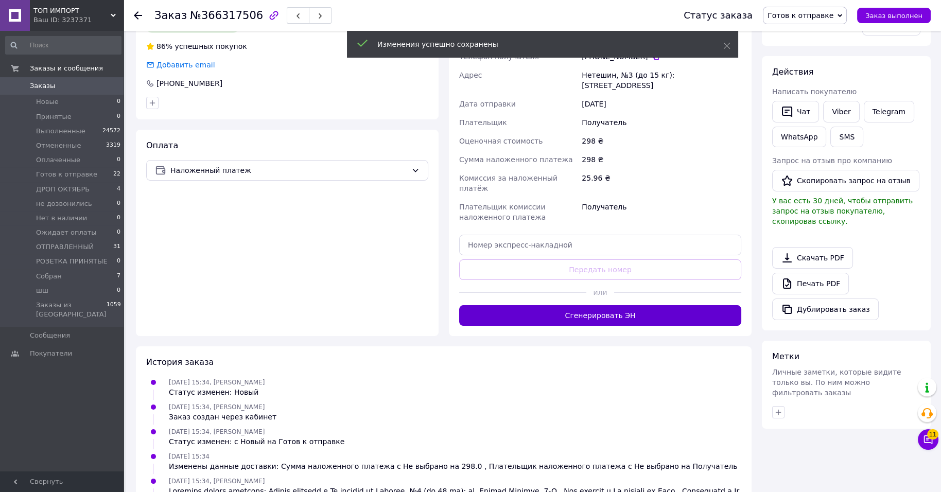
click at [627, 326] on button "Сгенерировать ЭН" at bounding box center [600, 315] width 282 height 21
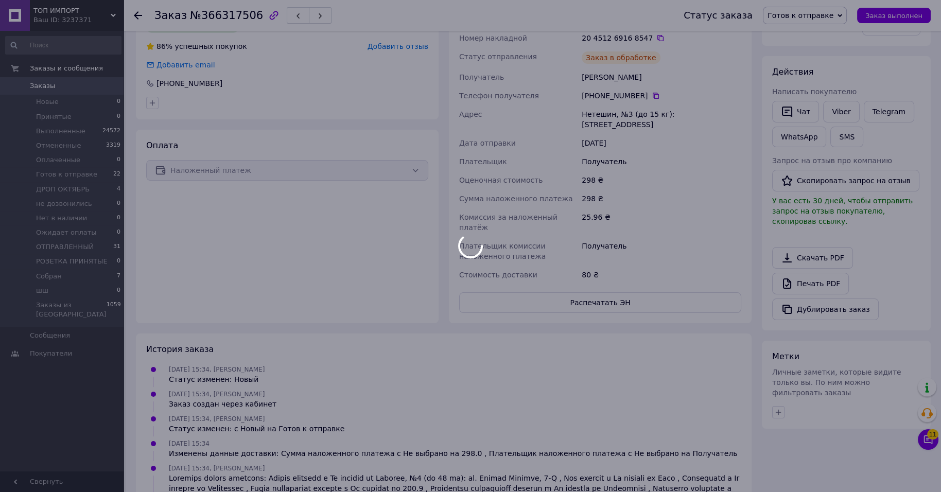
scroll to position [45, 0]
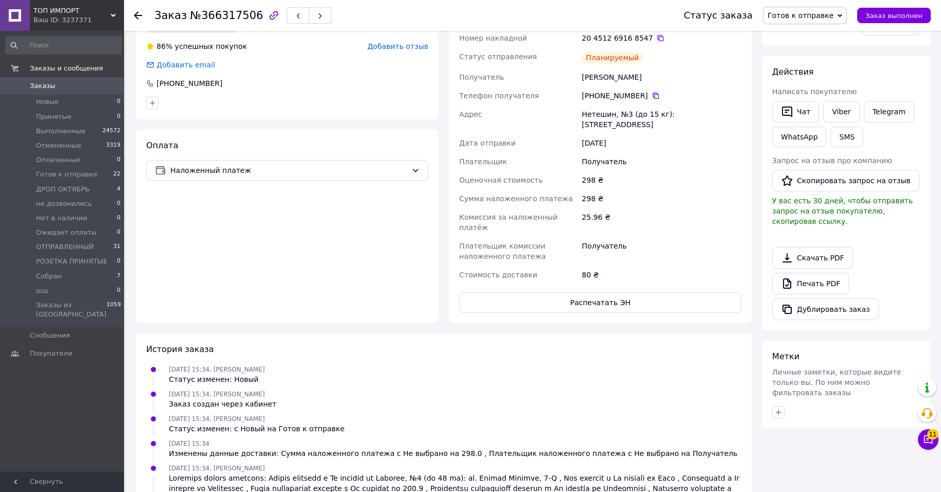
click at [627, 313] on button "Распечатать ЭН" at bounding box center [600, 302] width 282 height 21
click at [655, 21] on div "Нова Пошта (платная)" at bounding box center [599, 15] width 287 height 10
click at [670, 47] on div "20 4512 6916 8547" at bounding box center [661, 38] width 164 height 19
click at [663, 41] on icon at bounding box center [660, 38] width 6 height 6
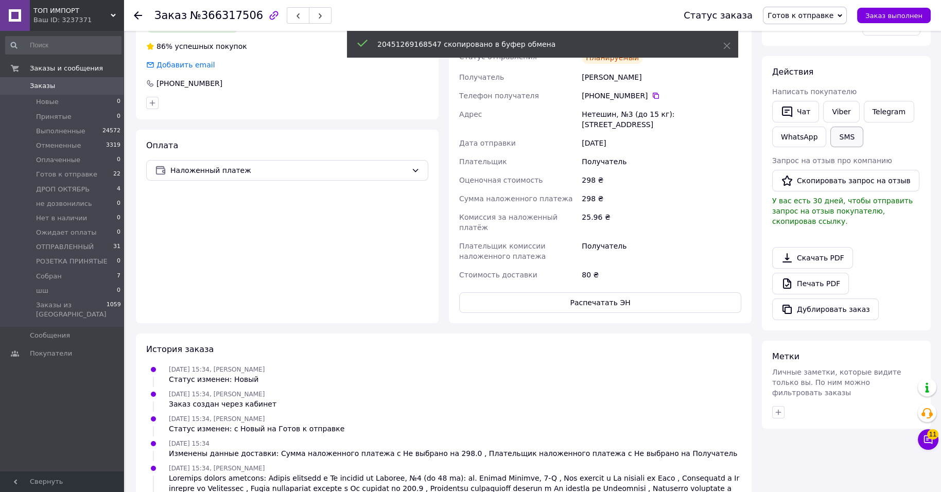
click at [830, 147] on button "SMS" at bounding box center [846, 137] width 33 height 21
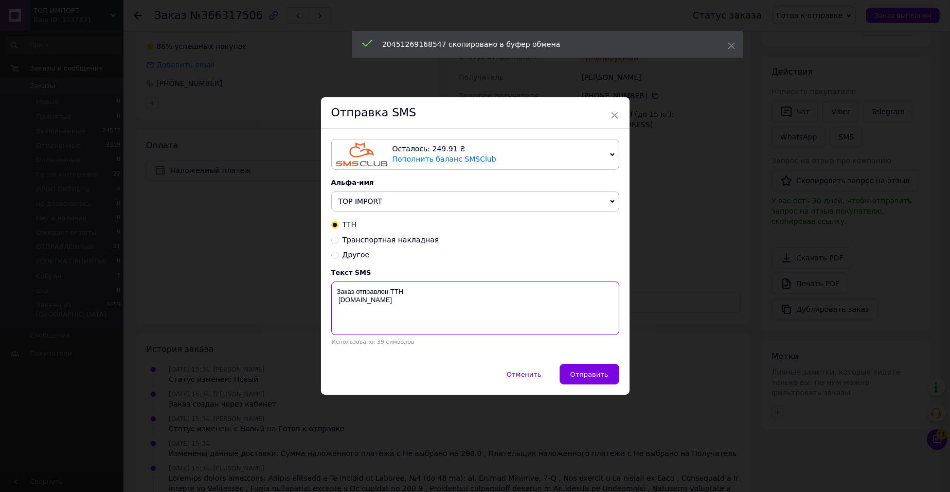
drag, startPoint x: 561, startPoint y: 309, endPoint x: 566, endPoint y: 302, distance: 8.9
paste textarea "20451269168547"
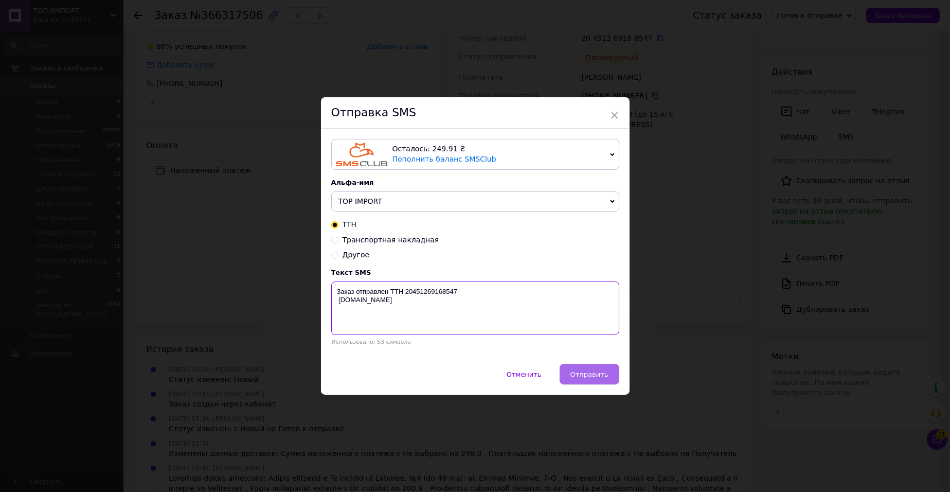
type textarea "Заказ отправлен ТТН 20451269168547 top-import.com.ua"
click at [614, 384] on button "Отправить" at bounding box center [590, 374] width 60 height 21
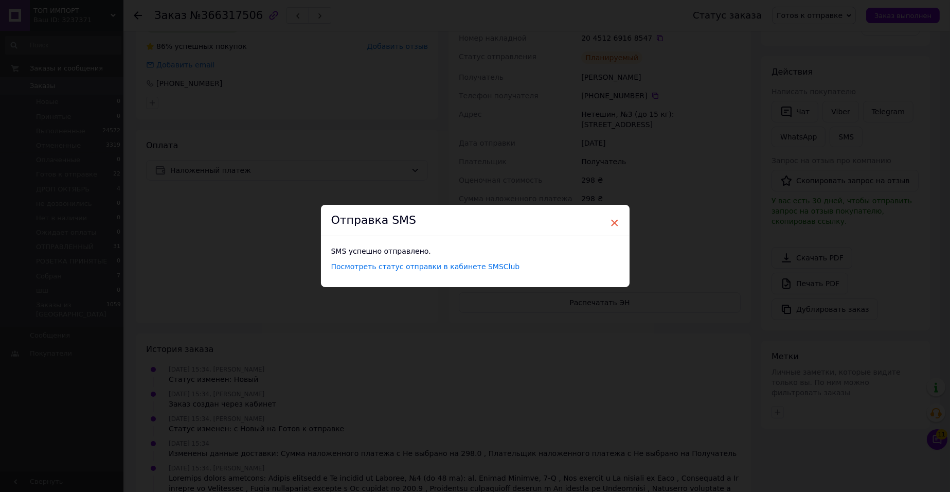
drag, startPoint x: 619, startPoint y: 226, endPoint x: 615, endPoint y: 218, distance: 9.0
click at [617, 221] on div "× Отправка SMS SMS успешно отправлено. Посмотреть статус отправки в кабинете SM…" at bounding box center [475, 246] width 309 height 82
click at [615, 218] on span "×" at bounding box center [614, 222] width 9 height 17
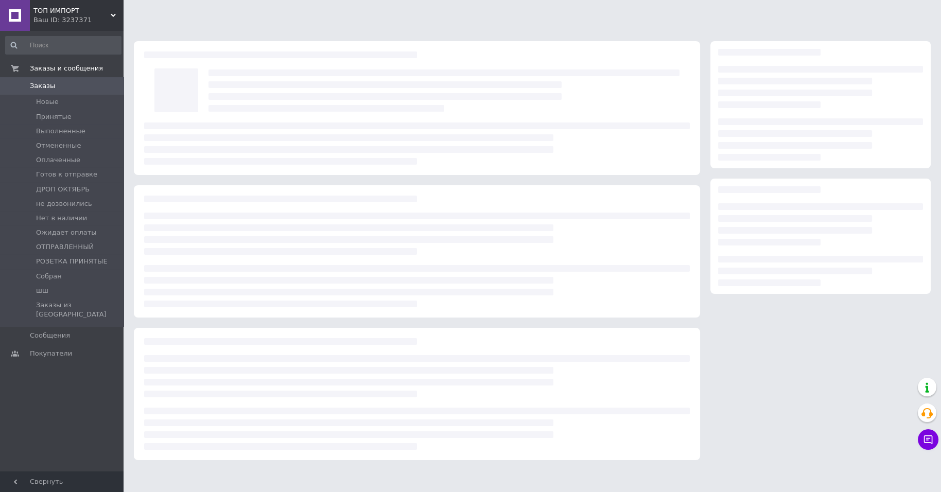
scroll to position [18, 0]
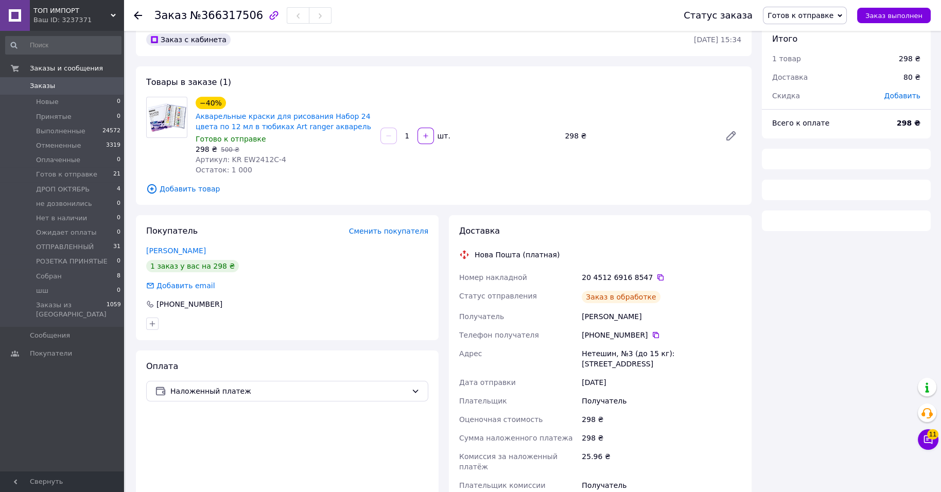
drag, startPoint x: 817, startPoint y: 7, endPoint x: 814, endPoint y: 12, distance: 6.2
click at [814, 12] on span "Готов к отправке" at bounding box center [805, 15] width 84 height 17
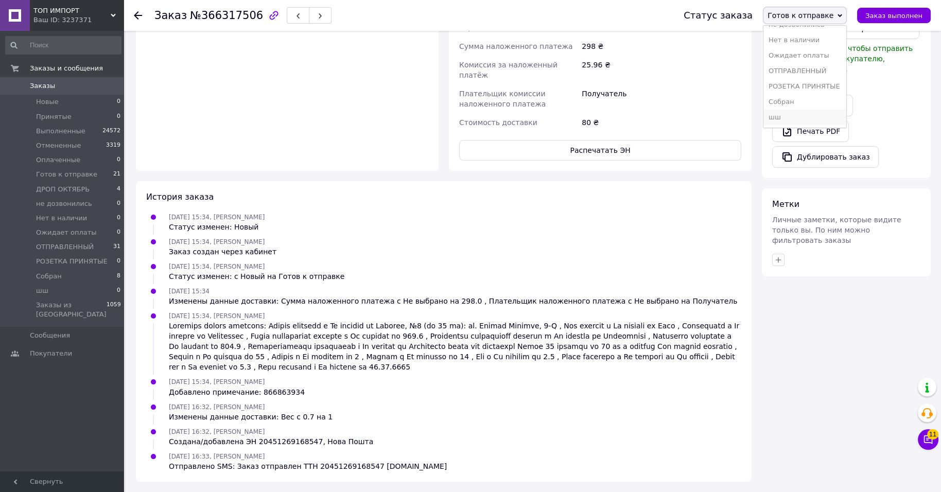
scroll to position [134, 0]
drag, startPoint x: 788, startPoint y: 100, endPoint x: 733, endPoint y: 124, distance: 60.4
click at [788, 100] on li "Собран" at bounding box center [804, 101] width 83 height 15
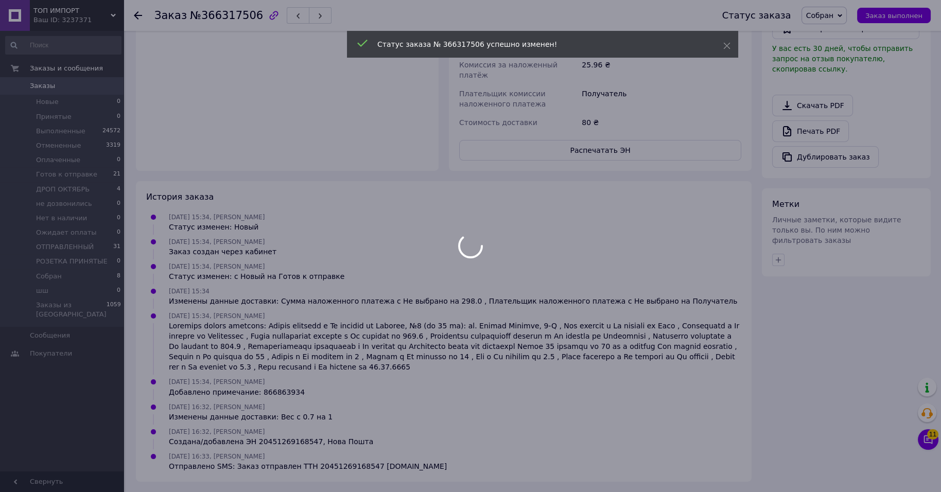
scroll to position [110, 0]
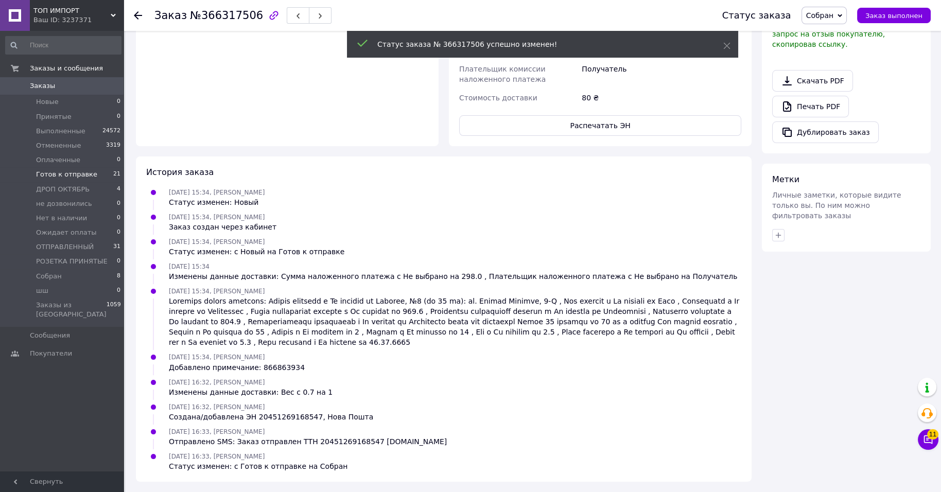
click at [115, 179] on span "21" at bounding box center [116, 174] width 7 height 9
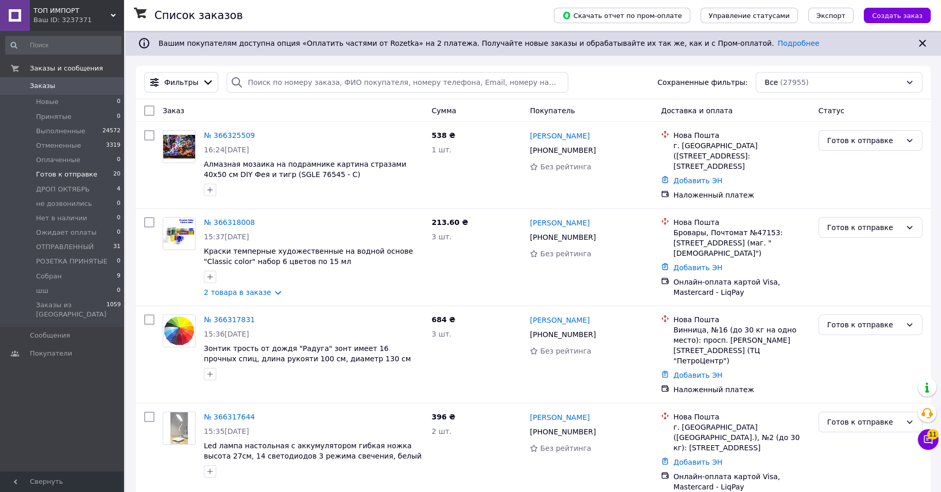
click at [113, 179] on span "20" at bounding box center [116, 174] width 7 height 9
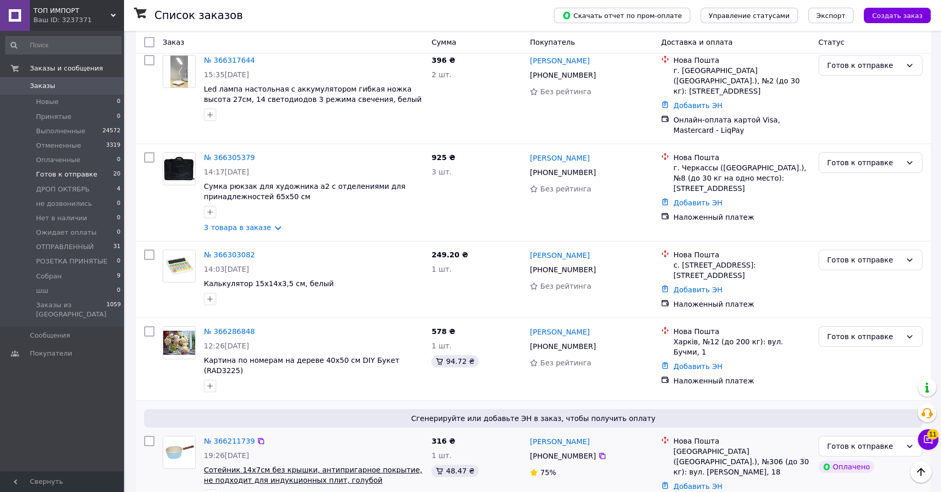
scroll to position [386, 0]
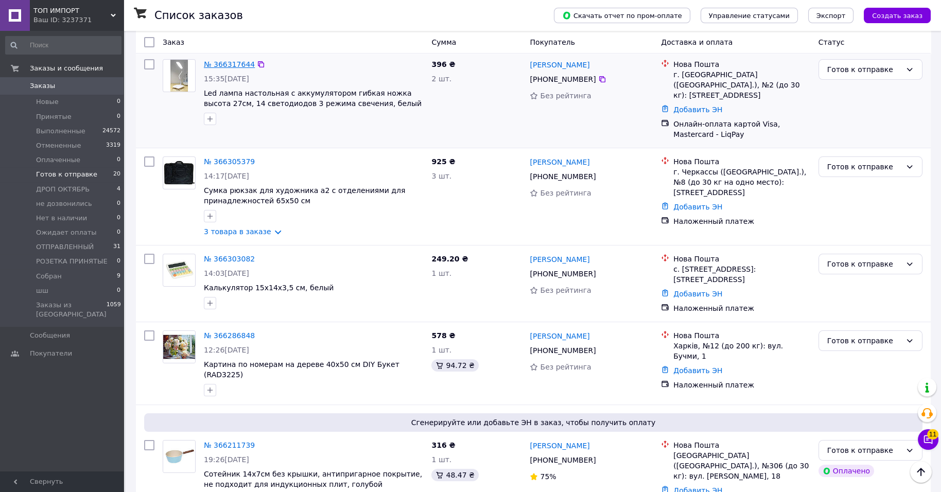
click at [238, 68] on link "№ 366317644" at bounding box center [229, 64] width 51 height 8
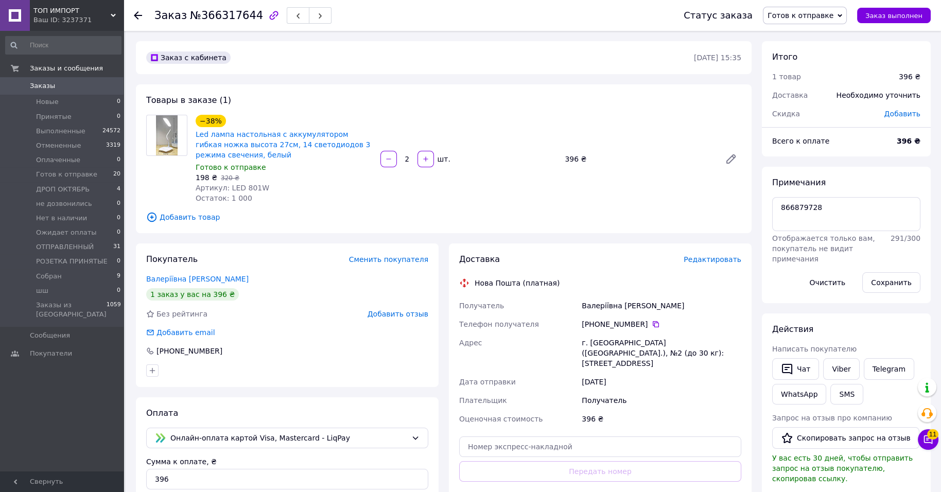
click at [720, 263] on span "Редактировать" at bounding box center [712, 259] width 58 height 8
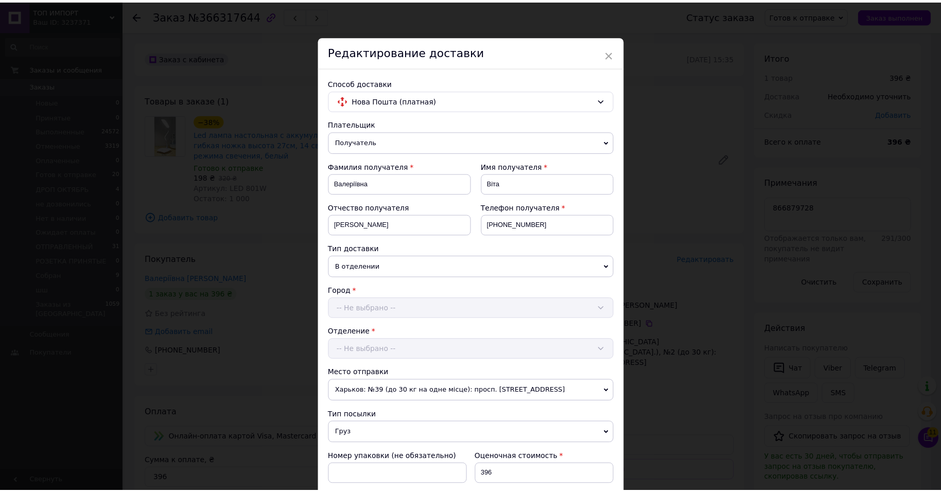
scroll to position [338, 0]
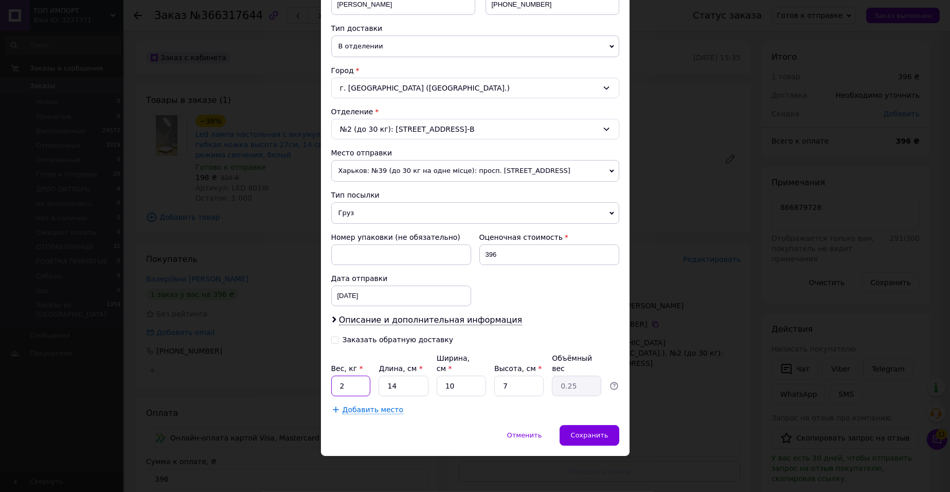
click at [352, 376] on input "2" at bounding box center [351, 386] width 40 height 21
type input "1"
click at [579, 442] on div "Сохранить" at bounding box center [589, 435] width 59 height 21
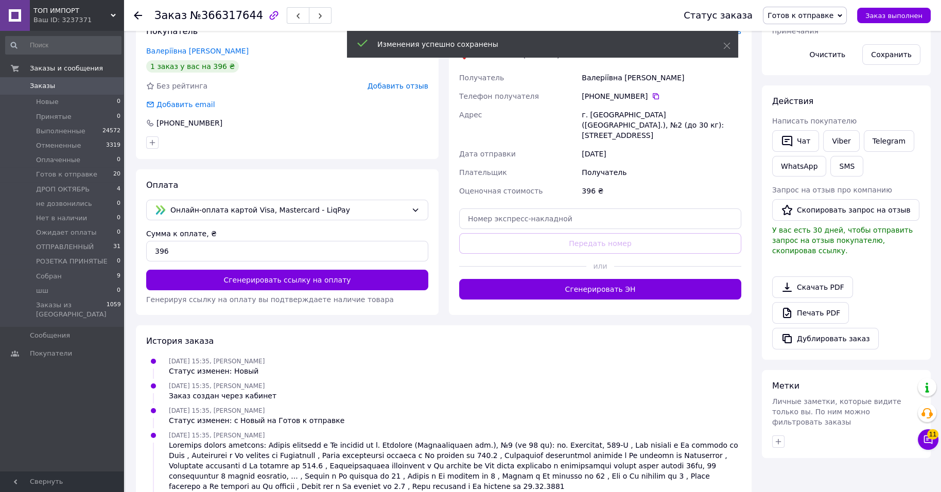
scroll to position [257, 0]
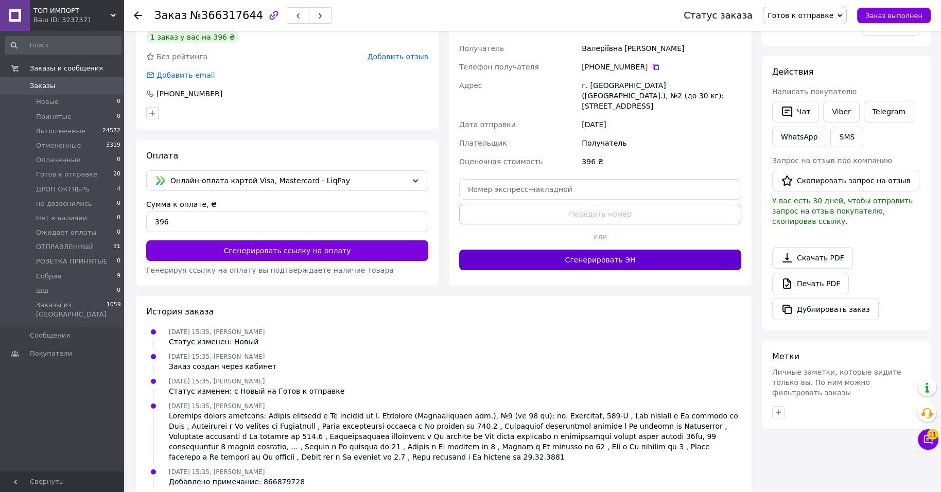
drag, startPoint x: 642, startPoint y: 328, endPoint x: 639, endPoint y: 338, distance: 10.3
click at [639, 270] on div "Доставка Редактировать Нова Пошта (платная) Получатель Валеріївна Віта Стецюк Т…" at bounding box center [600, 133] width 282 height 274
click at [644, 270] on button "Сгенерировать ЭН" at bounding box center [600, 260] width 282 height 21
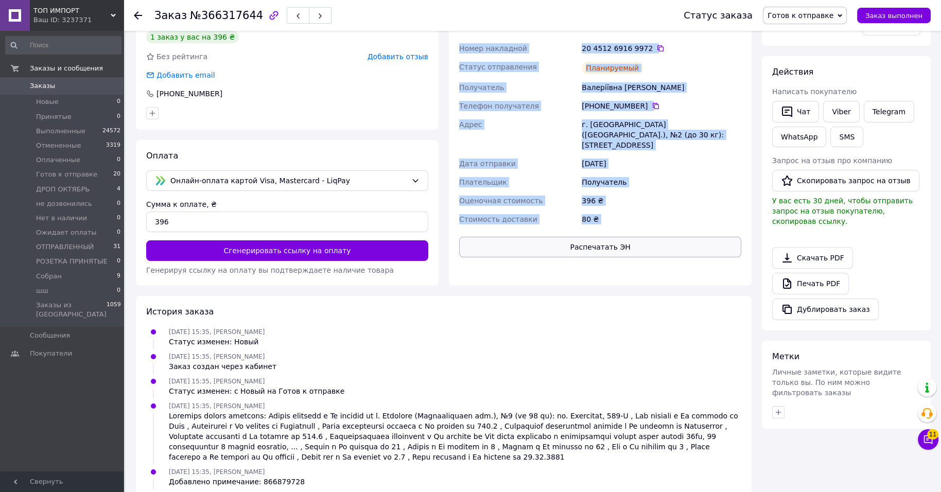
click at [662, 257] on button "Распечатать ЭН" at bounding box center [600, 247] width 282 height 21
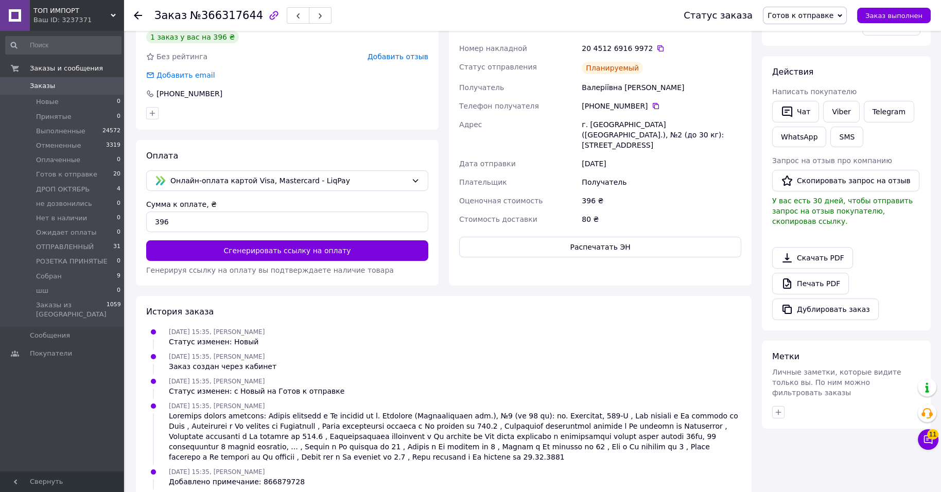
drag, startPoint x: 597, startPoint y: 102, endPoint x: 658, endPoint y: 116, distance: 62.2
click at [599, 58] on div "20 4512 6916 9972" at bounding box center [661, 48] width 164 height 19
click at [664, 52] on icon at bounding box center [660, 48] width 8 height 8
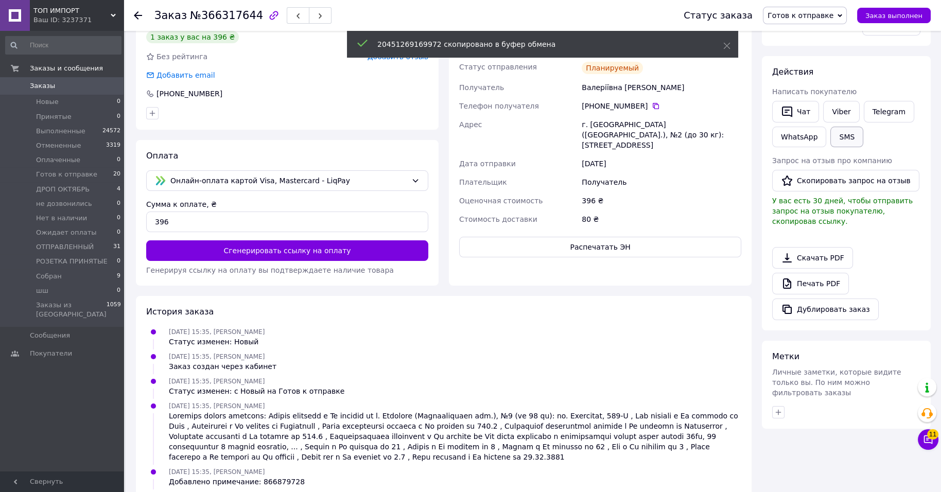
click at [830, 147] on button "SMS" at bounding box center [846, 137] width 33 height 21
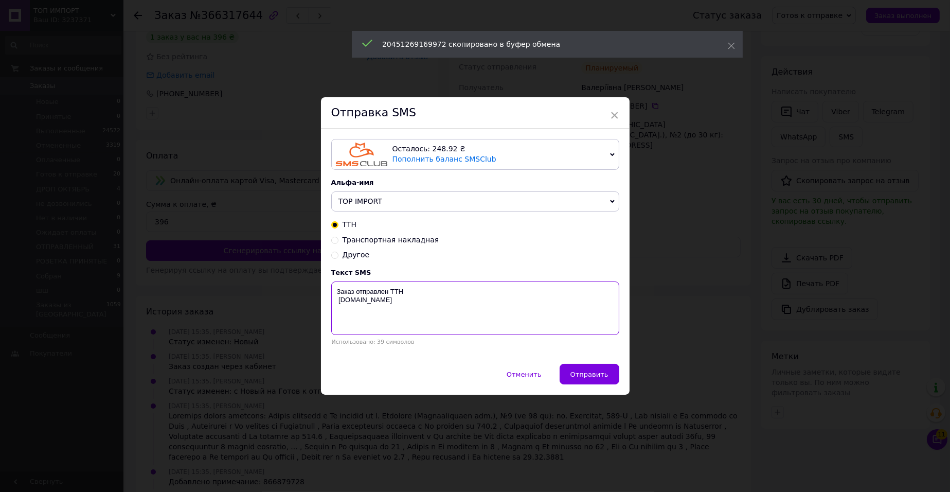
paste textarea "20451269169972"
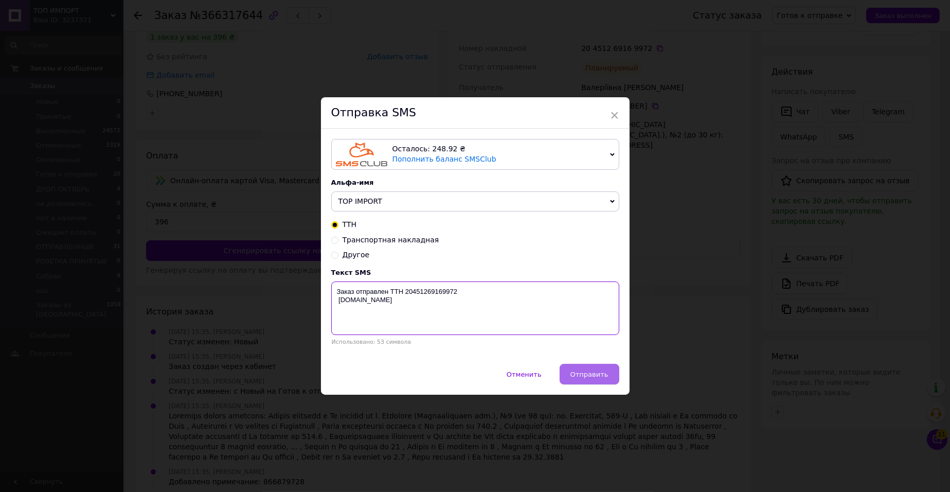
type textarea "Заказ отправлен ТТН 20451269169972 top-import.com.ua"
click at [573, 378] on span "Отправить" at bounding box center [590, 374] width 38 height 8
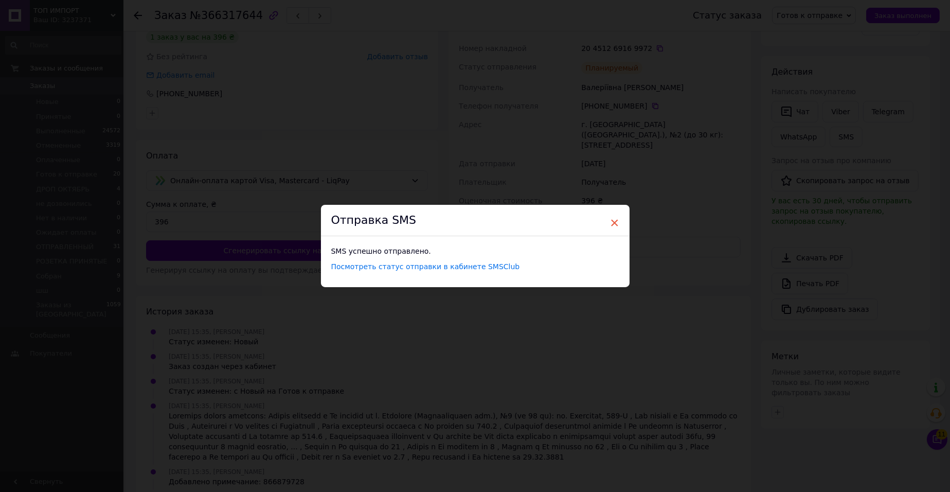
click at [617, 214] on span "×" at bounding box center [614, 222] width 9 height 17
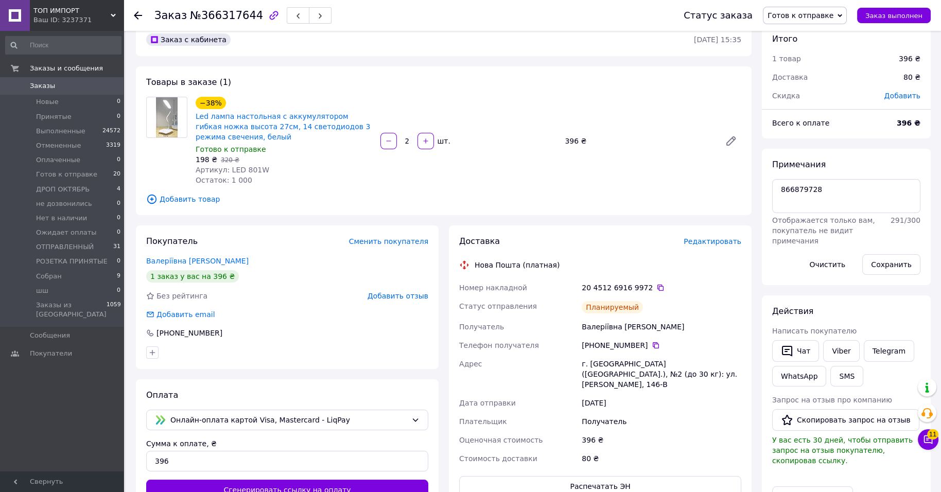
scroll to position [31, 0]
click at [816, 12] on span "Готов к отправке" at bounding box center [800, 15] width 66 height 8
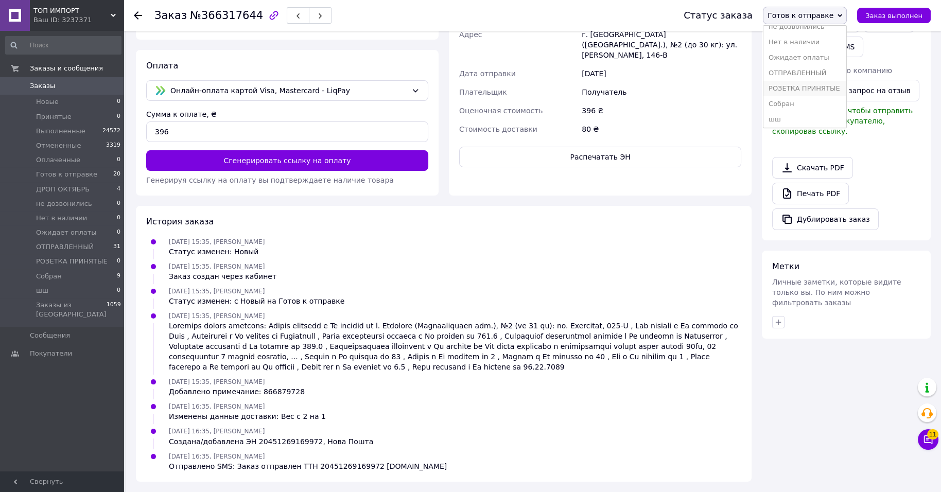
scroll to position [134, 0]
drag, startPoint x: 779, startPoint y: 98, endPoint x: 659, endPoint y: 159, distance: 134.6
click at [773, 98] on li "Собран" at bounding box center [804, 101] width 83 height 15
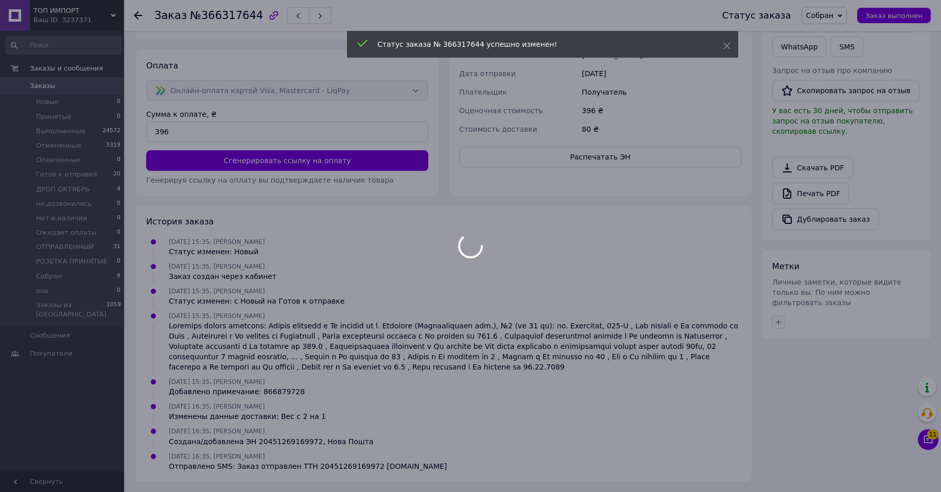
scroll to position [64, 0]
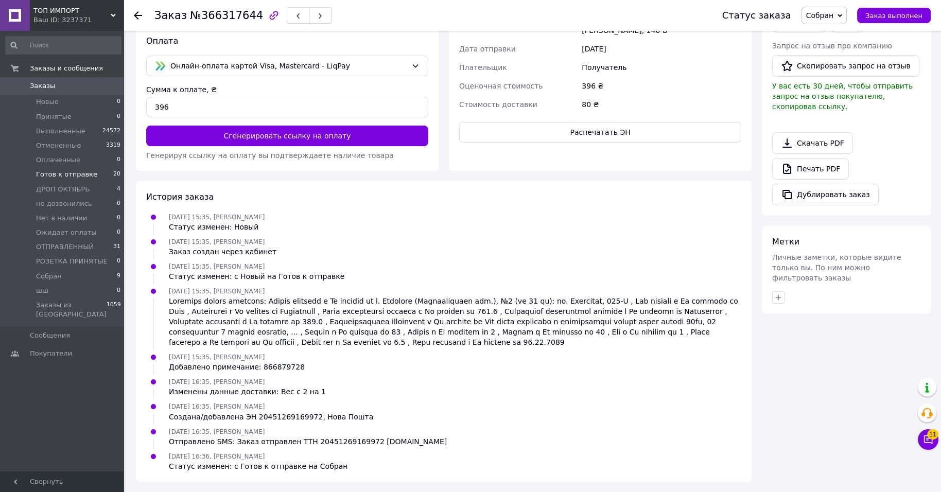
click at [97, 179] on span "Готов к отправке" at bounding box center [66, 174] width 61 height 9
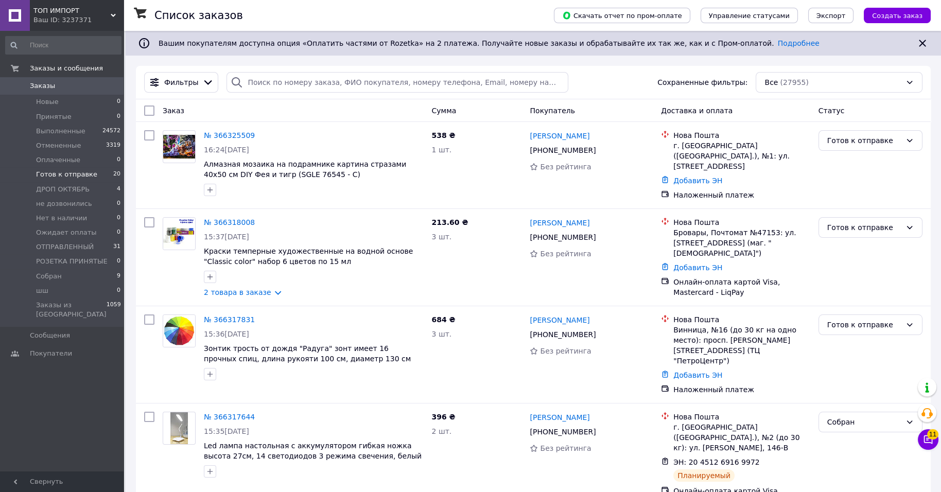
click at [113, 179] on span "20" at bounding box center [116, 174] width 7 height 9
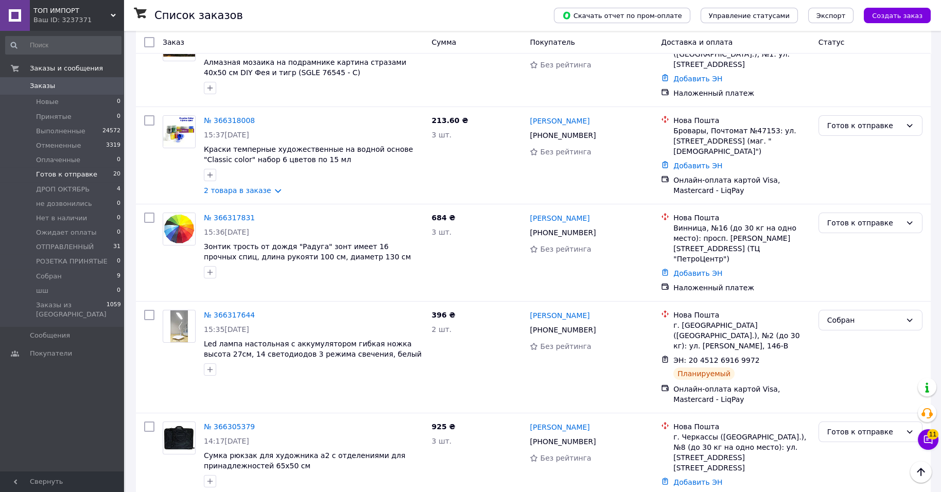
scroll to position [116, 0]
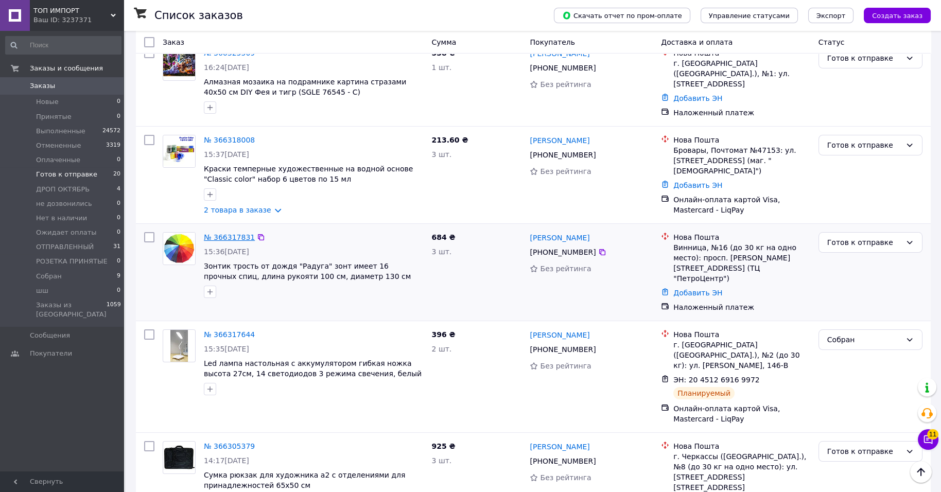
click at [215, 241] on link "№ 366317831" at bounding box center [229, 237] width 51 height 8
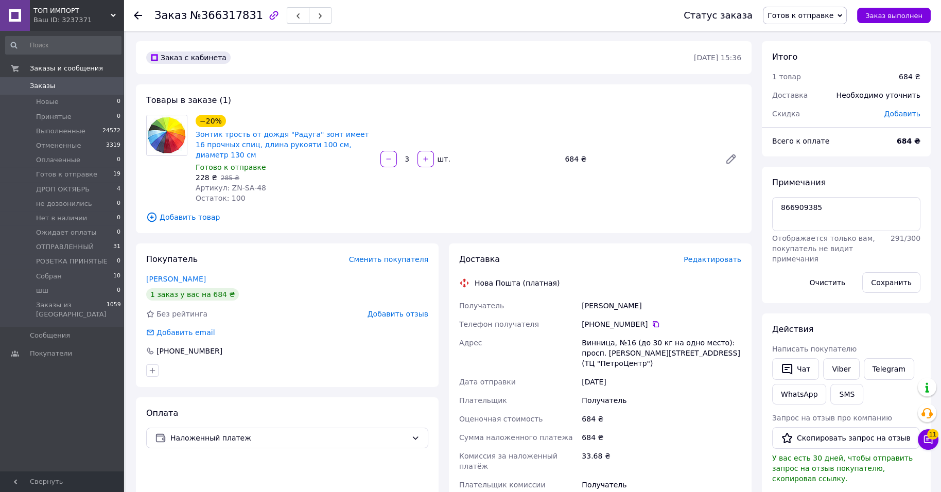
click at [727, 263] on span "Редактировать" at bounding box center [712, 259] width 58 height 8
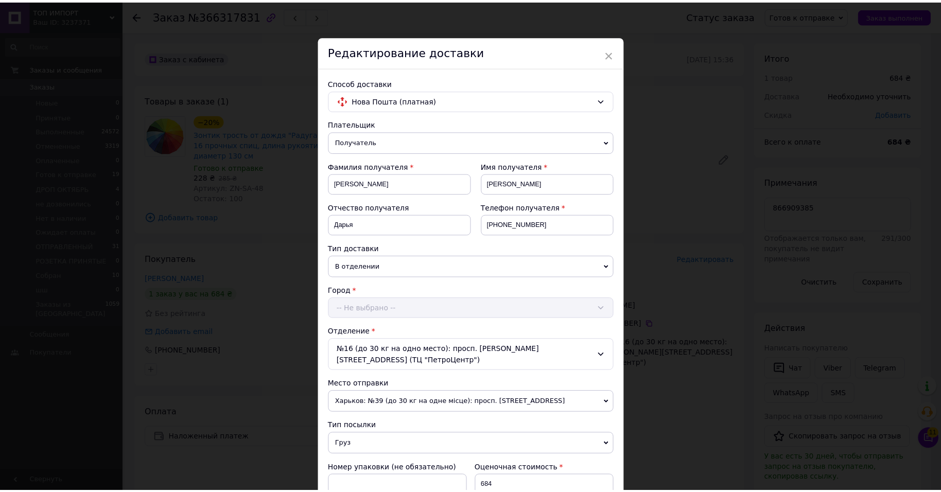
scroll to position [466, 0]
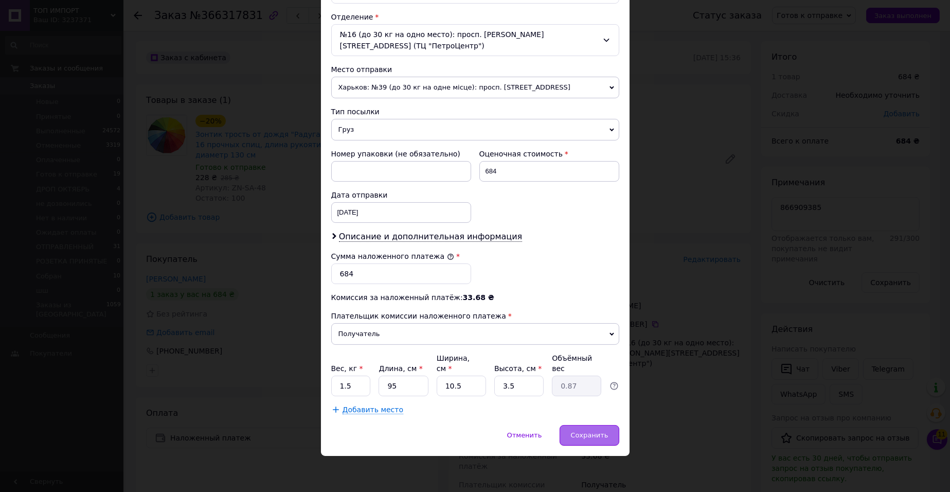
click at [571, 439] on span "Сохранить" at bounding box center [590, 435] width 38 height 8
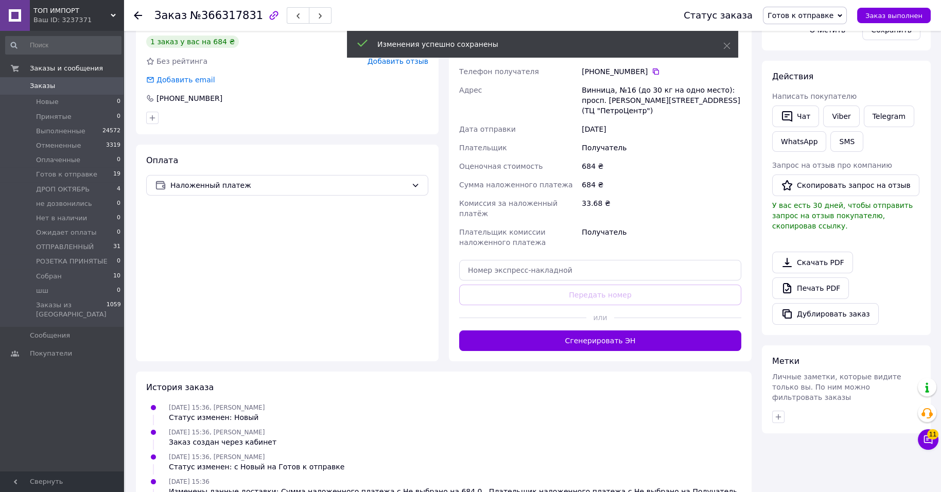
scroll to position [257, 0]
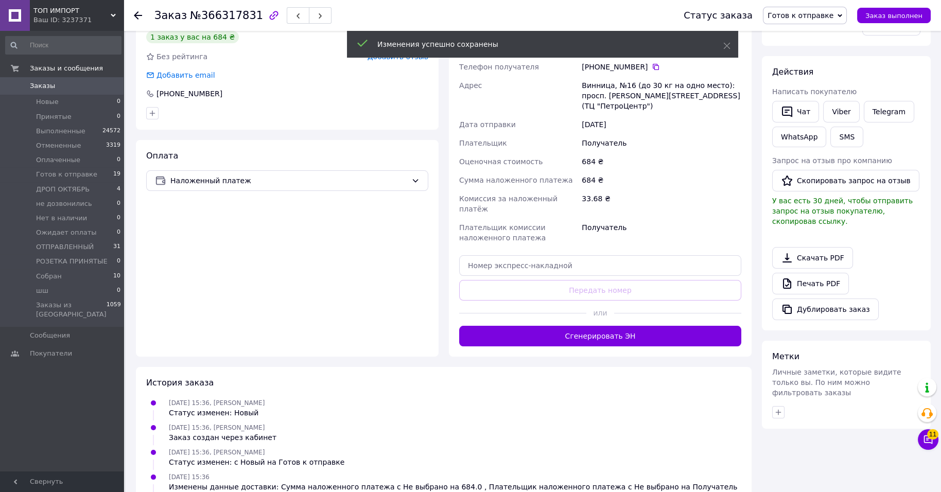
click at [578, 357] on div "Доставка Редактировать Нова Пошта (платная) Получатель Дмитрівна Черниш Дарья Т…" at bounding box center [600, 171] width 303 height 370
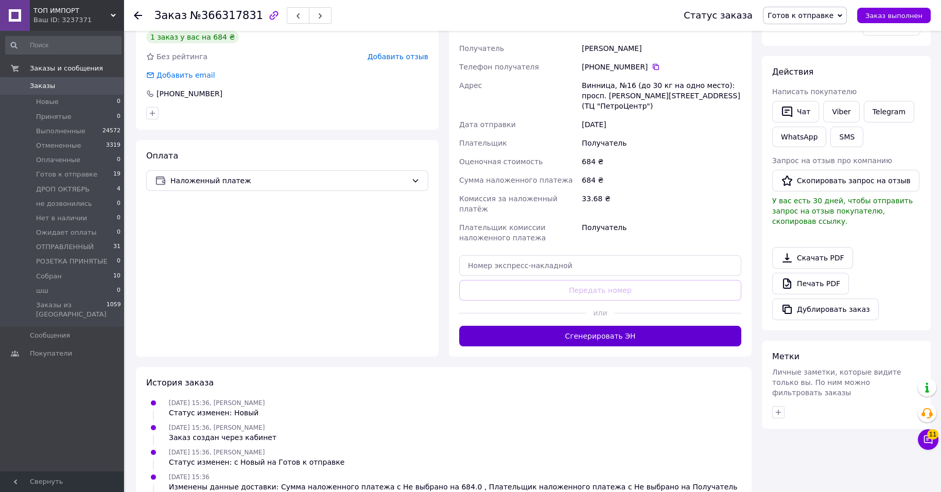
click at [578, 346] on button "Сгенерировать ЭН" at bounding box center [600, 336] width 282 height 21
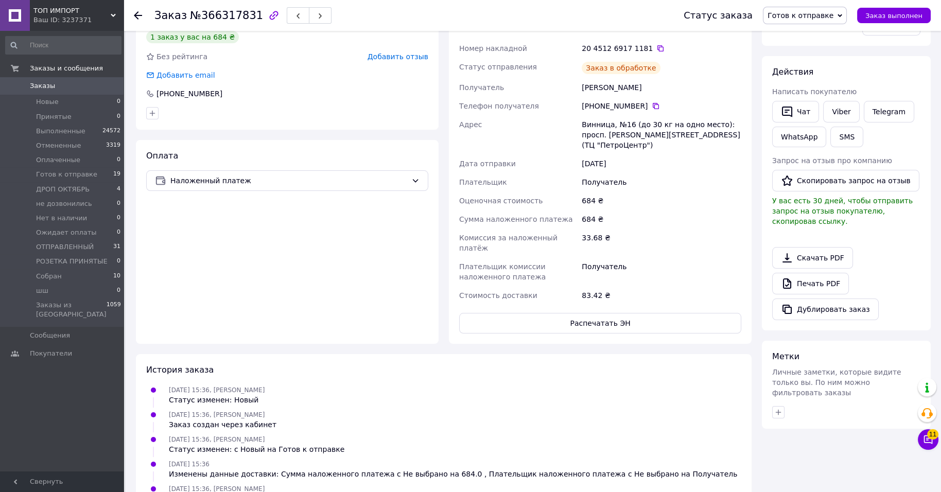
scroll to position [13, 0]
click at [575, 333] on button "Распечатать ЭН" at bounding box center [600, 323] width 282 height 21
click at [668, 54] on div "20 4512 6917 1181" at bounding box center [660, 48] width 159 height 10
drag, startPoint x: 674, startPoint y: 100, endPoint x: 677, endPoint y: 108, distance: 7.6
click at [664, 52] on icon at bounding box center [660, 48] width 8 height 8
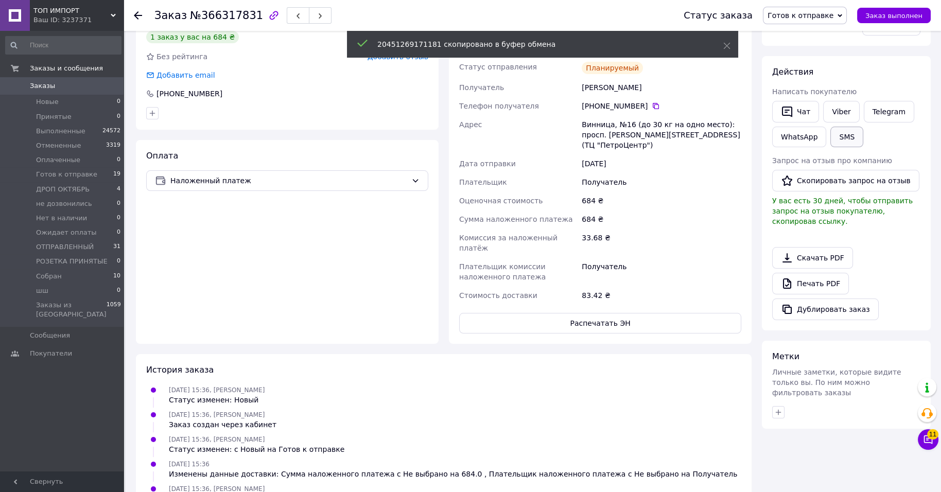
click at [830, 147] on button "SMS" at bounding box center [846, 137] width 33 height 21
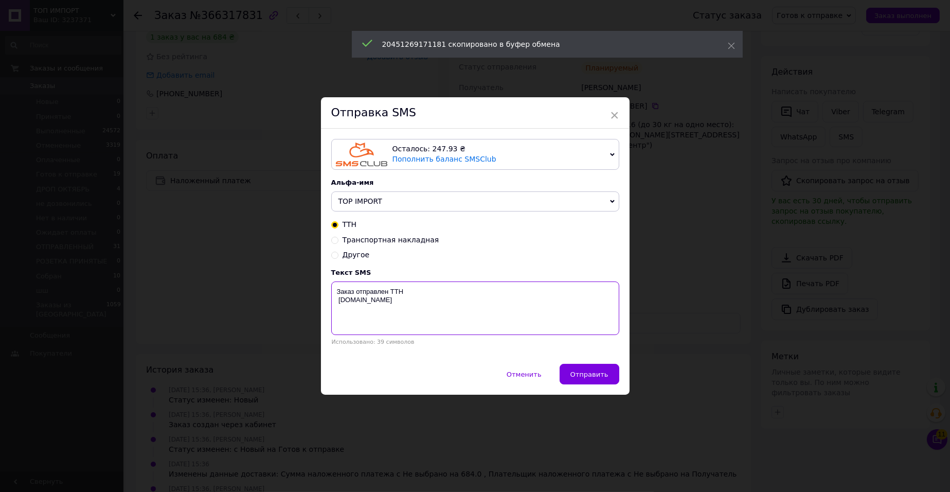
drag, startPoint x: 462, startPoint y: 309, endPoint x: 466, endPoint y: 303, distance: 7.0
paste textarea "20451269171181"
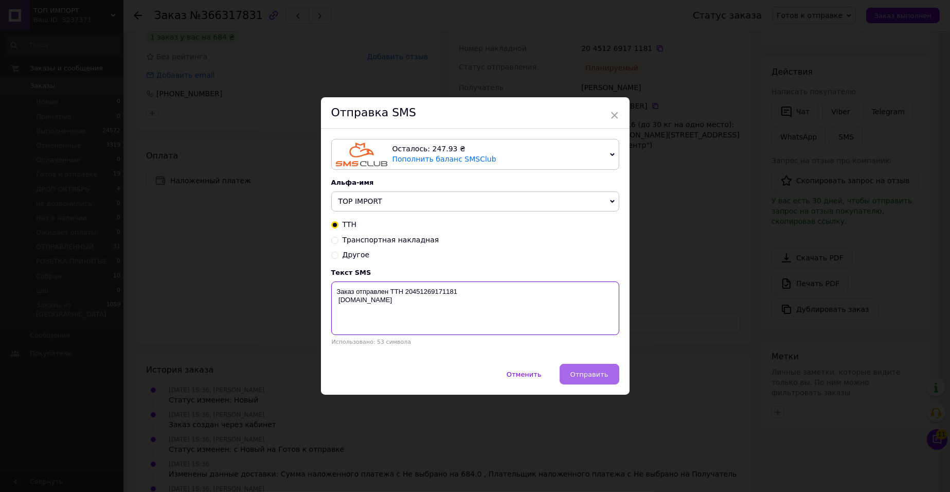
type textarea "Заказ отправлен ТТН 20451269171181 top-import.com.ua"
click at [572, 378] on span "Отправить" at bounding box center [590, 374] width 38 height 8
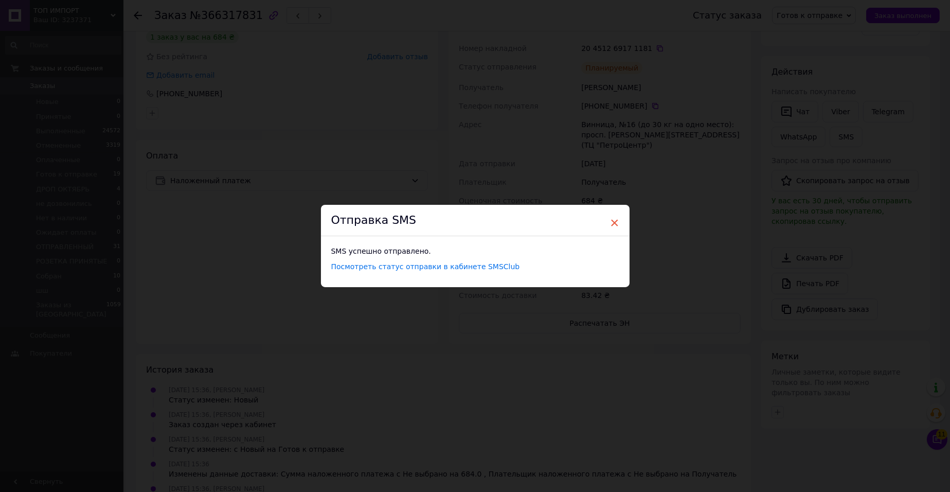
click at [615, 217] on span "×" at bounding box center [614, 222] width 9 height 17
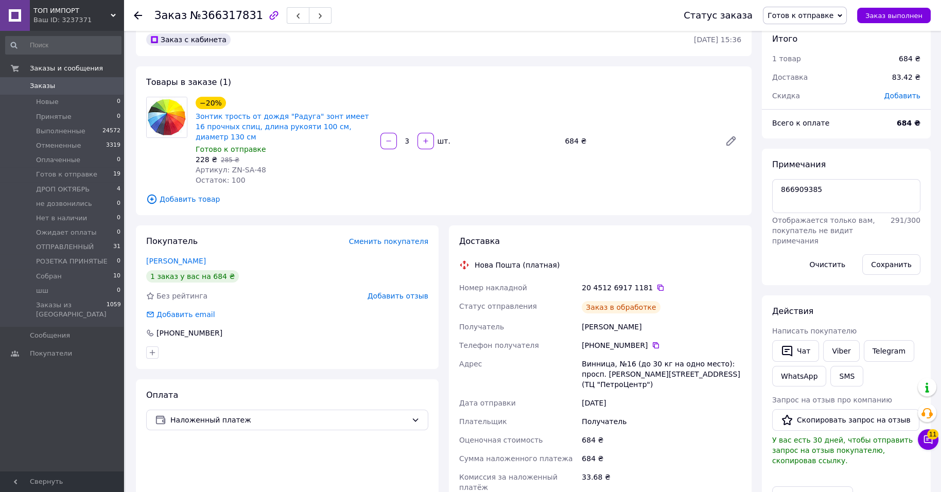
scroll to position [45, 0]
click at [789, 15] on span "Готов к отправке" at bounding box center [800, 15] width 66 height 8
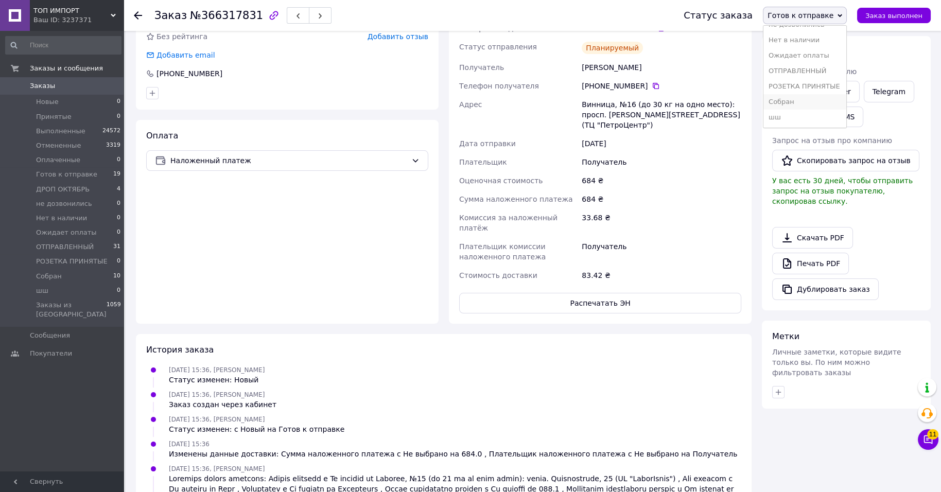
scroll to position [404, 0]
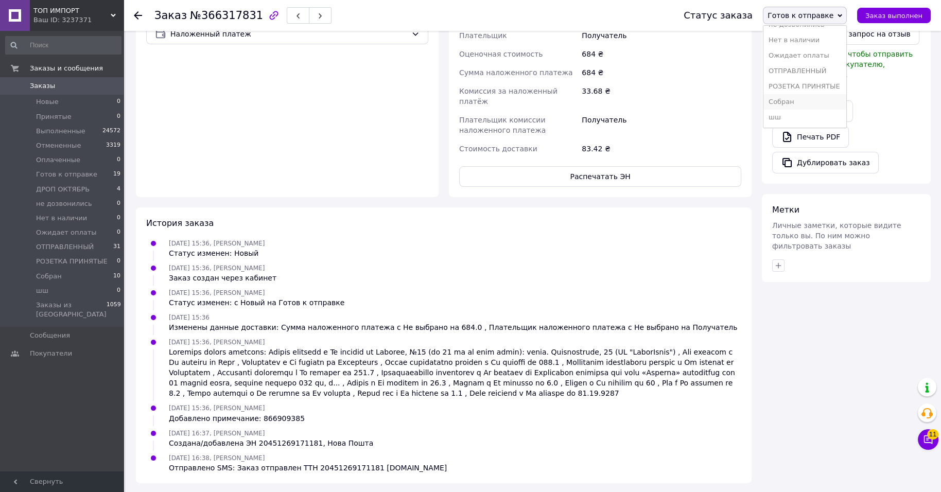
click at [815, 96] on li "Собран" at bounding box center [804, 101] width 83 height 15
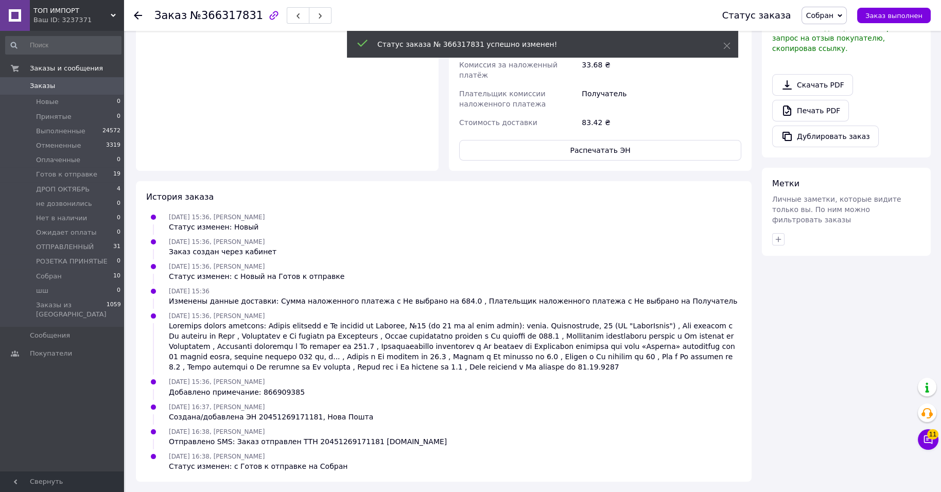
scroll to position [612, 0]
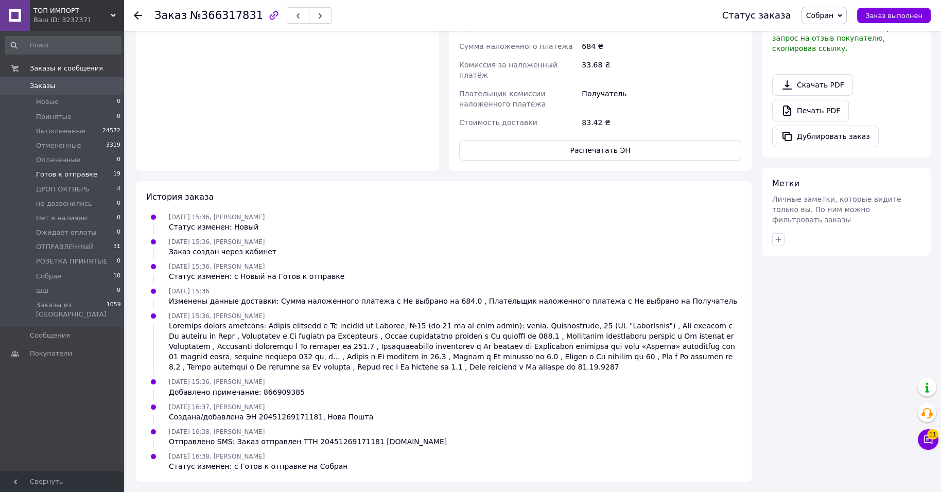
click at [92, 179] on span "Готов к отправке" at bounding box center [66, 174] width 61 height 9
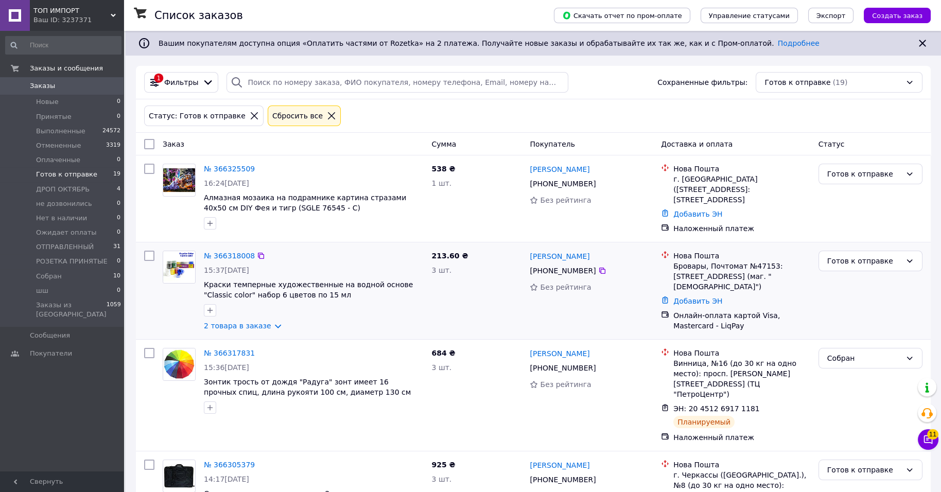
drag, startPoint x: 92, startPoint y: 432, endPoint x: 519, endPoint y: 343, distance: 435.6
click at [519, 335] on div "213.60 ₴ 3 шт." at bounding box center [476, 290] width 98 height 88
click at [246, 330] on link "2 товара в заказе" at bounding box center [237, 326] width 67 height 8
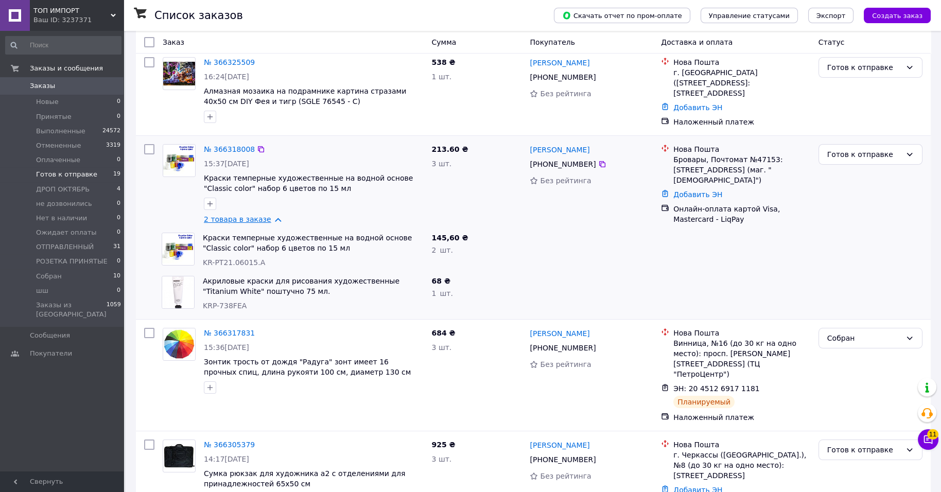
scroll to position [129, 0]
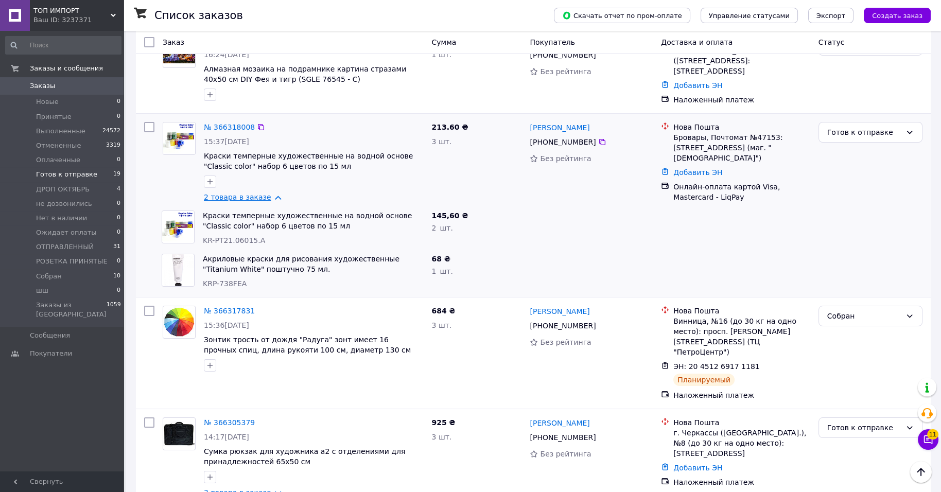
click at [271, 201] on link "2 товара в заказе" at bounding box center [237, 197] width 67 height 8
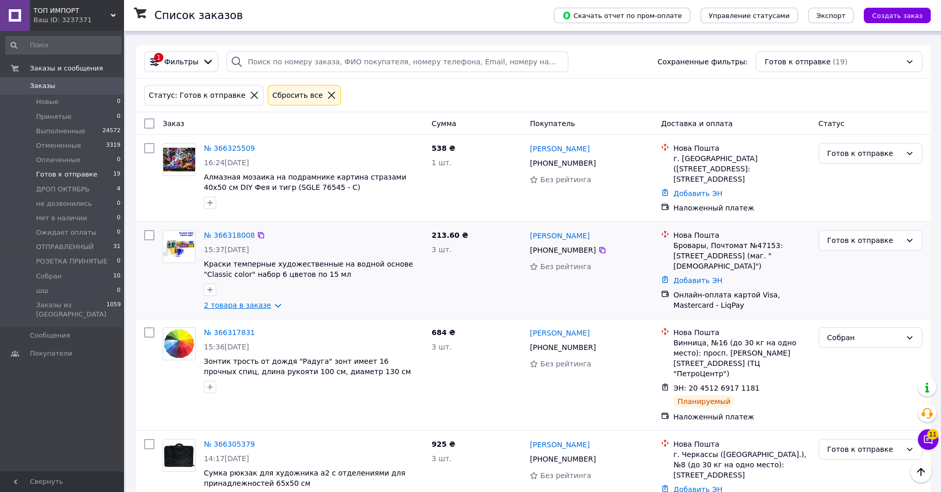
scroll to position [0, 0]
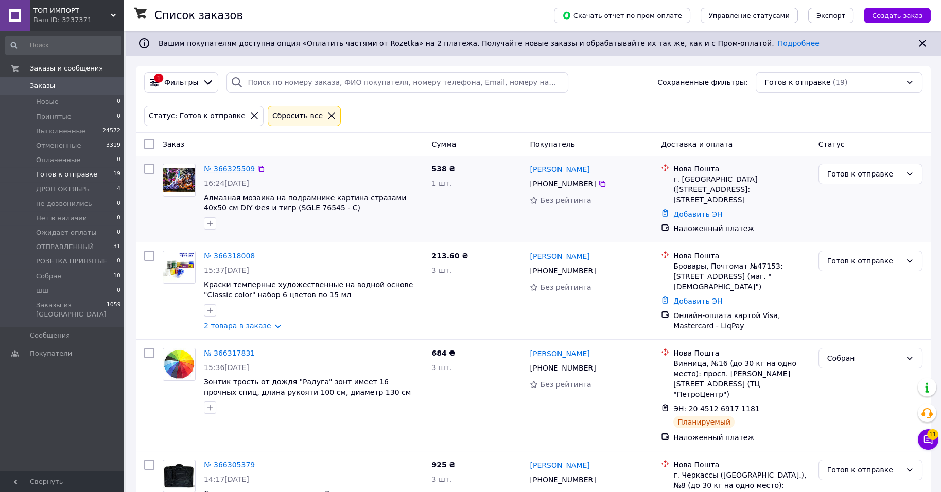
click at [223, 173] on link "№ 366325509" at bounding box center [229, 169] width 51 height 8
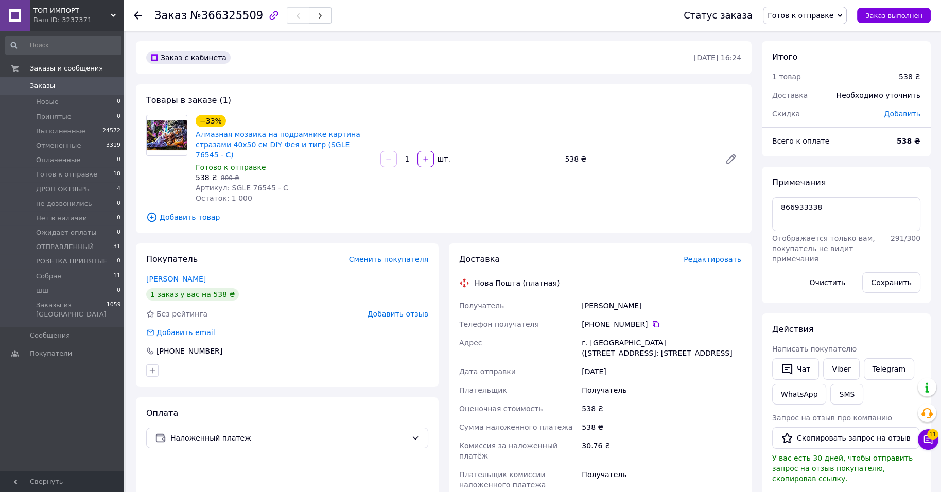
click at [97, 25] on div "Ваш ID: 3237371" at bounding box center [78, 19] width 90 height 9
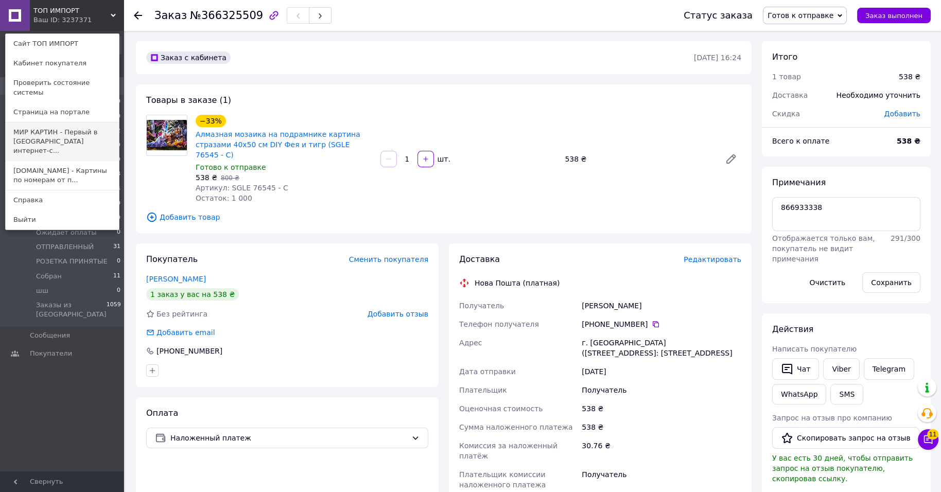
click at [46, 146] on link "МИР КАРТИН - Первый в [GEOGRAPHIC_DATA] интернет-с..." at bounding box center [62, 141] width 113 height 39
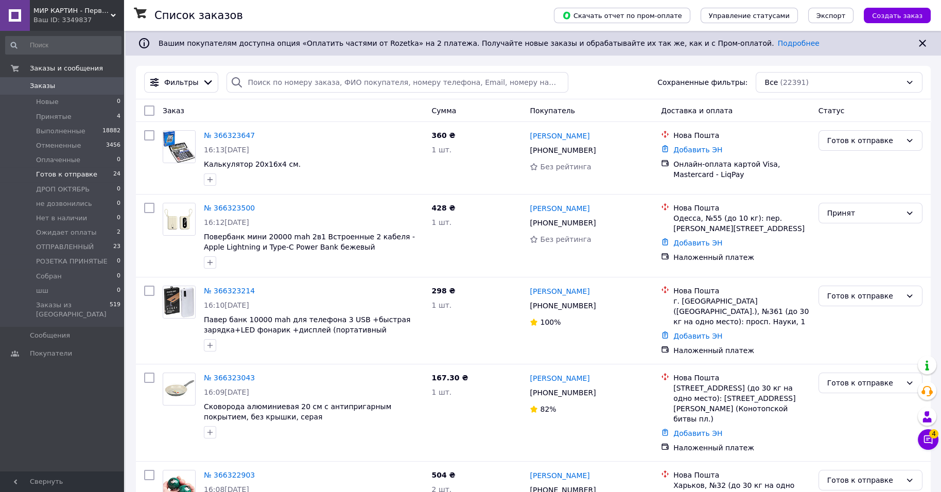
click at [117, 182] on li "Готов к отправке 24" at bounding box center [63, 174] width 127 height 14
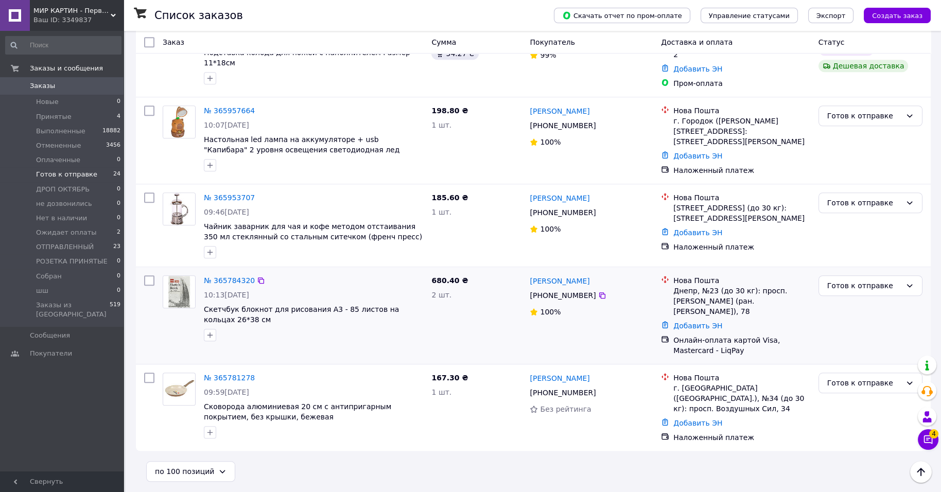
scroll to position [2097, 0]
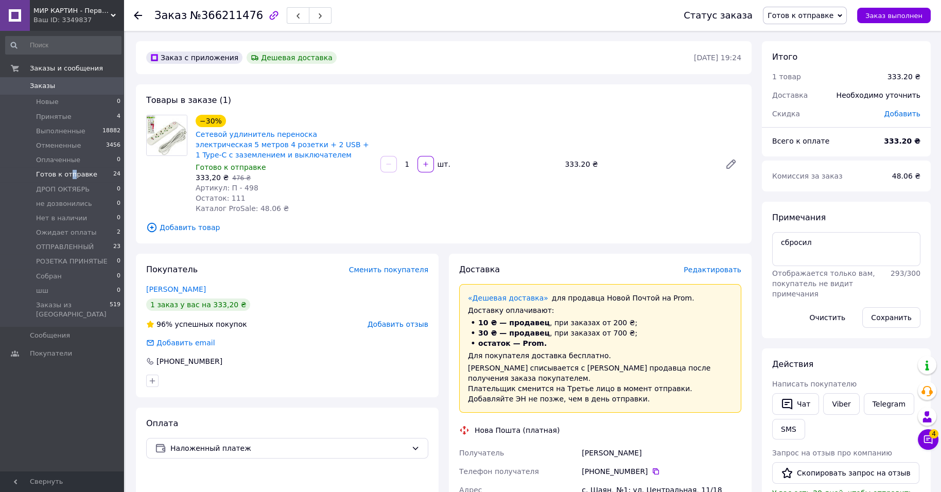
click at [79, 179] on span "Готов к отправке" at bounding box center [66, 174] width 61 height 9
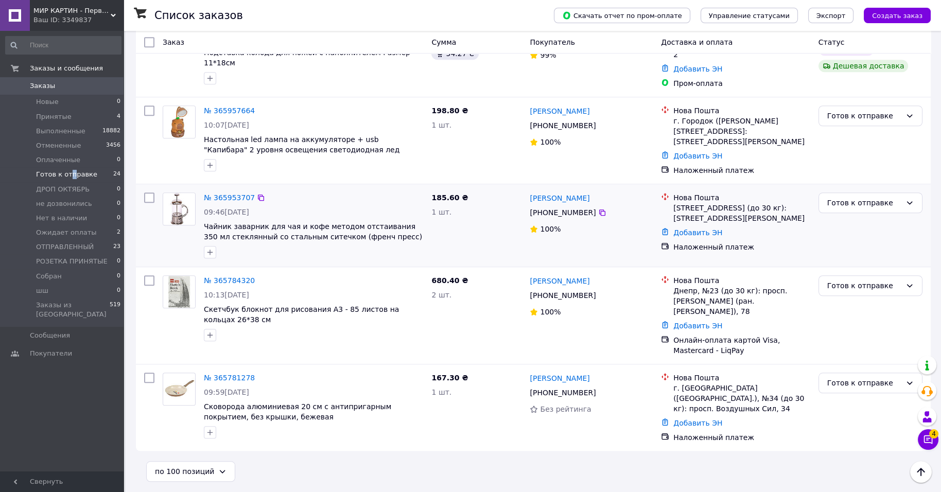
scroll to position [2097, 0]
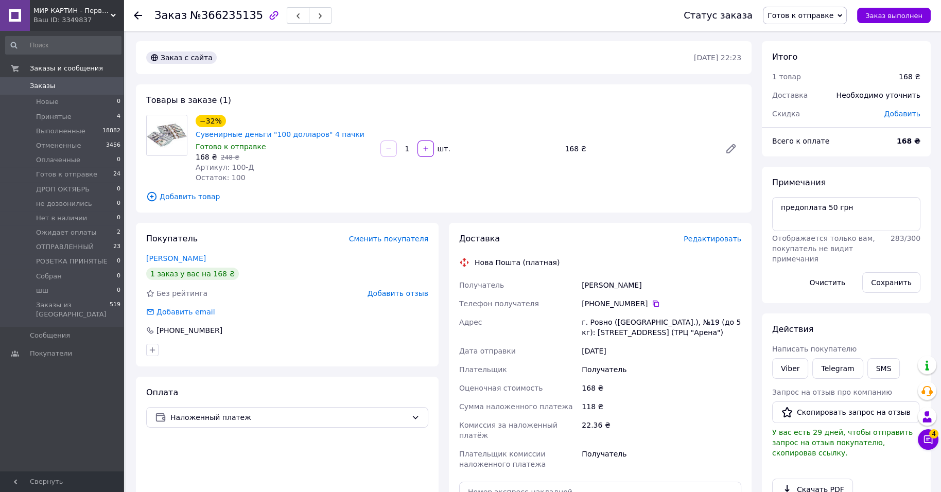
click at [688, 243] on span "Редактировать" at bounding box center [712, 239] width 58 height 8
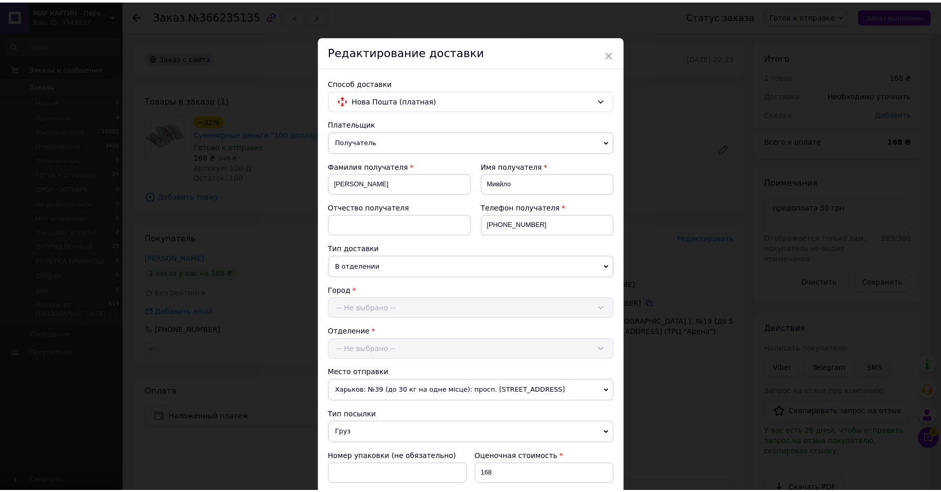
scroll to position [450, 0]
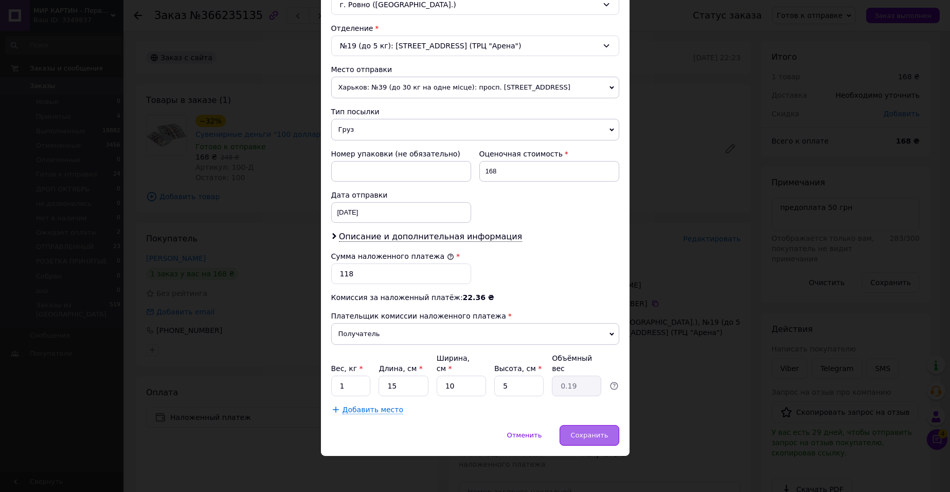
click at [573, 434] on span "Сохранить" at bounding box center [590, 435] width 38 height 8
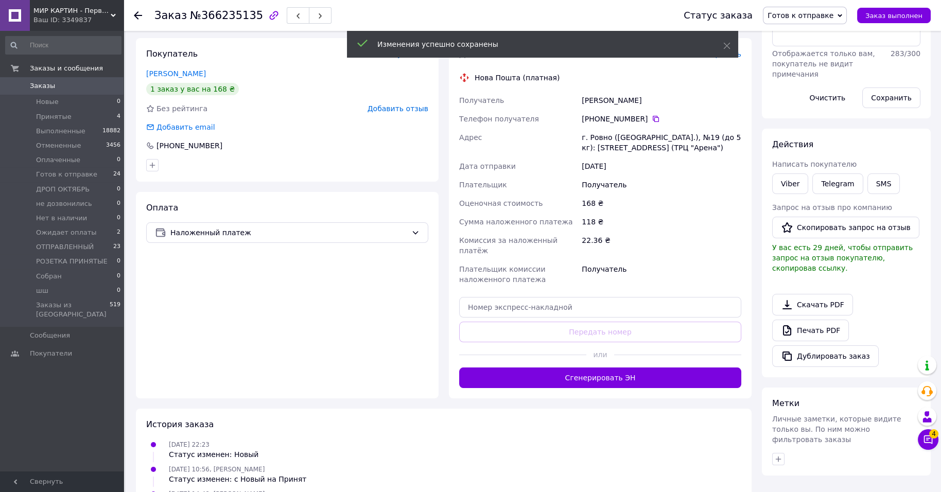
scroll to position [257, 0]
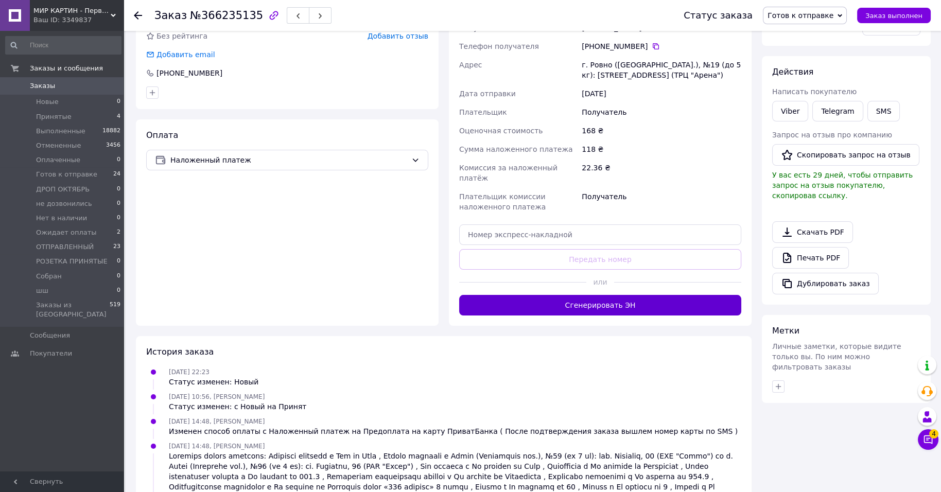
click at [625, 315] on button "Сгенерировать ЭН" at bounding box center [600, 305] width 282 height 21
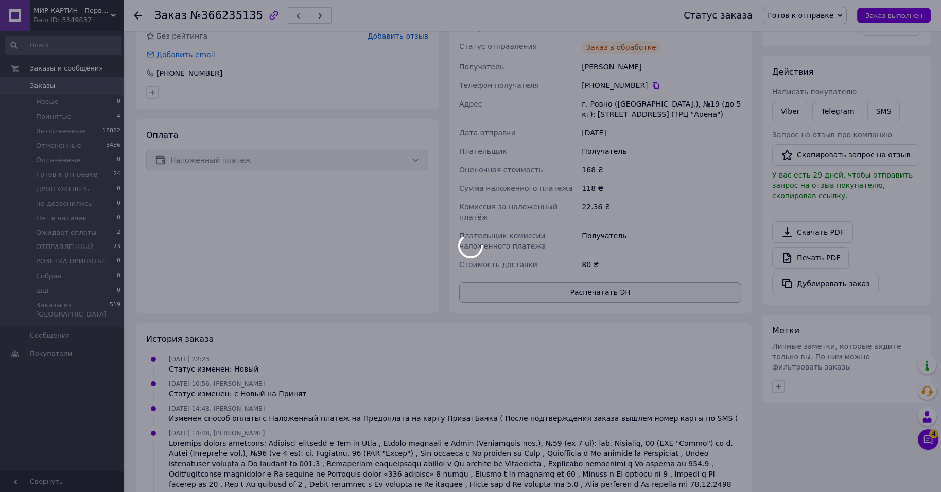
scroll to position [171, 0]
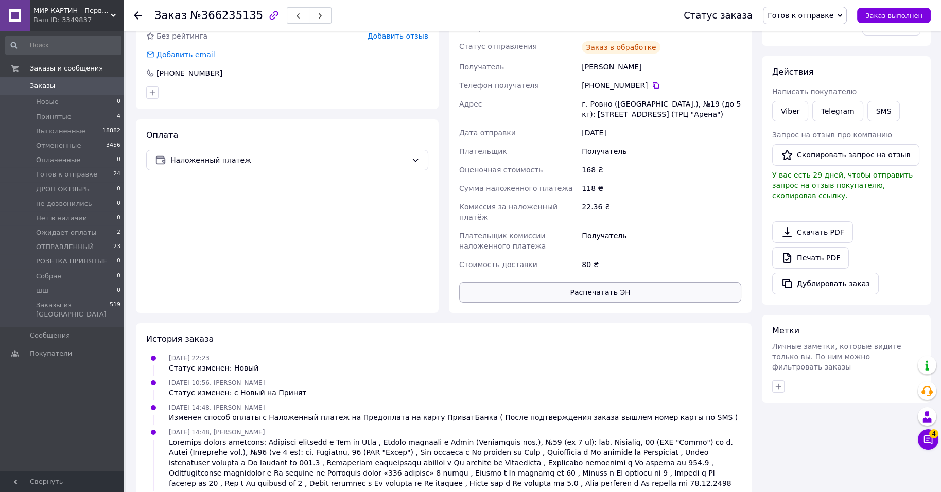
click at [641, 303] on button "Распечатать ЭН" at bounding box center [600, 292] width 282 height 21
click at [678, 33] on div "20 4512 6917 4869" at bounding box center [660, 28] width 159 height 10
drag, startPoint x: 678, startPoint y: 84, endPoint x: 712, endPoint y: 154, distance: 77.5
click at [664, 32] on icon at bounding box center [660, 28] width 8 height 8
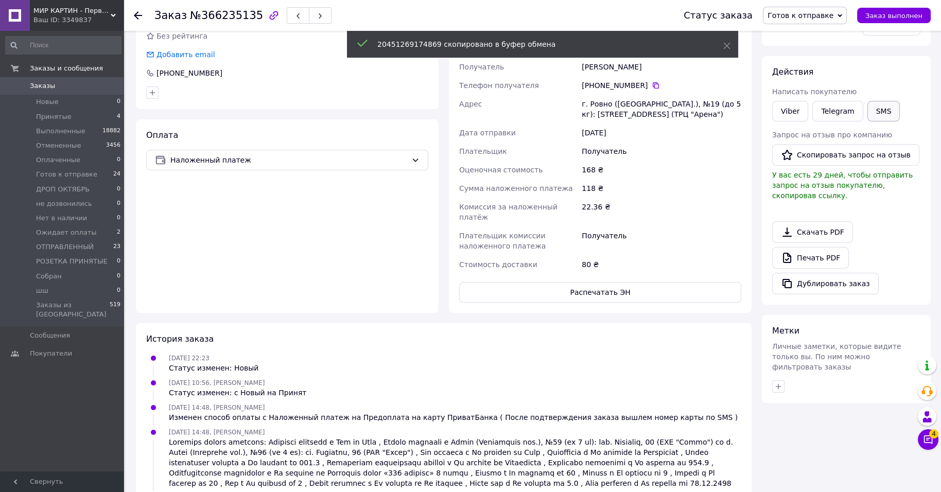
click at [892, 121] on button "SMS" at bounding box center [883, 111] width 33 height 21
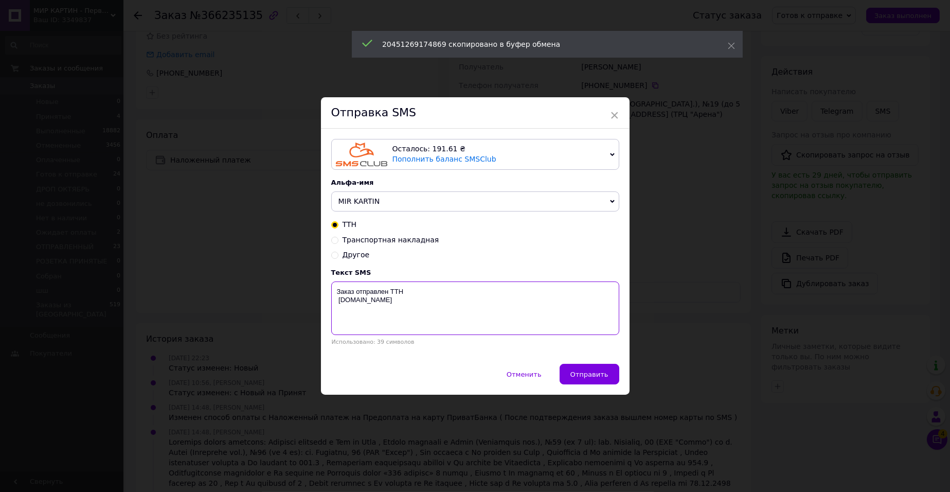
drag, startPoint x: 586, startPoint y: 302, endPoint x: 601, endPoint y: 289, distance: 19.4
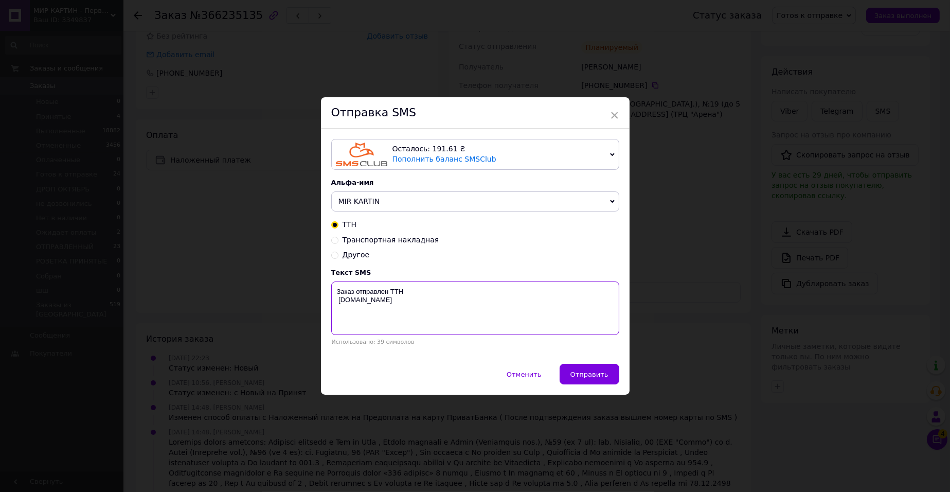
drag, startPoint x: 601, startPoint y: 289, endPoint x: 562, endPoint y: 305, distance: 41.6
paste textarea "20451269174869"
type textarea "Заказ отправлен ТТН 20451269174869 [DOMAIN_NAME]"
click at [594, 378] on span "Отправить" at bounding box center [590, 374] width 38 height 8
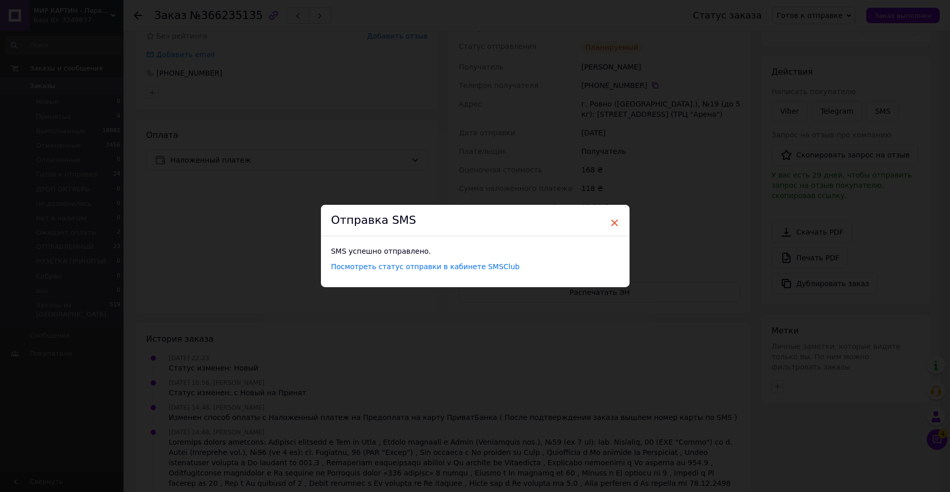
click at [610, 214] on span "×" at bounding box center [614, 222] width 9 height 17
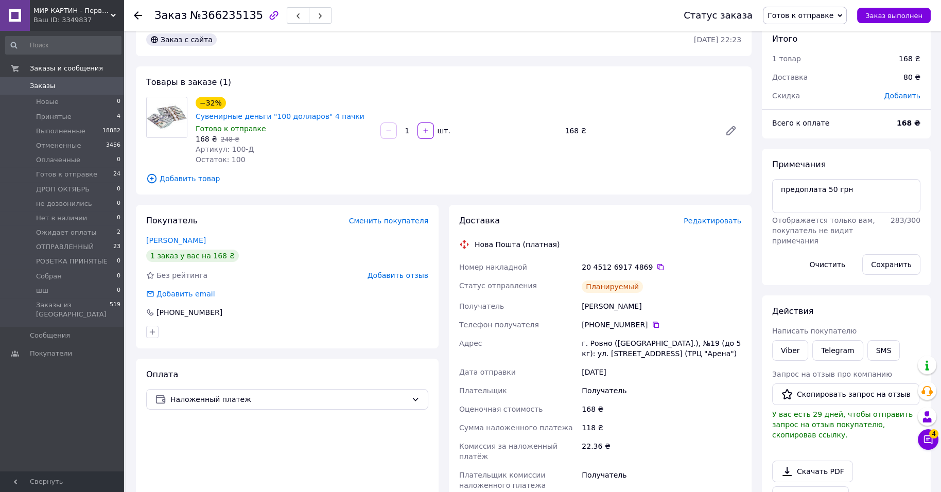
scroll to position [204, 0]
click at [805, 20] on span "Готов к отправке" at bounding box center [800, 15] width 66 height 8
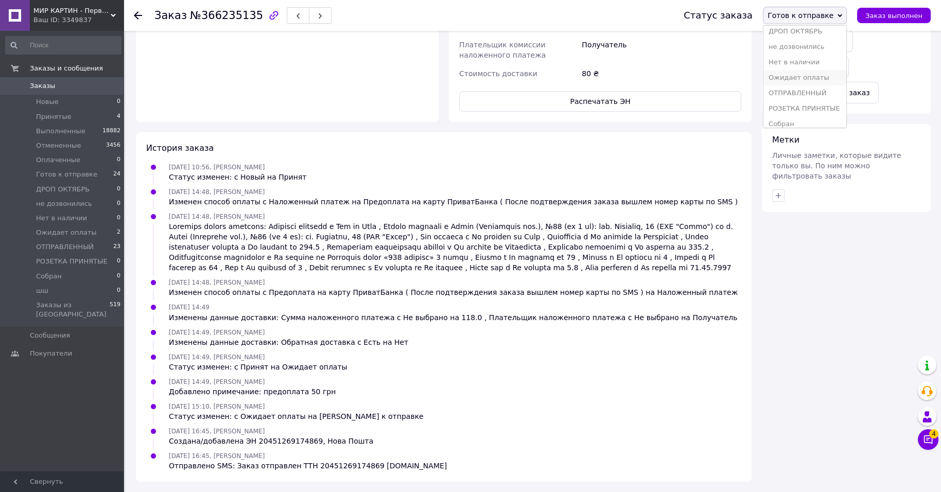
scroll to position [134, 0]
click at [772, 100] on li "Собран" at bounding box center [804, 101] width 83 height 15
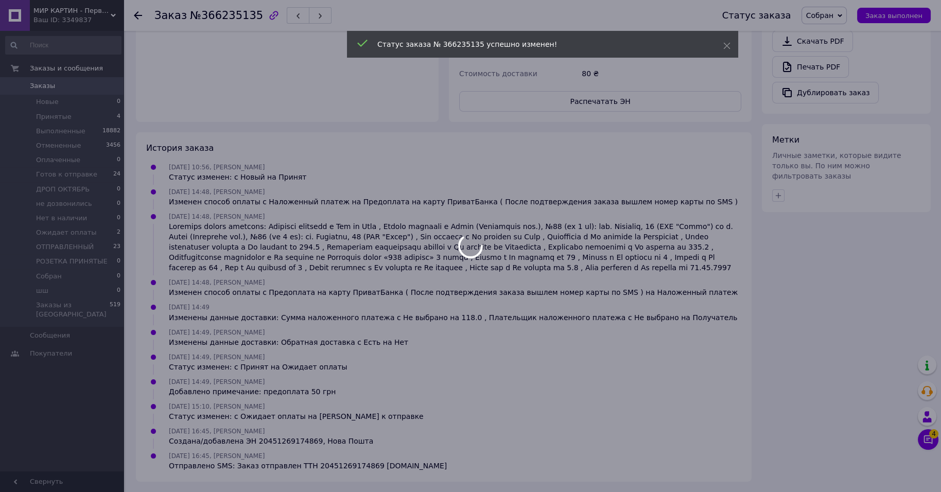
scroll to position [236, 0]
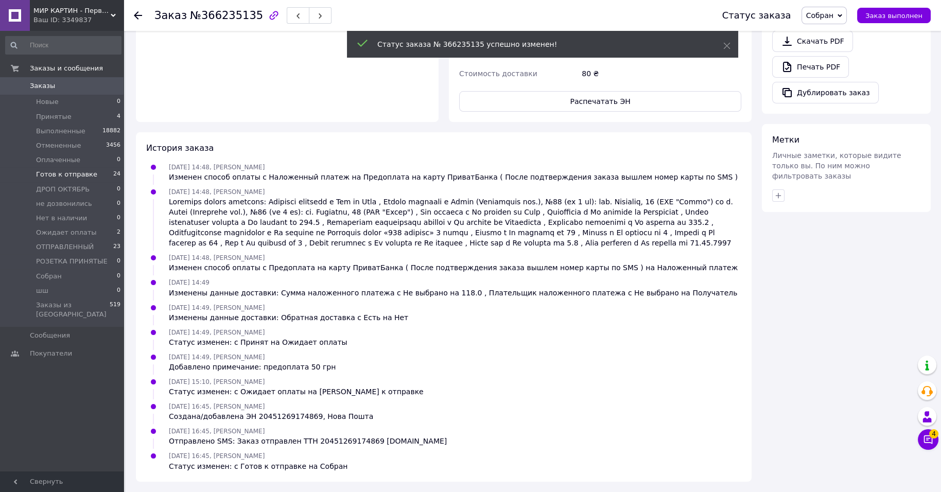
click at [75, 179] on span "Готов к отправке" at bounding box center [66, 174] width 61 height 9
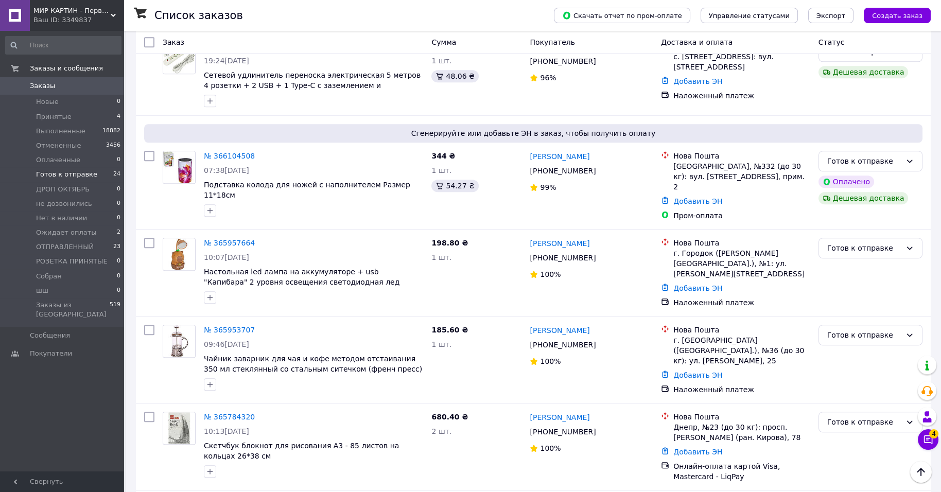
scroll to position [1858, 0]
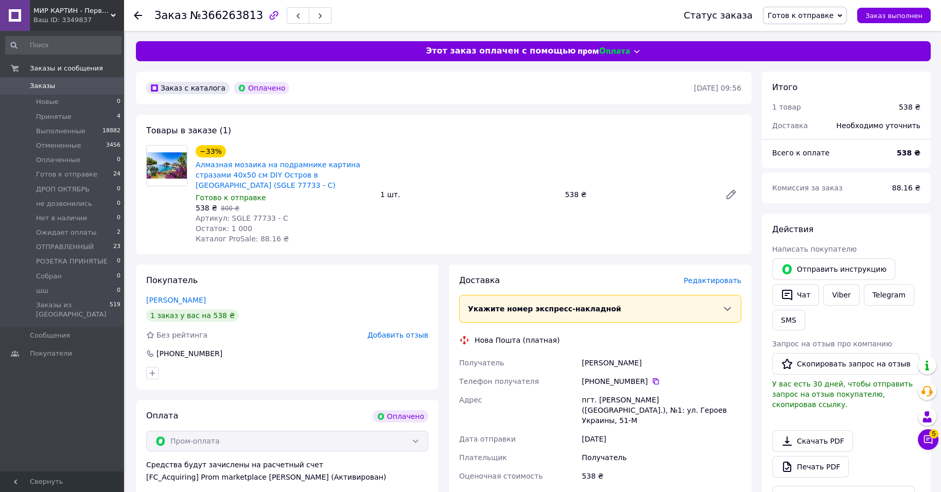
click at [835, 20] on span "Готов к отправке" at bounding box center [805, 15] width 84 height 17
click at [805, 104] on li "Нет в наличии" at bounding box center [804, 95] width 83 height 15
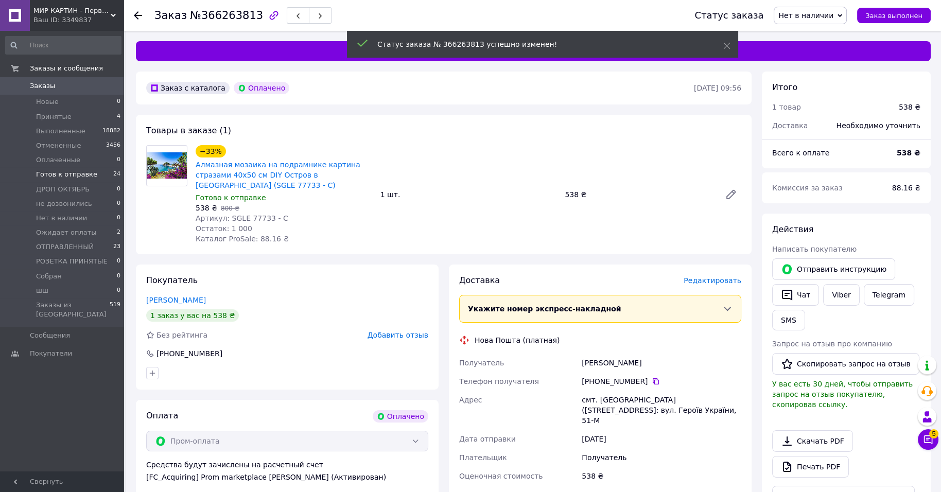
click at [64, 182] on li "Готов к отправке 24" at bounding box center [63, 174] width 127 height 14
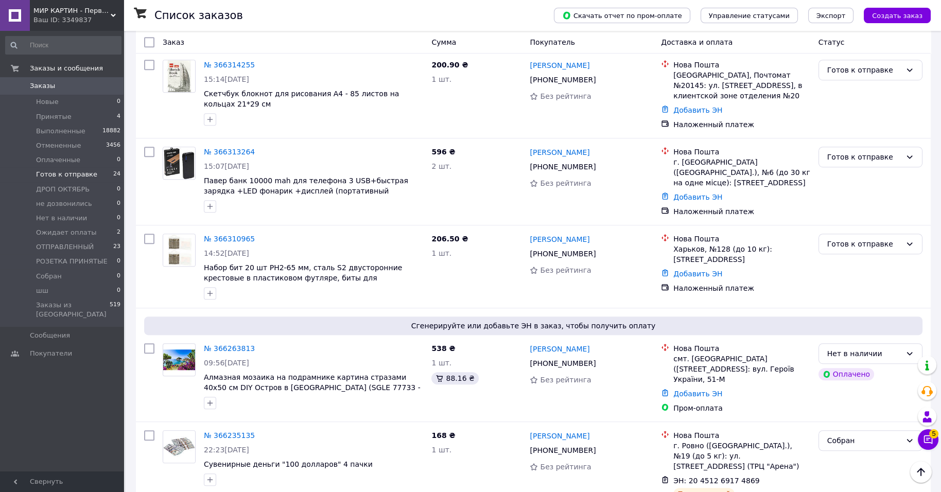
scroll to position [1344, 0]
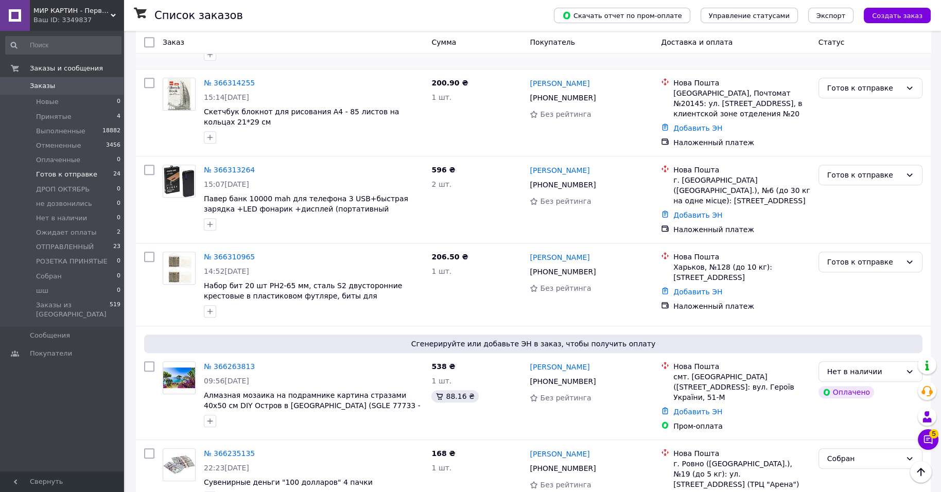
click at [239, 4] on link "№ 366314430" at bounding box center [229, 0] width 51 height 8
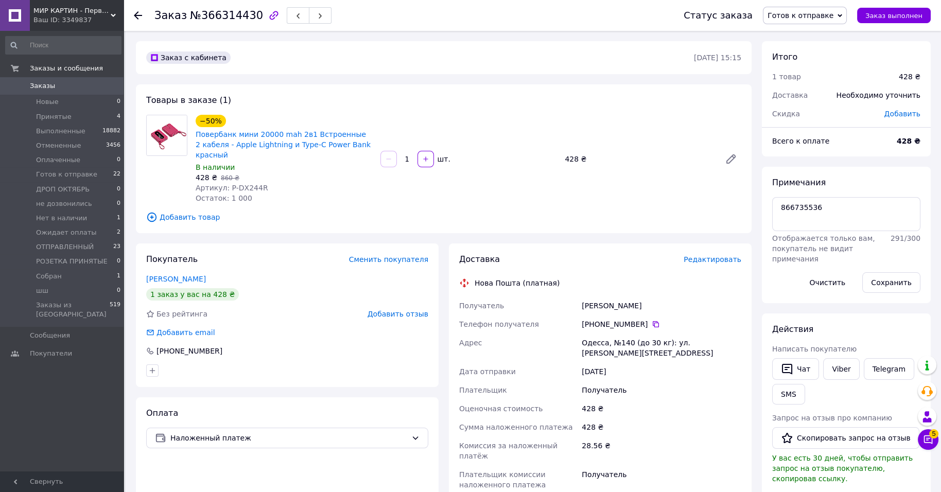
click at [709, 263] on span "Редактировать" at bounding box center [712, 259] width 58 height 8
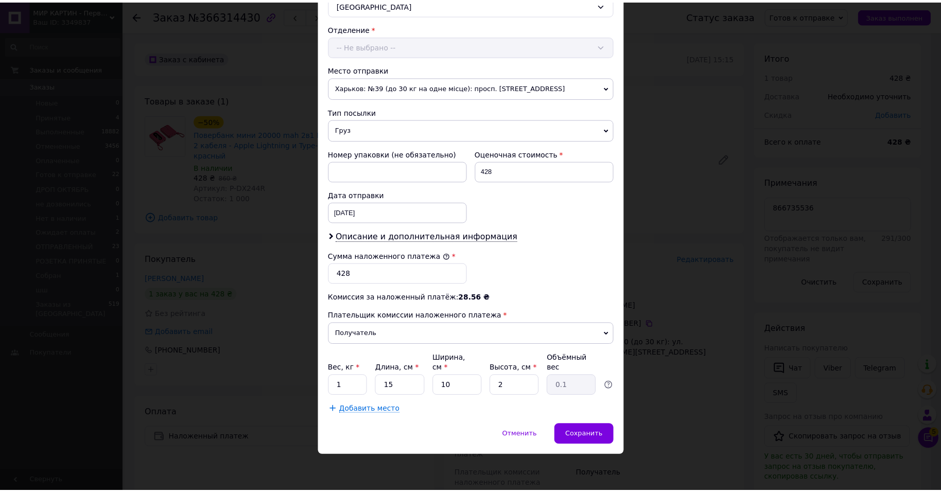
scroll to position [450, 0]
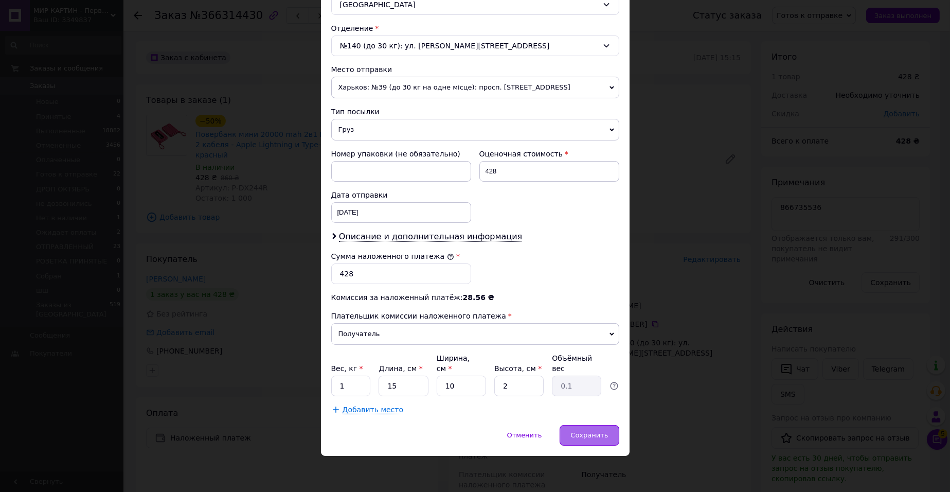
click at [565, 434] on div "Сохранить" at bounding box center [589, 435] width 59 height 21
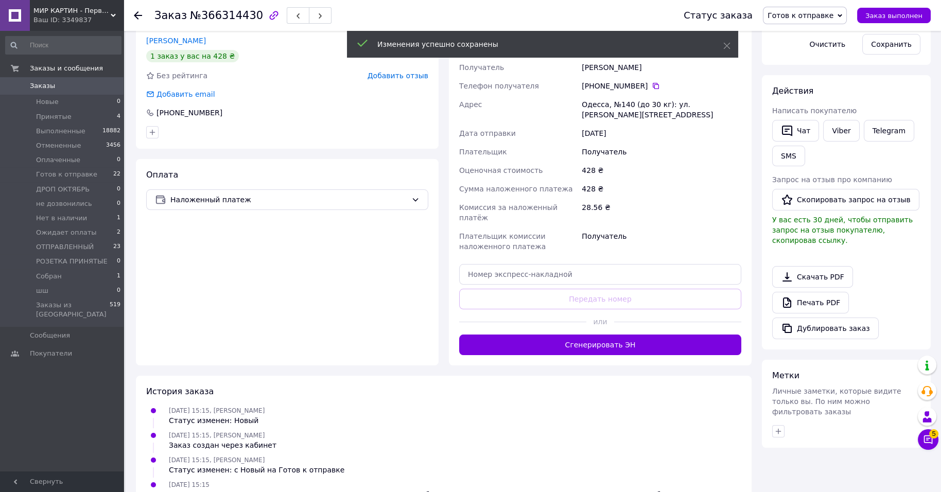
scroll to position [257, 0]
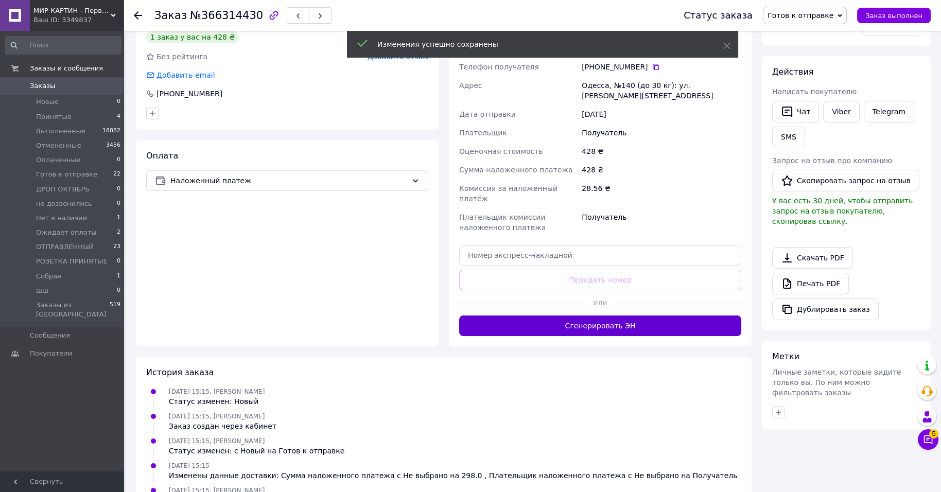
drag, startPoint x: 568, startPoint y: 466, endPoint x: 597, endPoint y: 443, distance: 36.6
click at [591, 346] on div "Доставка Редактировать Нова Пошта (платная) Получатель Владимировна Євгенія Ліс…" at bounding box center [600, 166] width 303 height 360
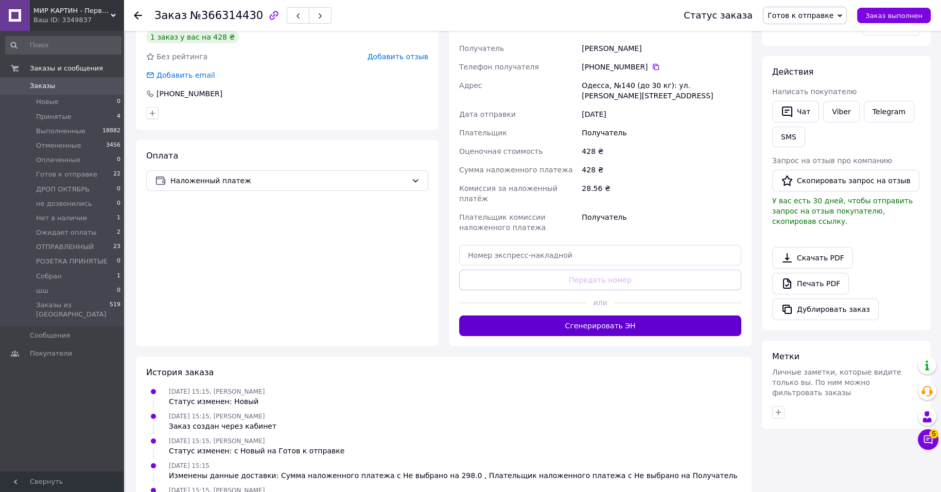
click at [597, 336] on button "Сгенерировать ЭН" at bounding box center [600, 325] width 282 height 21
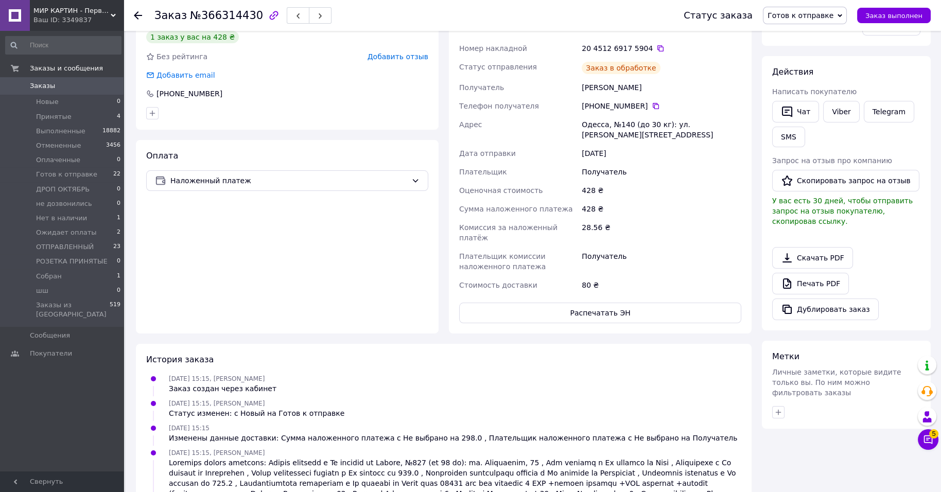
scroll to position [218, 0]
click at [597, 323] on button "Распечатать ЭН" at bounding box center [600, 313] width 282 height 21
click at [664, 52] on icon at bounding box center [660, 48] width 8 height 8
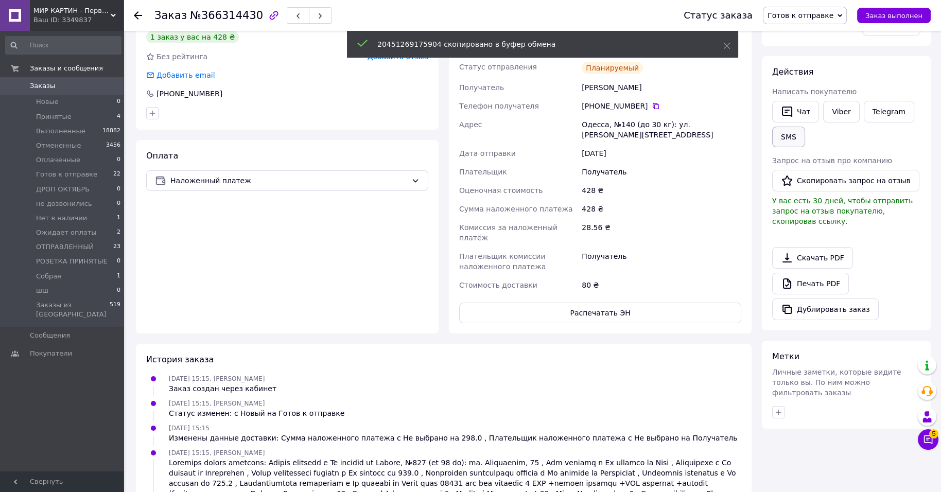
click at [805, 147] on button "SMS" at bounding box center [788, 137] width 33 height 21
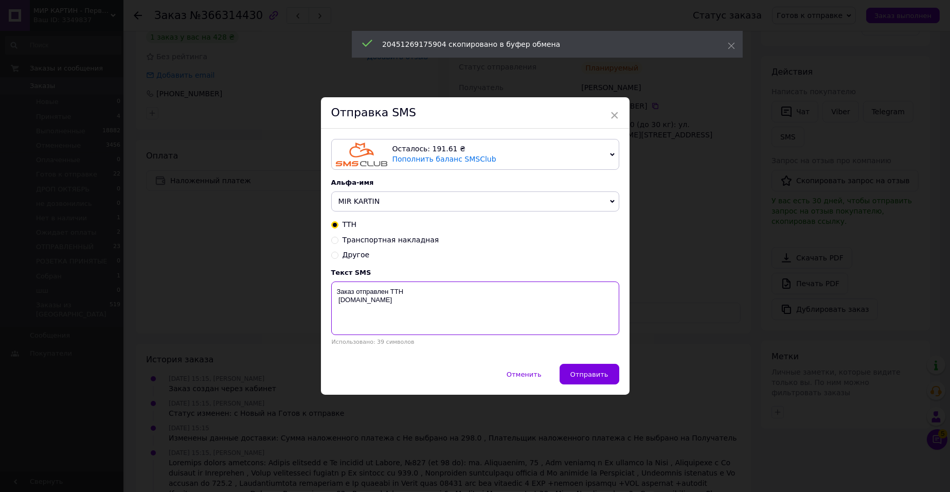
paste textarea "20451269175904"
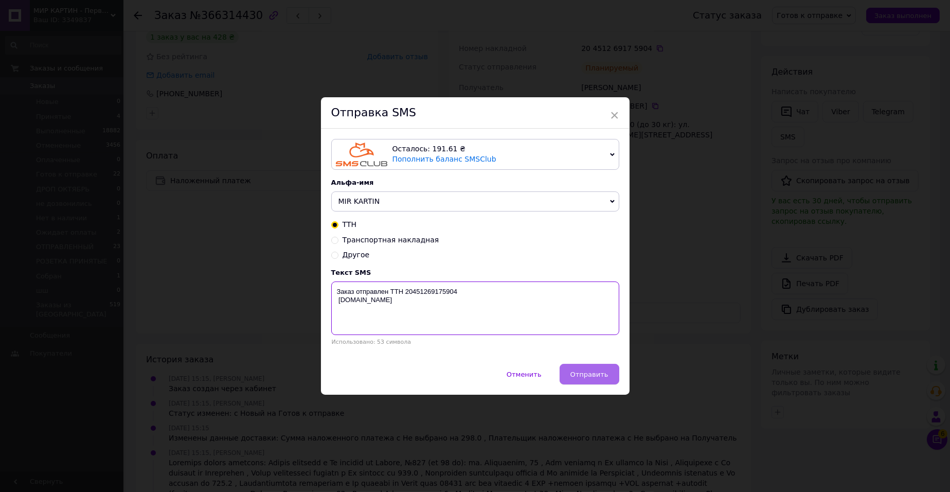
type textarea "Заказ отправлен ТТН 20451269175904 mir-kartin.com.ua"
click at [594, 378] on span "Отправить" at bounding box center [590, 374] width 38 height 8
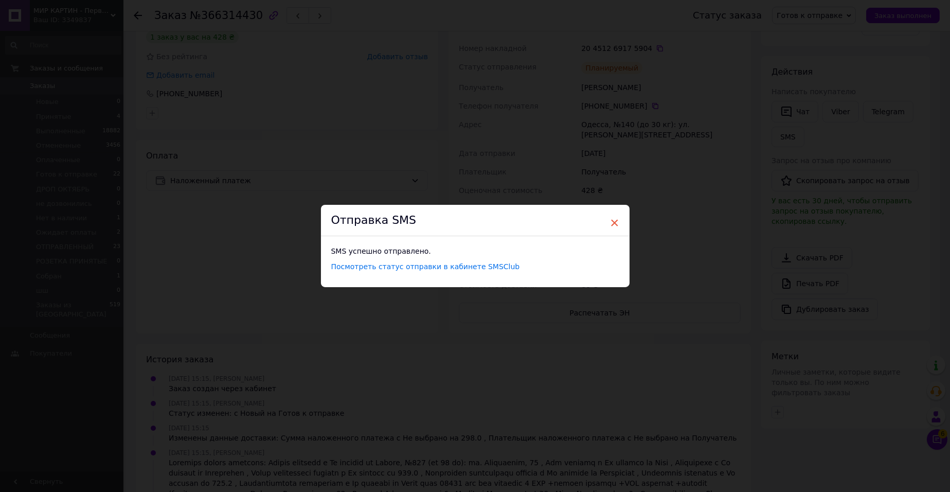
click at [612, 215] on span "×" at bounding box center [614, 222] width 9 height 17
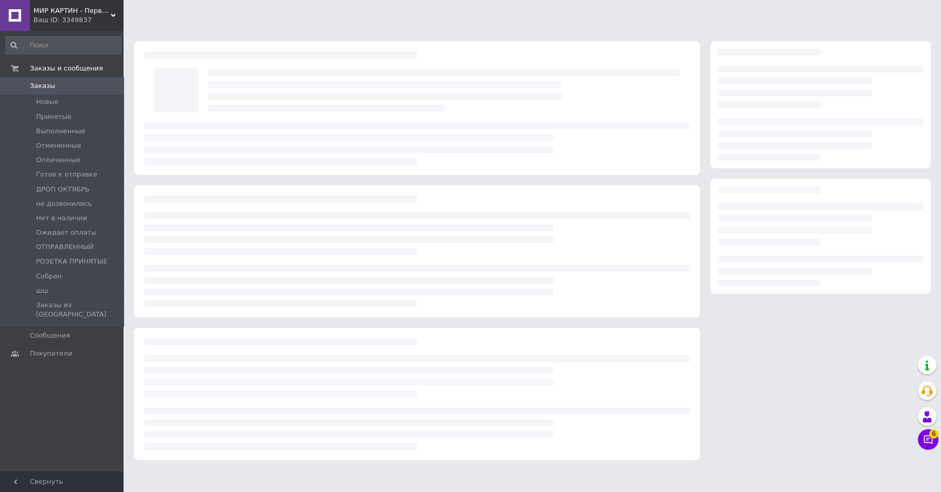
scroll to position [18, 0]
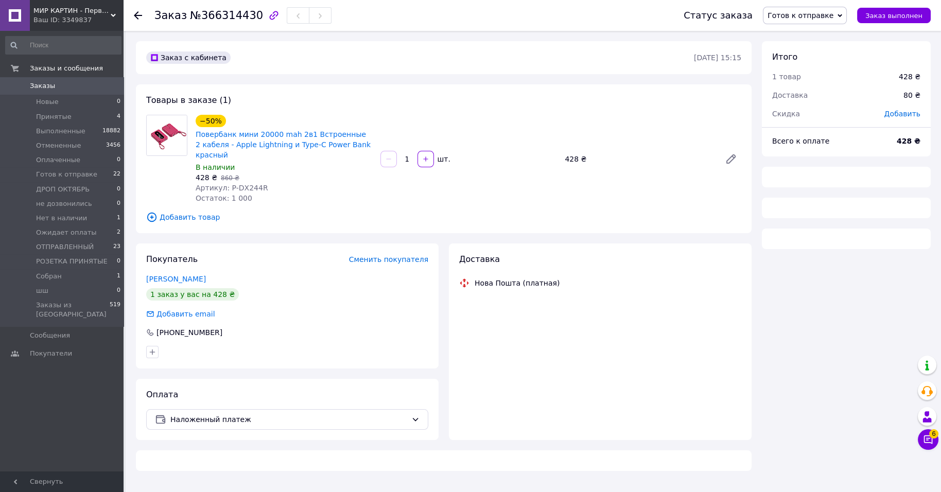
click at [794, 15] on span "Готов к отправке" at bounding box center [800, 15] width 66 height 8
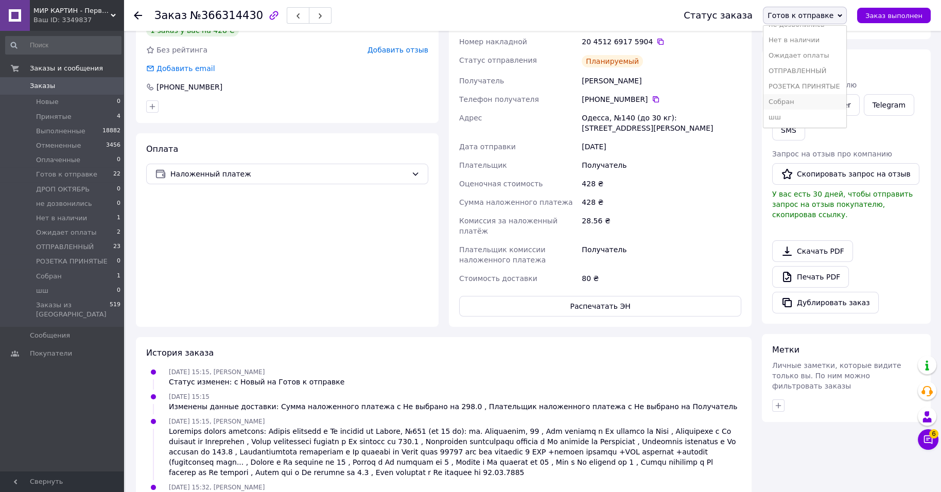
scroll to position [275, 0]
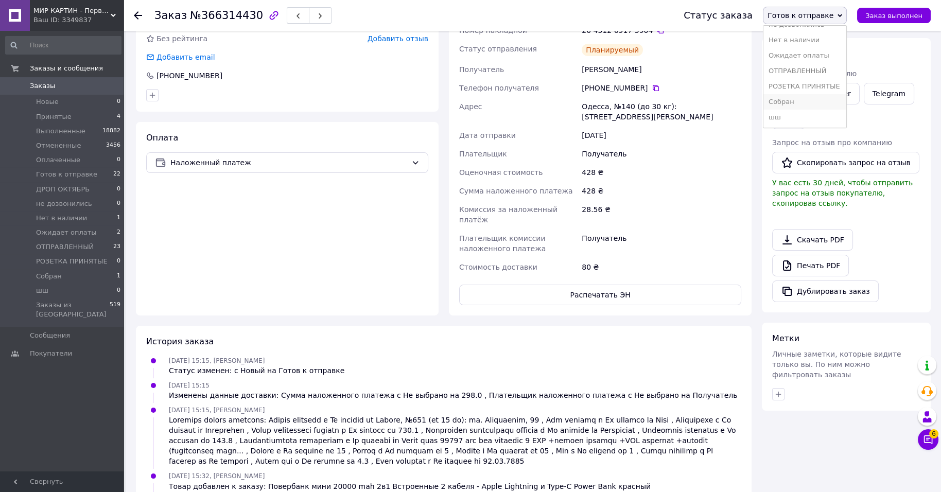
click at [780, 95] on li "Собран" at bounding box center [804, 101] width 83 height 15
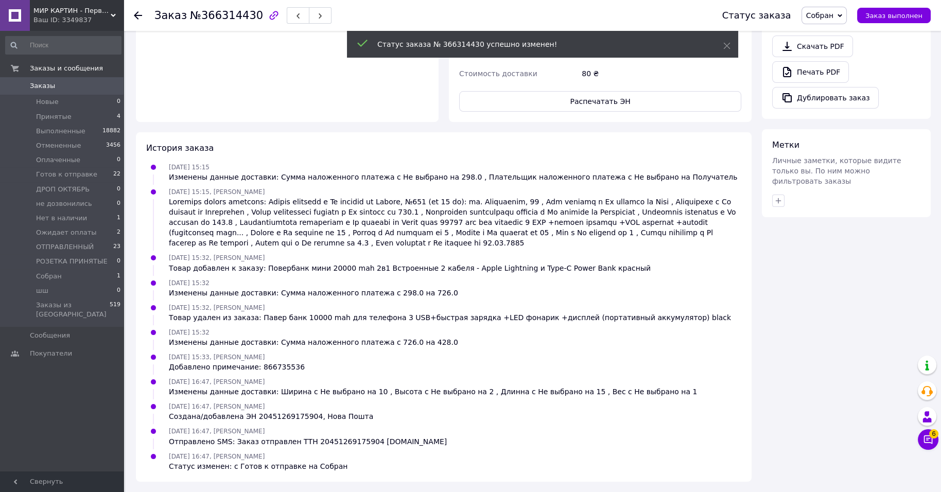
scroll to position [598, 0]
click at [115, 179] on span "22" at bounding box center [116, 174] width 7 height 9
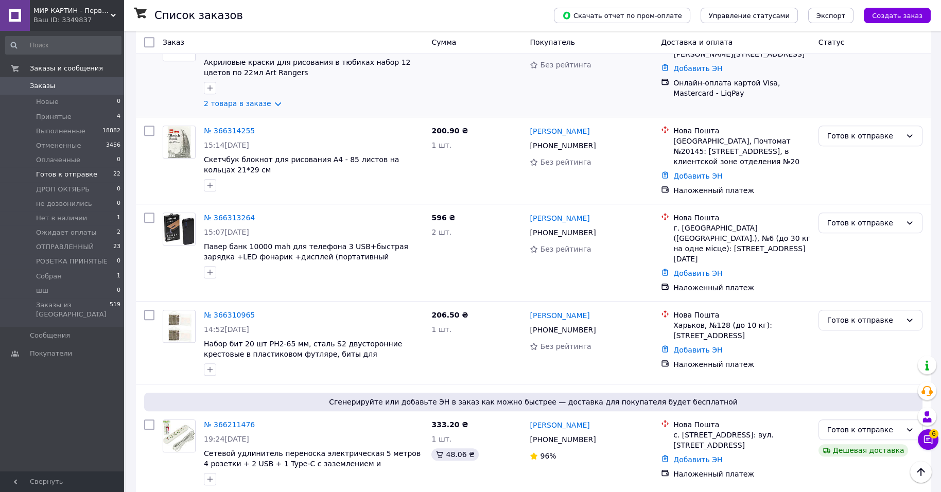
scroll to position [1286, 0]
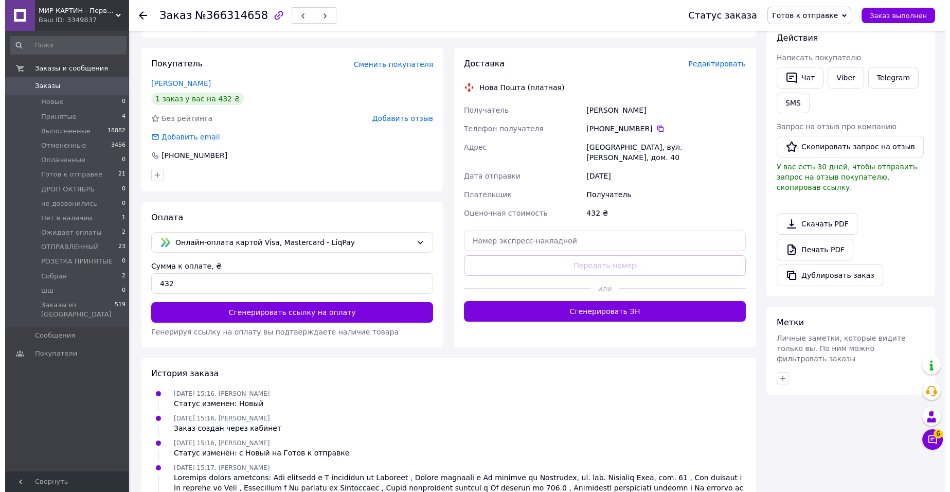
scroll to position [85, 0]
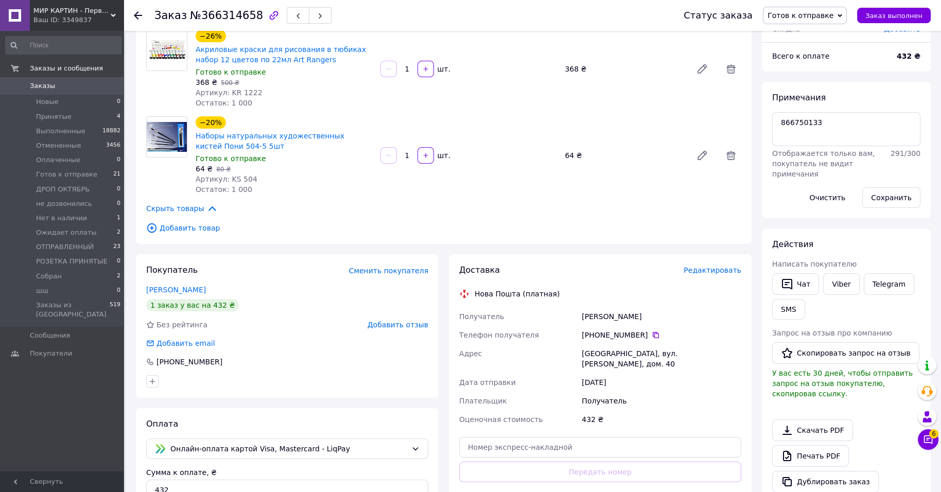
click at [700, 274] on span "Редактировать" at bounding box center [712, 270] width 58 height 8
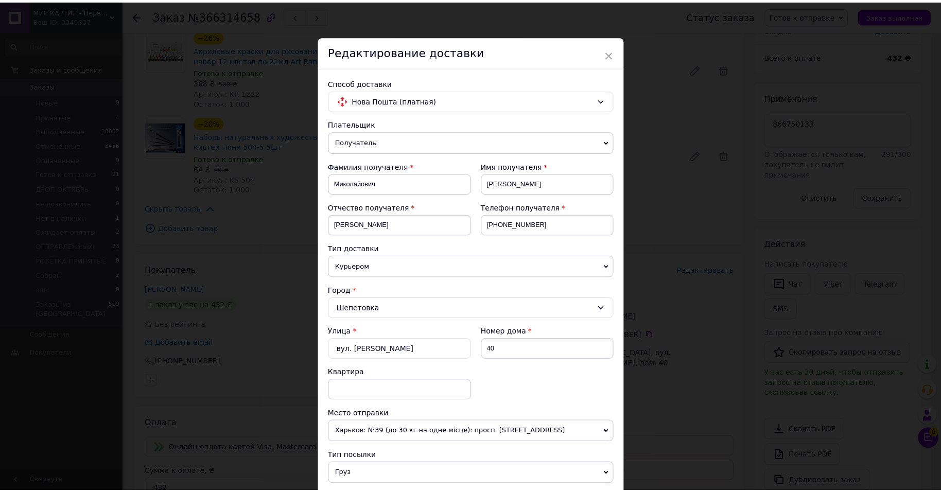
scroll to position [385, 0]
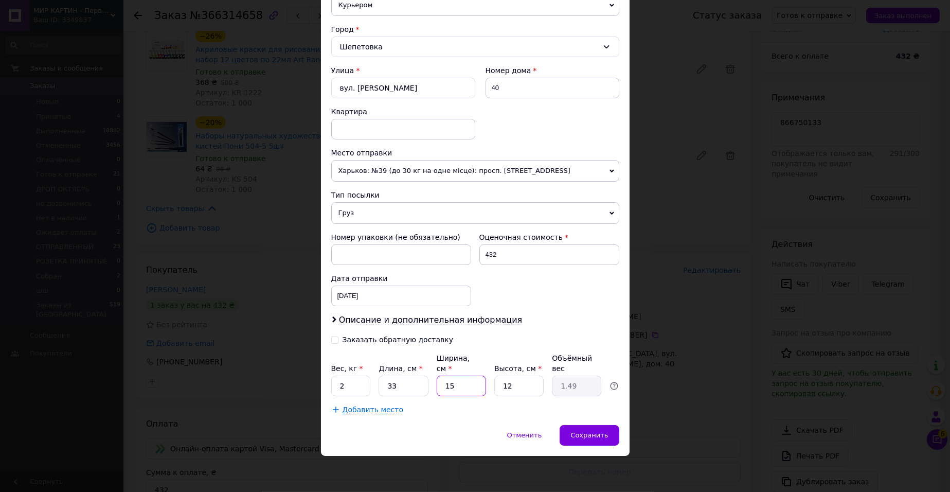
type input "1"
type input "0.1"
drag, startPoint x: 466, startPoint y: 382, endPoint x: 469, endPoint y: 377, distance: 6.3
click at [469, 377] on input "1" at bounding box center [461, 386] width 49 height 21
type input "11"
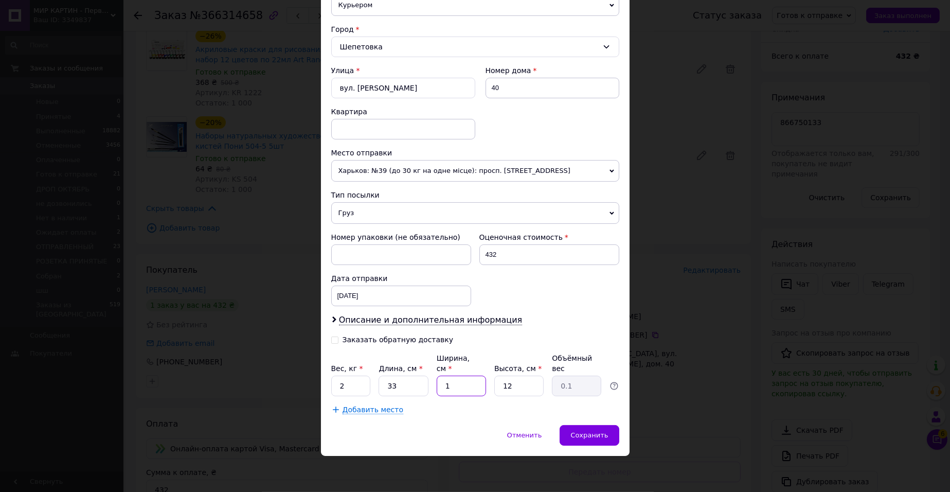
type input "1.09"
type input "11"
type input "1"
type input "0.1"
click at [516, 376] on input "1" at bounding box center [518, 386] width 49 height 21
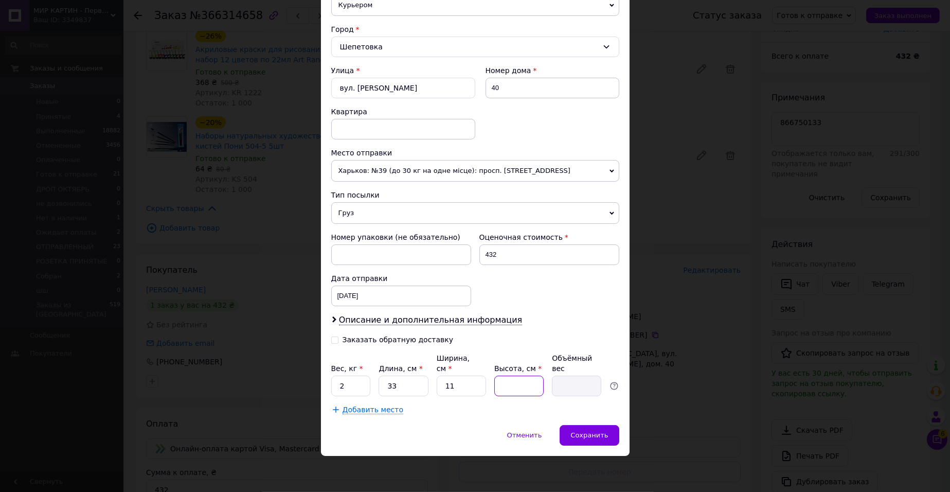
type input "3"
type input "0.27"
type input "3"
drag, startPoint x: 352, startPoint y: 388, endPoint x: 362, endPoint y: 385, distance: 9.8
click at [360, 385] on input "Вес, кг *" at bounding box center [351, 386] width 40 height 21
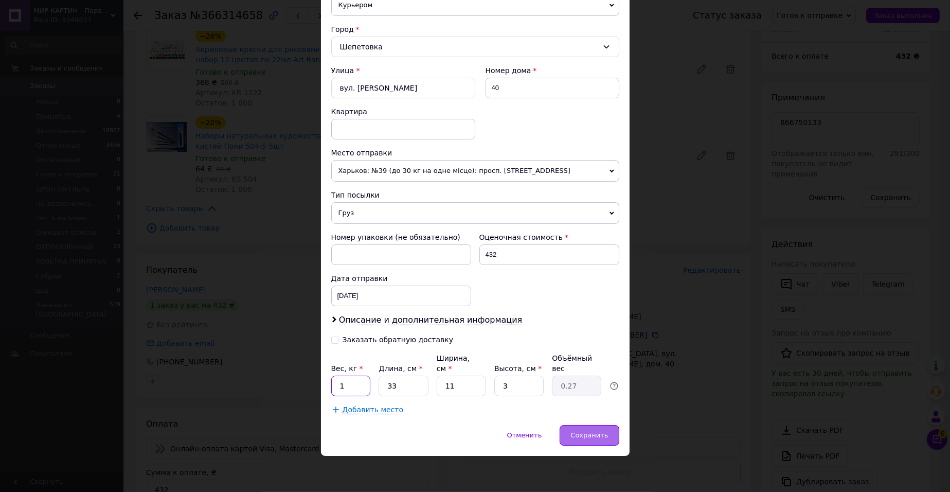
type input "1"
click at [579, 434] on span "Сохранить" at bounding box center [590, 435] width 38 height 8
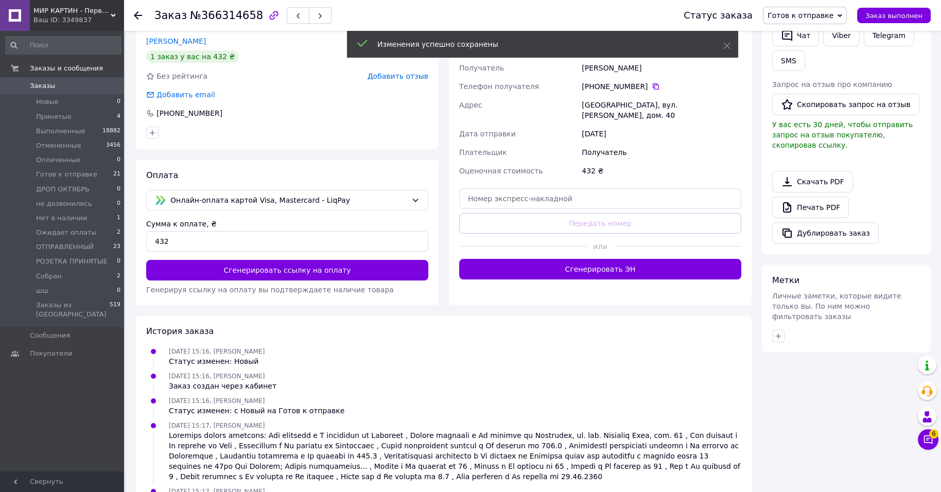
scroll to position [342, 0]
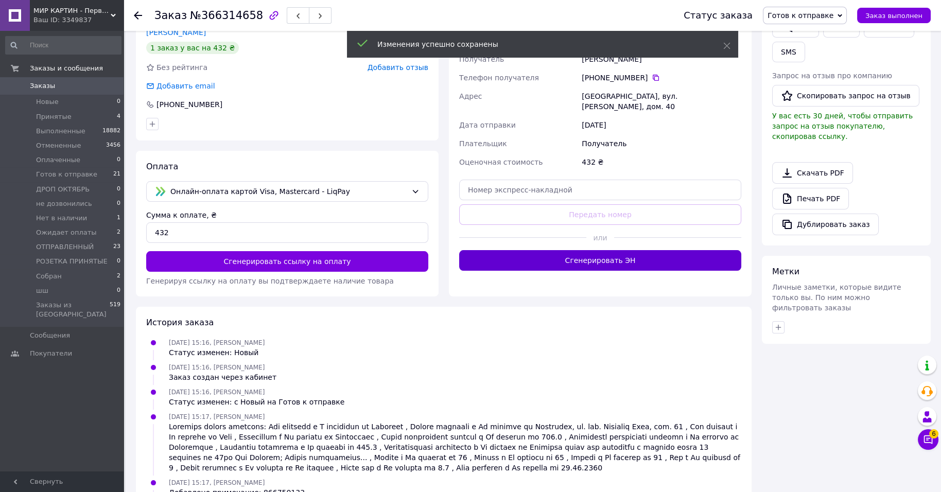
click at [582, 271] on button "Сгенерировать ЭН" at bounding box center [600, 260] width 282 height 21
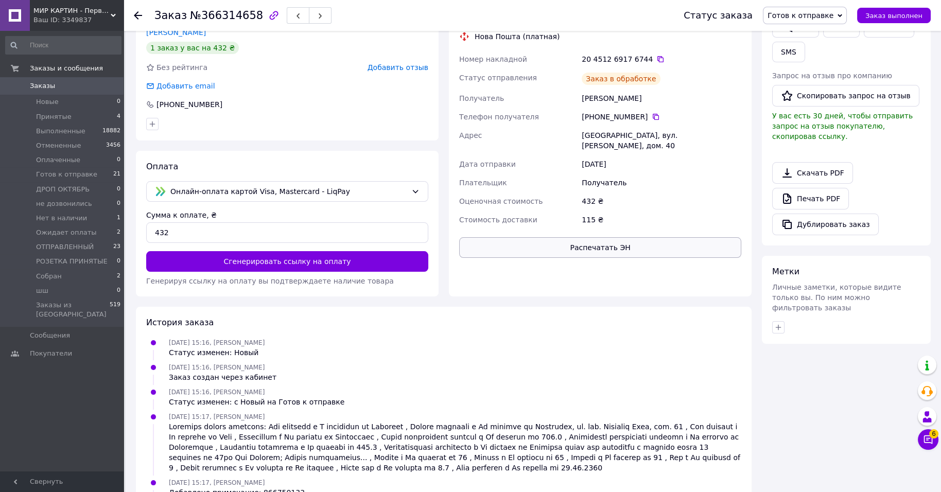
click at [597, 258] on button "Распечатать ЭН" at bounding box center [600, 247] width 282 height 21
drag, startPoint x: 627, startPoint y: 99, endPoint x: 635, endPoint y: 123, distance: 25.7
click at [627, 19] on div "Доставка" at bounding box center [571, 13] width 224 height 12
click at [663, 62] on icon at bounding box center [660, 59] width 6 height 6
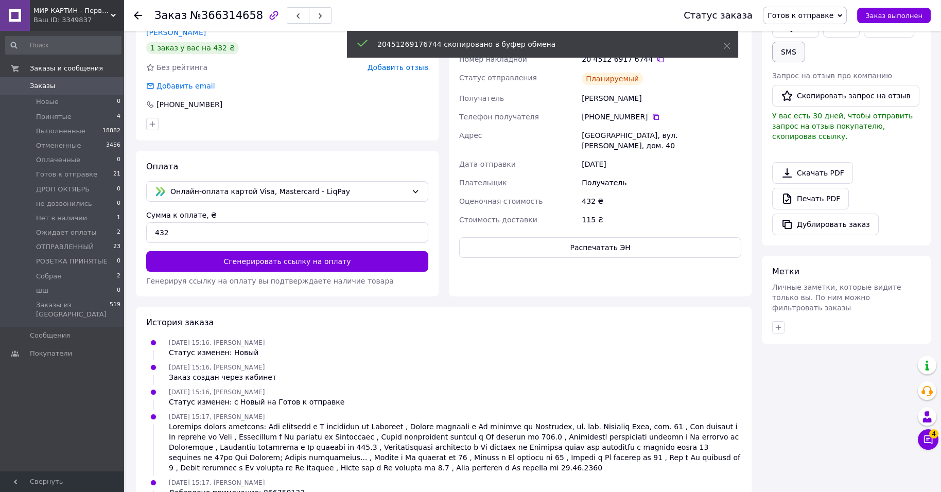
click at [805, 62] on button "SMS" at bounding box center [788, 52] width 33 height 21
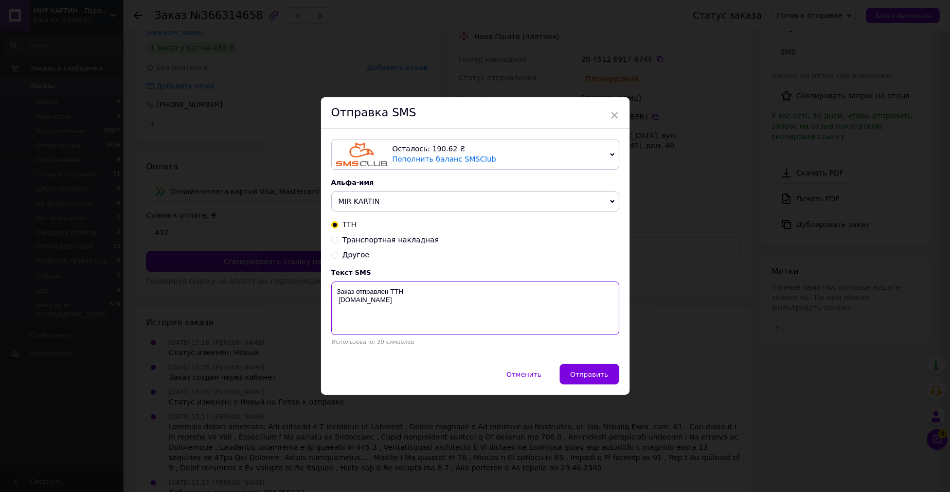
paste textarea "20451269176744"
type textarea "Заказ отправлен ТТН 20451269176744 mir-kartin.com.ua"
click at [573, 378] on span "Отправить" at bounding box center [590, 374] width 38 height 8
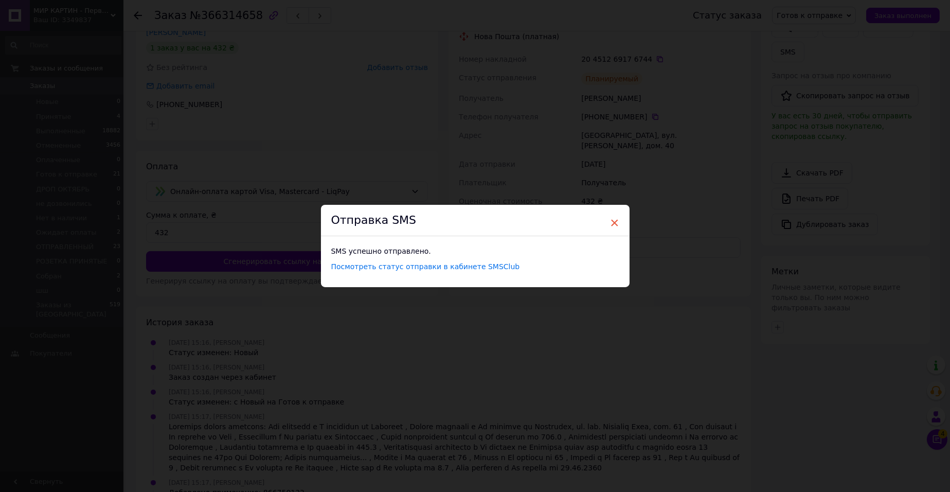
click at [613, 216] on span "×" at bounding box center [614, 222] width 9 height 17
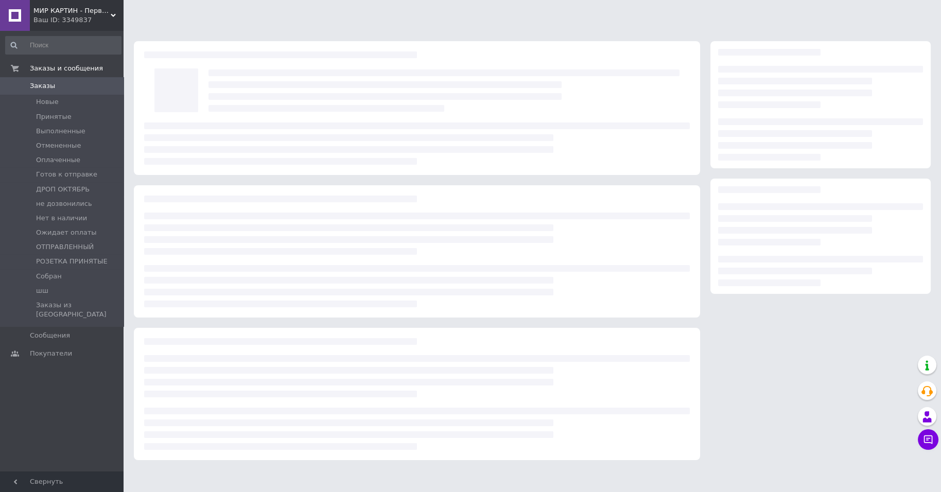
scroll to position [18, 0]
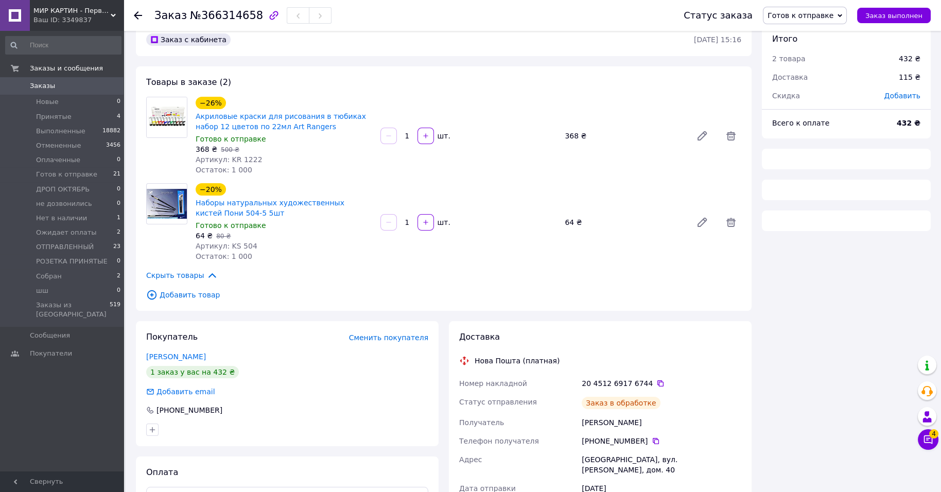
click at [780, 11] on span "Готов к отправке" at bounding box center [800, 15] width 66 height 8
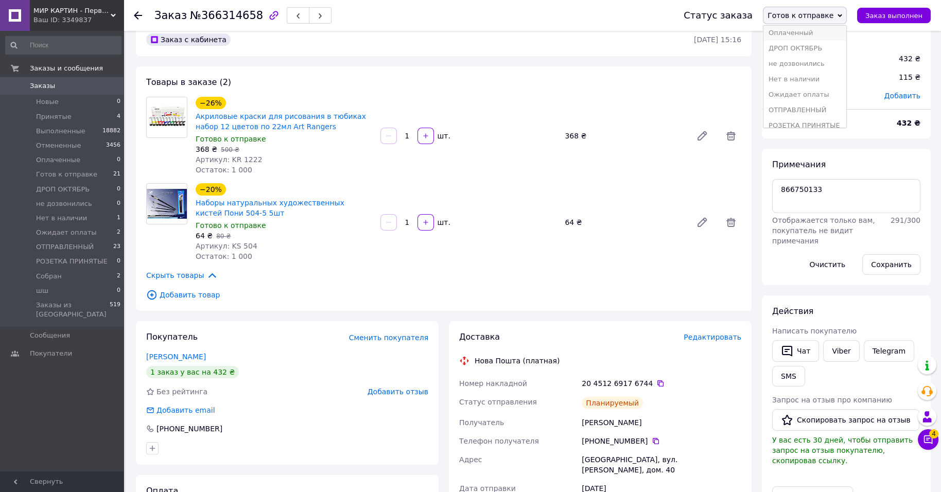
scroll to position [134, 0]
click at [779, 96] on li "Собран" at bounding box center [804, 101] width 83 height 15
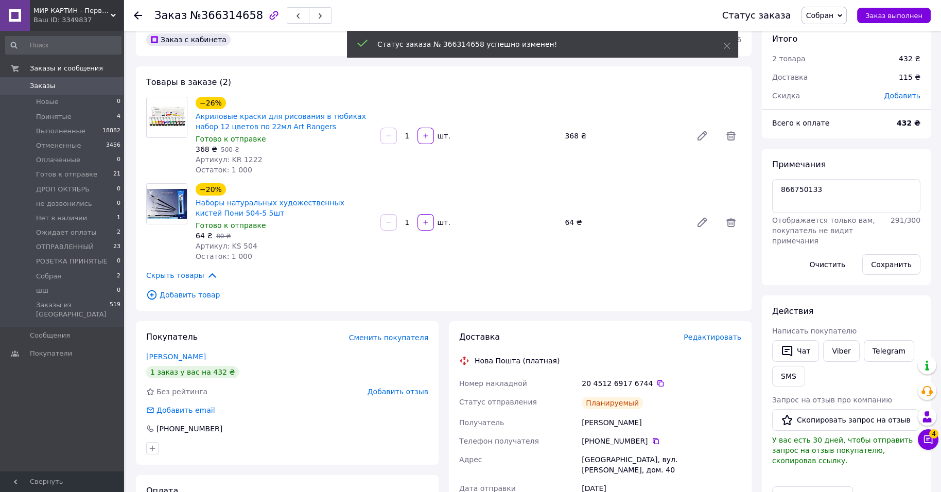
scroll to position [665, 0]
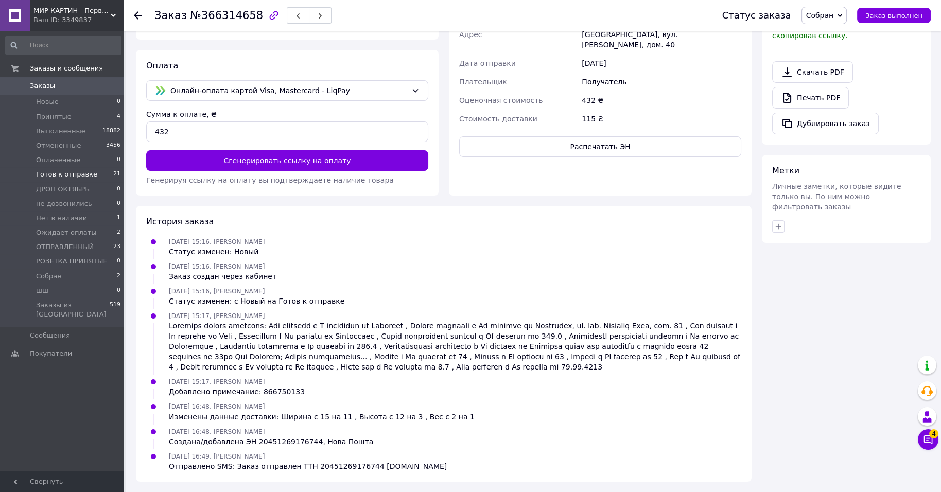
click at [105, 182] on li "Готов к отправке 21" at bounding box center [63, 174] width 127 height 14
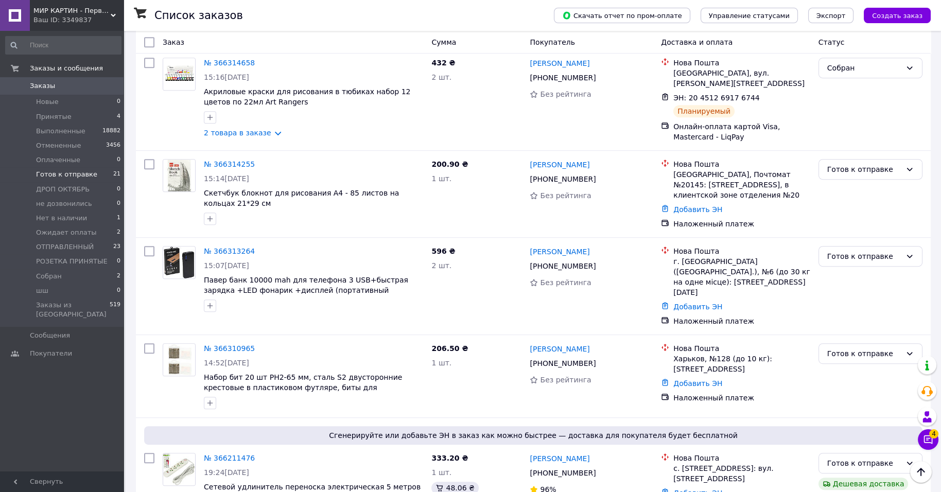
scroll to position [1112, 0]
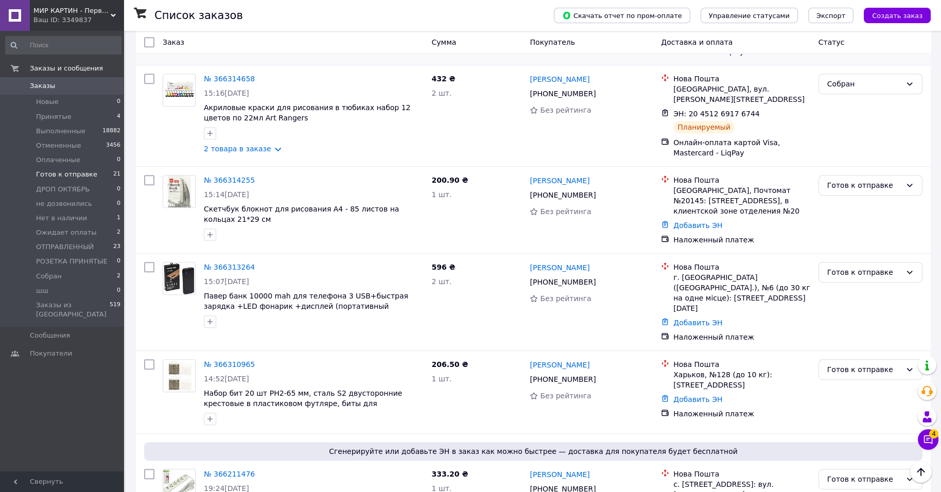
drag, startPoint x: 269, startPoint y: 289, endPoint x: 263, endPoint y: 284, distance: 7.6
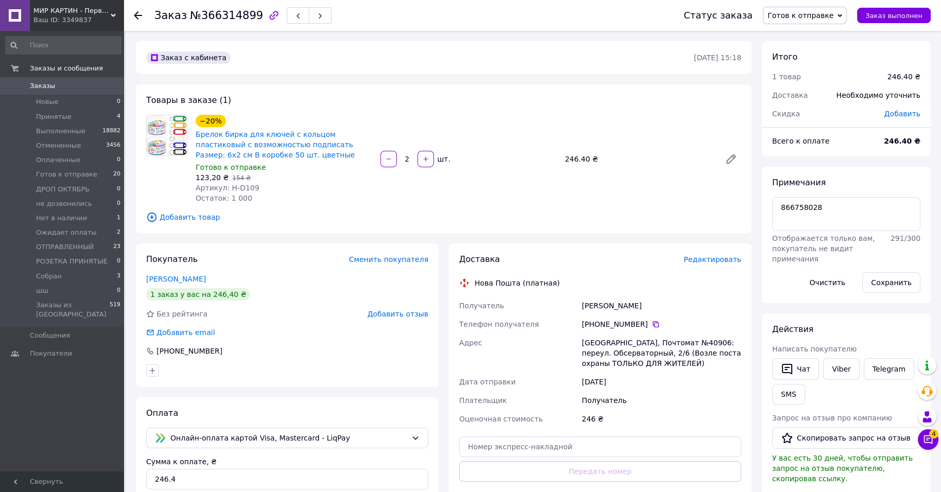
click at [683, 263] on span "Редактировать" at bounding box center [712, 259] width 58 height 8
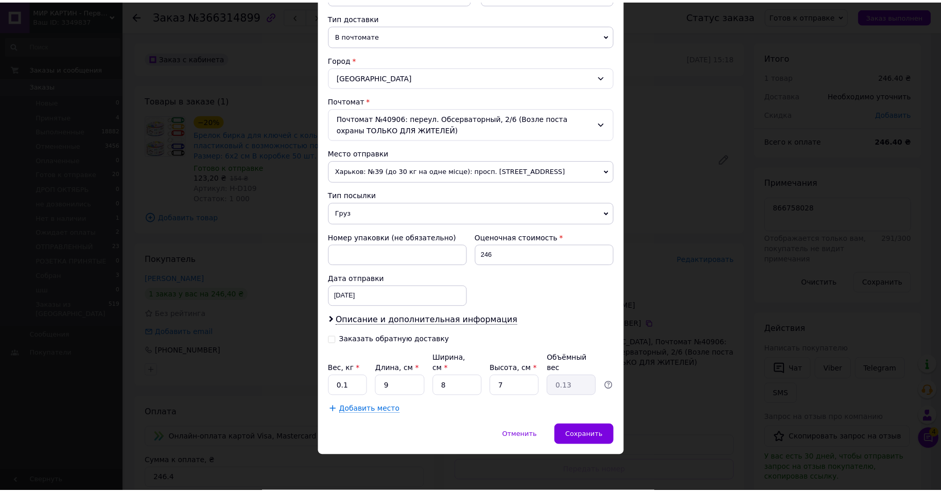
scroll to position [353, 0]
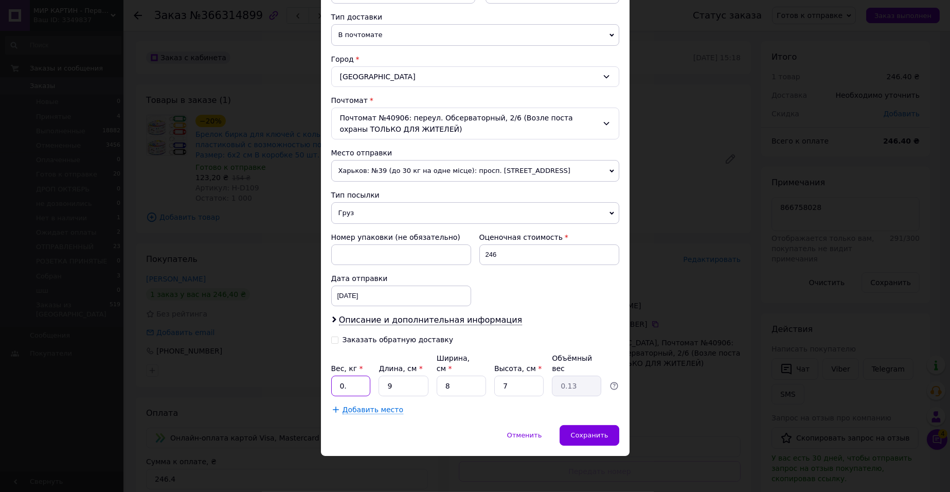
click at [360, 380] on input "0." at bounding box center [351, 386] width 40 height 21
type input "0"
type input "1"
click at [561, 436] on div "Сохранить" at bounding box center [589, 435] width 59 height 21
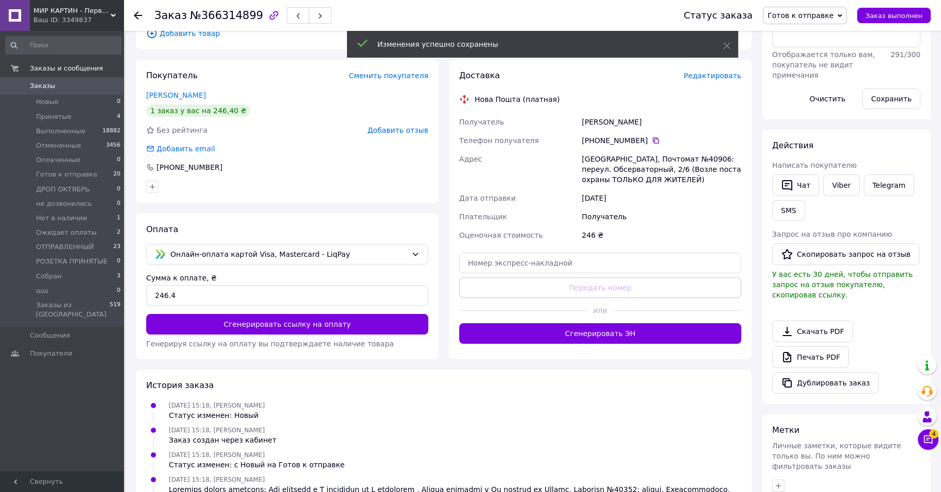
scroll to position [257, 0]
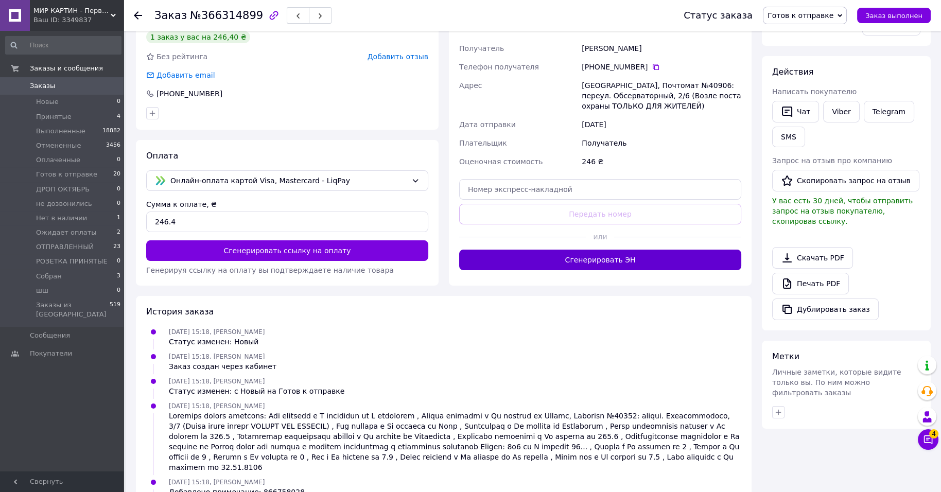
click at [604, 270] on button "Сгенерировать ЭН" at bounding box center [600, 260] width 282 height 21
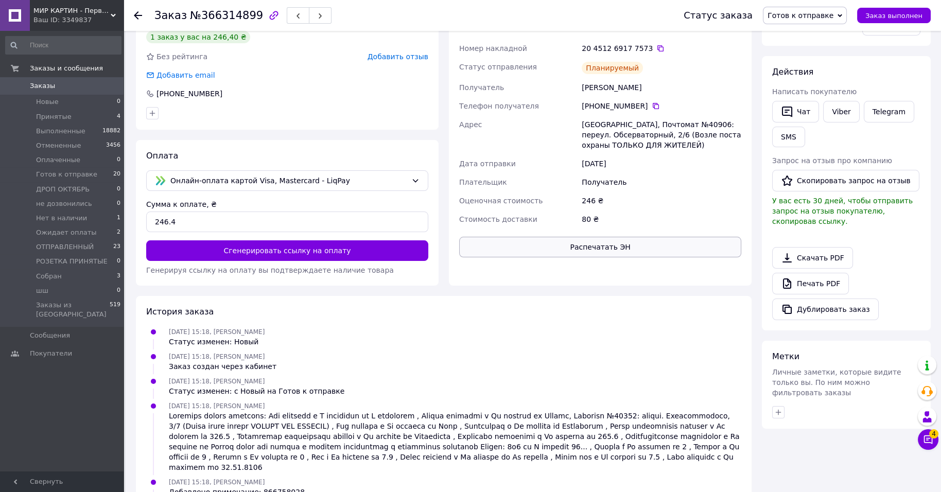
click at [622, 257] on button "Распечатать ЭН" at bounding box center [600, 247] width 282 height 21
click at [664, 52] on icon at bounding box center [660, 48] width 8 height 8
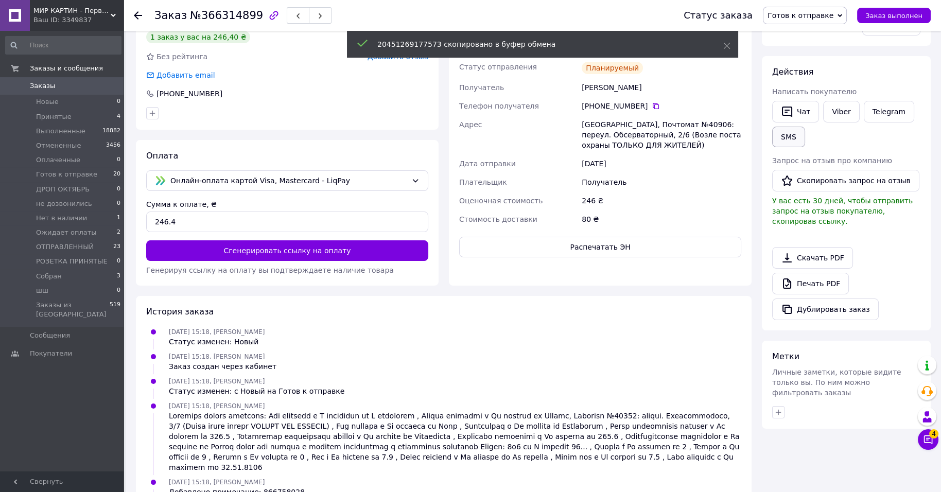
click at [805, 147] on button "SMS" at bounding box center [788, 137] width 33 height 21
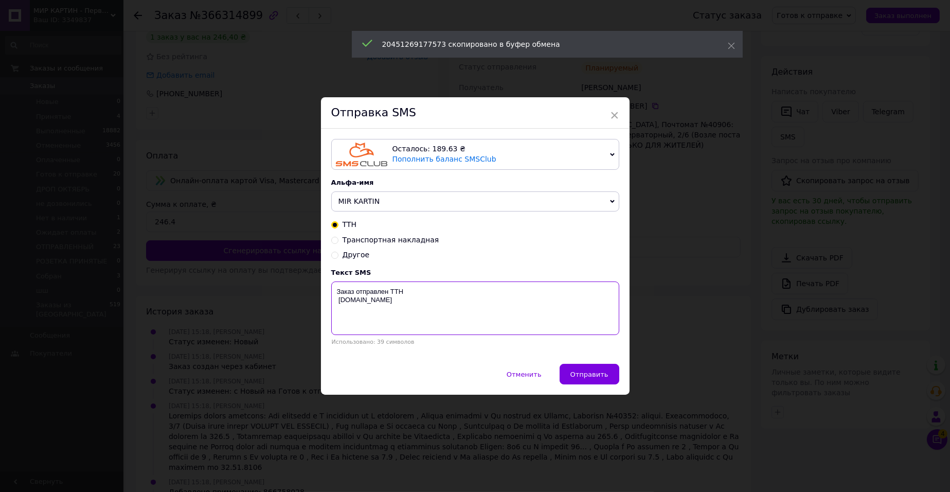
paste textarea "20451269177573"
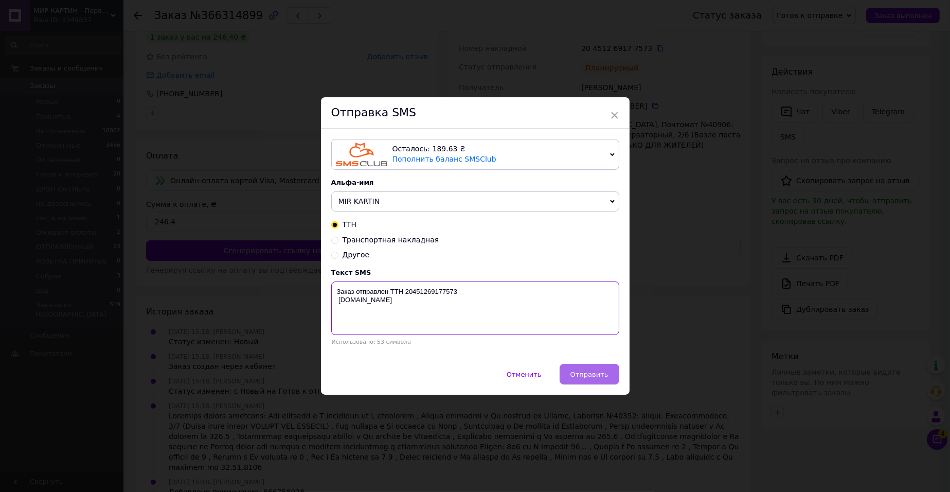
type textarea "Заказ отправлен ТТН 20451269177573 [DOMAIN_NAME]"
click at [579, 378] on span "Отправить" at bounding box center [590, 374] width 38 height 8
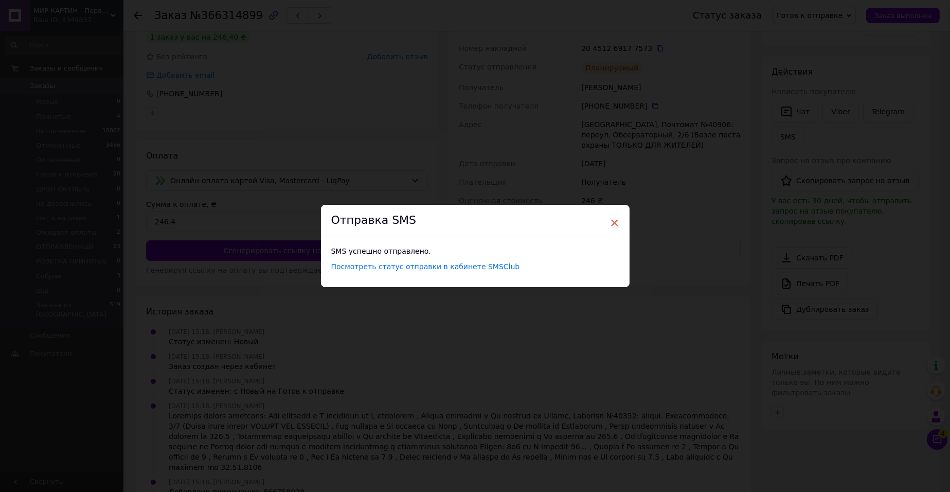
click at [616, 215] on div "× Отправка SMS SMS успешно отправлено. Посмотреть статус отправки в кабинете SM…" at bounding box center [475, 246] width 309 height 82
click at [614, 215] on span "×" at bounding box center [614, 222] width 9 height 17
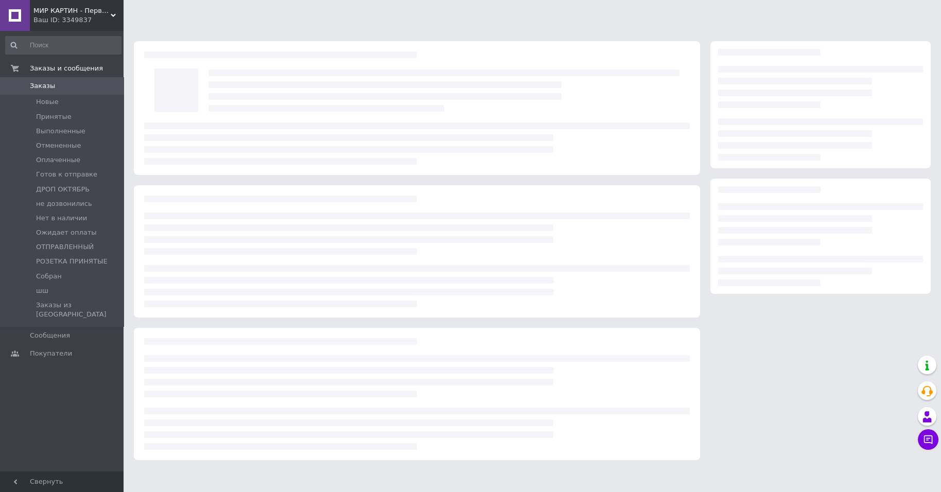
scroll to position [18, 0]
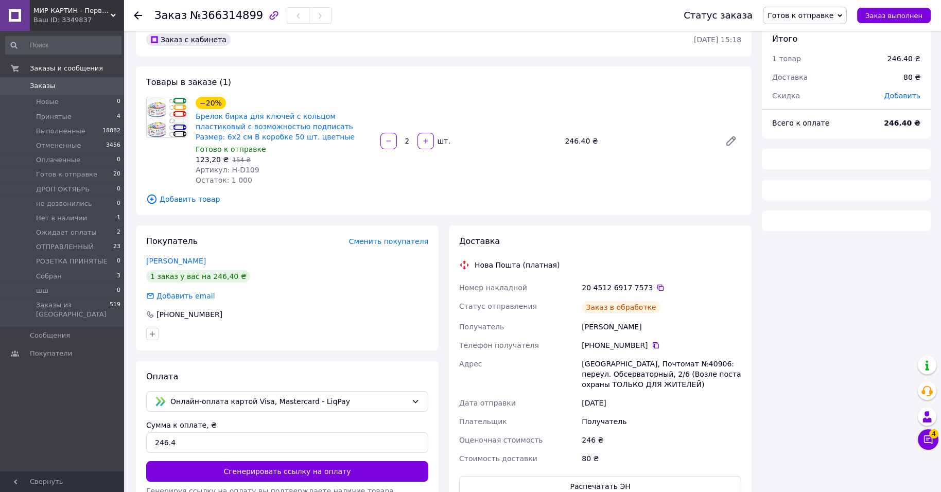
click at [823, 8] on span "Готов к отправке" at bounding box center [805, 15] width 84 height 17
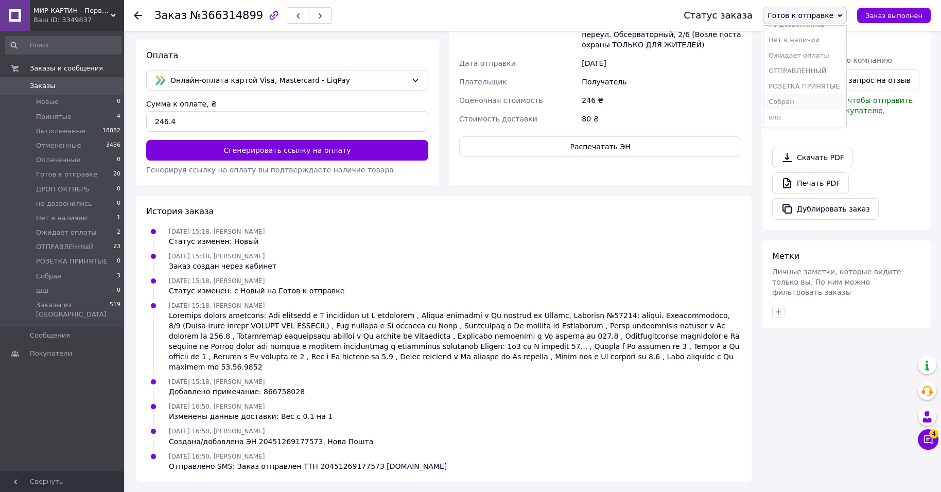
scroll to position [533, 0]
click at [795, 94] on li "Собран" at bounding box center [804, 101] width 83 height 15
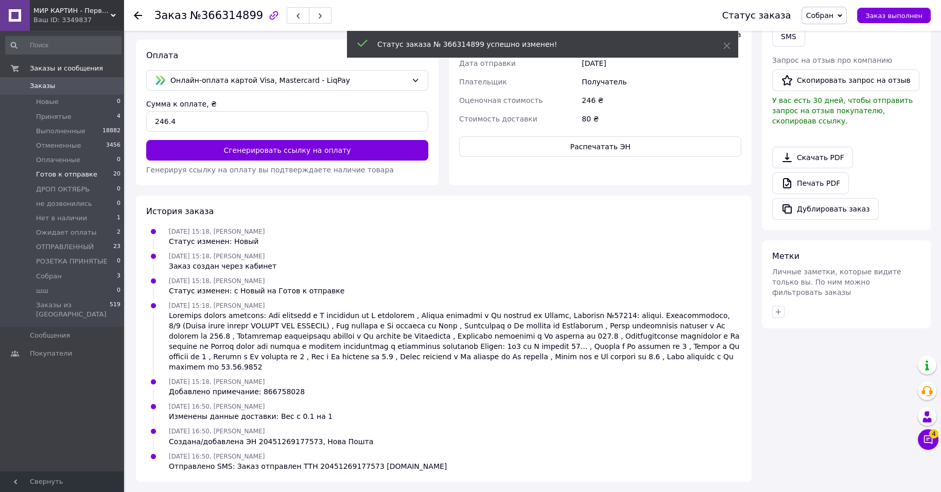
click at [97, 179] on span "Готов к отправке" at bounding box center [66, 174] width 61 height 9
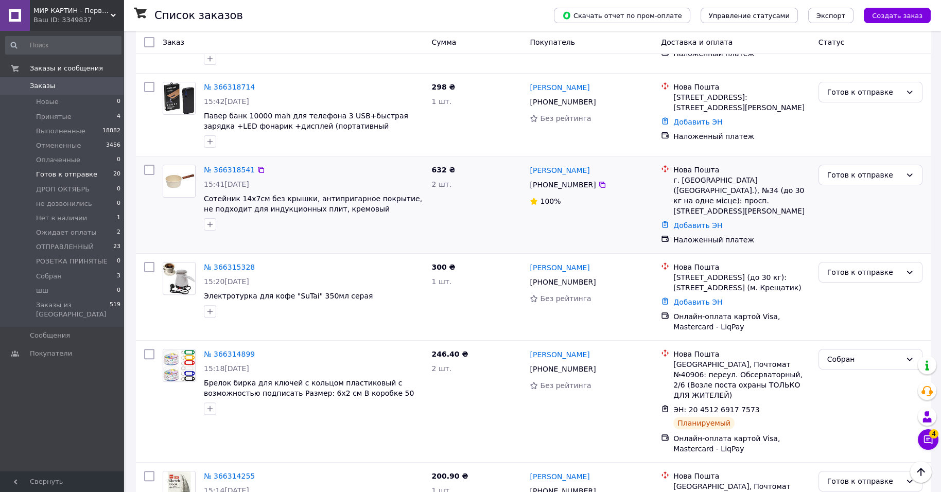
scroll to position [711, 0]
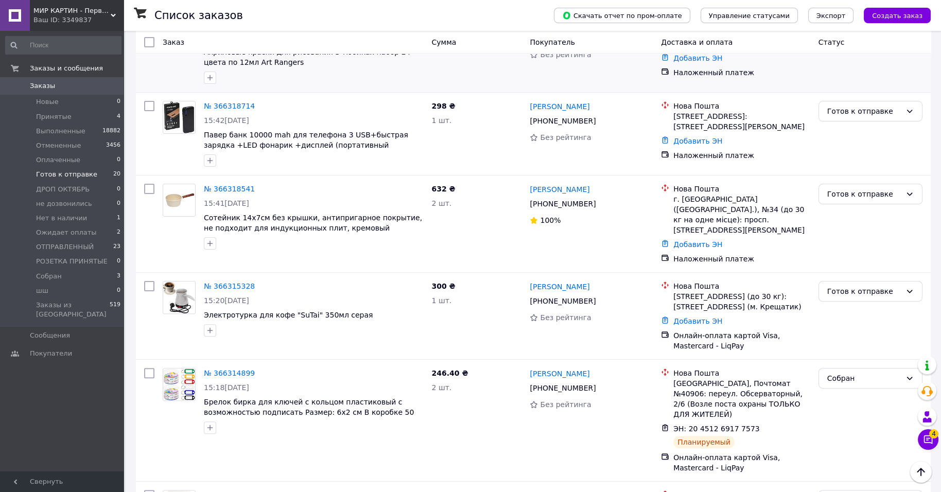
click at [248, 27] on link "№ 366318960" at bounding box center [229, 23] width 51 height 8
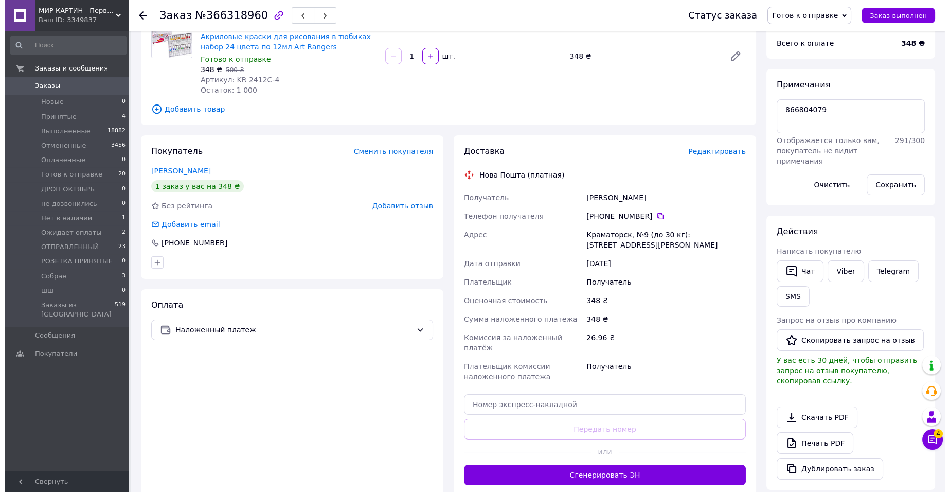
scroll to position [59, 0]
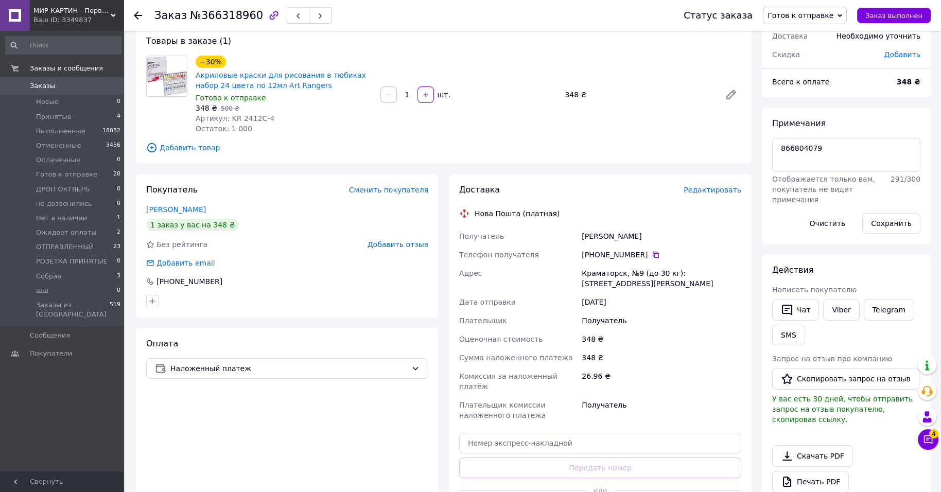
click at [724, 194] on span "Редактировать" at bounding box center [712, 190] width 58 height 8
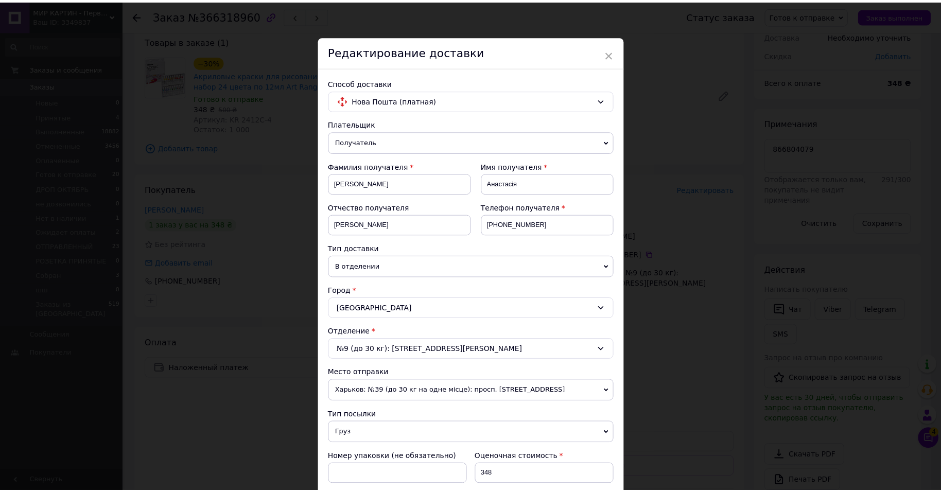
scroll to position [450, 0]
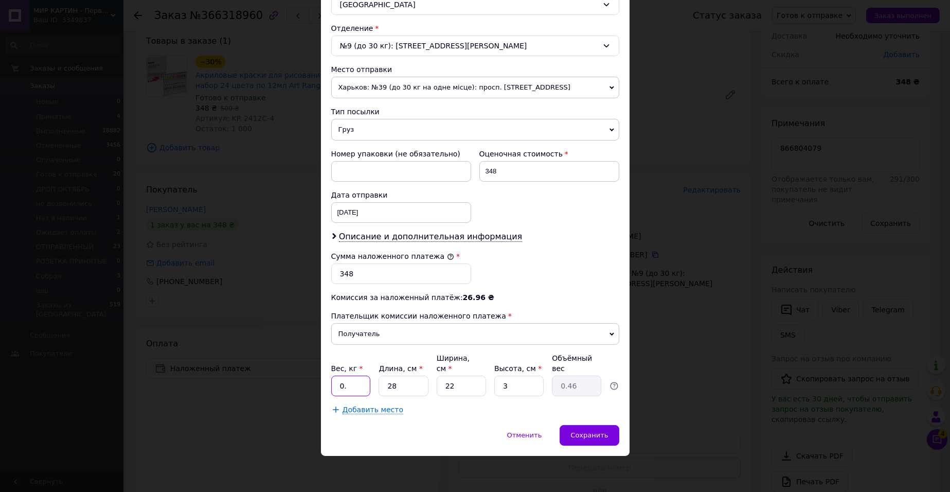
click at [365, 378] on input "0." at bounding box center [351, 386] width 40 height 21
type input "0"
type input "1"
click at [571, 436] on span "Сохранить" at bounding box center [590, 435] width 38 height 8
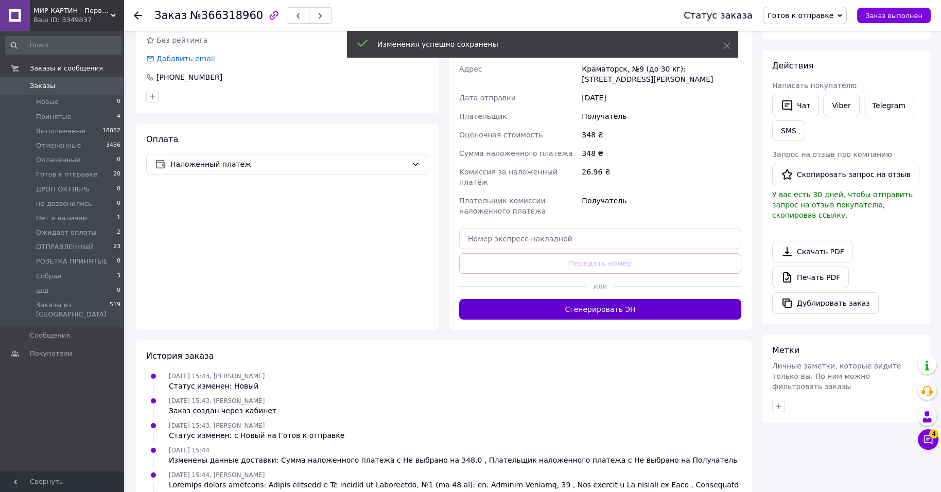
scroll to position [316, 0]
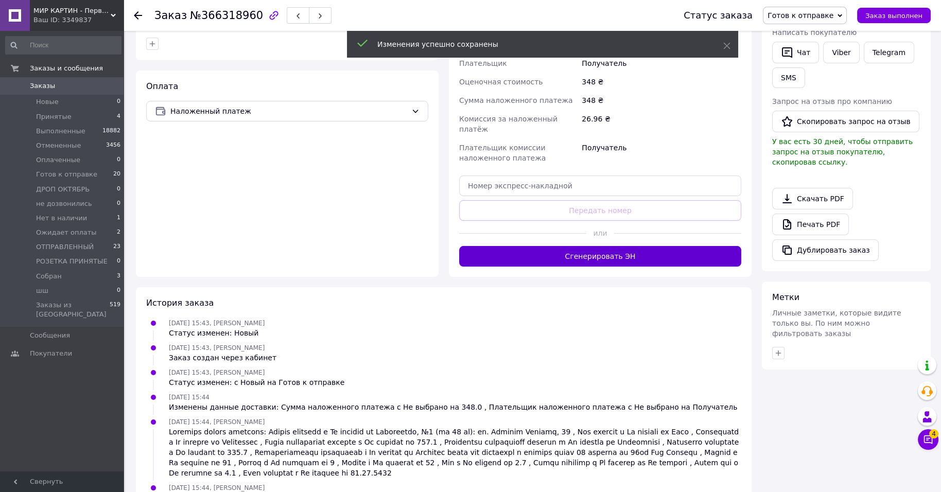
click at [627, 267] on button "Сгенерировать ЭН" at bounding box center [600, 256] width 282 height 21
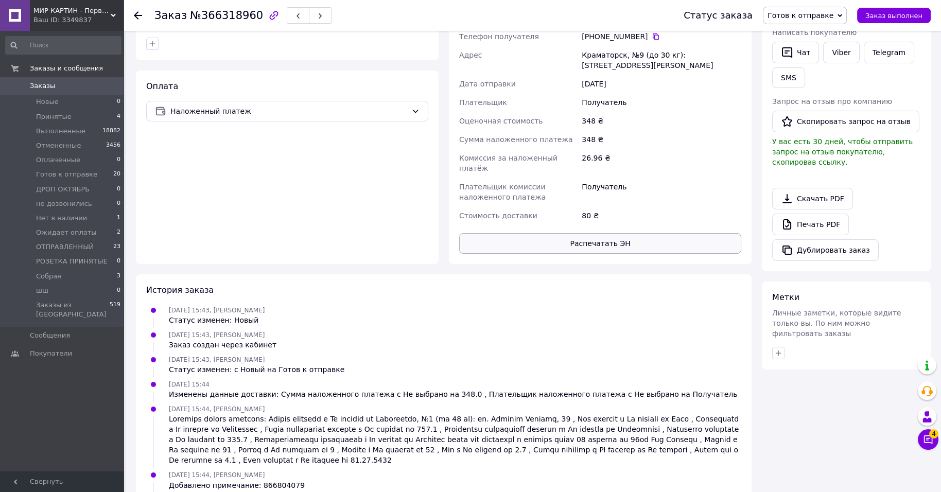
scroll to position [31, 0]
click at [642, 254] on button "Распечатать ЭН" at bounding box center [600, 243] width 282 height 21
click at [598, 46] on div "[PHONE_NUMBER]" at bounding box center [661, 36] width 164 height 19
drag, startPoint x: 680, startPoint y: 42, endPoint x: 797, endPoint y: 93, distance: 128.6
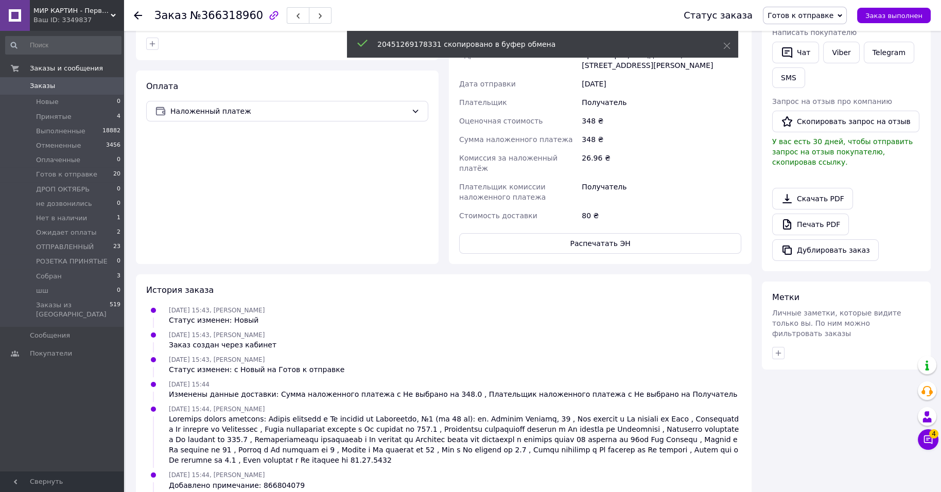
scroll to position [188, 0]
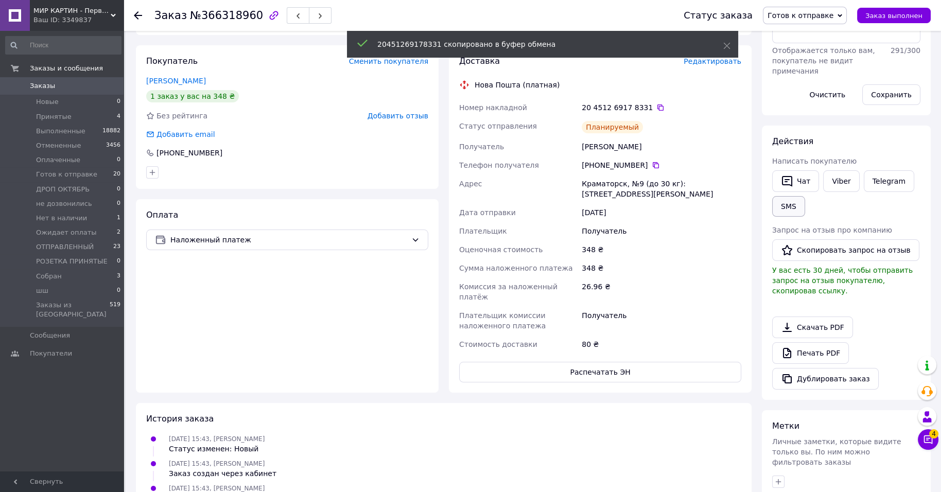
click at [805, 217] on button "SMS" at bounding box center [788, 206] width 33 height 21
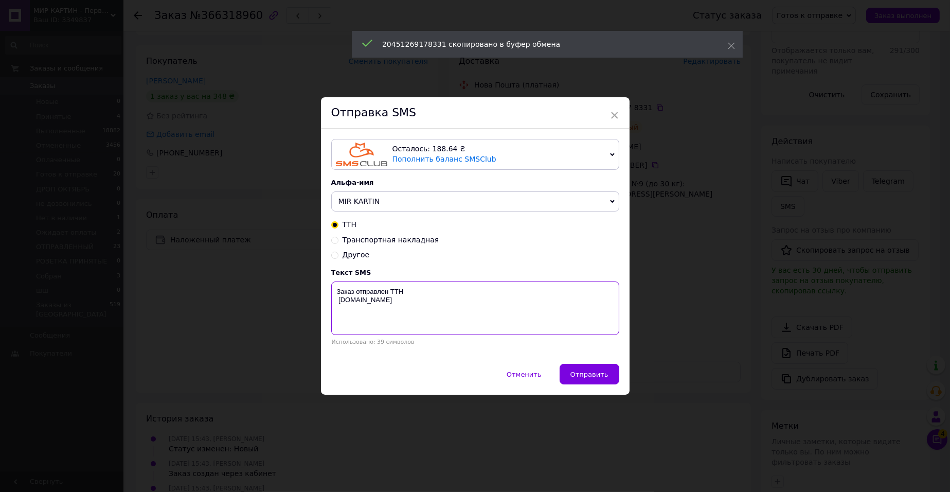
paste textarea "20451269178331"
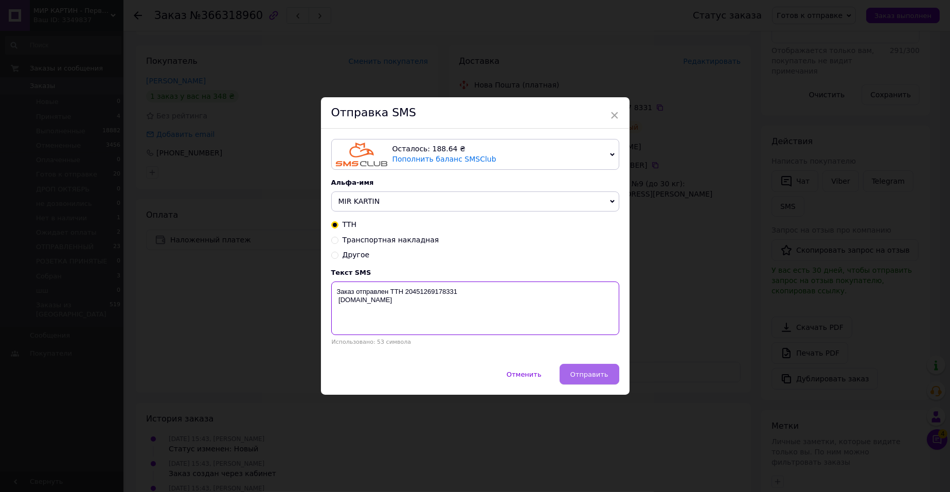
type textarea "Заказ отправлен ТТН 20451269178331 mir-kartin.com.ua"
click at [602, 382] on button "Отправить" at bounding box center [590, 374] width 60 height 21
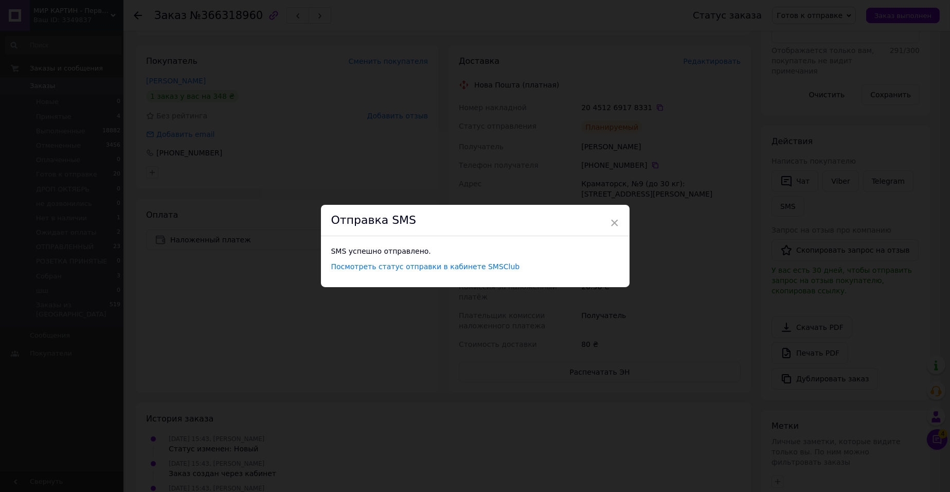
drag, startPoint x: 614, startPoint y: 214, endPoint x: 556, endPoint y: 189, distance: 63.2
click at [614, 214] on span "×" at bounding box center [614, 222] width 9 height 17
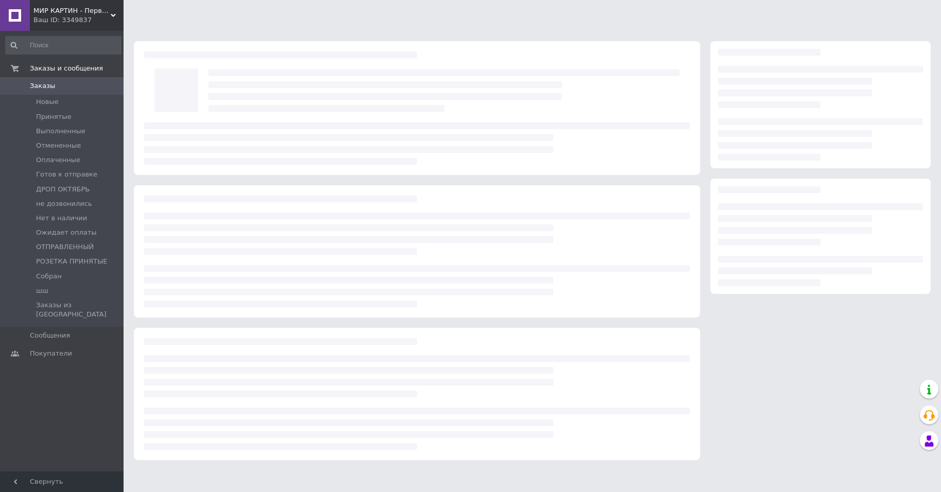
scroll to position [18, 0]
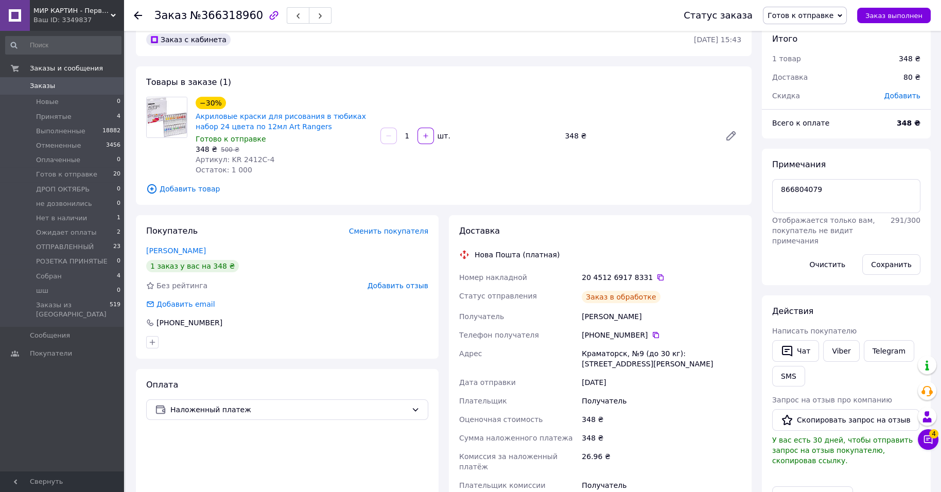
click at [814, 16] on span "Готов к отправке" at bounding box center [800, 15] width 66 height 8
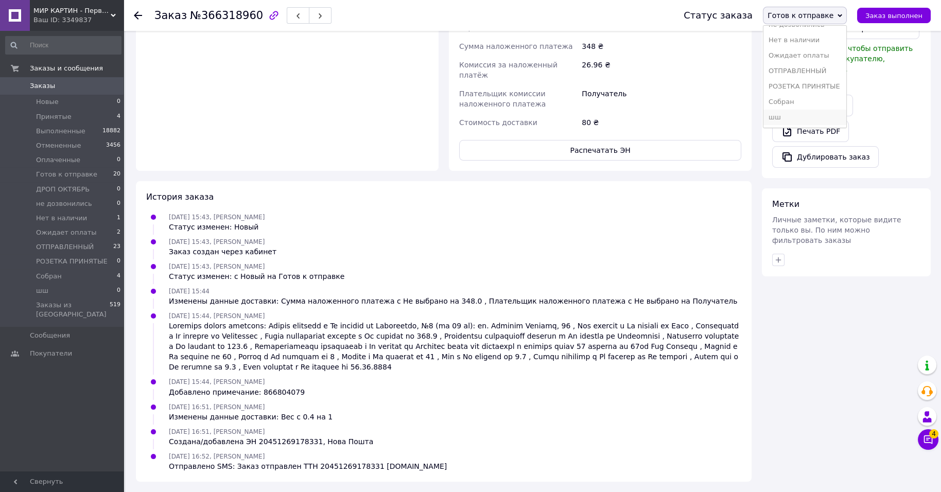
scroll to position [134, 0]
click at [810, 94] on li "Собран" at bounding box center [804, 101] width 83 height 15
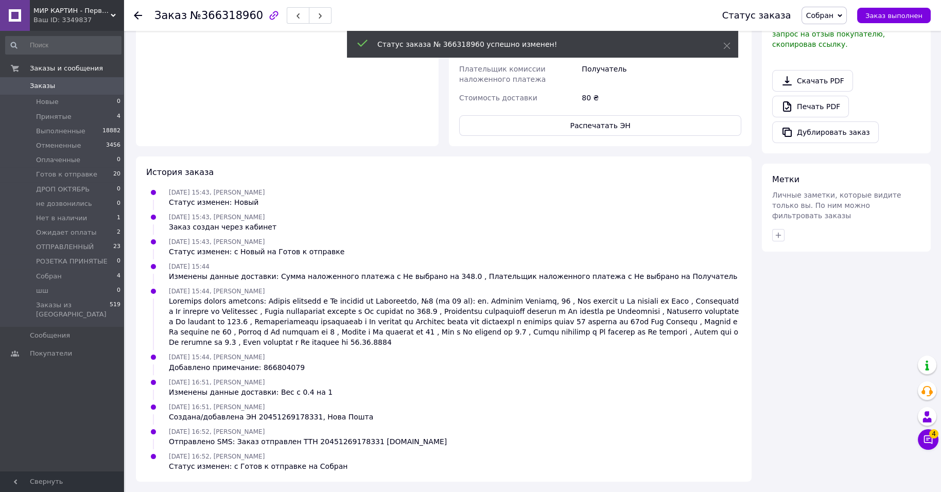
scroll to position [96, 0]
click at [115, 179] on span "20" at bounding box center [116, 174] width 7 height 9
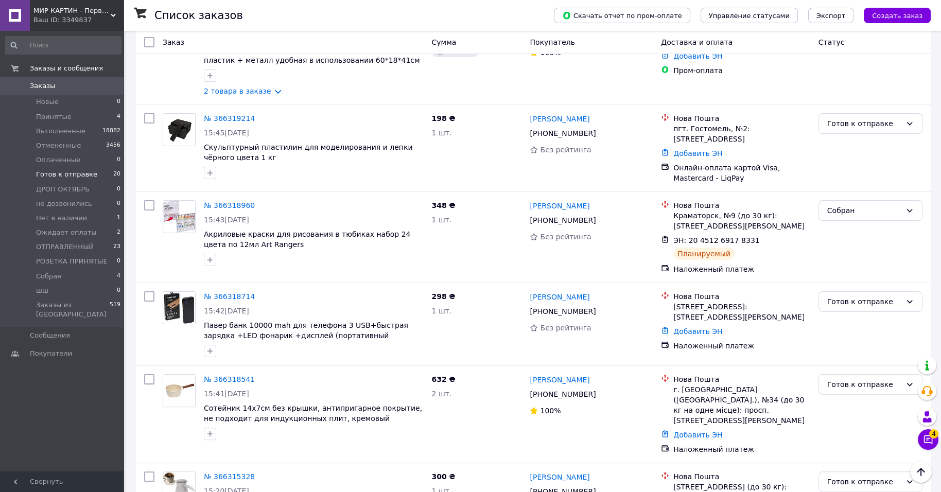
scroll to position [630, 0]
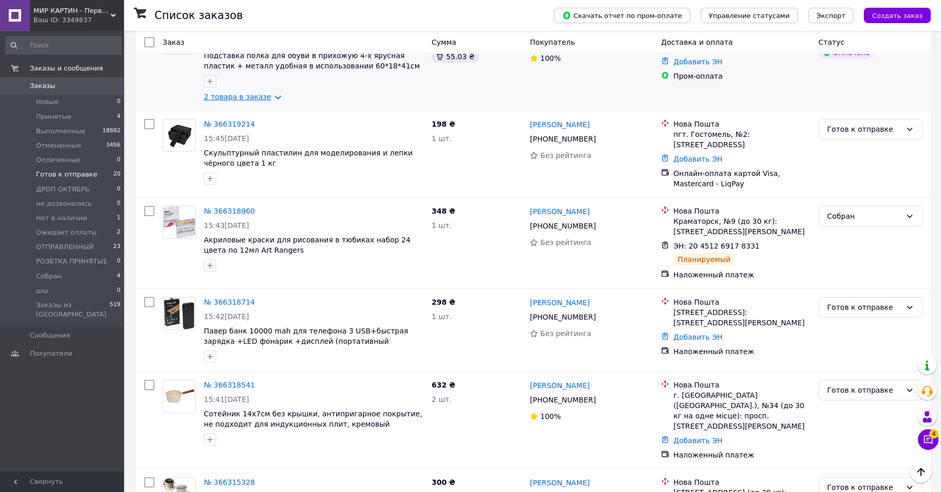
click at [214, 101] on link "2 товара в заказе" at bounding box center [237, 97] width 67 height 8
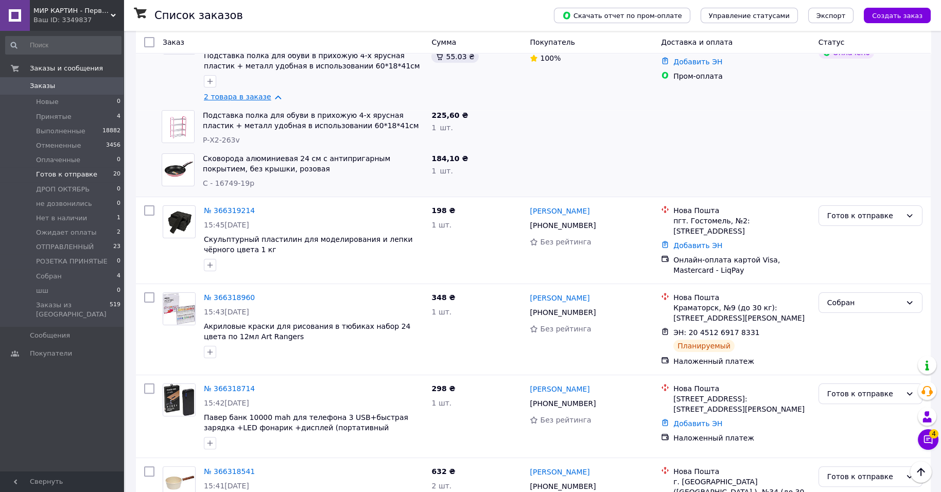
click at [214, 101] on link "2 товара в заказе" at bounding box center [237, 97] width 67 height 8
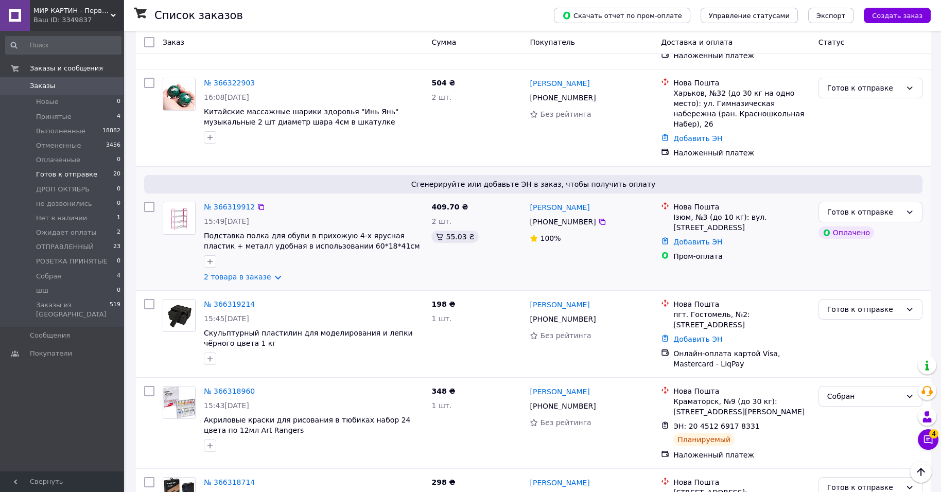
scroll to position [373, 0]
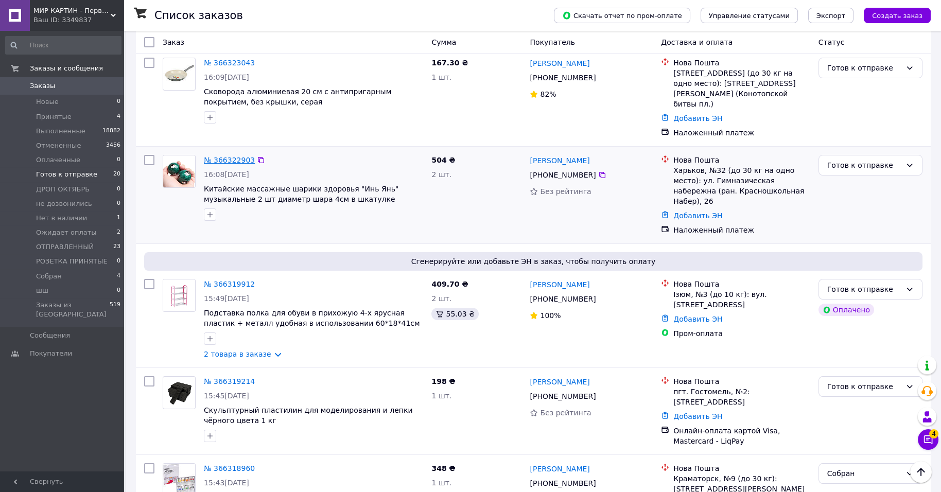
click at [229, 164] on link "№ 366322903" at bounding box center [229, 160] width 51 height 8
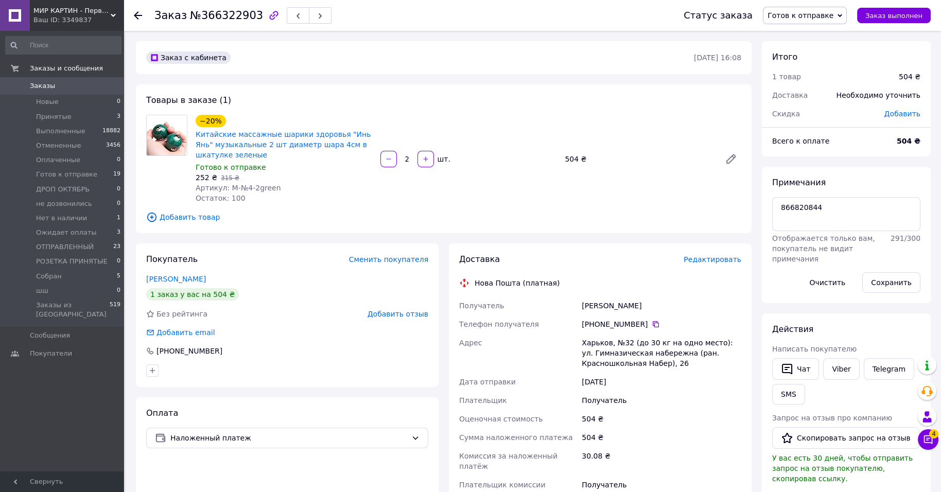
click at [704, 263] on span "Редактировать" at bounding box center [712, 259] width 58 height 8
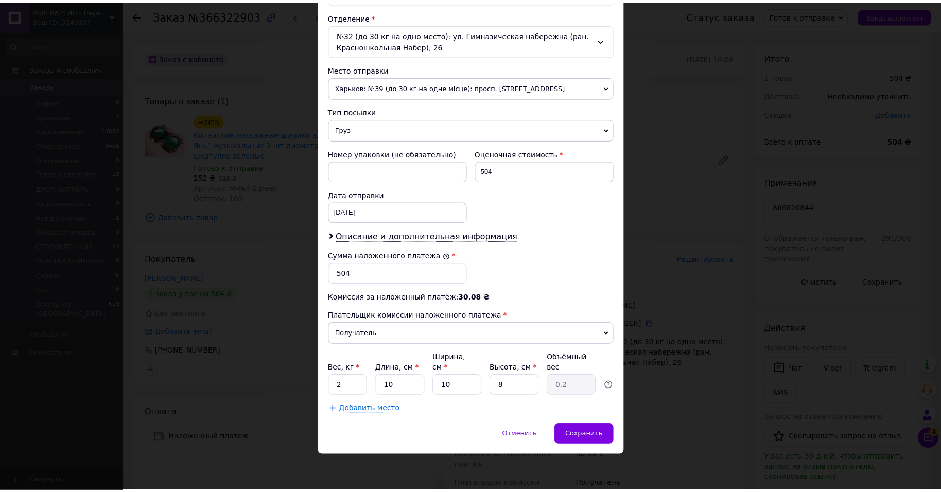
scroll to position [466, 0]
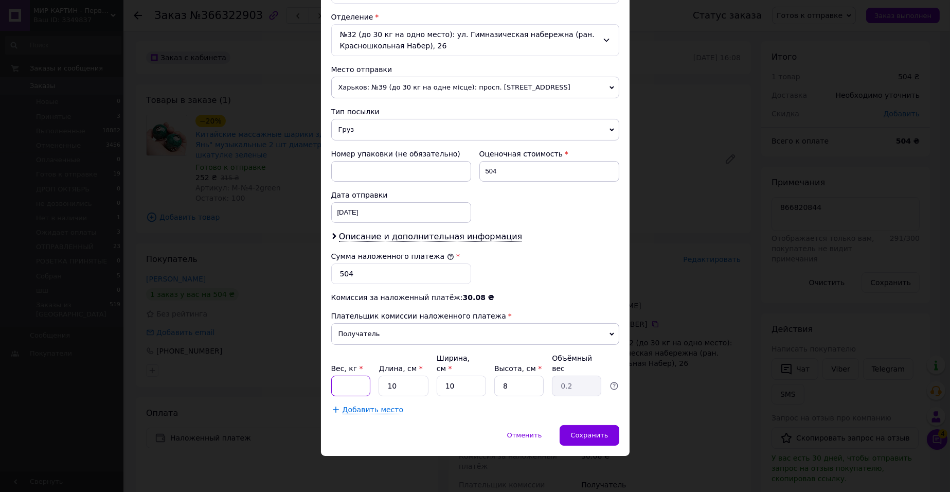
click at [359, 376] on input "Вес, кг *" at bounding box center [351, 386] width 40 height 21
type input "1"
click at [571, 433] on span "Сохранить" at bounding box center [590, 435] width 38 height 8
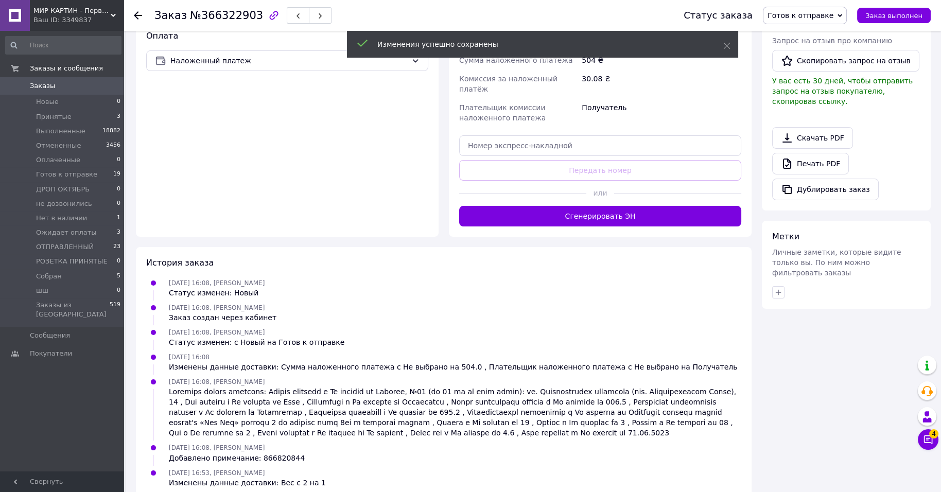
scroll to position [386, 0]
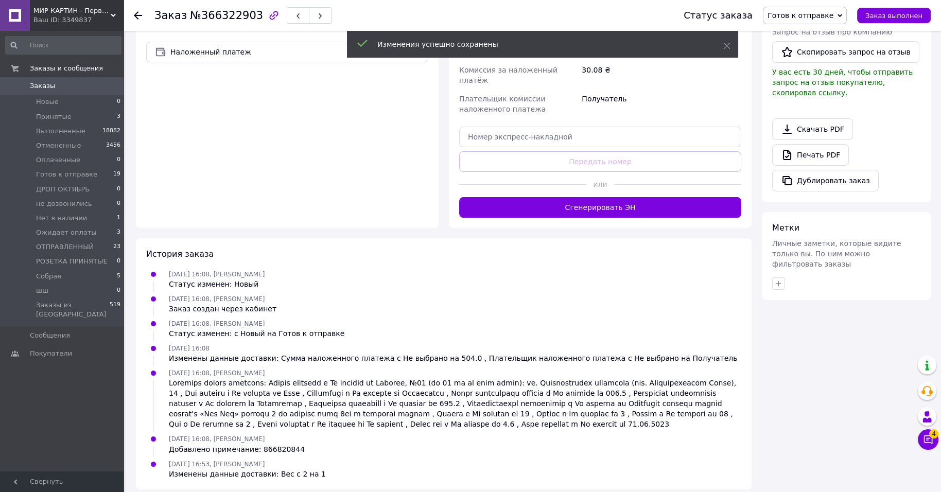
click at [612, 197] on div "или" at bounding box center [600, 184] width 282 height 25
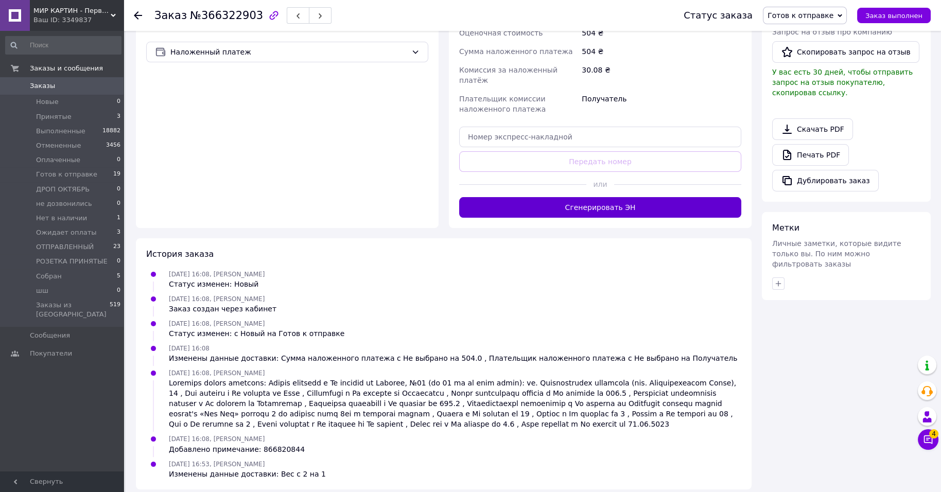
click at [605, 218] on button "Сгенерировать ЭН" at bounding box center [600, 207] width 282 height 21
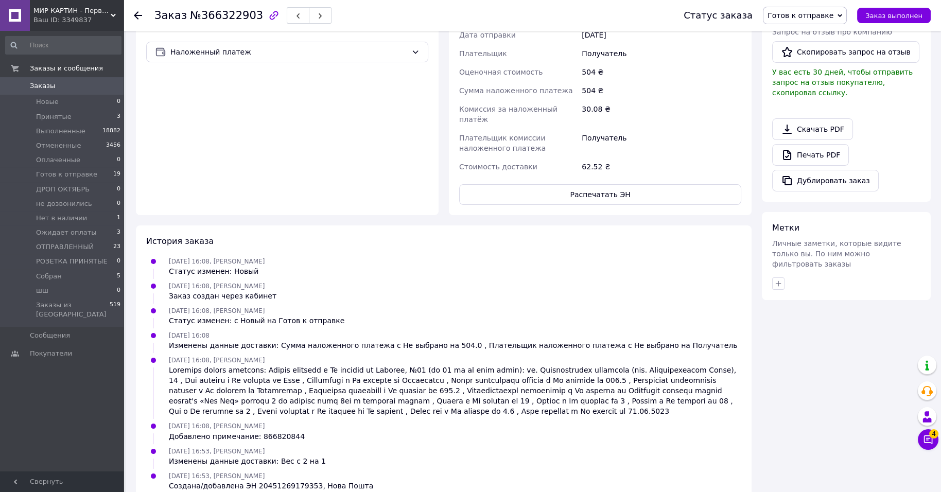
scroll to position [45, 0]
click at [605, 205] on button "Распечатать ЭН" at bounding box center [600, 194] width 282 height 21
click at [651, 26] on div "Харьков, №32 (до 30 кг на одно место): ул. Гимназическая набережна (ран. Красно…" at bounding box center [661, 6] width 164 height 39
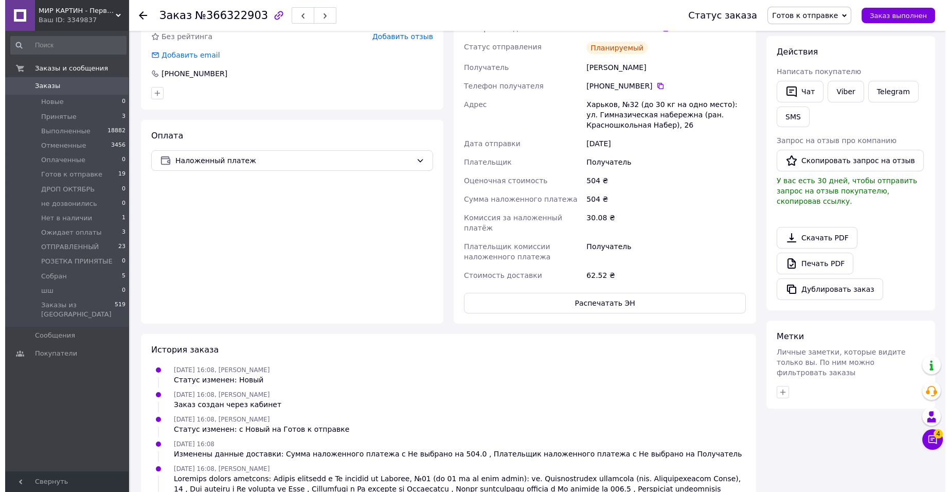
scroll to position [257, 0]
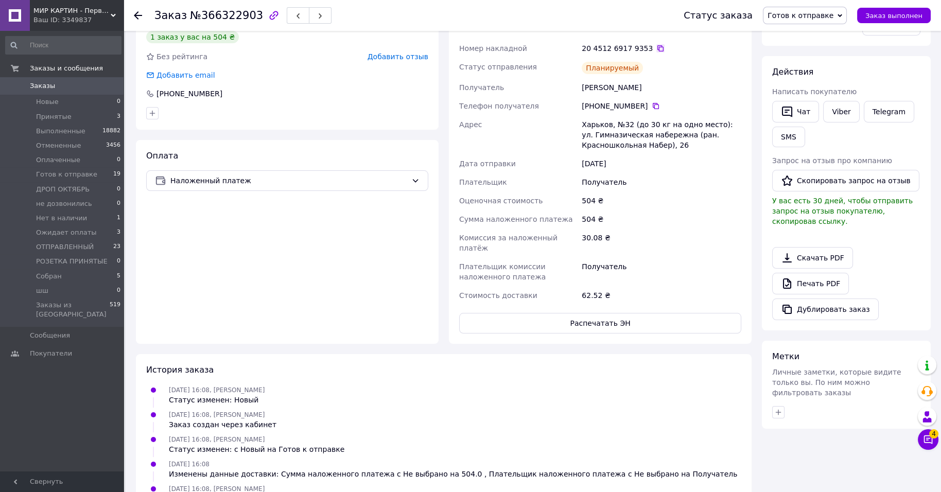
click at [664, 52] on icon at bounding box center [660, 48] width 8 height 8
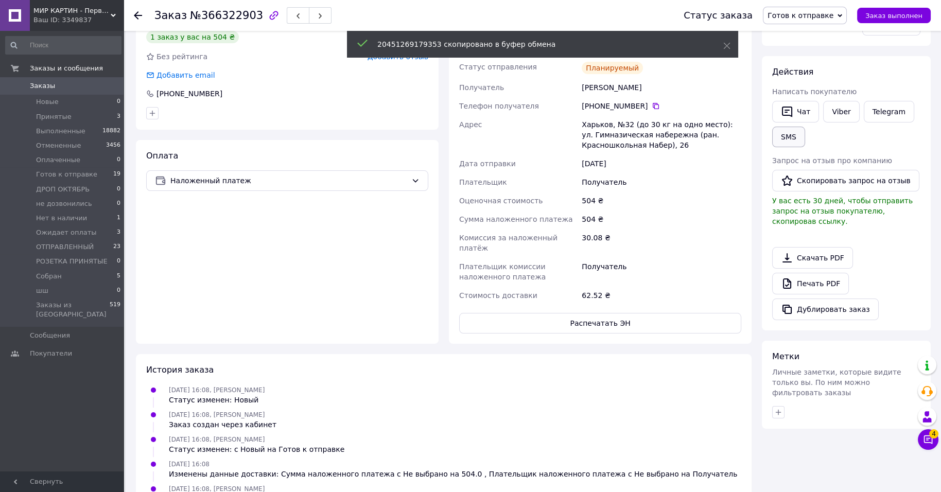
click at [805, 147] on button "SMS" at bounding box center [788, 137] width 33 height 21
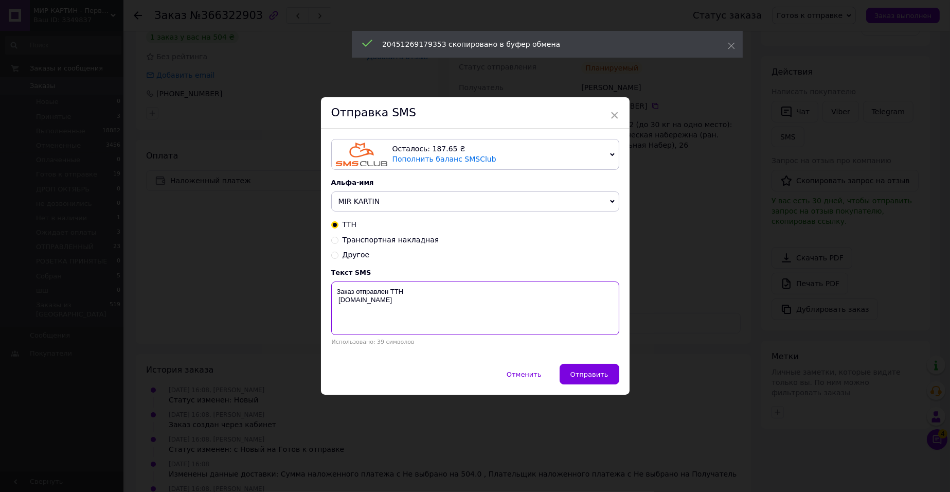
paste textarea "20451269179353"
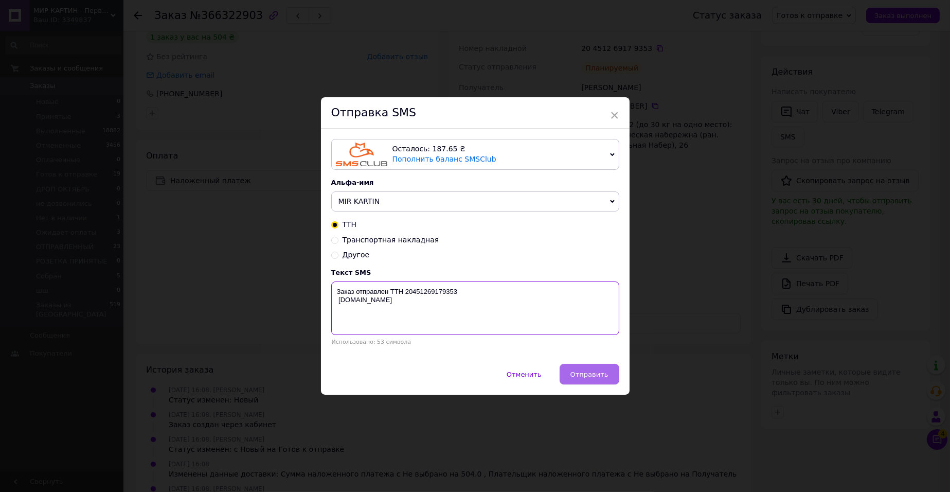
type textarea "Заказ отправлен ТТН 20451269179353 mir-kartin.com.ua"
click at [584, 378] on span "Отправить" at bounding box center [590, 374] width 38 height 8
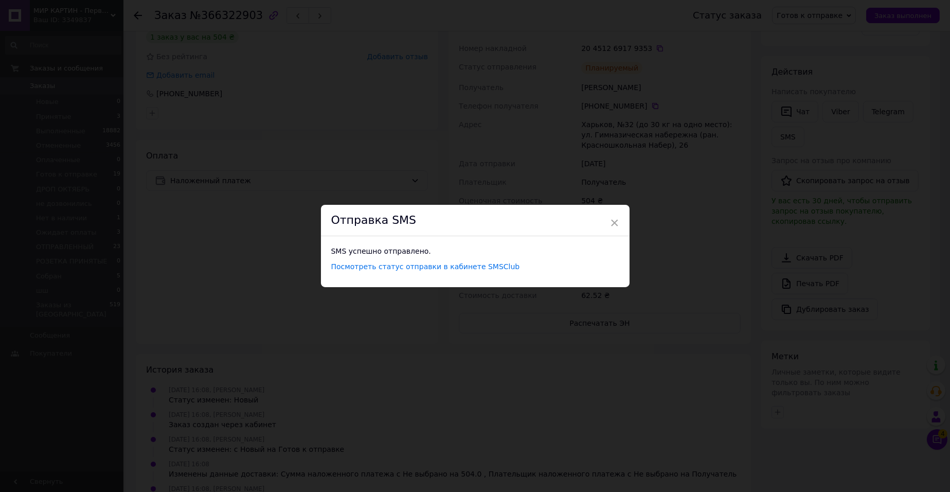
drag, startPoint x: 612, startPoint y: 207, endPoint x: 607, endPoint y: 217, distance: 11.3
click at [610, 208] on div "× Отправка SMS SMS успешно отправлено. Посмотреть статус отправки в кабинете SM…" at bounding box center [475, 246] width 309 height 82
click at [607, 218] on div "Отправка SMS" at bounding box center [475, 220] width 309 height 31
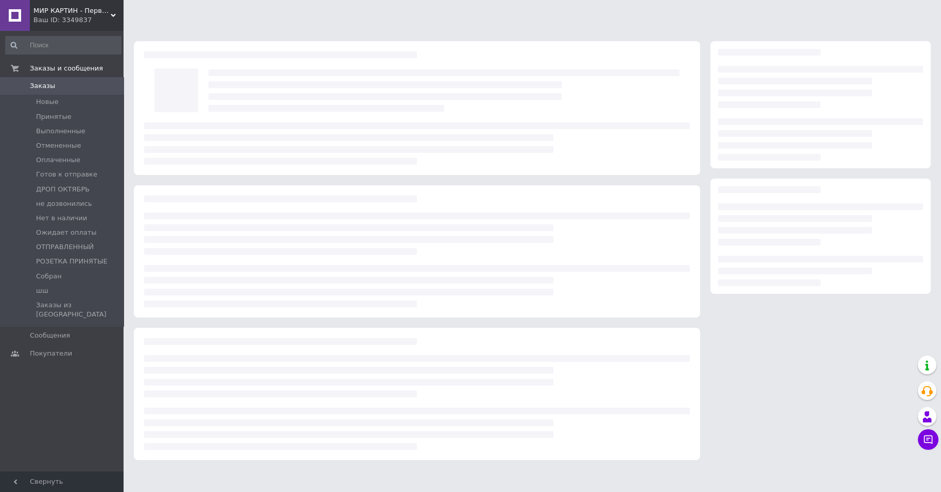
scroll to position [18, 0]
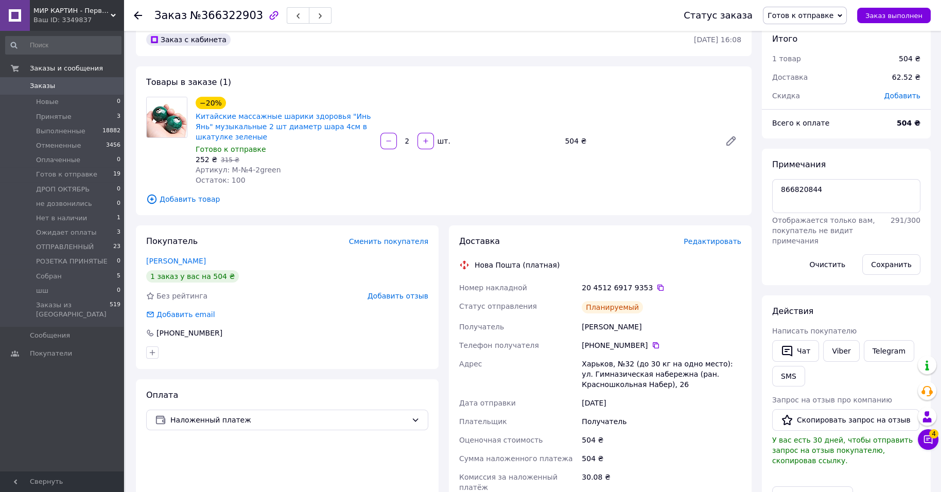
click at [826, 11] on span "Готов к отправке" at bounding box center [800, 15] width 66 height 8
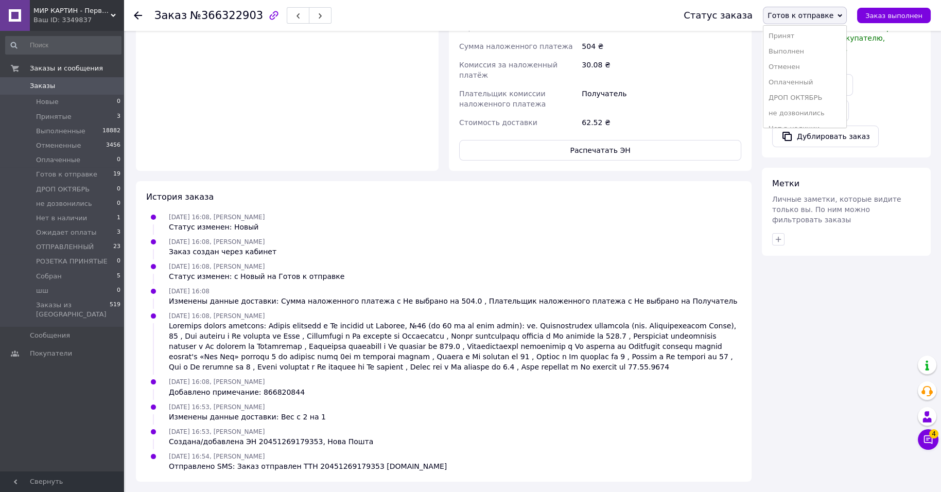
scroll to position [134, 0]
click at [797, 94] on li "Собран" at bounding box center [804, 101] width 83 height 15
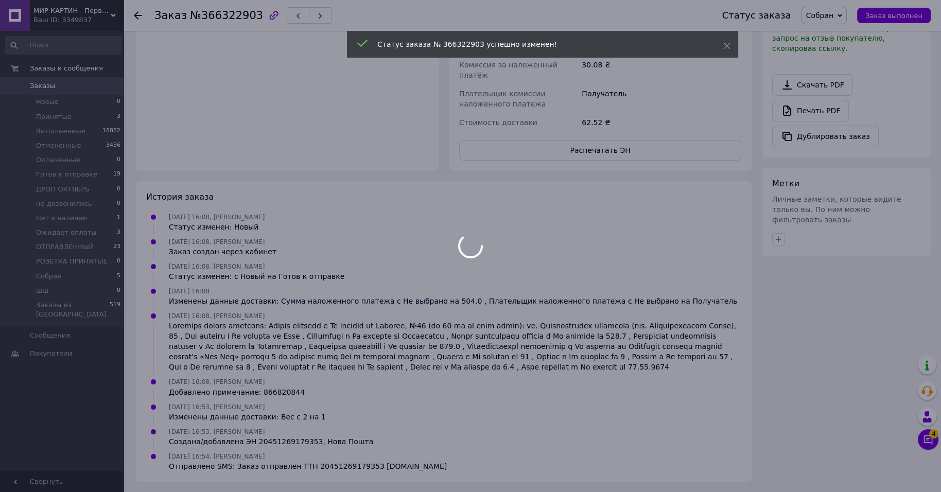
scroll to position [110, 0]
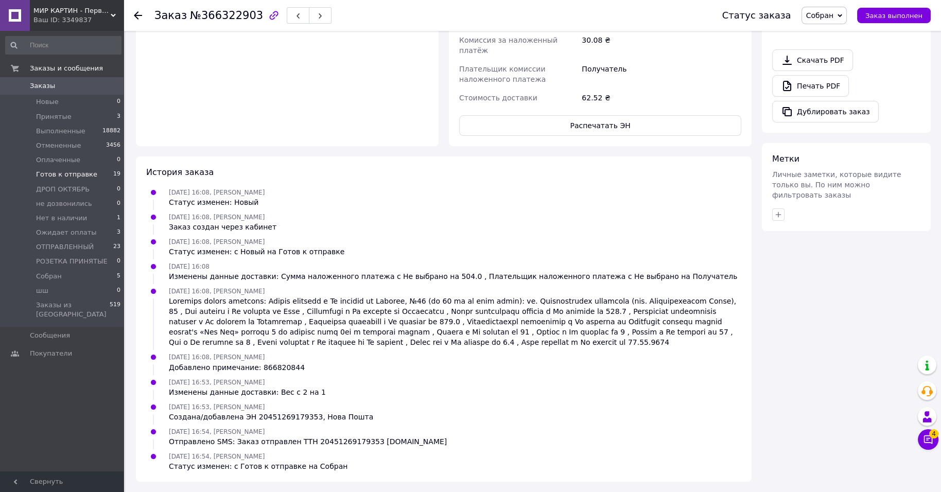
click at [115, 179] on span "19" at bounding box center [116, 174] width 7 height 9
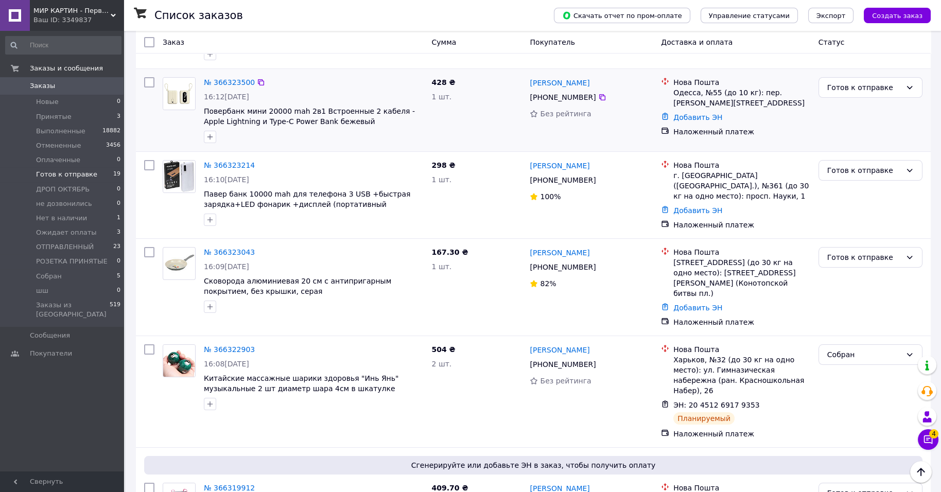
scroll to position [30, 0]
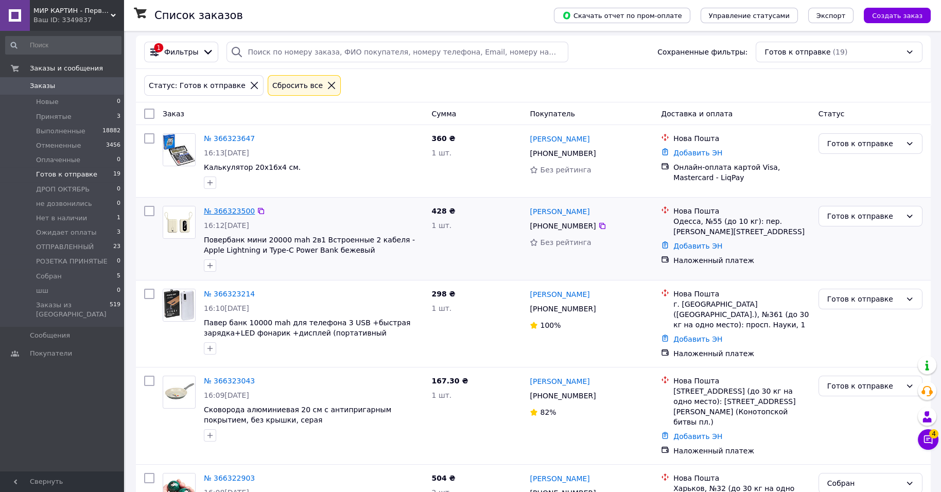
click at [236, 215] on link "№ 366323500" at bounding box center [229, 211] width 51 height 8
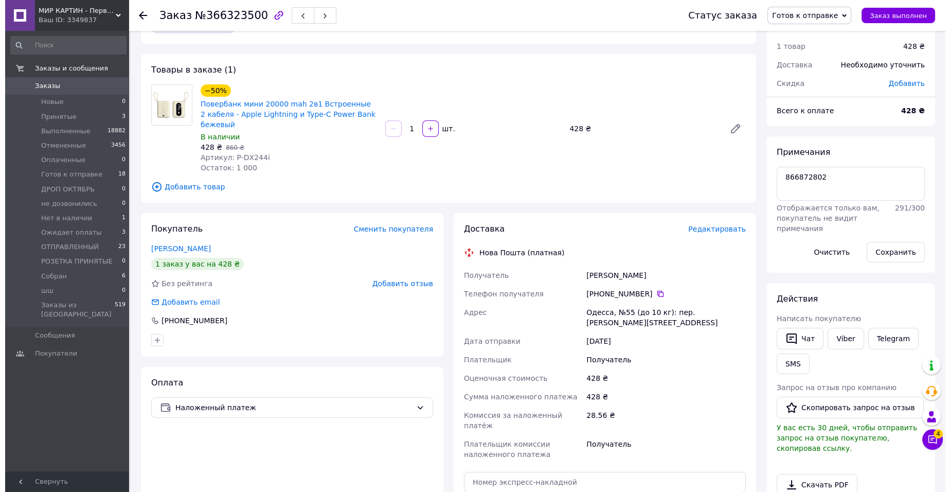
scroll to position [13, 0]
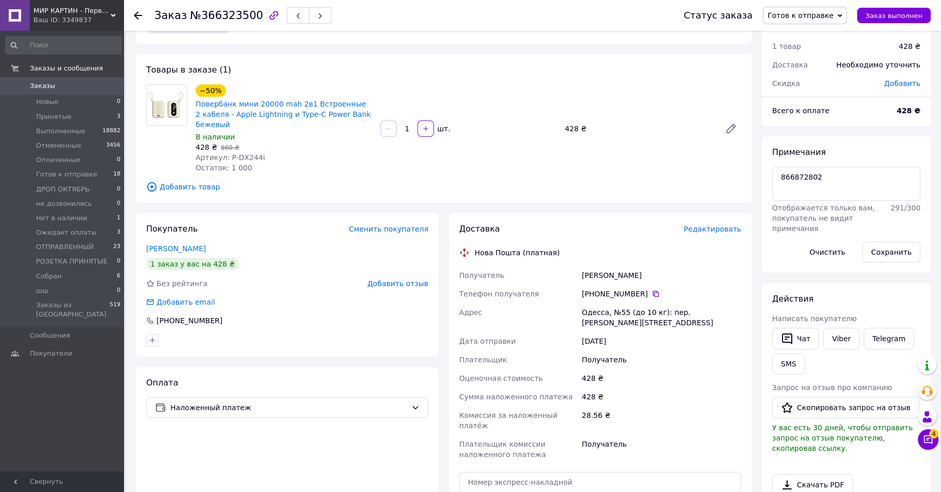
click at [726, 233] on span "Редактировать" at bounding box center [712, 229] width 58 height 8
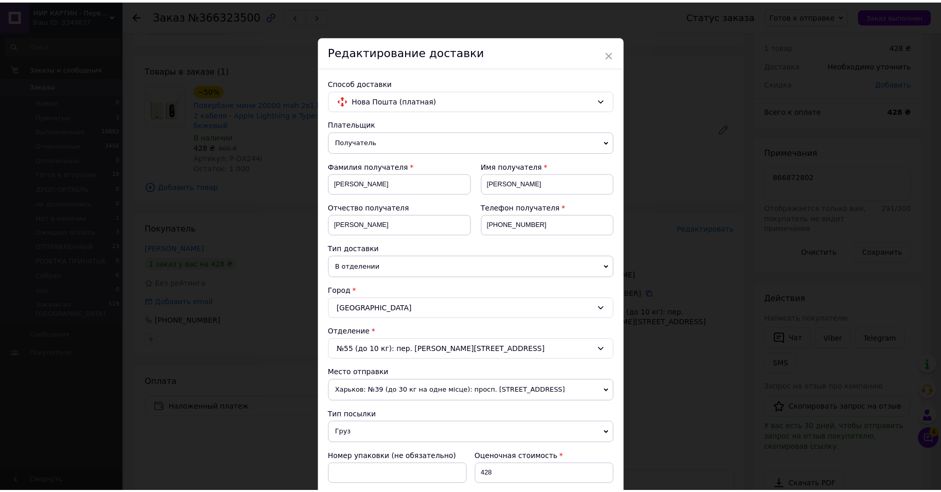
scroll to position [450, 0]
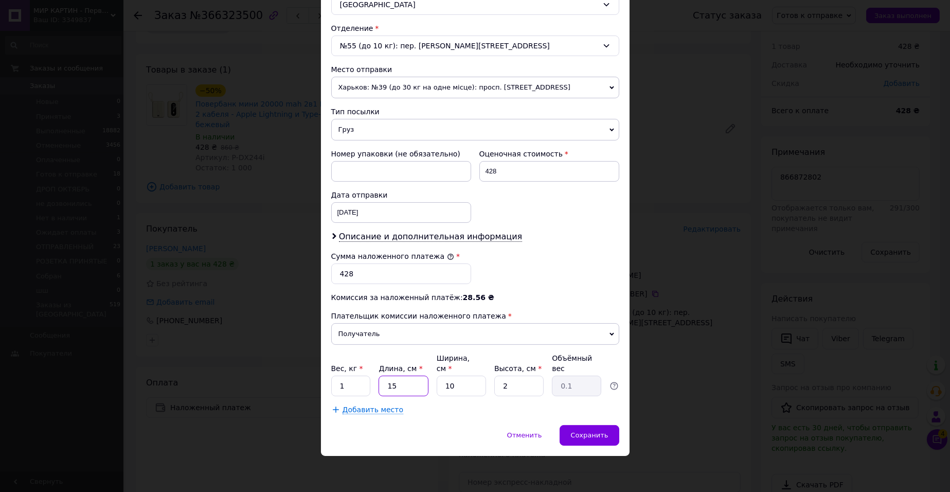
click at [413, 384] on input "15" at bounding box center [403, 386] width 49 height 21
click at [575, 439] on span "Сохранить" at bounding box center [590, 435] width 38 height 8
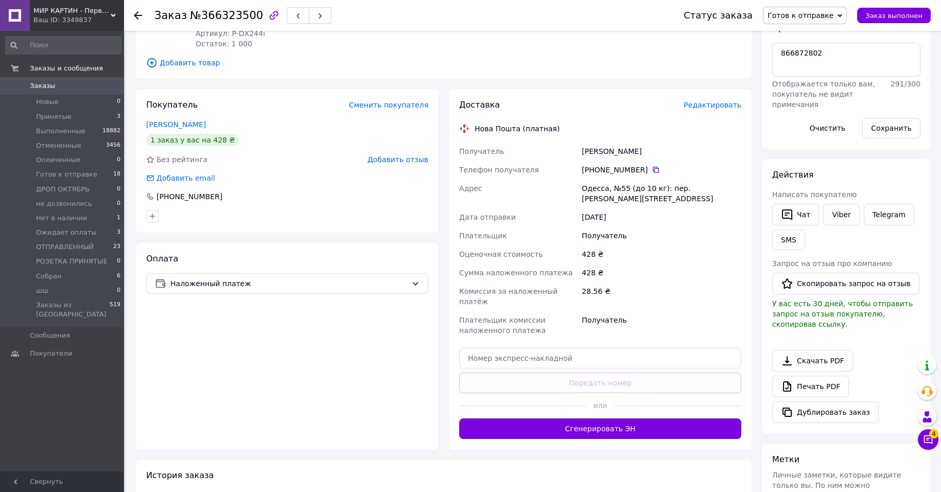
scroll to position [257, 0]
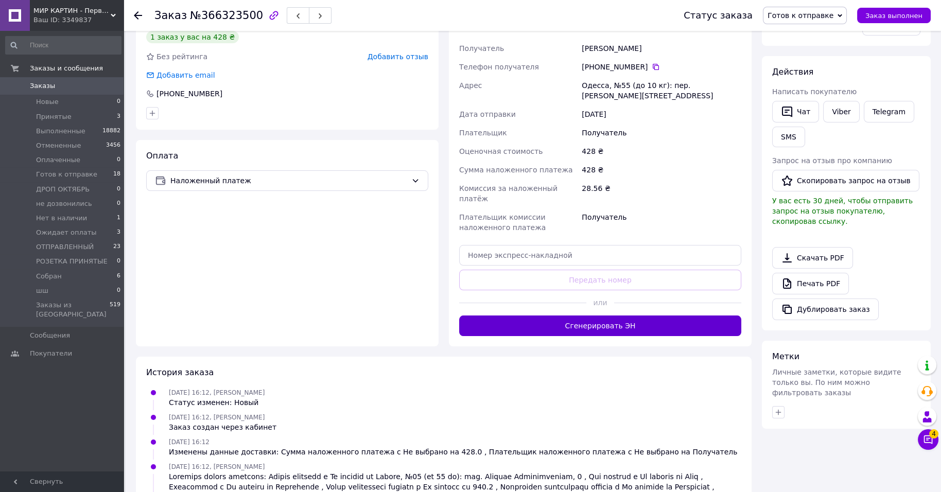
click at [631, 336] on button "Сгенерировать ЭН" at bounding box center [600, 325] width 282 height 21
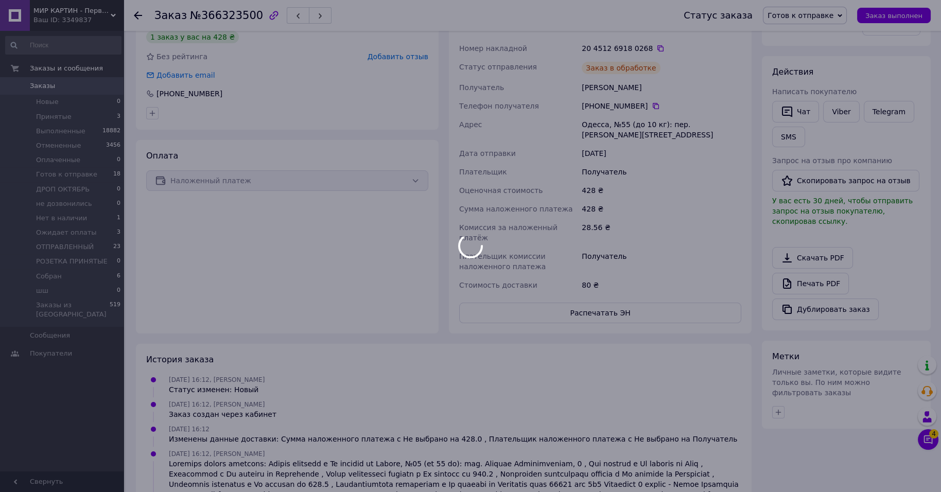
scroll to position [45, 0]
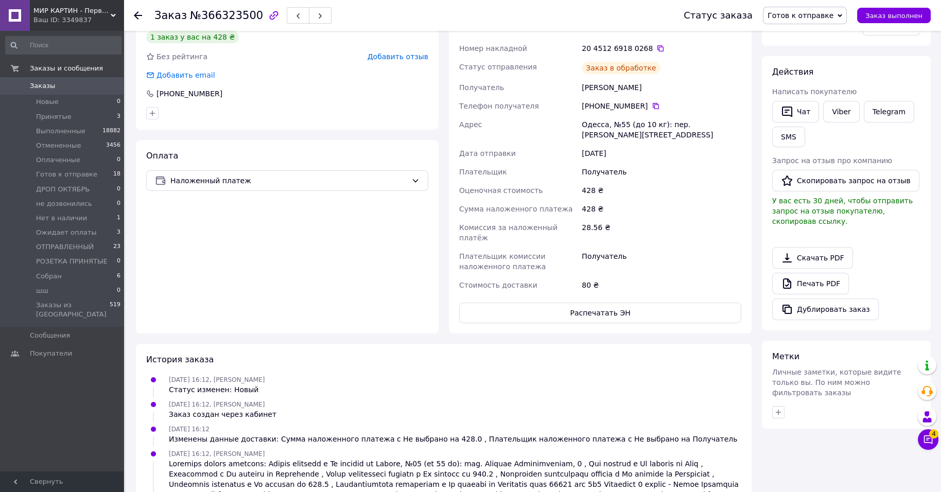
click at [636, 323] on button "Распечатать ЭН" at bounding box center [600, 313] width 282 height 21
click at [667, 54] on div "20 4512 6918 0268" at bounding box center [660, 48] width 159 height 10
click at [664, 52] on icon at bounding box center [660, 48] width 8 height 8
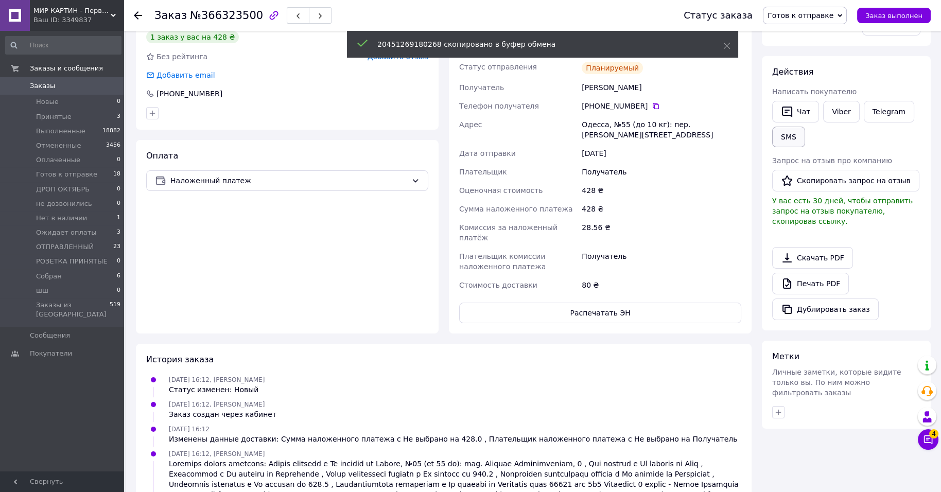
click at [805, 147] on button "SMS" at bounding box center [788, 137] width 33 height 21
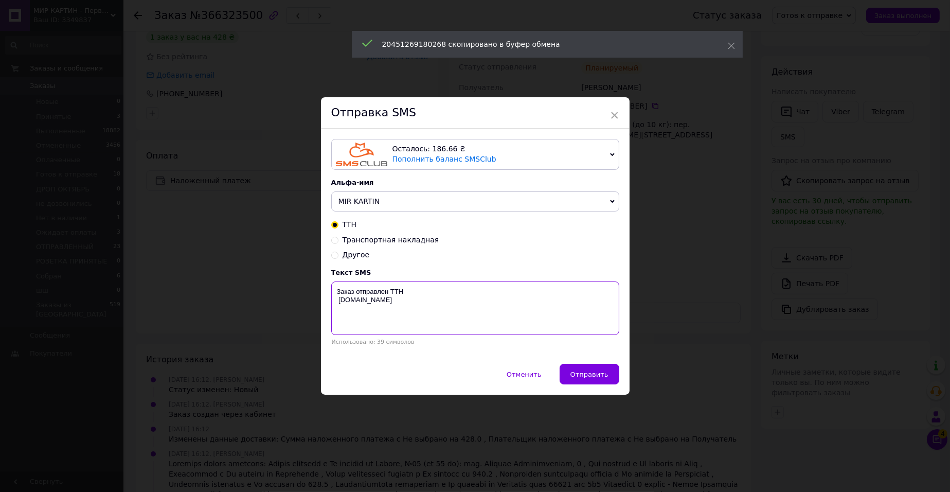
paste textarea "20451269180268"
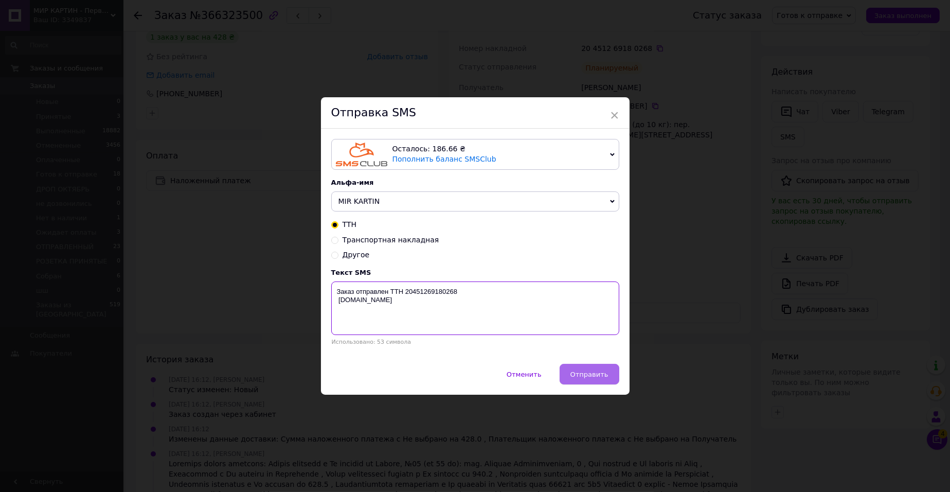
type textarea "Заказ отправлен ТТН 20451269180268 [DOMAIN_NAME]"
click at [579, 378] on span "Отправить" at bounding box center [590, 374] width 38 height 8
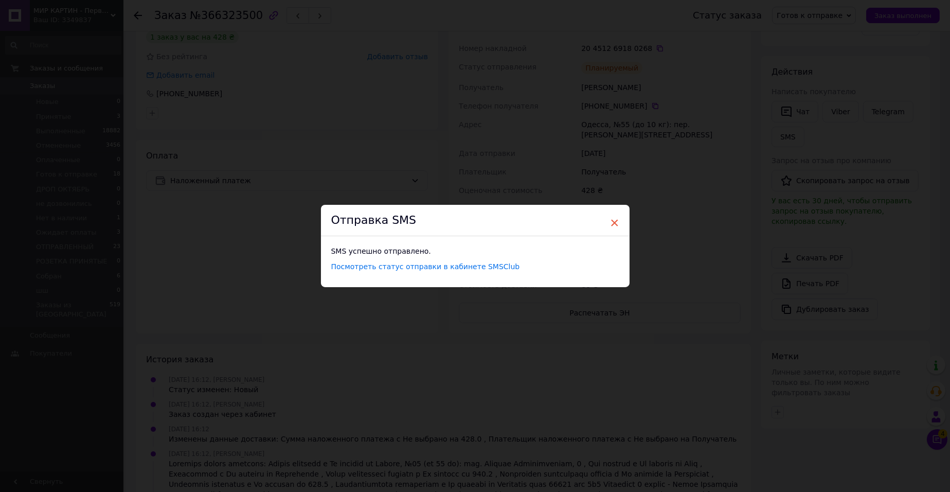
click at [617, 214] on span "×" at bounding box center [614, 222] width 9 height 17
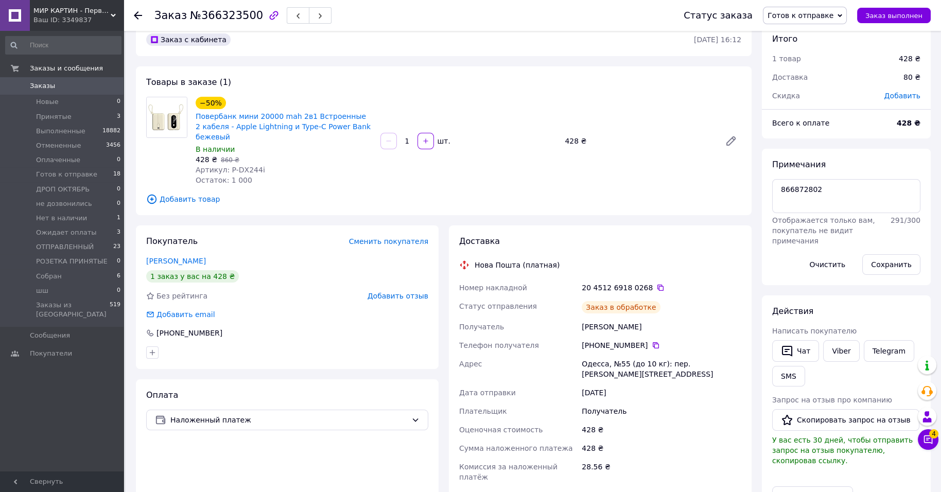
scroll to position [78, 0]
click at [794, 15] on span "Готов к отправке" at bounding box center [800, 15] width 66 height 8
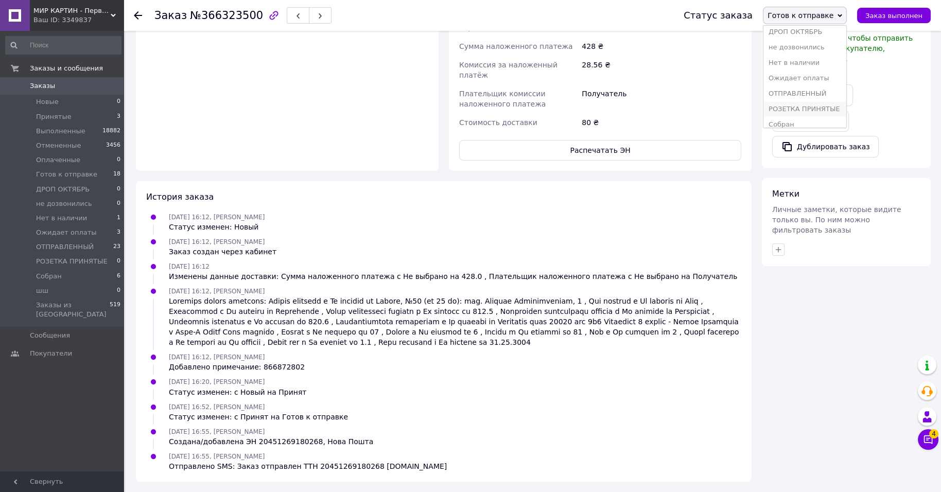
scroll to position [134, 0]
click at [765, 96] on li "Собран" at bounding box center [804, 101] width 83 height 15
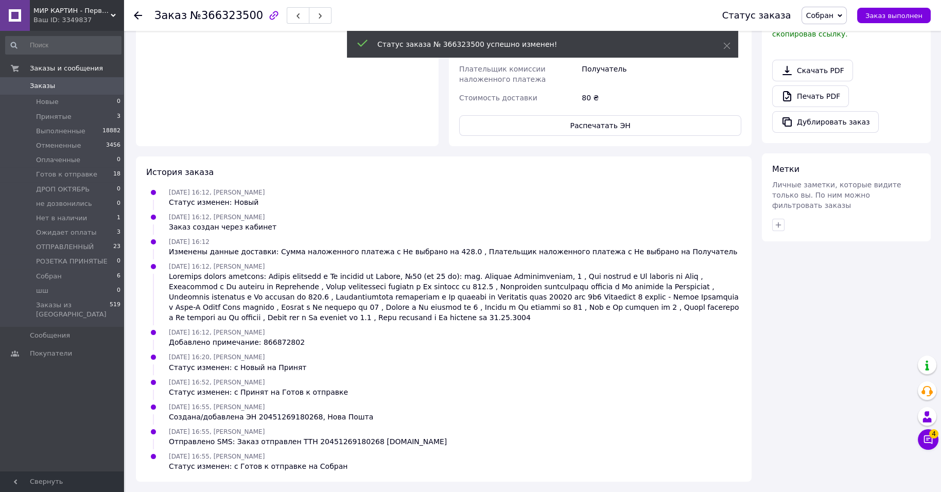
scroll to position [110, 0]
click at [71, 182] on li "Готов к отправке 18" at bounding box center [63, 174] width 127 height 14
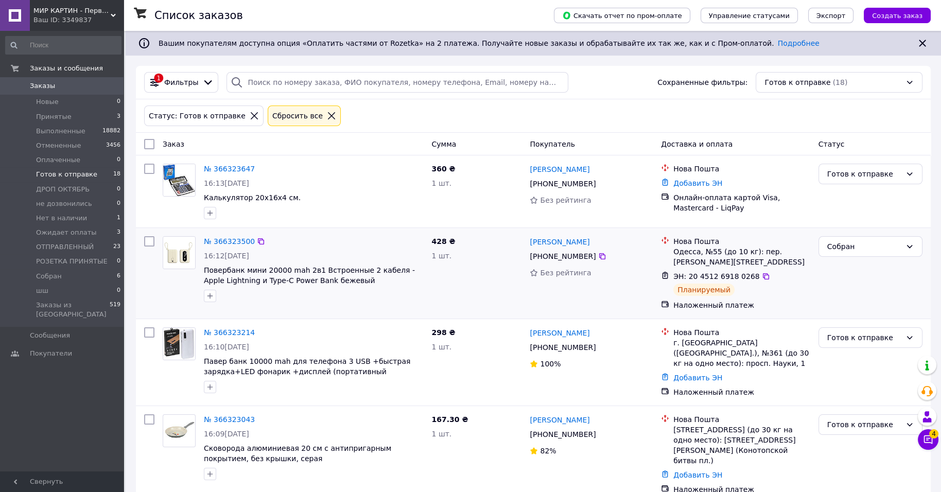
click at [871, 314] on div "Собран" at bounding box center [870, 273] width 112 height 82
click at [250, 173] on link "№ 366323647" at bounding box center [229, 169] width 51 height 8
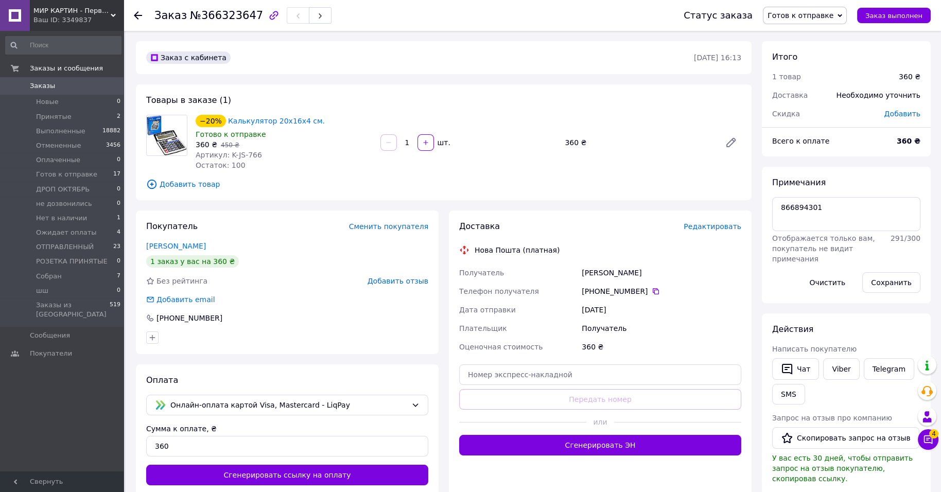
drag, startPoint x: 70, startPoint y: 17, endPoint x: 40, endPoint y: 71, distance: 62.0
click at [70, 17] on div "Ваш ID: 3349837" at bounding box center [78, 19] width 90 height 9
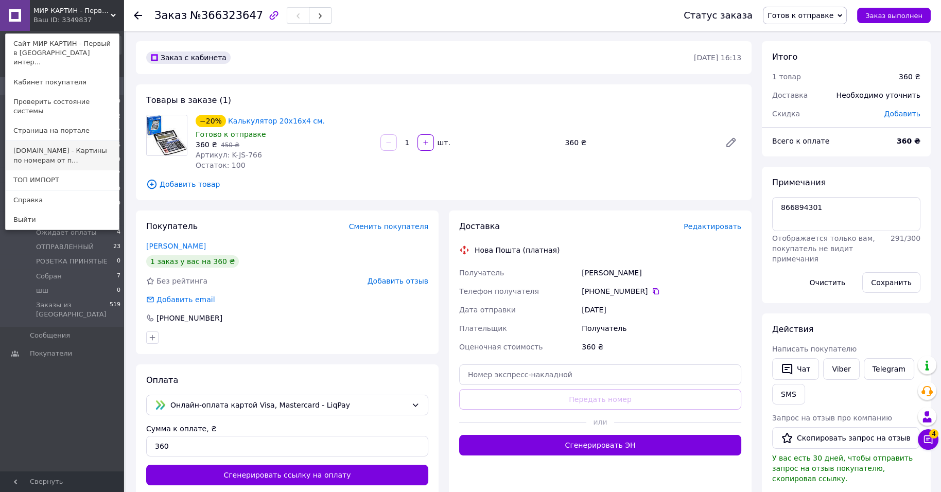
click at [39, 162] on link "[DOMAIN_NAME] - Картины по номерам от п..." at bounding box center [62, 155] width 113 height 29
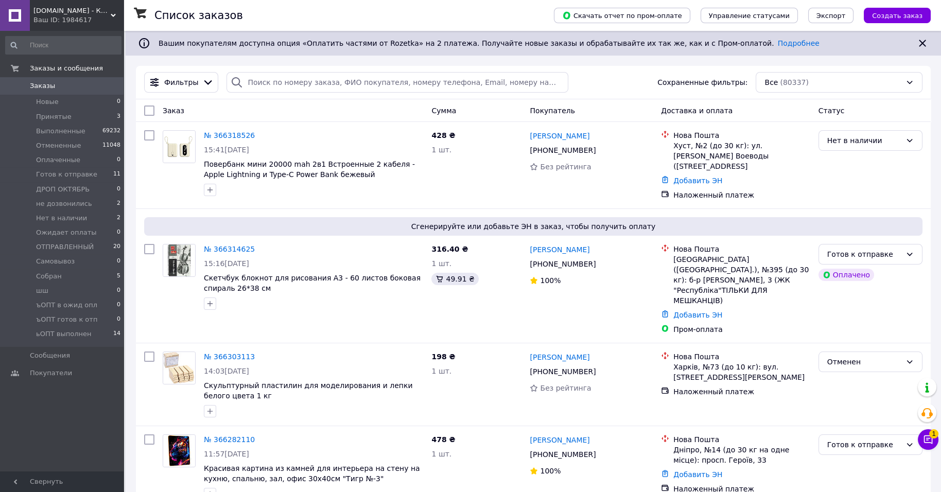
click at [59, 179] on span "Готов к отправке" at bounding box center [66, 174] width 61 height 9
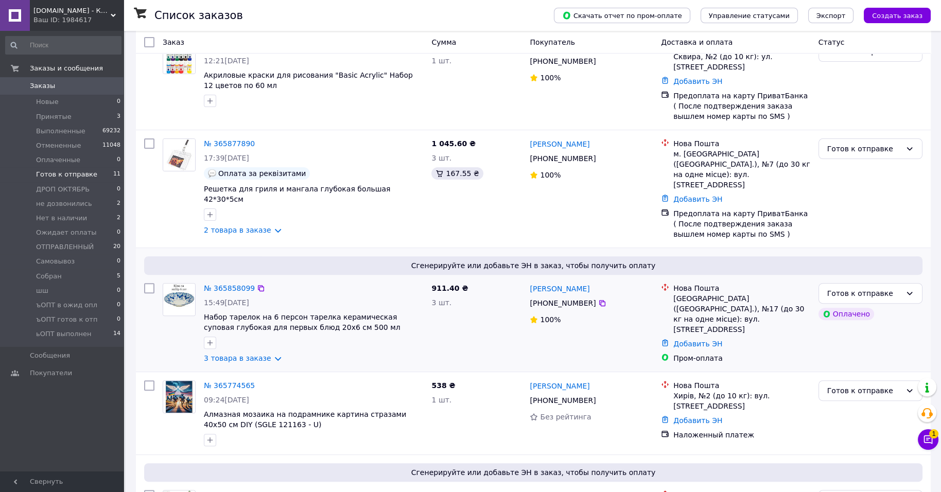
scroll to position [1200, 0]
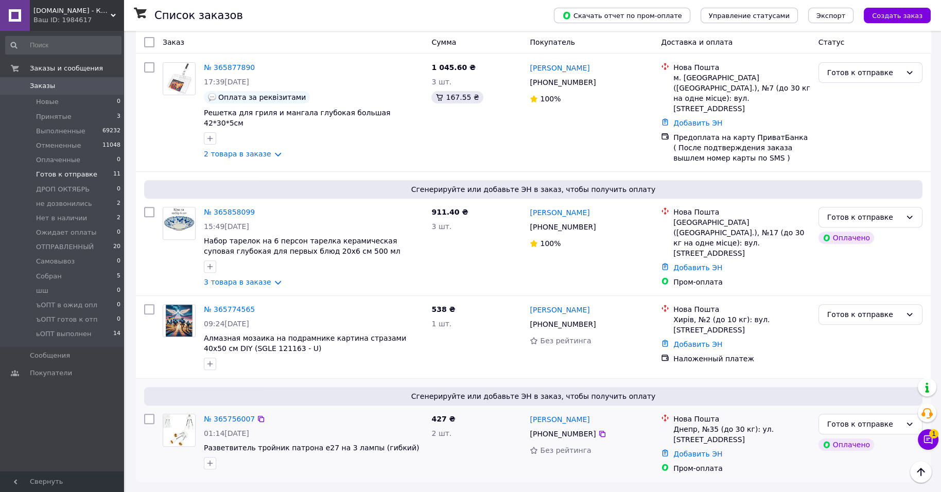
click at [771, 414] on div "Нова Пошта" at bounding box center [741, 419] width 137 height 10
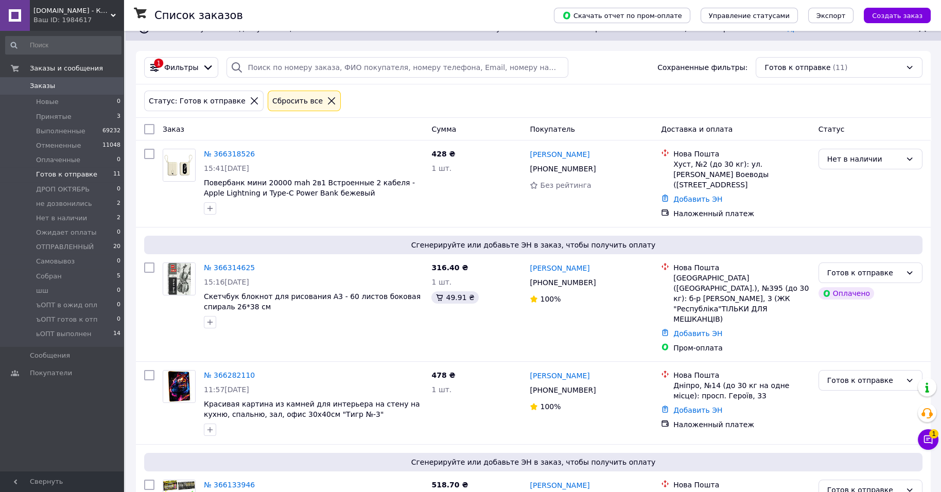
scroll to position [0, 0]
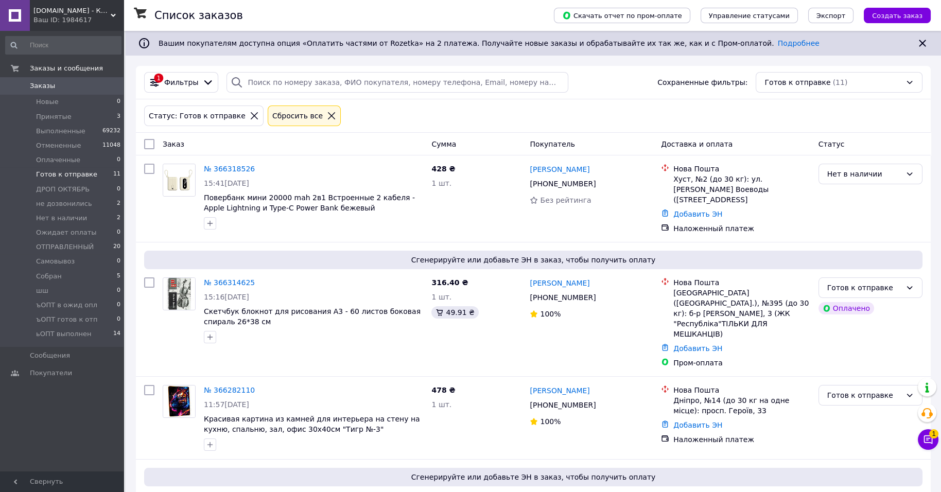
drag, startPoint x: 110, startPoint y: 9, endPoint x: 94, endPoint y: 40, distance: 34.7
click at [108, 11] on span "kartiny.com.ua - Картины по номерам от производителя" at bounding box center [71, 10] width 77 height 9
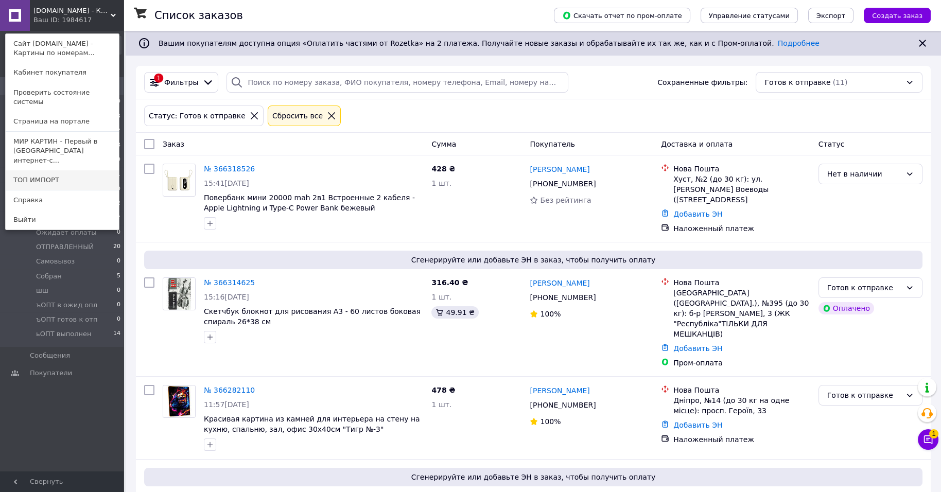
click at [43, 190] on link "ТОП ИМПОРТ" at bounding box center [62, 180] width 113 height 20
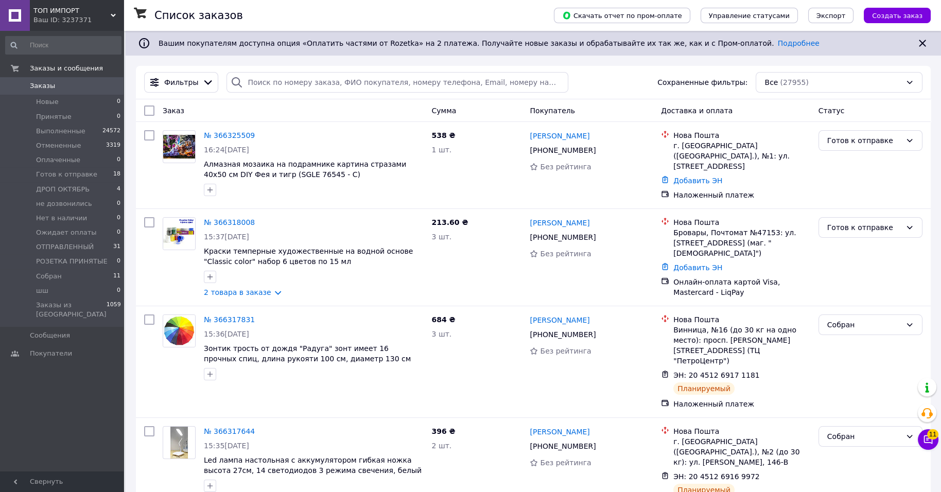
click at [43, 179] on span "Готов к отправке" at bounding box center [66, 174] width 61 height 9
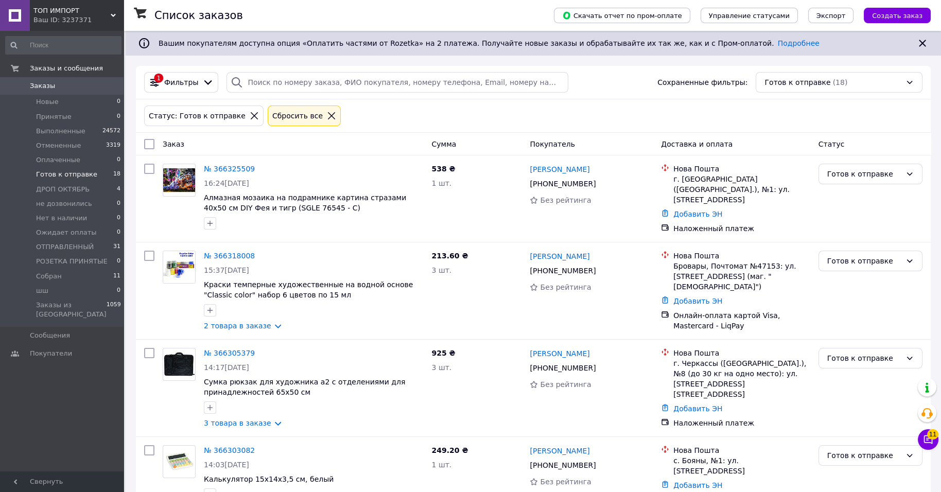
click at [106, 12] on span "ТОП ИМПОРТ" at bounding box center [71, 10] width 77 height 9
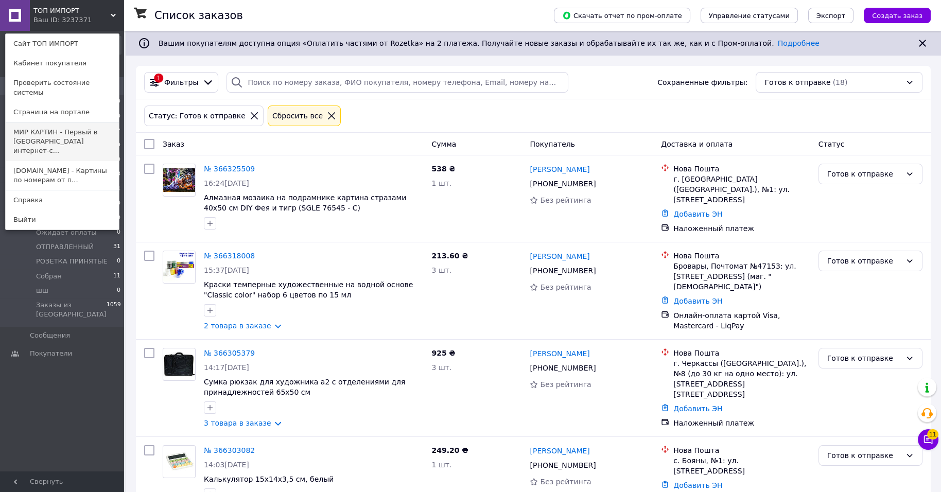
click at [73, 143] on link "МИР КАРТИН - Первый в [GEOGRAPHIC_DATA] интернет-с..." at bounding box center [62, 141] width 113 height 39
